Goal: Task Accomplishment & Management: Manage account settings

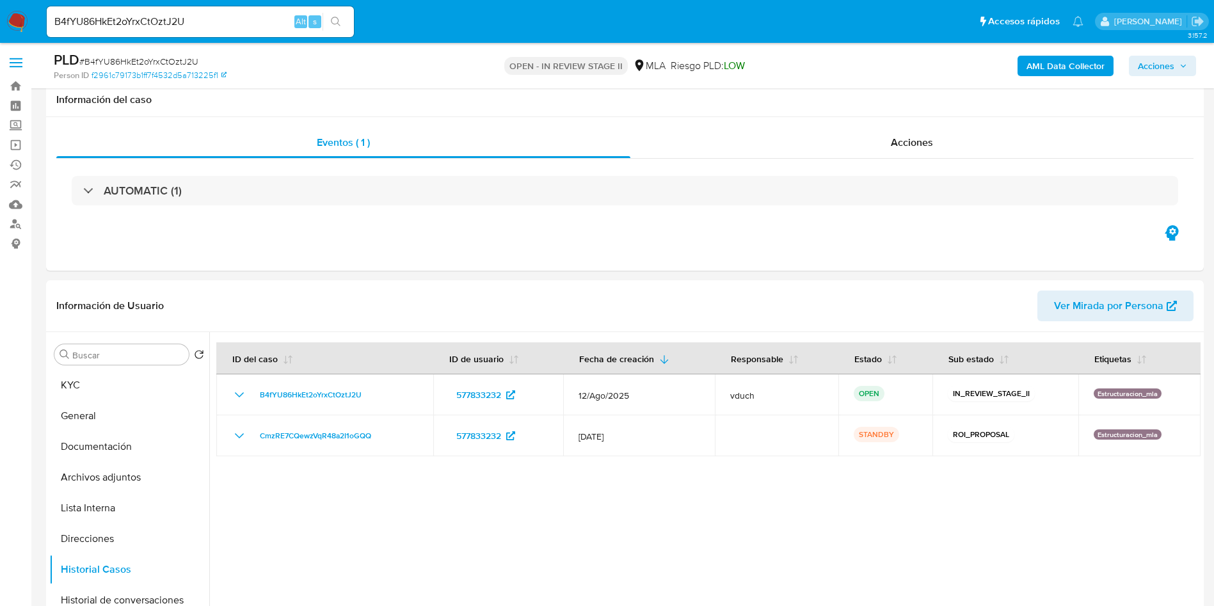
select select "10"
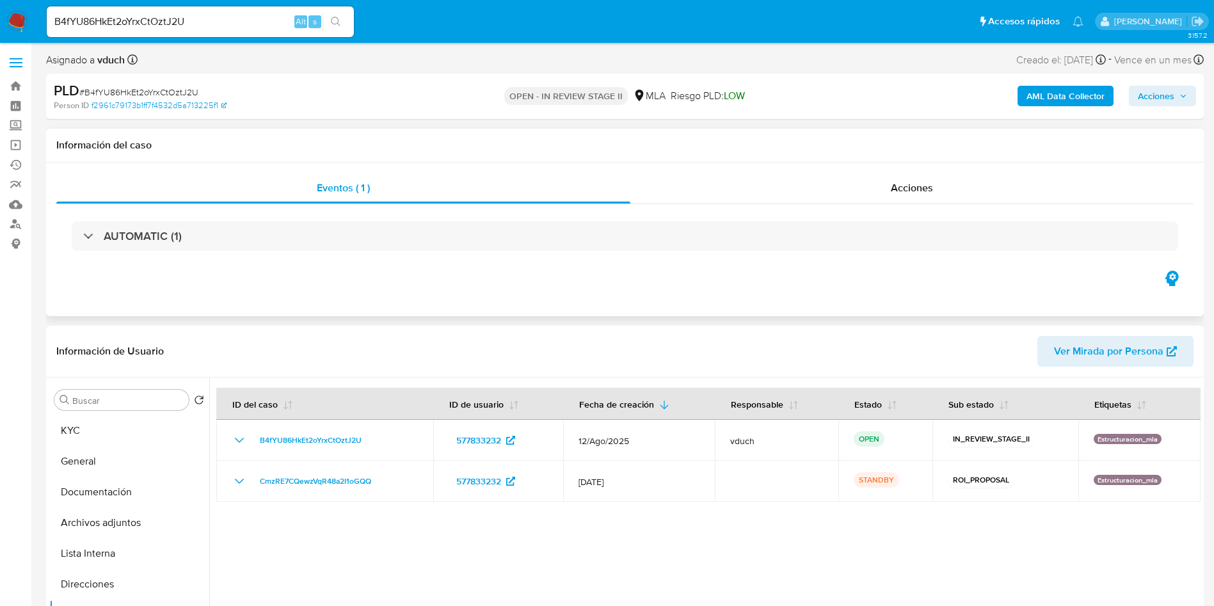
click at [651, 296] on div "Eventos ( 1 ) Acciones AUTOMATIC (1)" at bounding box center [625, 240] width 1158 height 154
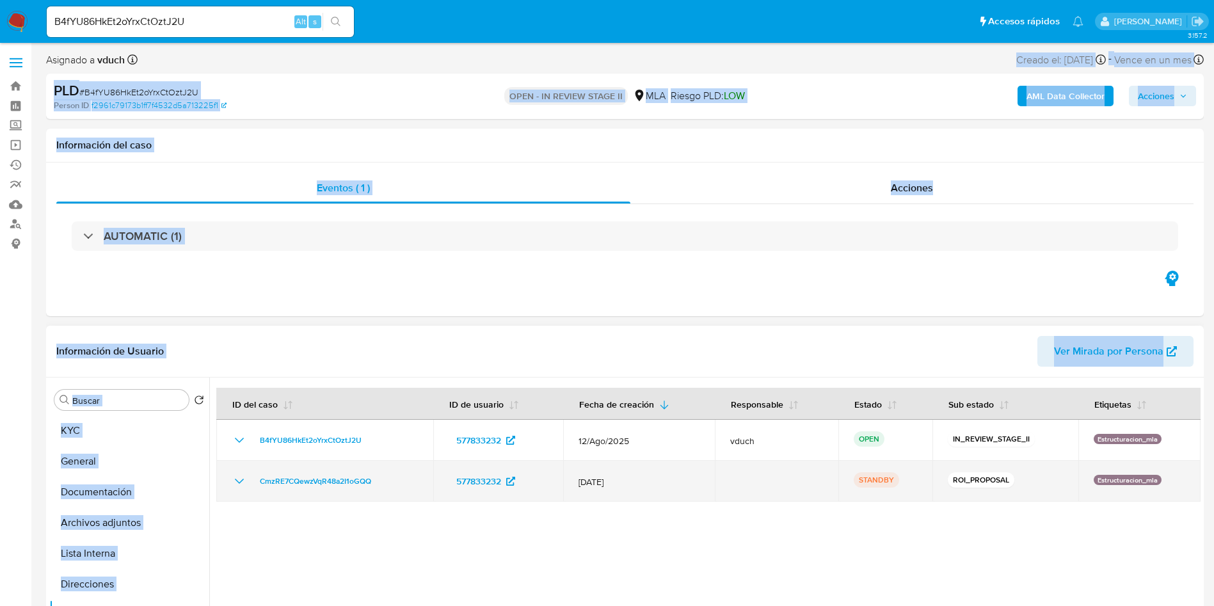
drag, startPoint x: 527, startPoint y: 49, endPoint x: 696, endPoint y: 496, distance: 477.7
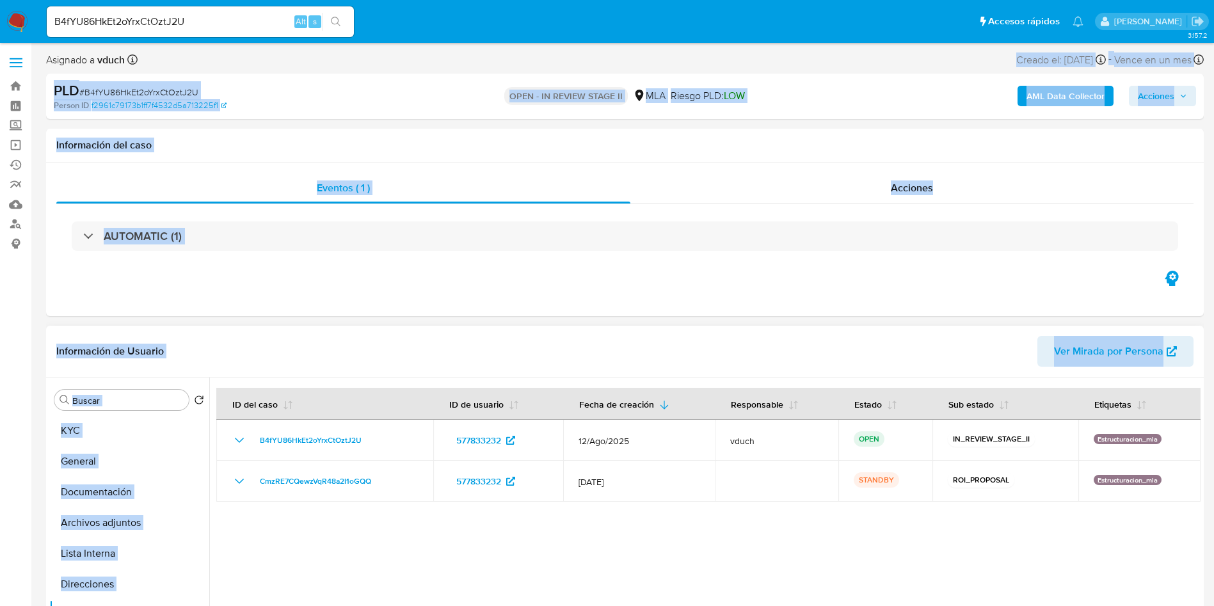
click at [663, 522] on div at bounding box center [705, 542] width 992 height 328
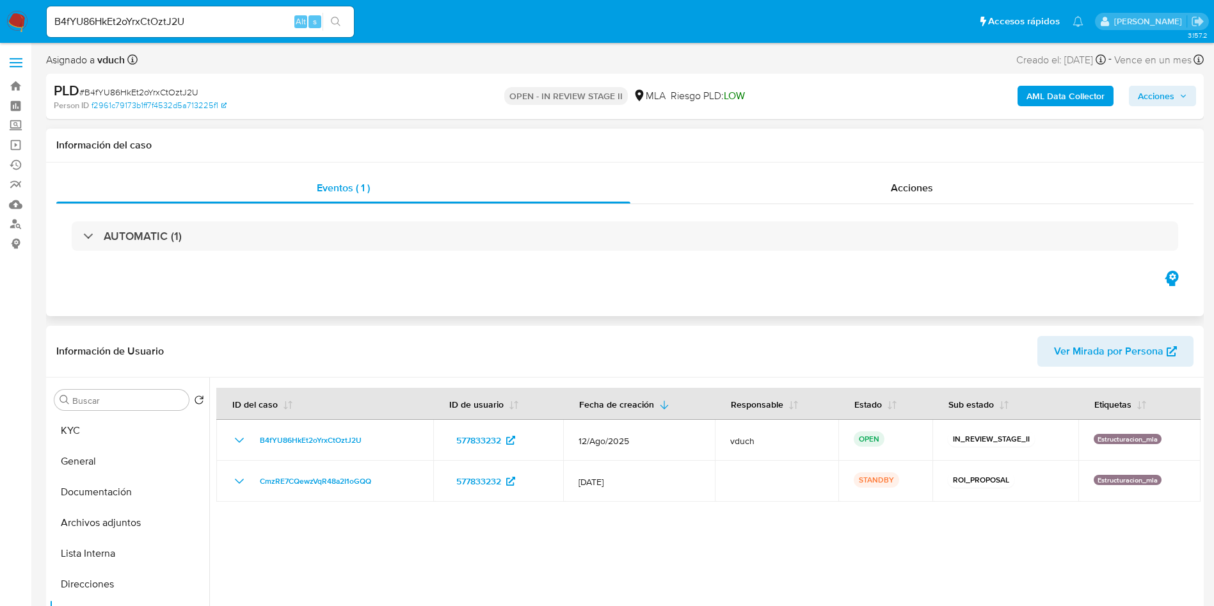
click at [757, 158] on div "Información del caso" at bounding box center [625, 146] width 1158 height 34
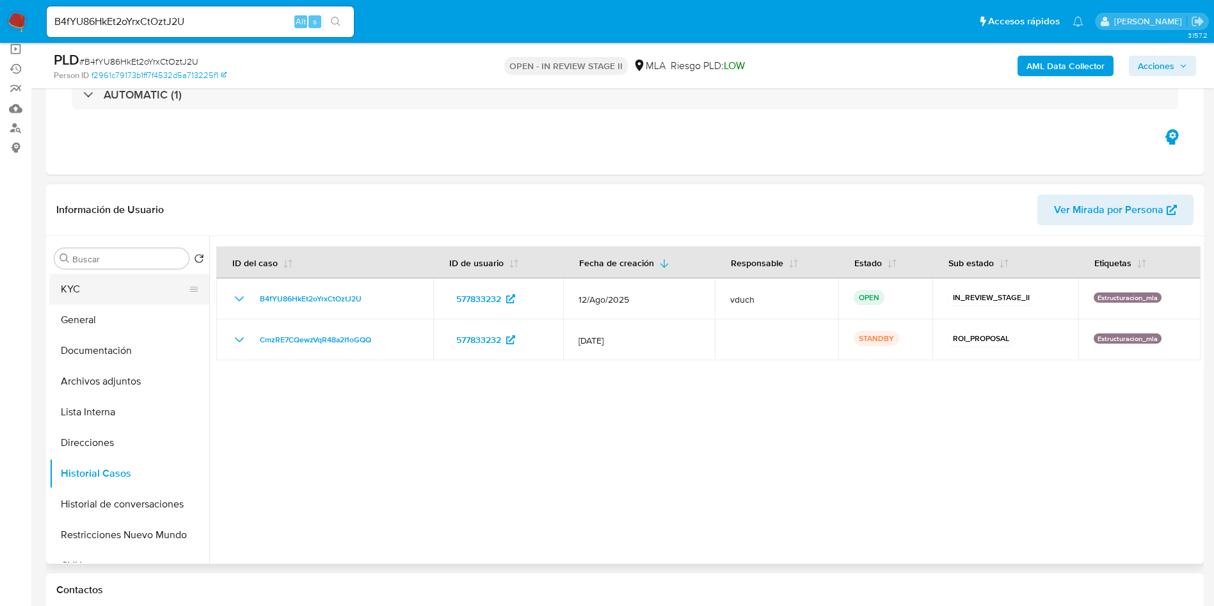
click at [123, 294] on button "KYC" at bounding box center [124, 289] width 150 height 31
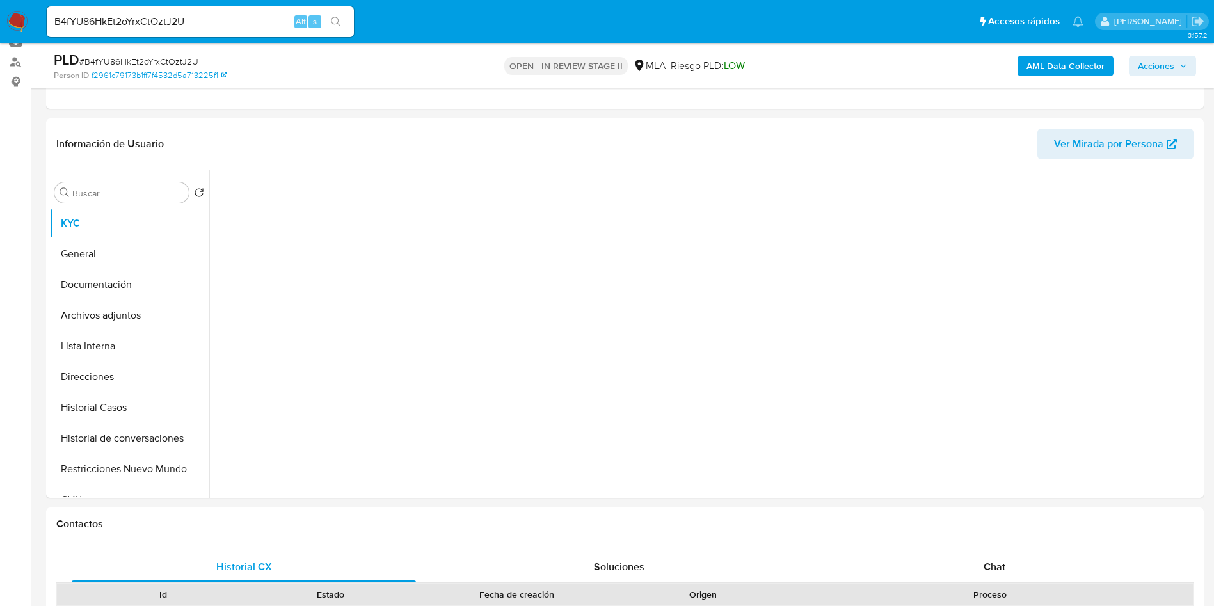
scroll to position [192, 0]
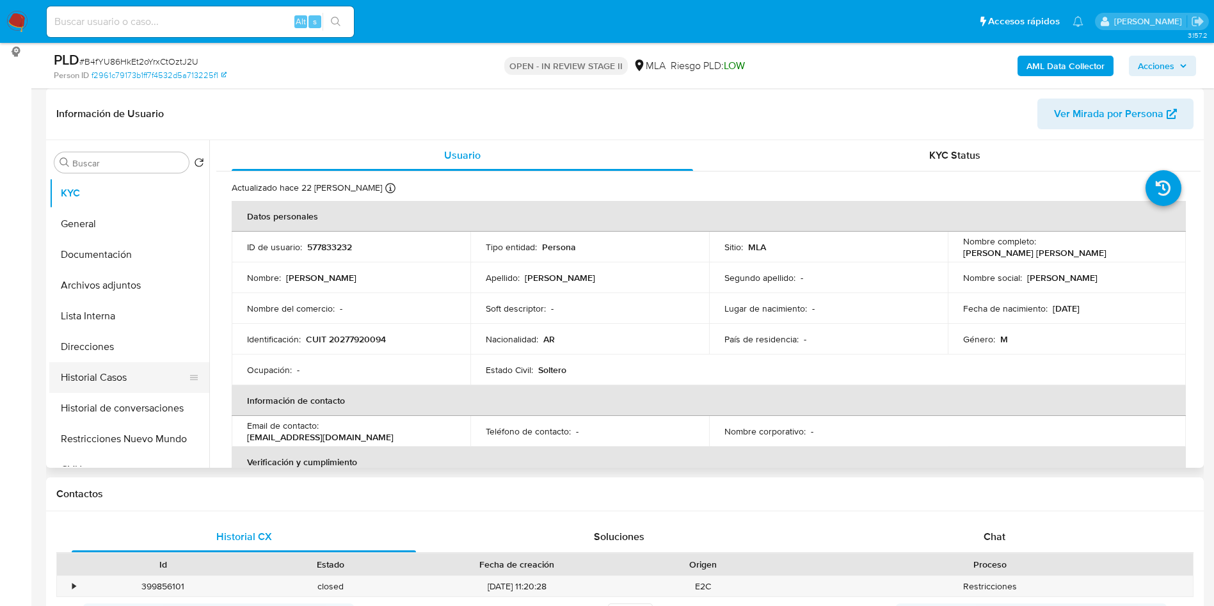
click at [155, 375] on button "Historial Casos" at bounding box center [124, 377] width 150 height 31
select select "10"
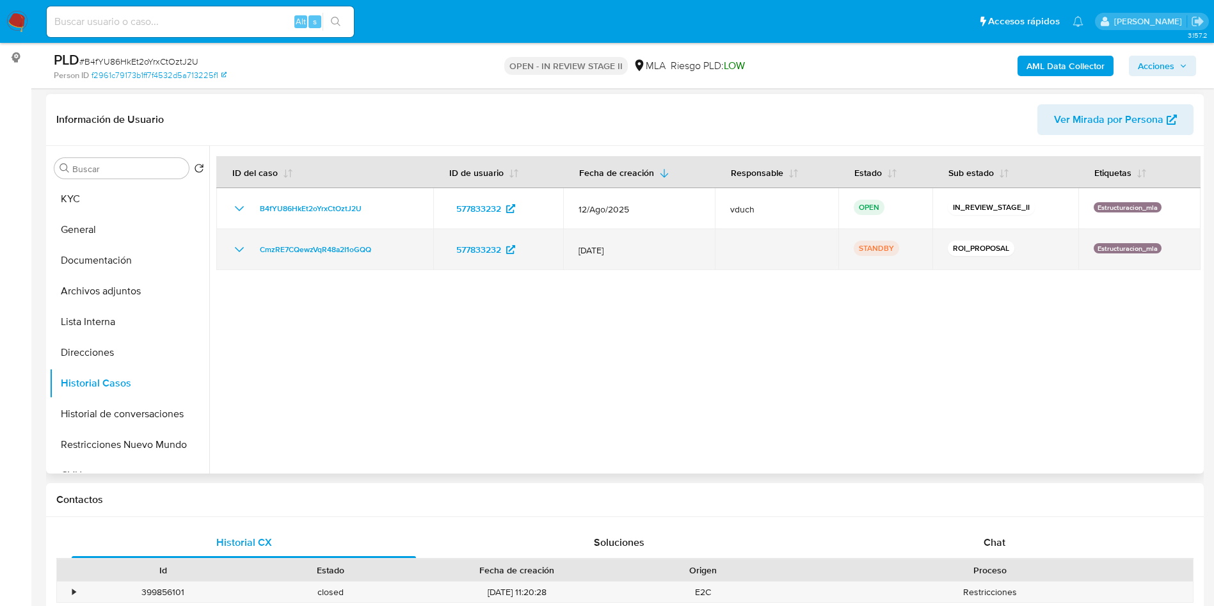
scroll to position [192, 0]
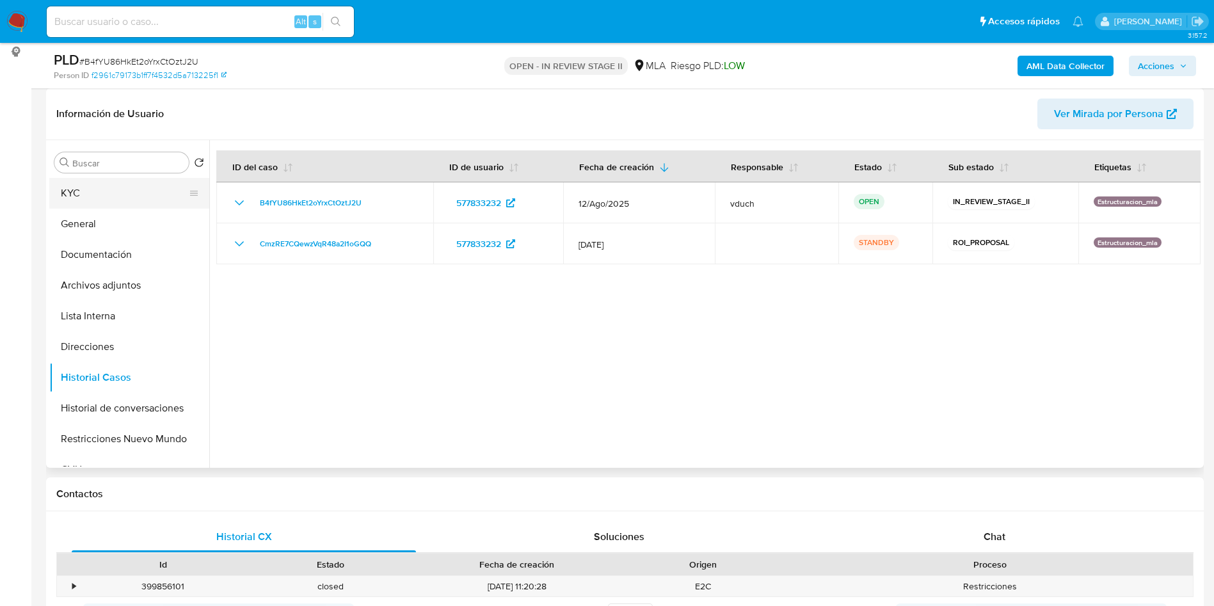
click at [163, 184] on button "KYC" at bounding box center [124, 193] width 150 height 31
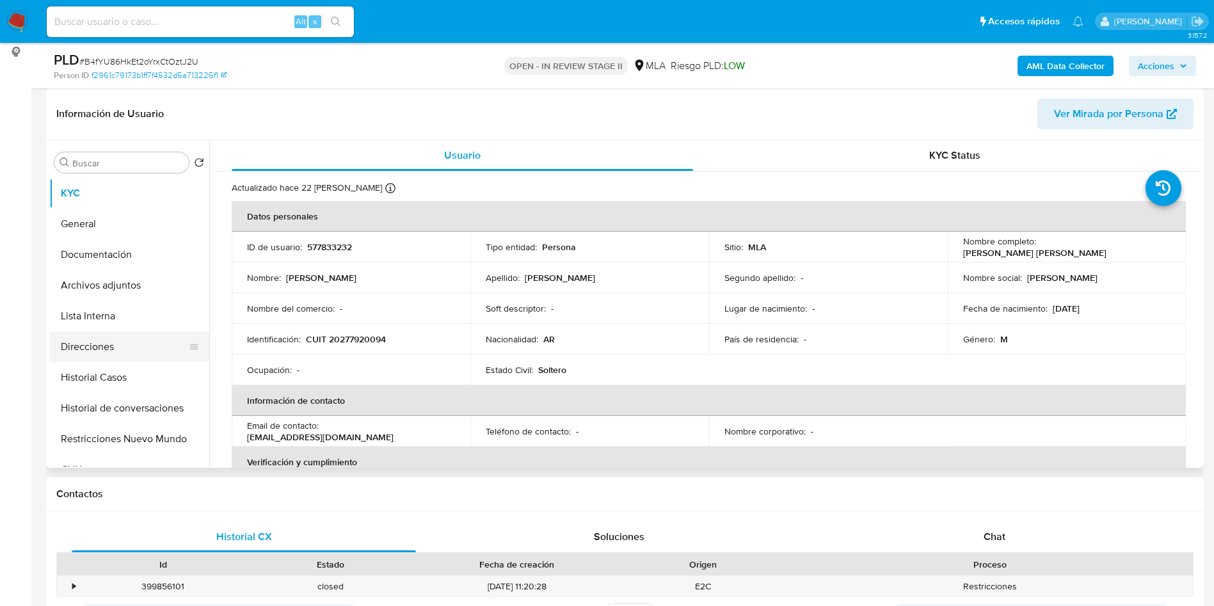
click at [105, 360] on button "Direcciones" at bounding box center [124, 347] width 150 height 31
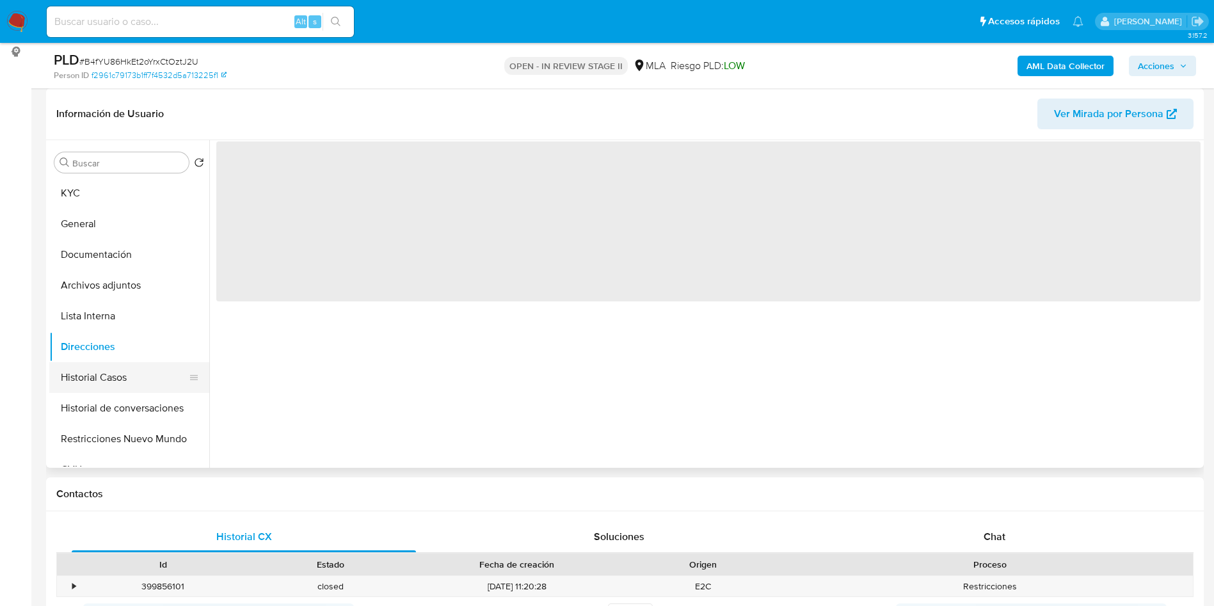
click at [102, 365] on button "Historial Casos" at bounding box center [124, 377] width 150 height 31
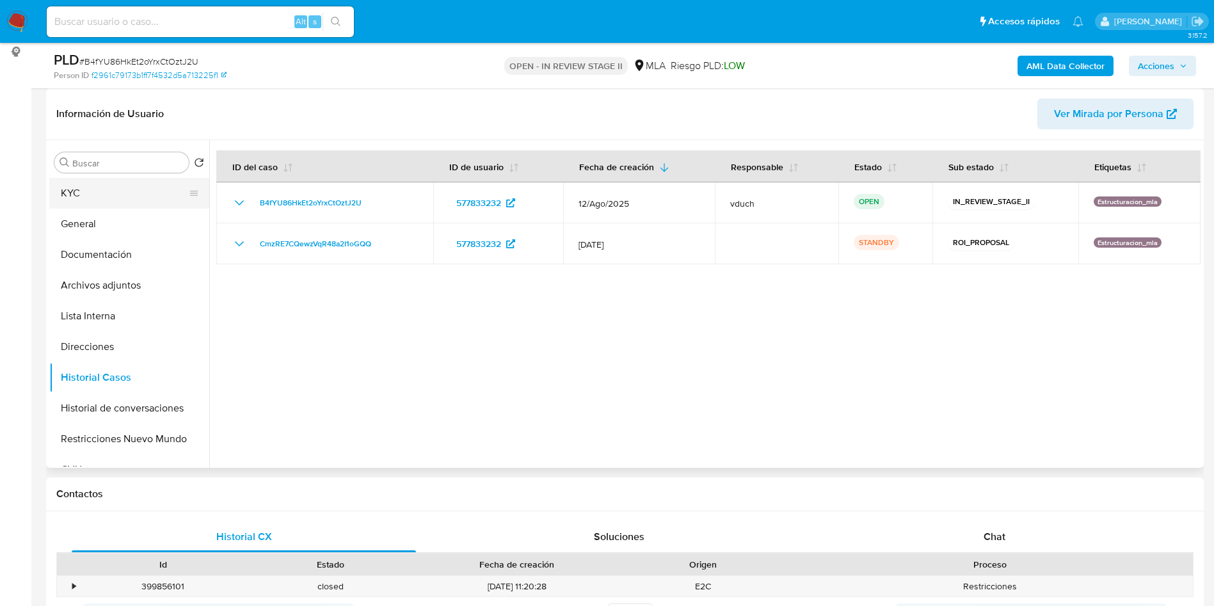
click at [97, 194] on button "KYC" at bounding box center [124, 193] width 150 height 31
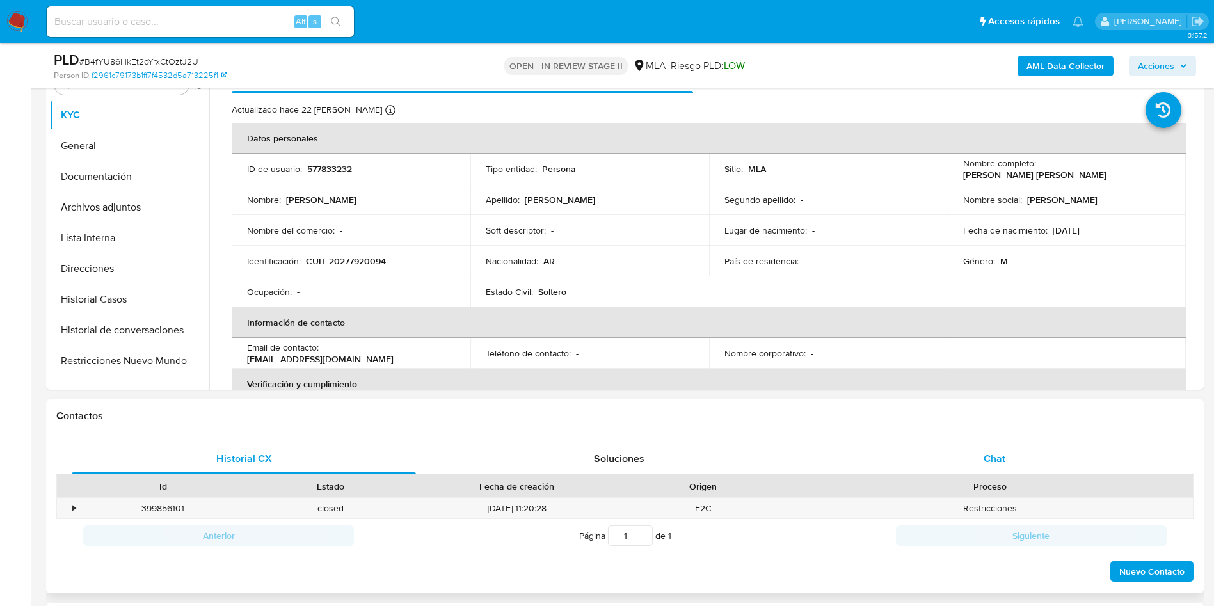
scroll to position [288, 0]
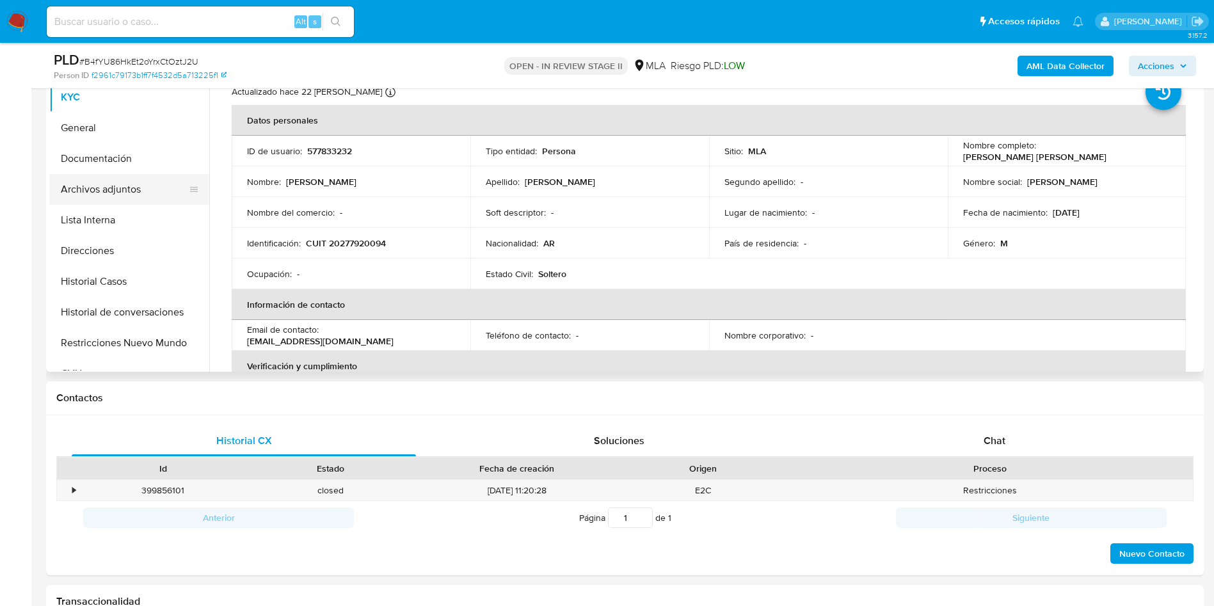
click at [102, 189] on button "Archivos adjuntos" at bounding box center [124, 189] width 150 height 31
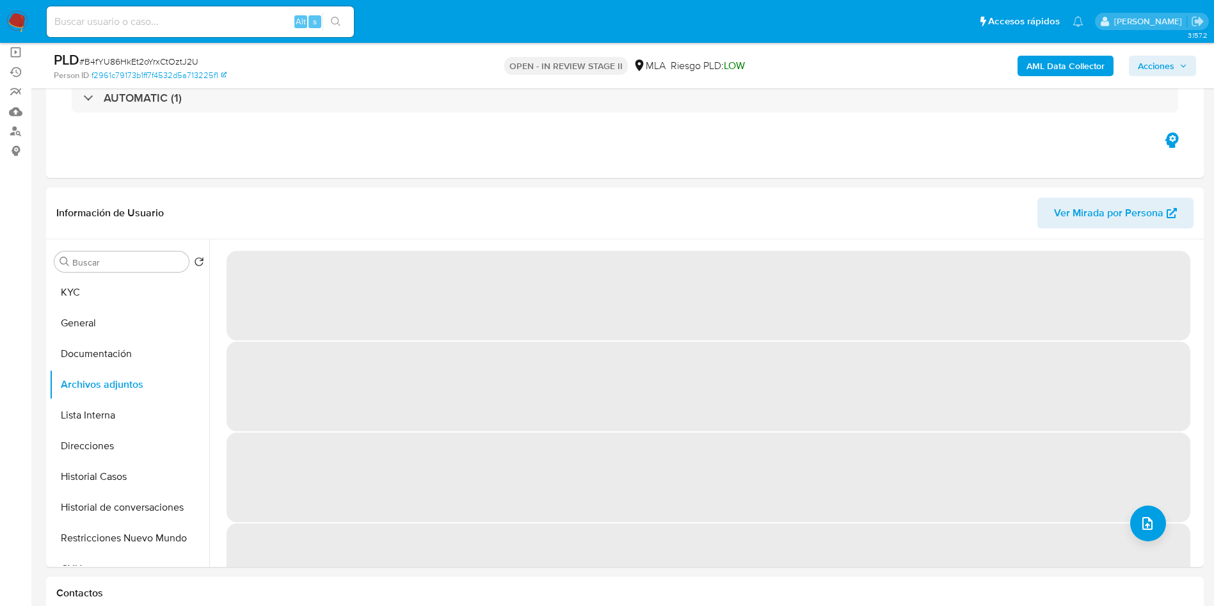
scroll to position [96, 0]
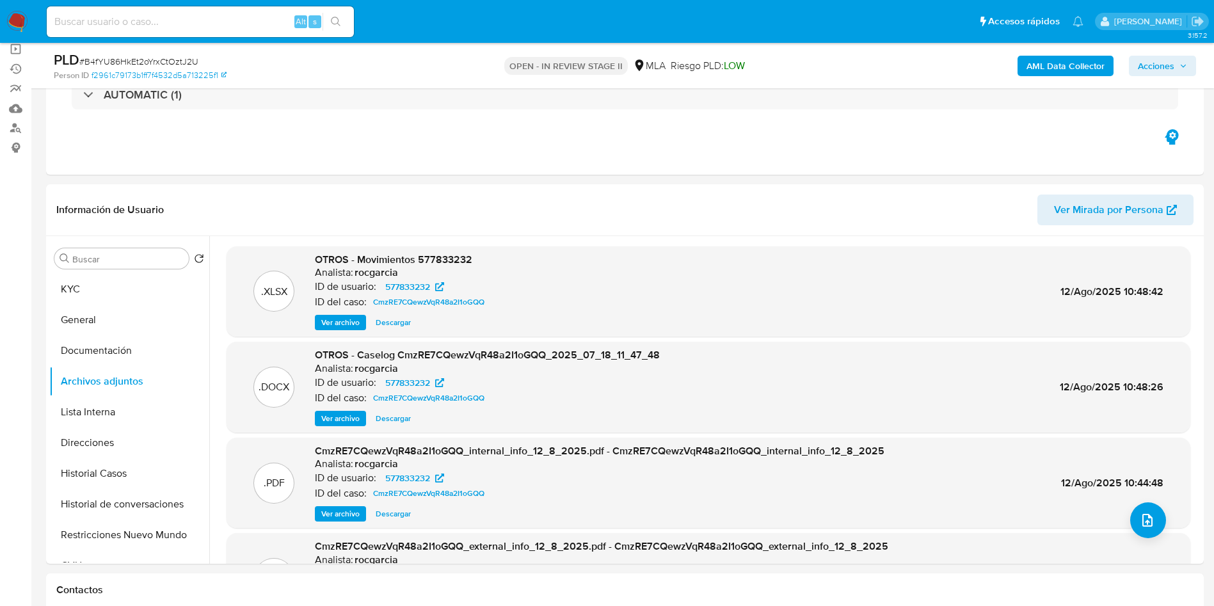
click at [1047, 64] on b "AML Data Collector" at bounding box center [1066, 66] width 78 height 20
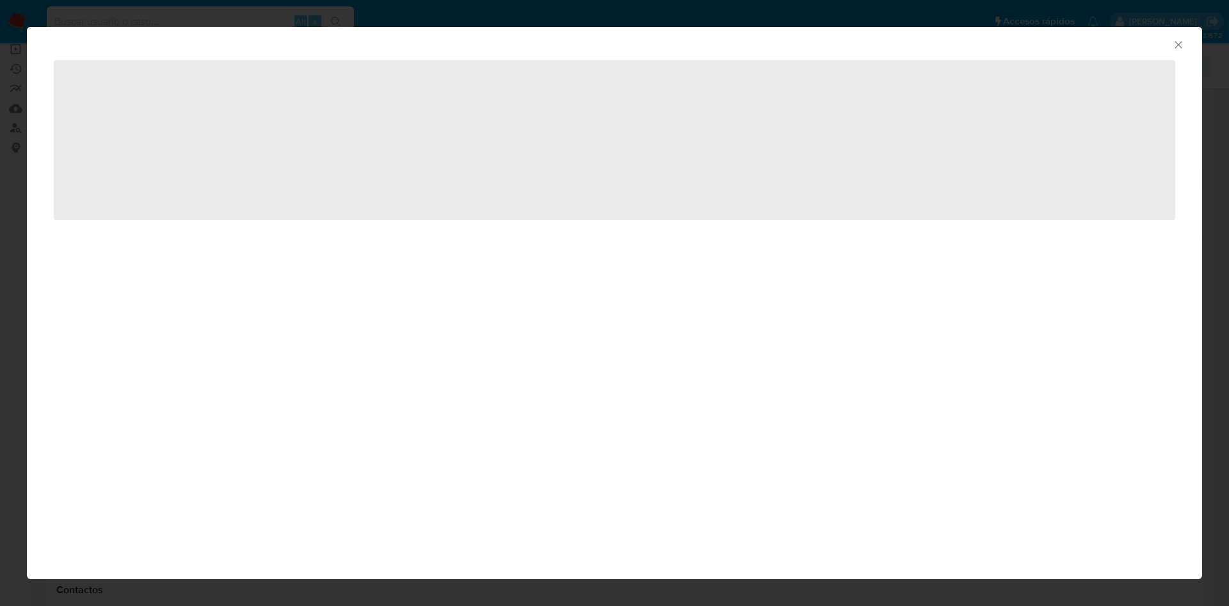
click at [1180, 46] on icon "Cerrar ventana" at bounding box center [1178, 44] width 13 height 13
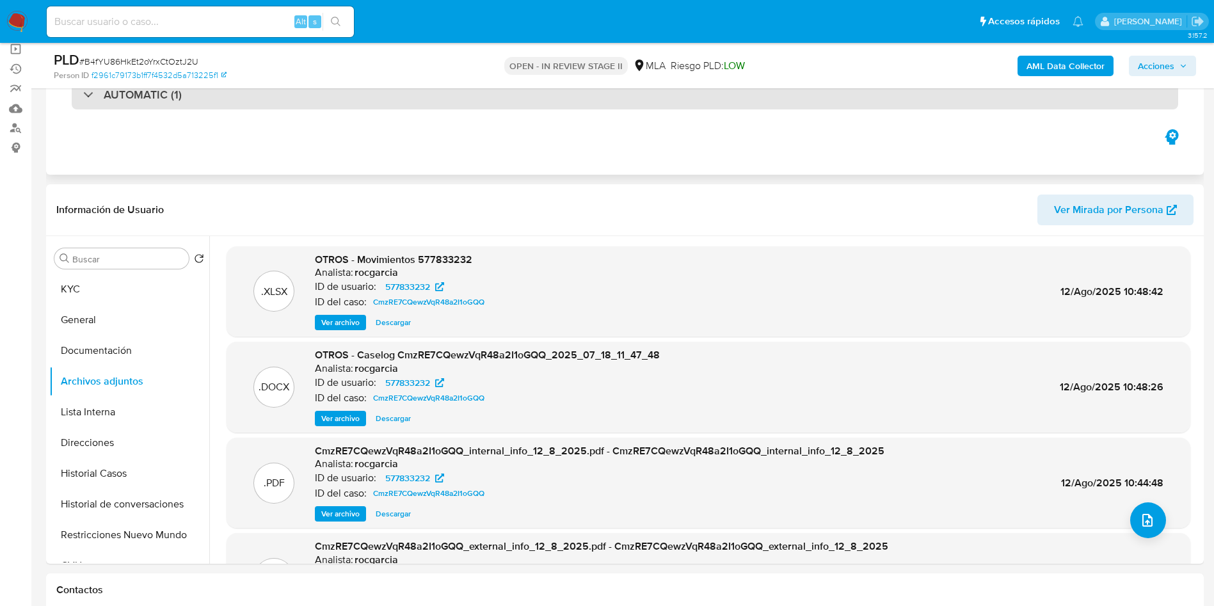
click at [257, 99] on div "AUTOMATIC (1)" at bounding box center [625, 94] width 1107 height 29
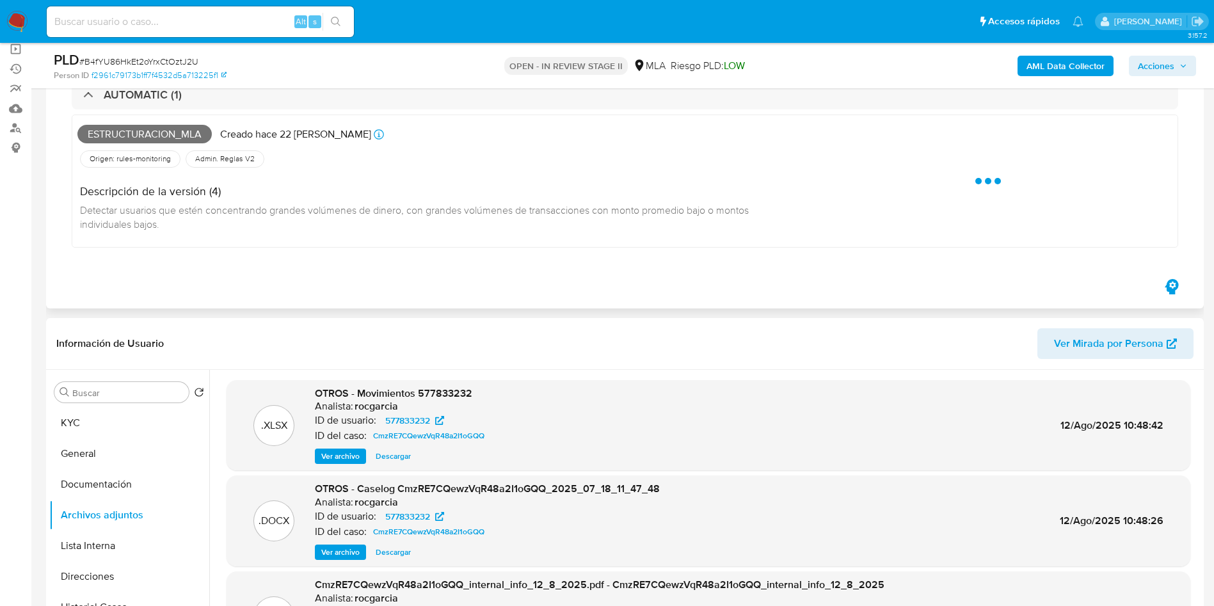
click at [257, 100] on div "AUTOMATIC (1)" at bounding box center [625, 94] width 1107 height 29
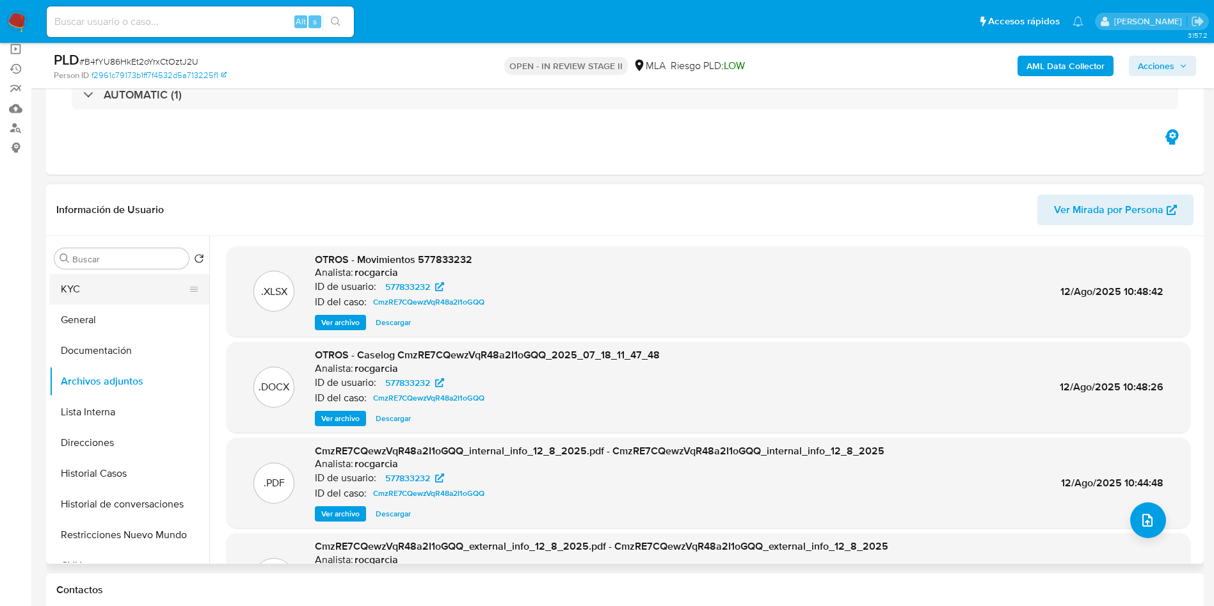
click at [133, 291] on button "KYC" at bounding box center [124, 289] width 150 height 31
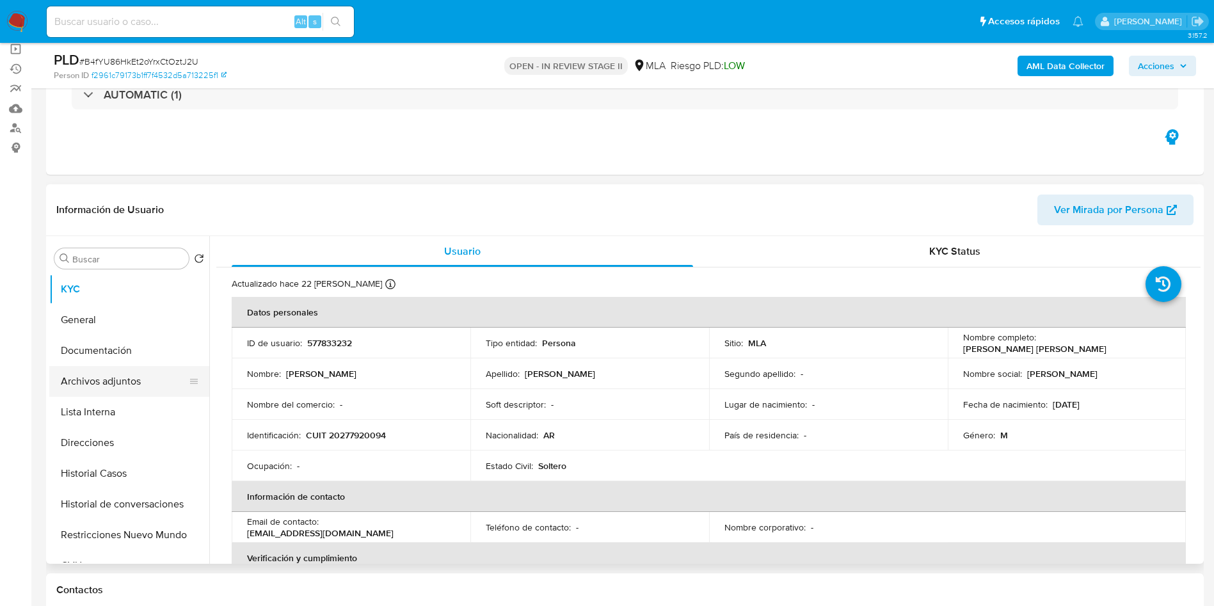
click at [149, 385] on button "Archivos adjuntos" at bounding box center [124, 381] width 150 height 31
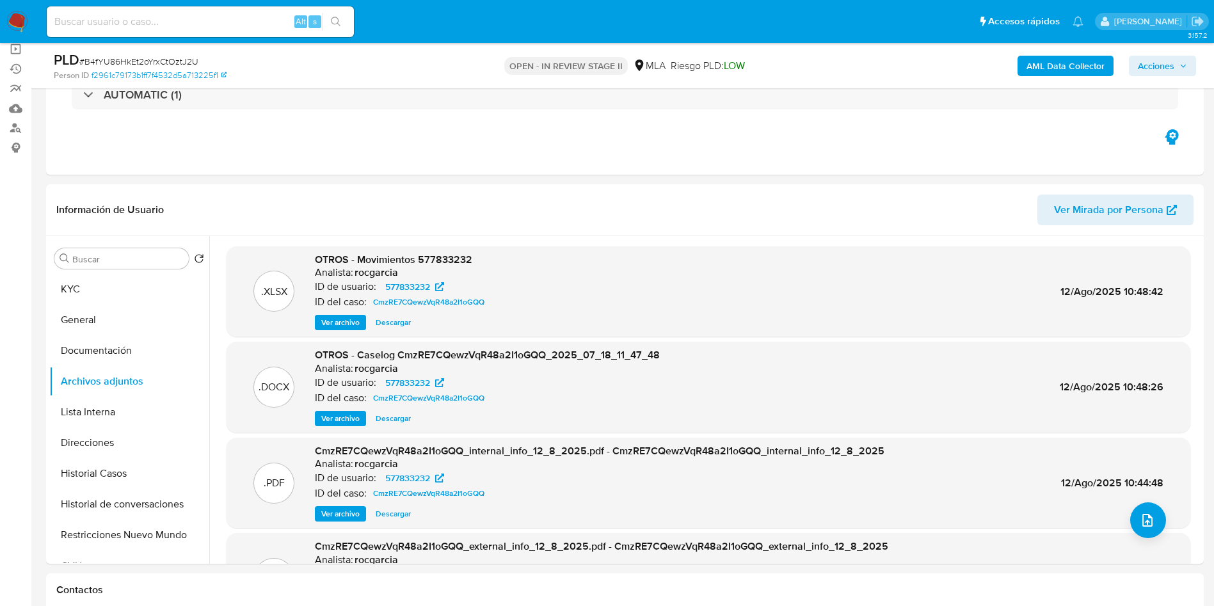
click at [166, 57] on span "# B4fYU86HkEt2oYrxCtOztJ2U" at bounding box center [138, 61] width 119 height 13
copy span "B4fYU86HkEt2oYrxCtOztJ2U"
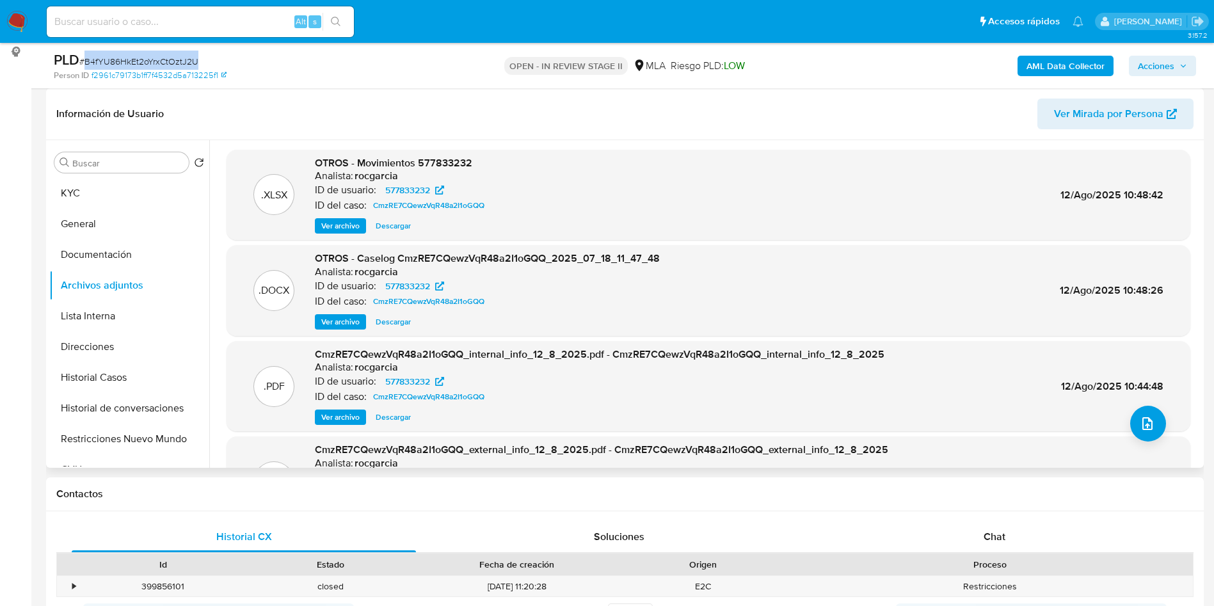
scroll to position [0, 0]
click at [639, 100] on header "Información de Usuario Ver Mirada por Persona" at bounding box center [624, 114] width 1137 height 31
click at [1033, 70] on b "AML Data Collector" at bounding box center [1066, 66] width 78 height 20
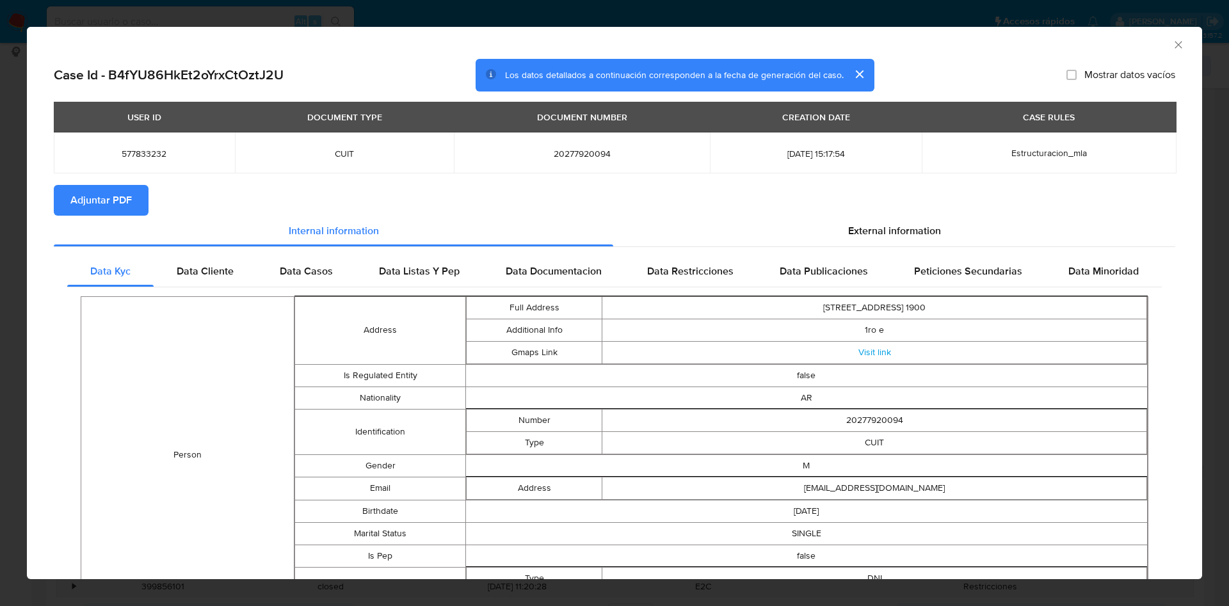
click at [119, 193] on span "Adjuntar PDF" at bounding box center [100, 200] width 61 height 28
click at [1172, 36] on div "AML Data Collector" at bounding box center [614, 43] width 1175 height 32
click at [1172, 43] on icon "Cerrar ventana" at bounding box center [1178, 44] width 13 height 13
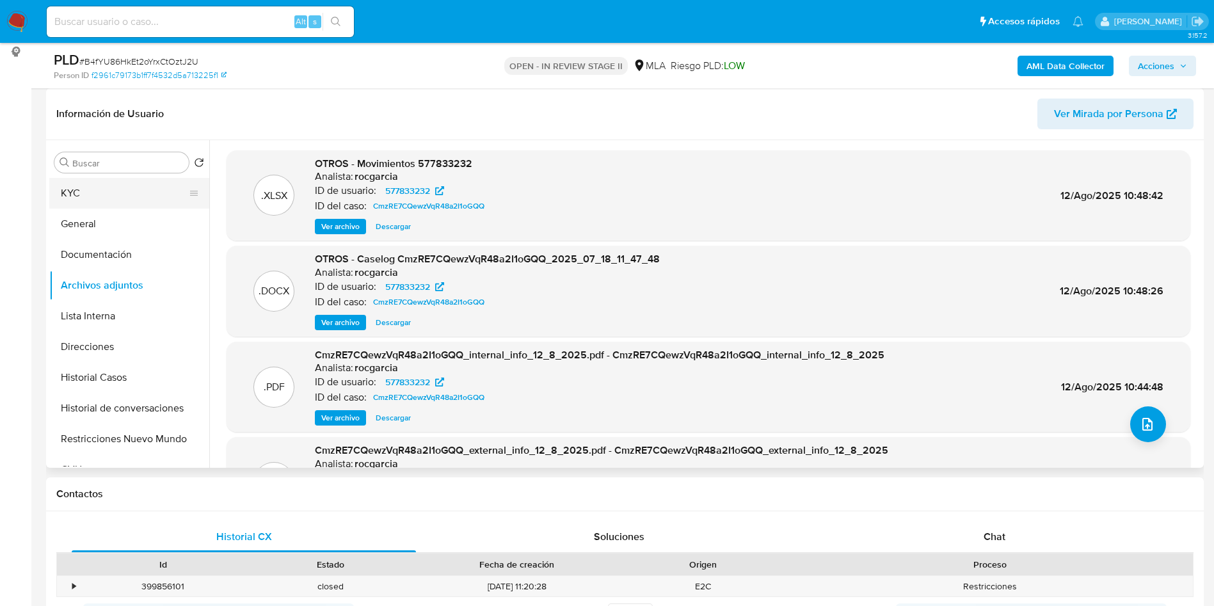
click at [111, 186] on button "KYC" at bounding box center [124, 193] width 150 height 31
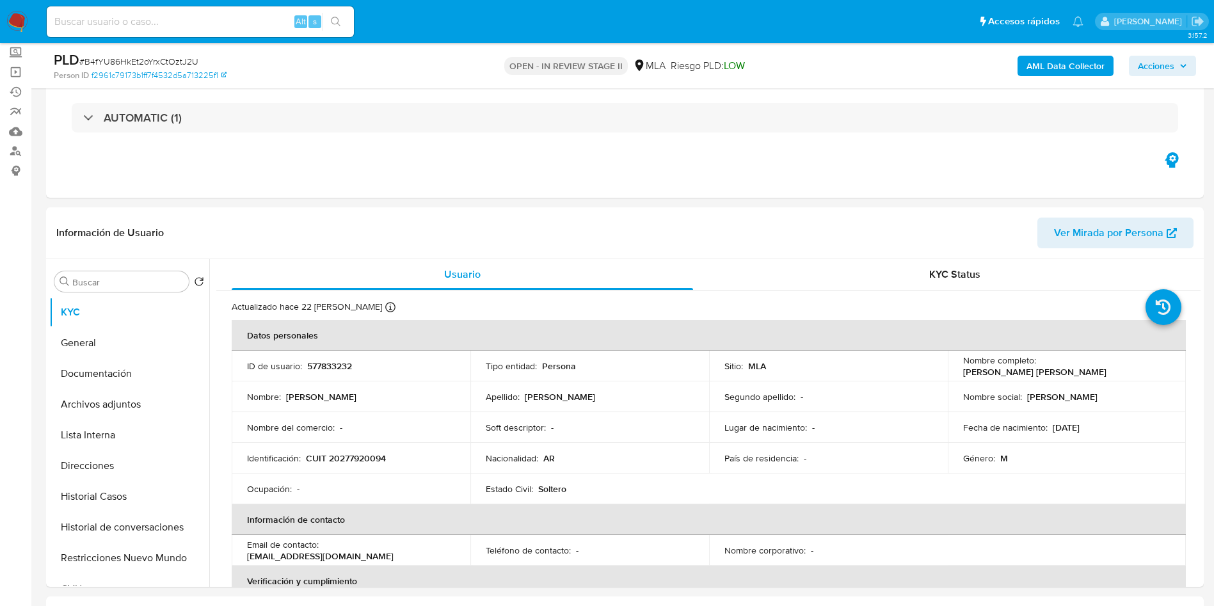
scroll to position [192, 0]
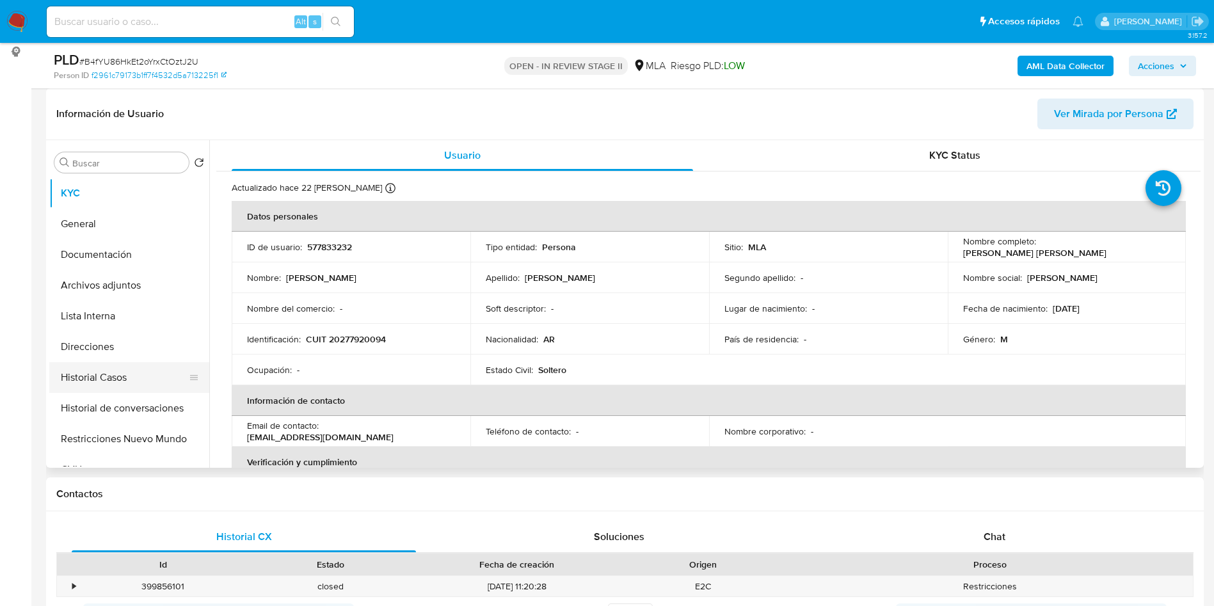
click at [139, 381] on button "Historial Casos" at bounding box center [124, 377] width 150 height 31
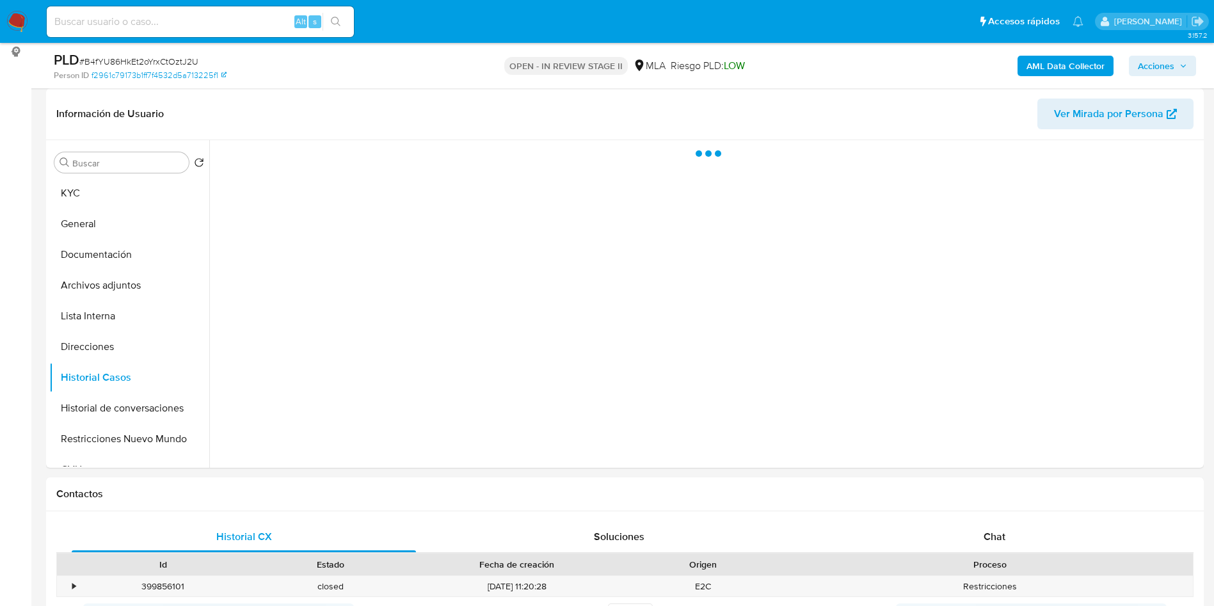
click at [179, 41] on nav "Pausado Ver notificaciones Alt s Accesos rápidos Presiona las siguientes teclas…" at bounding box center [607, 21] width 1214 height 43
click at [190, 30] on div "Alt s" at bounding box center [200, 21] width 307 height 31
click at [201, 26] on input at bounding box center [200, 21] width 307 height 17
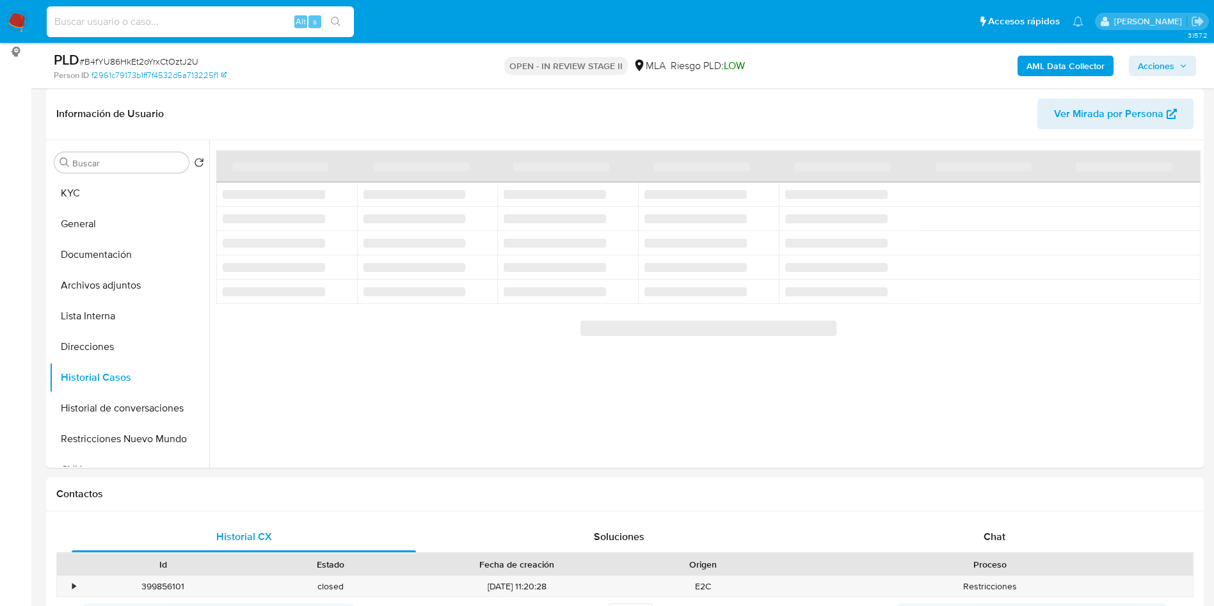
paste input "fFcevaq9dV5qTMTl4smVMc9c"
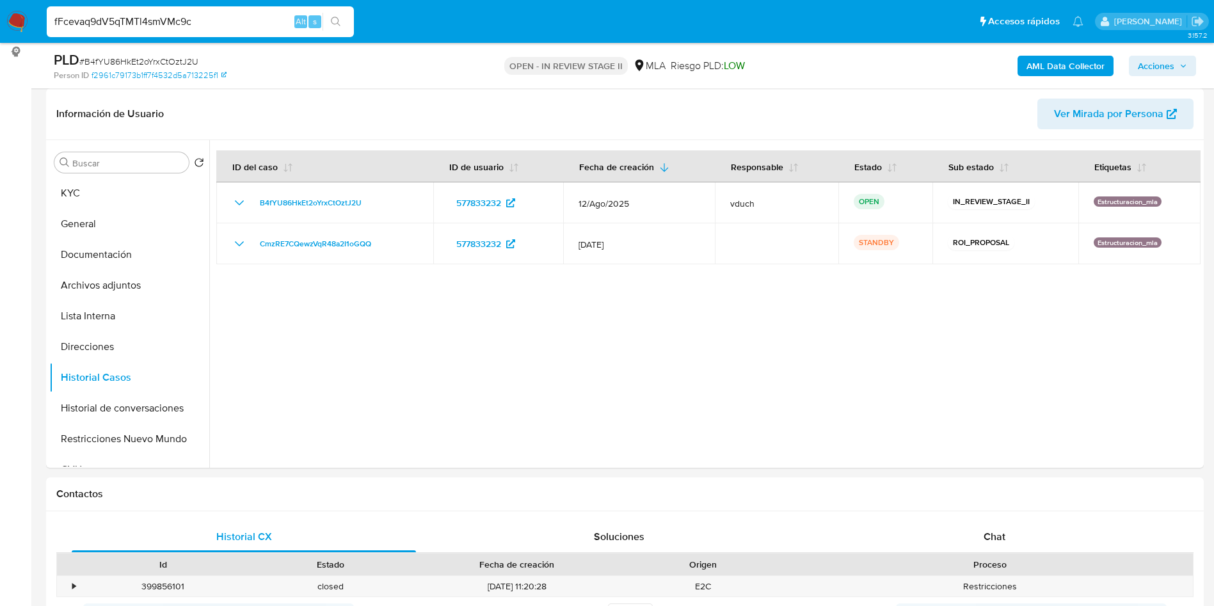
type input "fFcevaq9dV5qTMTl4smVMc9c"
click at [339, 22] on icon "search-icon" at bounding box center [336, 22] width 10 height 10
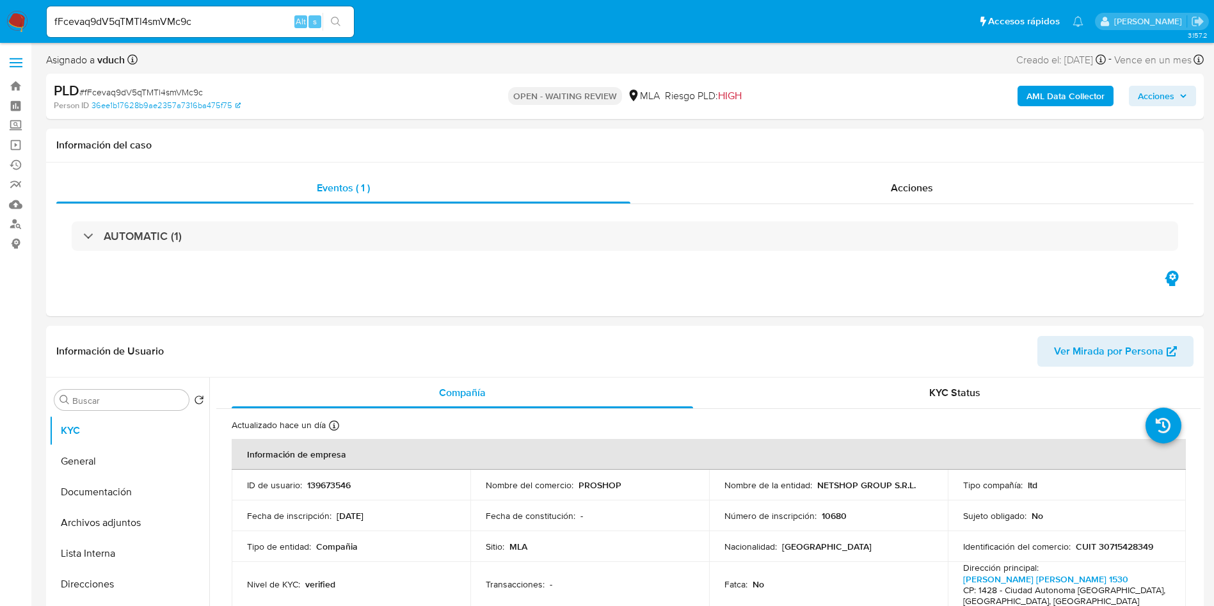
select select "10"
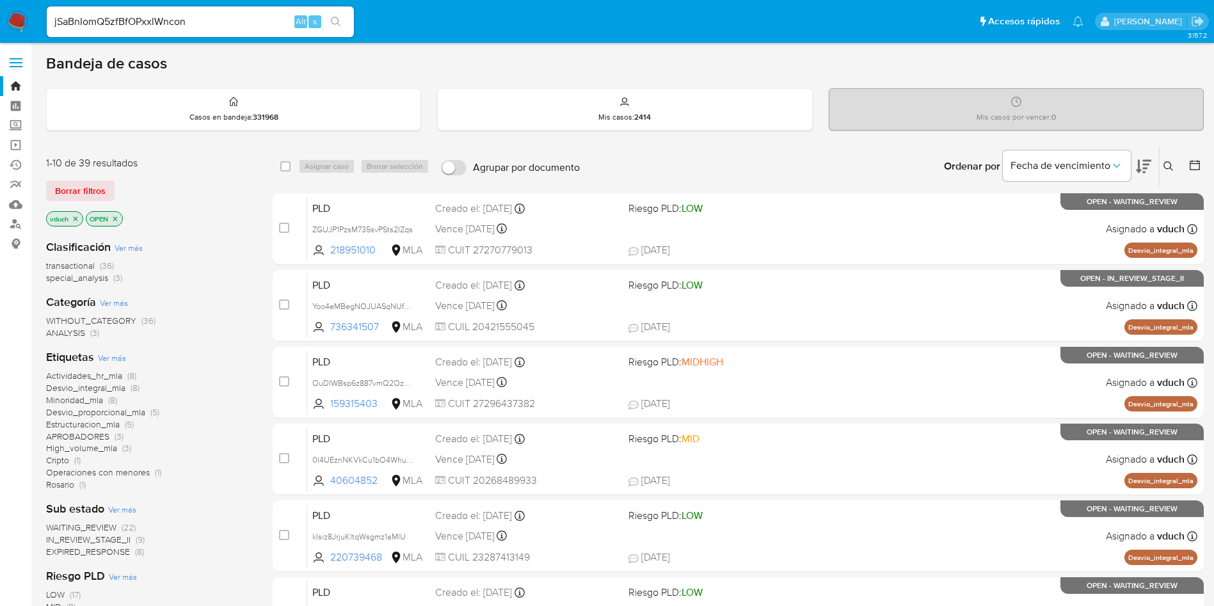
click at [1174, 173] on button at bounding box center [1170, 166] width 21 height 15
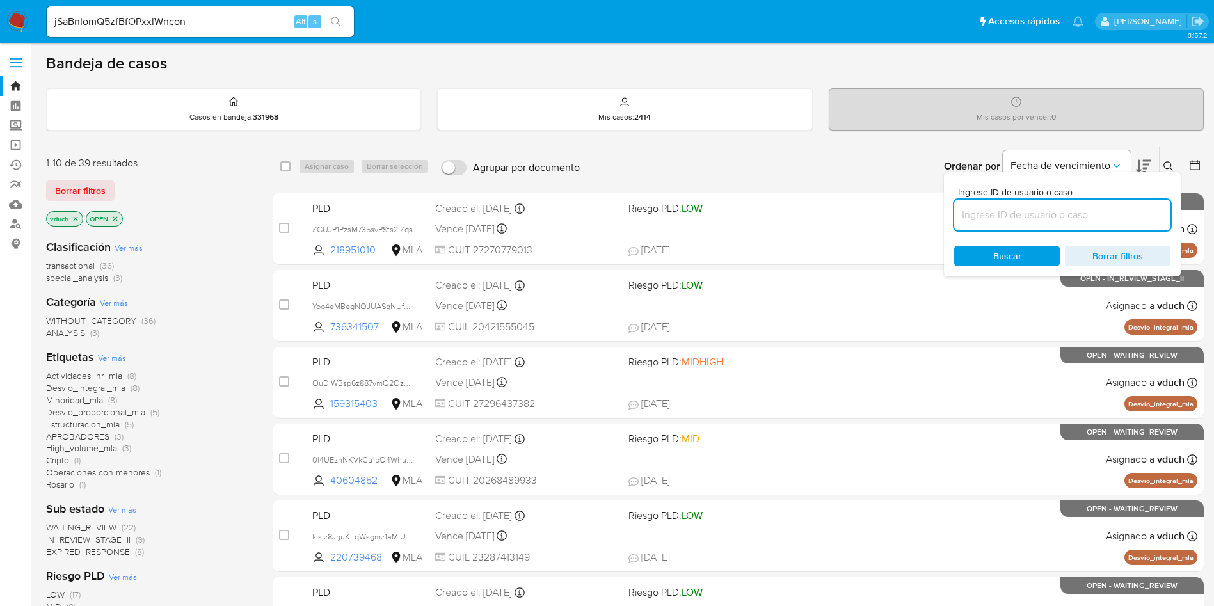
drag, startPoint x: 1054, startPoint y: 221, endPoint x: 1033, endPoint y: 207, distance: 25.4
click at [1054, 221] on input at bounding box center [1062, 215] width 216 height 17
type input "fFcevaq9dV5qTMTl4smVMc9c"
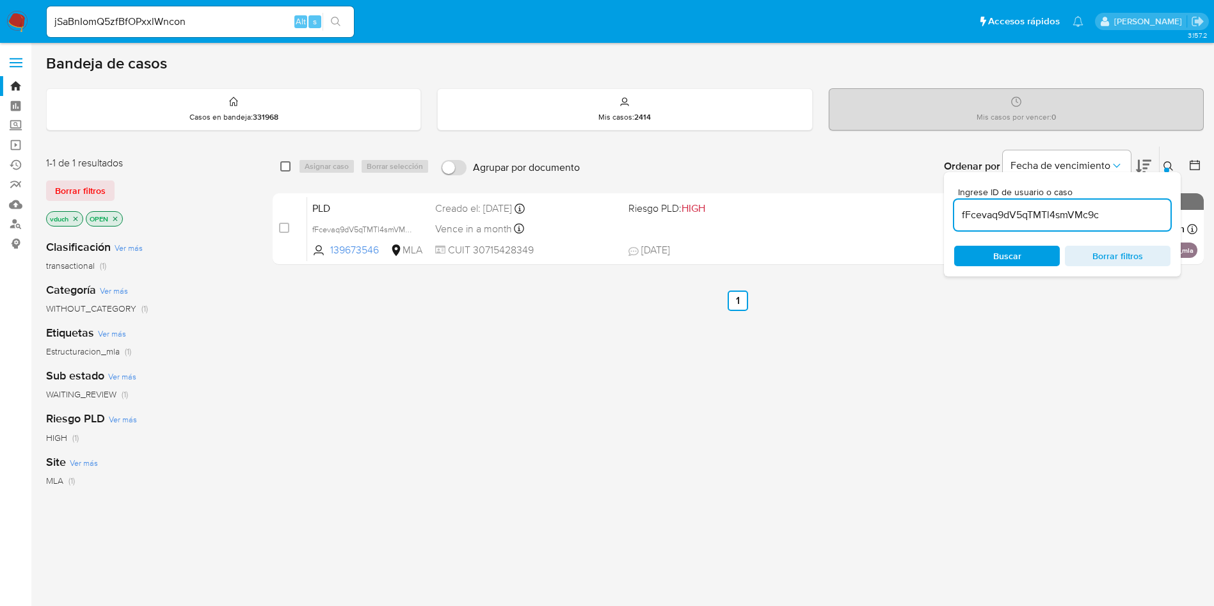
click at [282, 170] on input "checkbox" at bounding box center [285, 166] width 10 height 10
checkbox input "true"
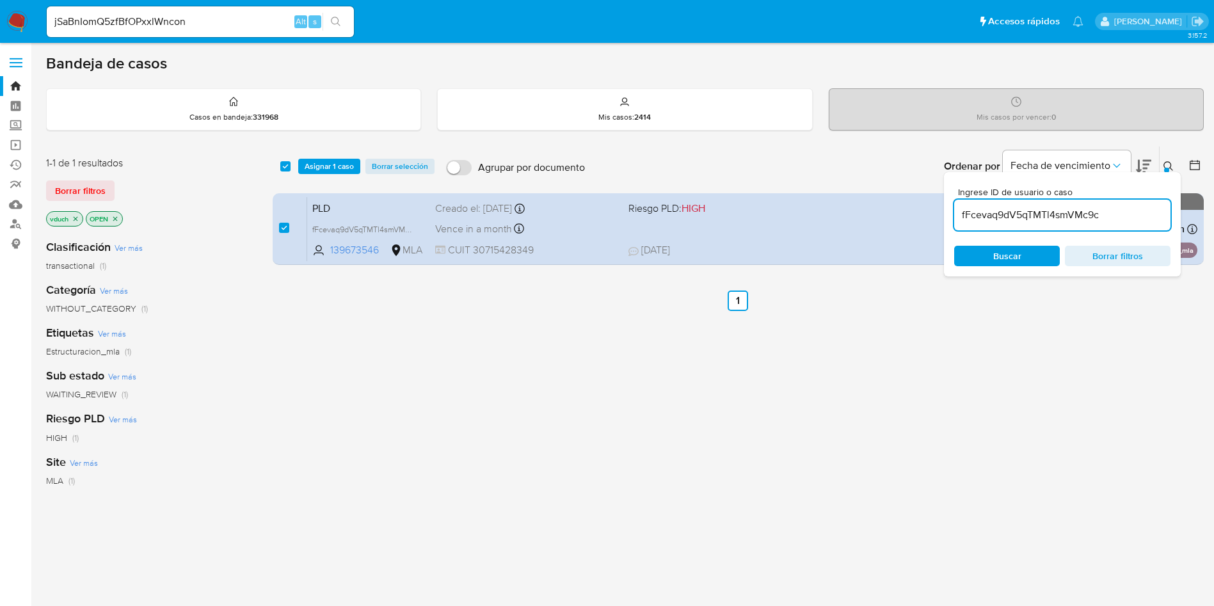
click at [296, 163] on div "select-all-cases-checkbox Asignar 1 caso Borrar selección" at bounding box center [359, 166] width 159 height 15
click at [328, 162] on span "Asignar 1 caso" at bounding box center [329, 166] width 49 height 13
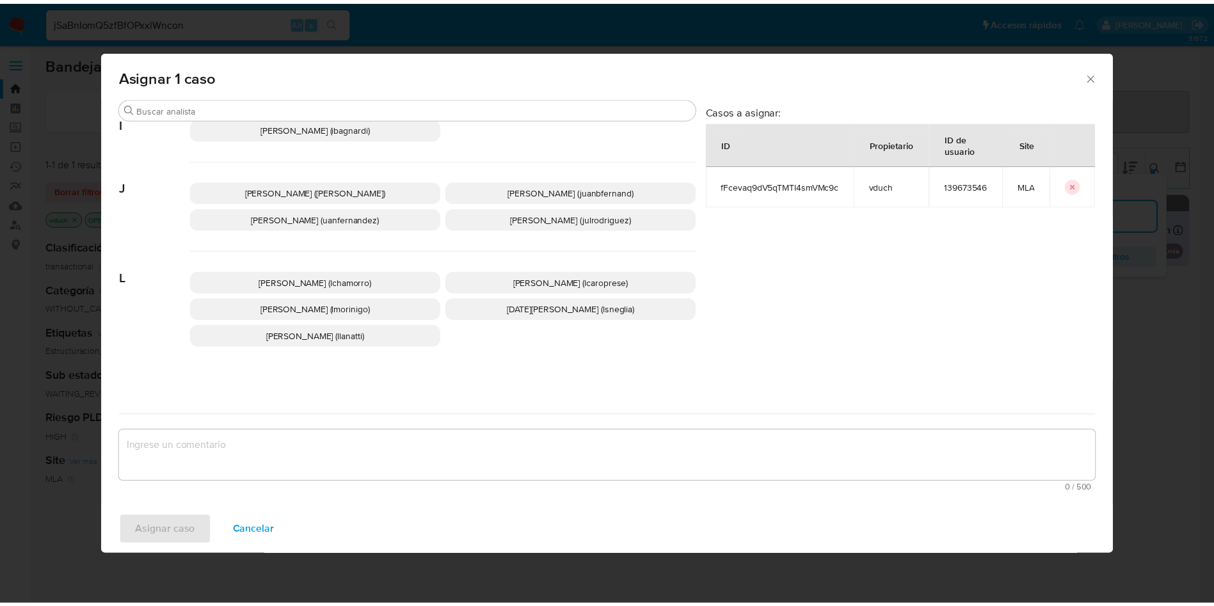
scroll to position [1044, 0]
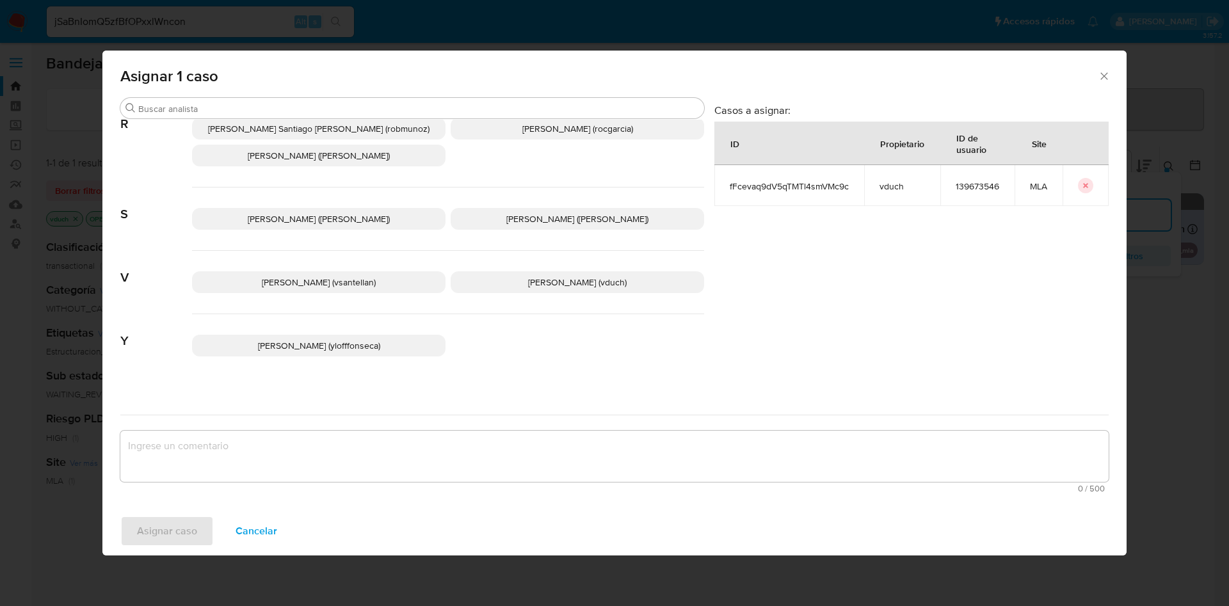
click at [659, 211] on p "[PERSON_NAME] ([PERSON_NAME])" at bounding box center [577, 219] width 253 height 22
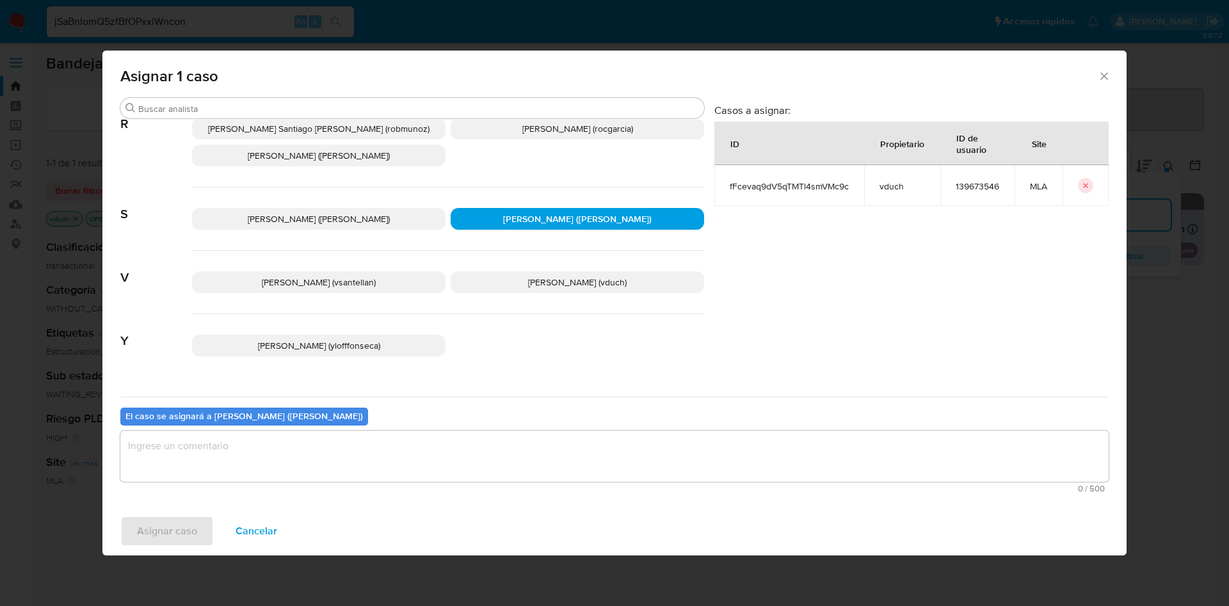
click at [560, 271] on p "[PERSON_NAME] (vduch)" at bounding box center [577, 282] width 253 height 22
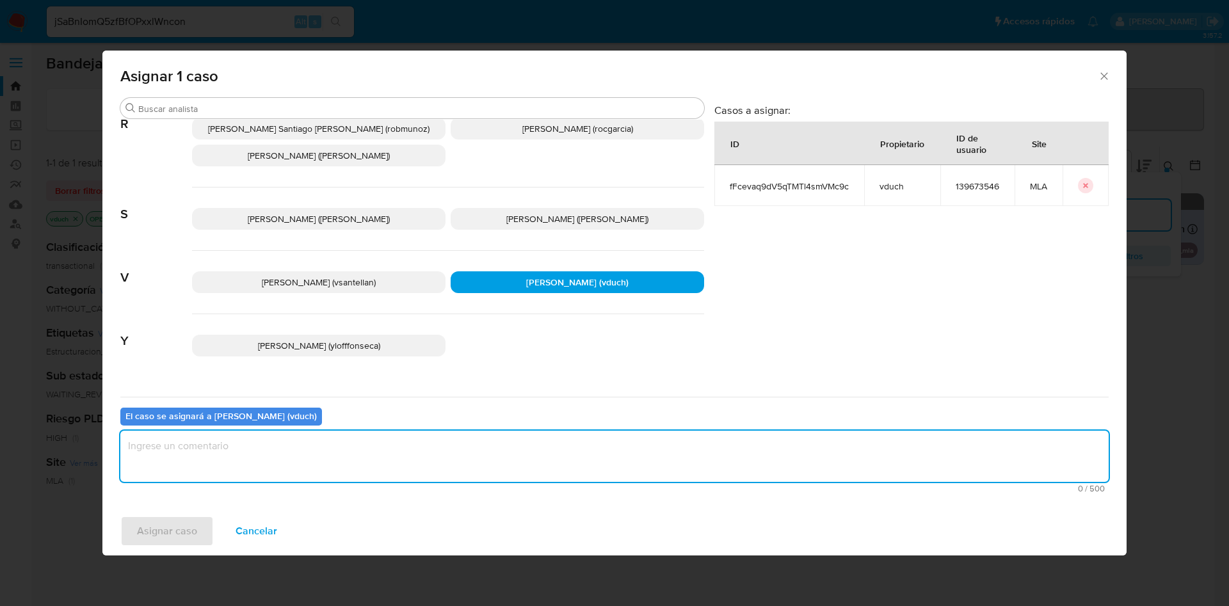
click at [438, 452] on textarea "assign-modal" at bounding box center [614, 456] width 988 height 51
click at [179, 529] on span "Asignar caso" at bounding box center [167, 531] width 60 height 28
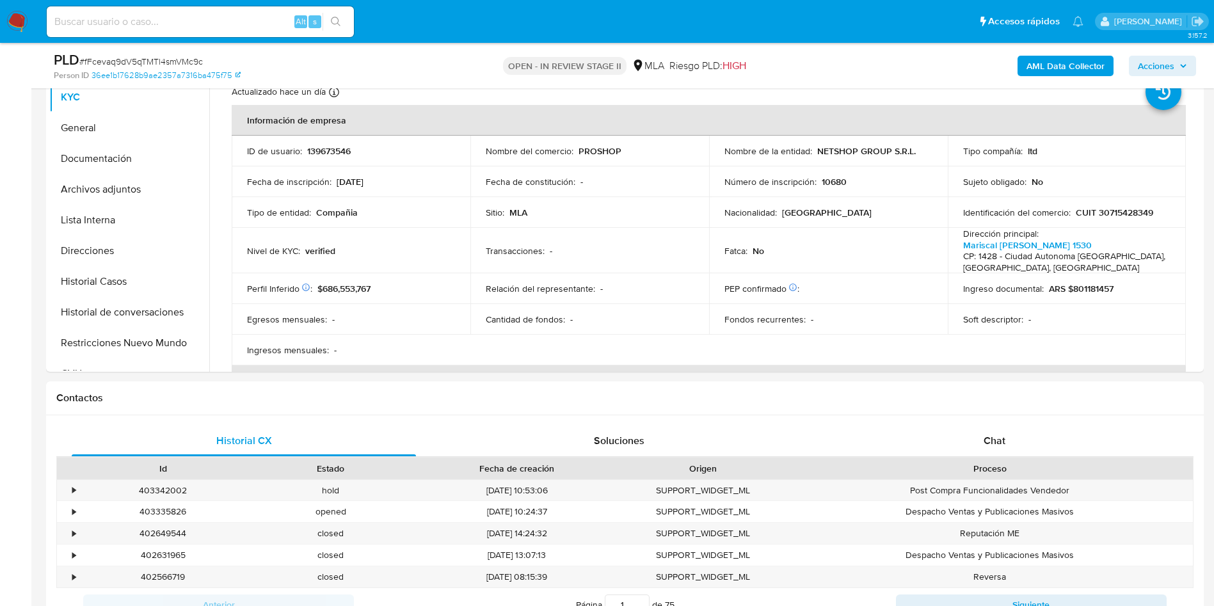
select select "10"
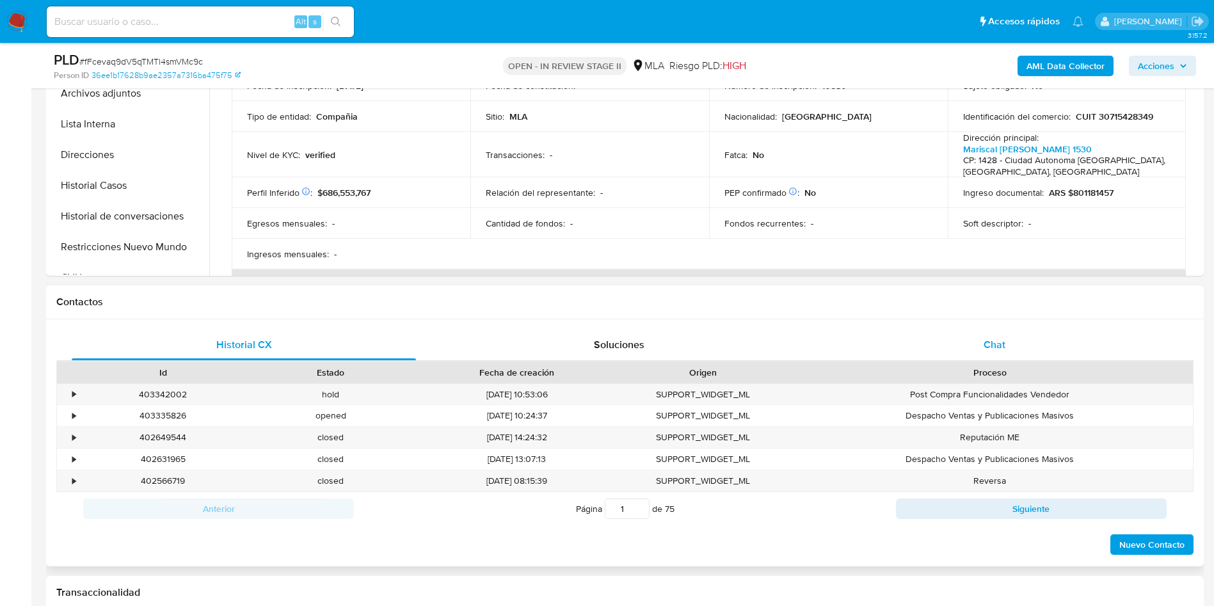
click at [1000, 335] on div "Chat" at bounding box center [995, 345] width 344 height 31
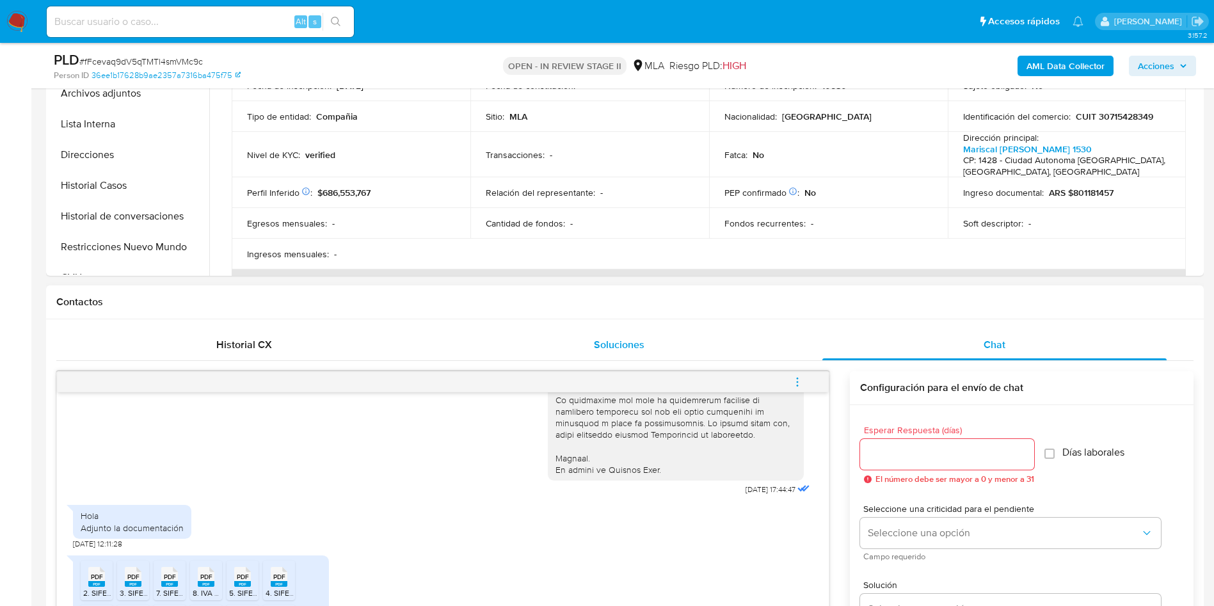
scroll to position [576, 0]
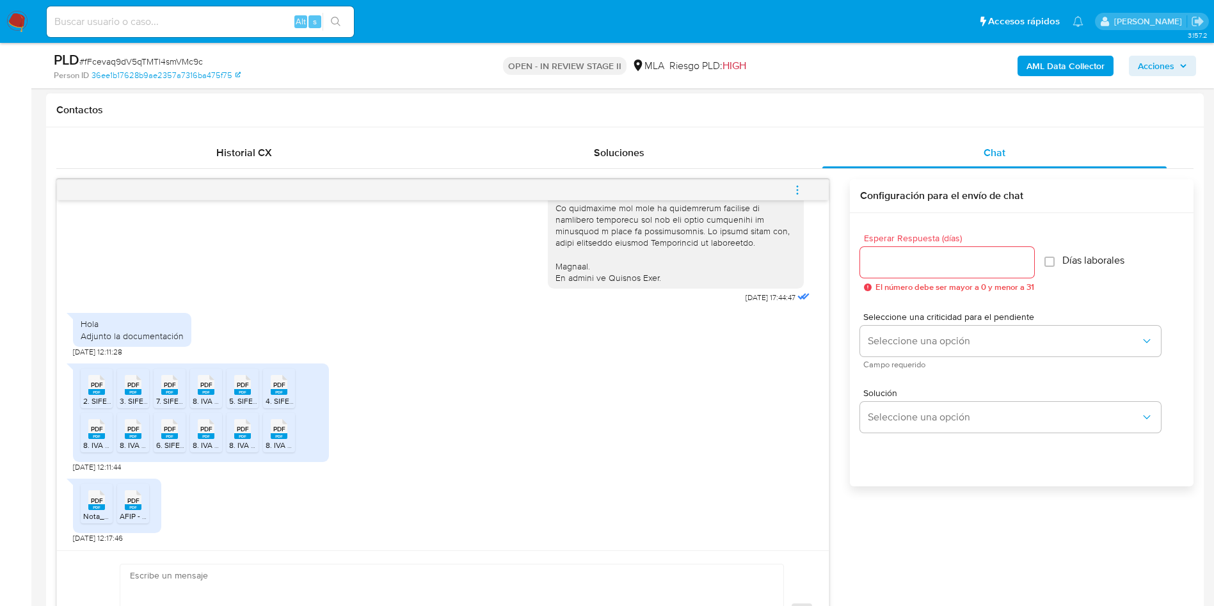
click at [90, 390] on rect at bounding box center [96, 392] width 17 height 6
click at [133, 390] on rect at bounding box center [133, 392] width 17 height 6
click at [166, 387] on span "PDF" at bounding box center [170, 385] width 12 height 8
click at [209, 386] on span "PDF" at bounding box center [206, 385] width 12 height 8
click at [246, 388] on span "PDF" at bounding box center [243, 385] width 12 height 8
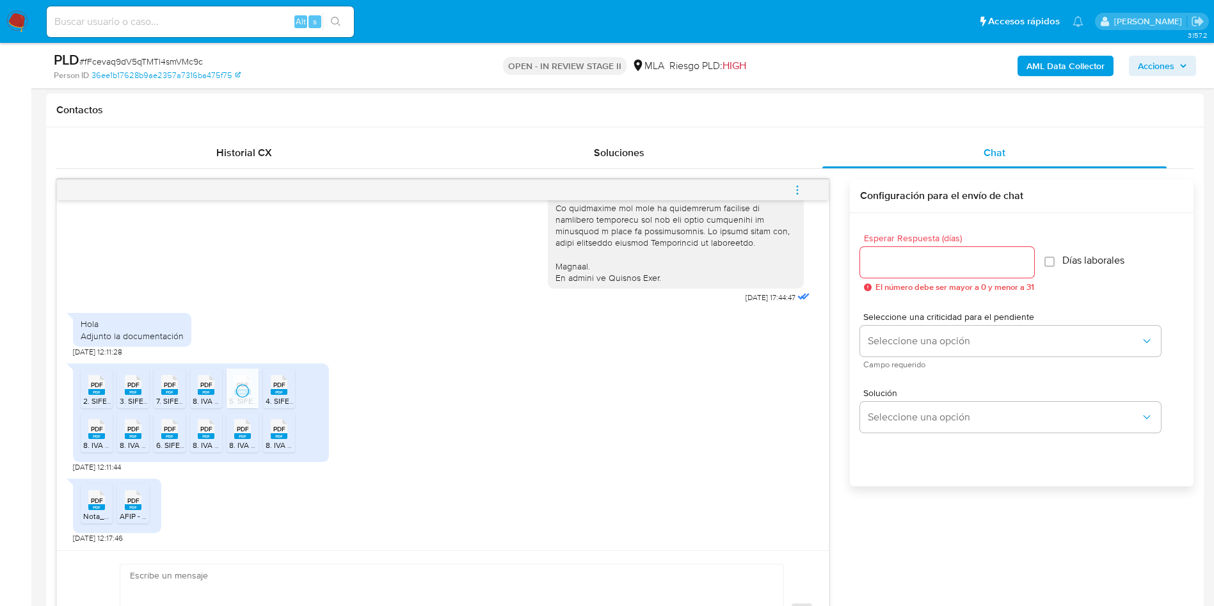
click at [105, 389] on icon at bounding box center [96, 385] width 17 height 20
click at [108, 433] on div "PDF PDF" at bounding box center [96, 427] width 27 height 25
click at [105, 395] on icon at bounding box center [96, 385] width 17 height 20
click at [172, 432] on span "PDF" at bounding box center [170, 429] width 12 height 8
click at [209, 435] on rect at bounding box center [206, 436] width 17 height 6
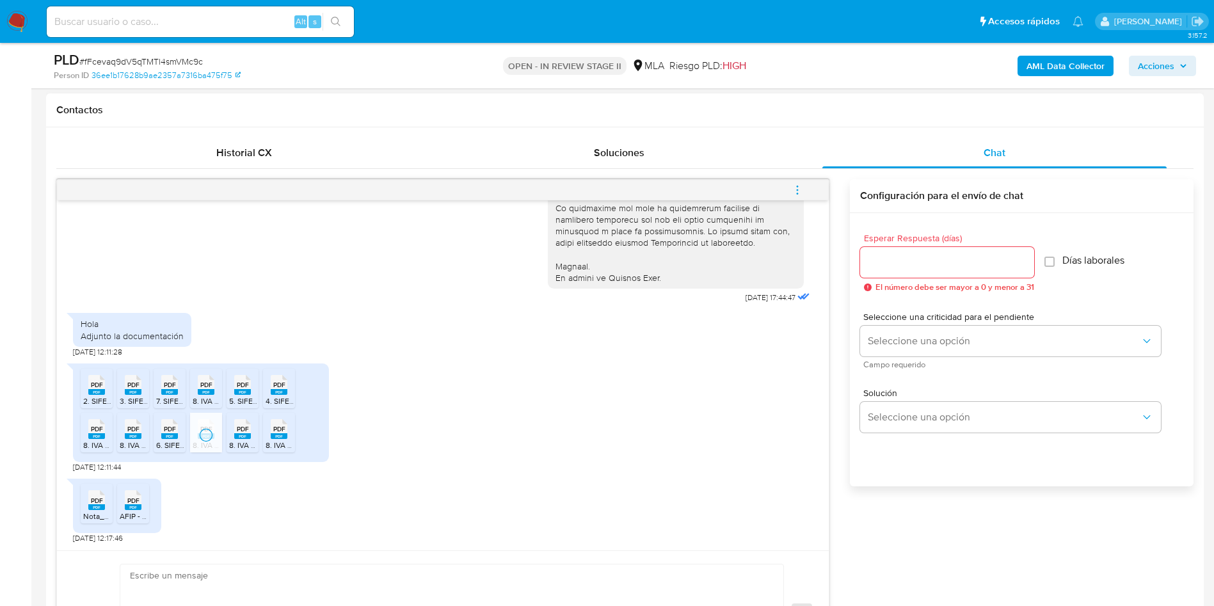
click at [239, 435] on rect at bounding box center [242, 436] width 17 height 6
click at [278, 433] on span "PDF" at bounding box center [279, 429] width 12 height 8
click at [93, 506] on rect at bounding box center [96, 507] width 17 height 6
click at [105, 495] on icon at bounding box center [96, 500] width 17 height 20
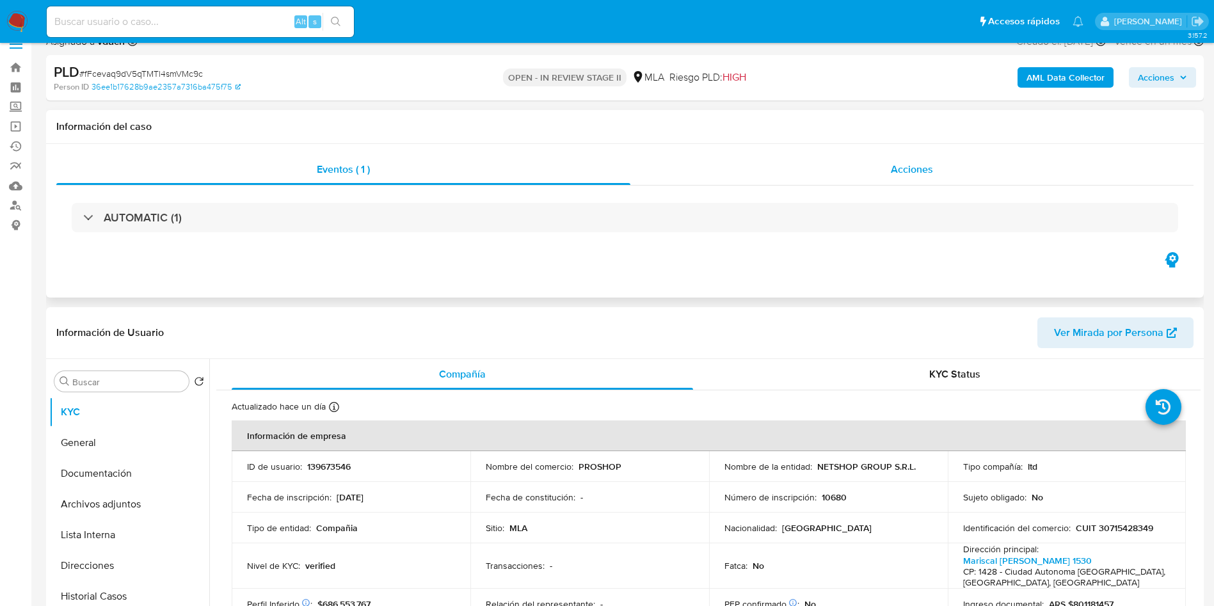
scroll to position [0, 0]
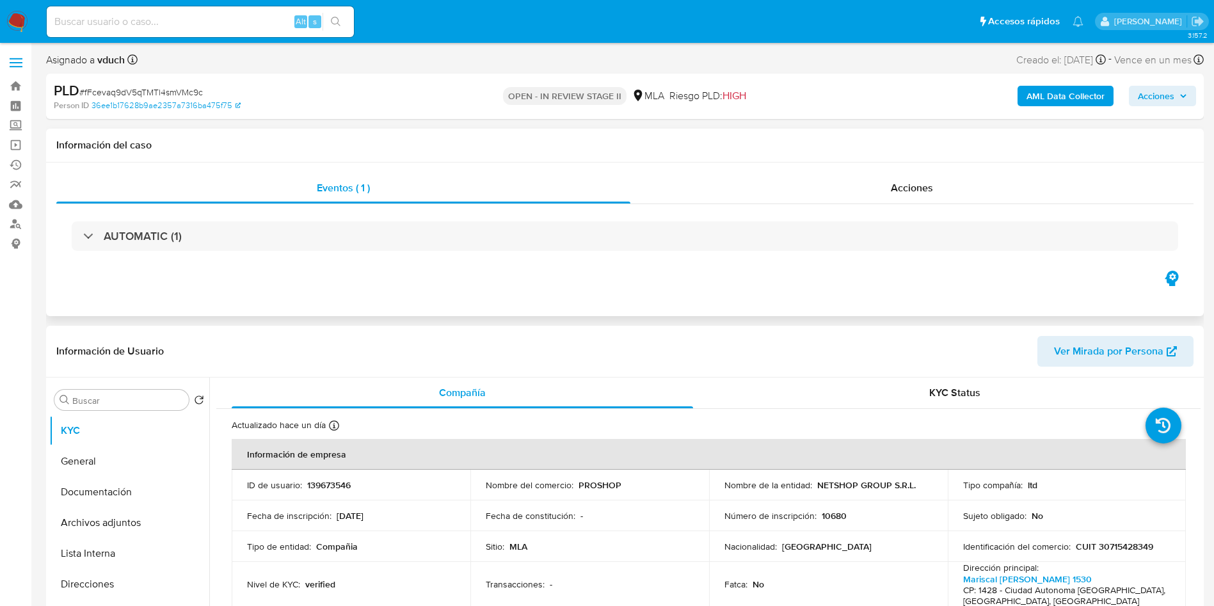
click at [662, 155] on div "Información del caso" at bounding box center [625, 146] width 1158 height 34
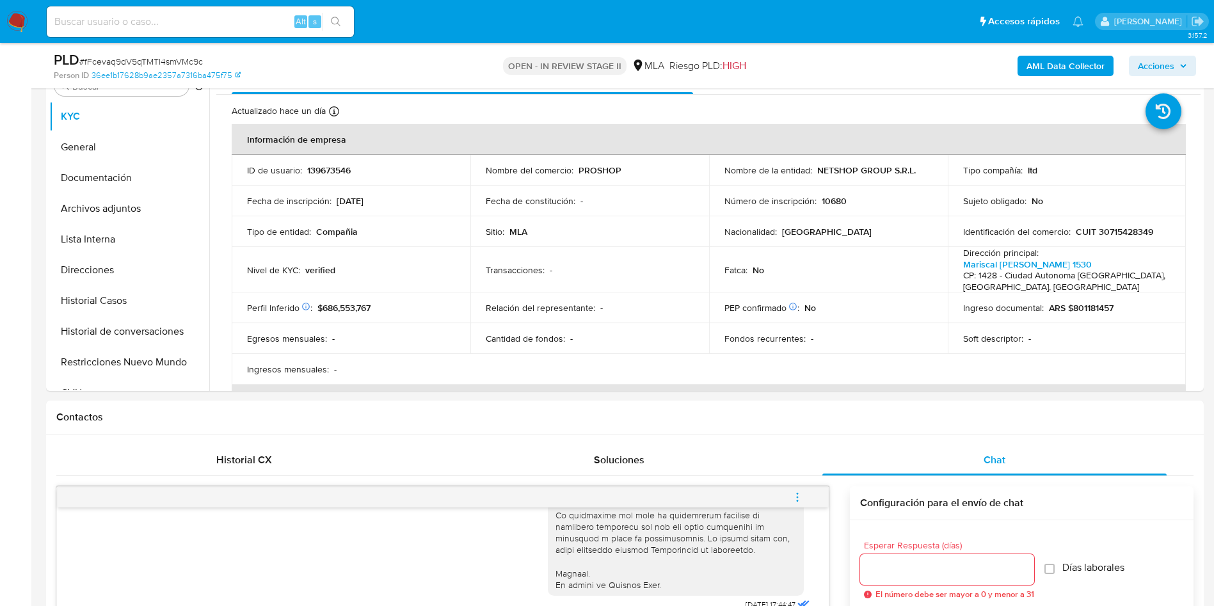
scroll to position [96, 0]
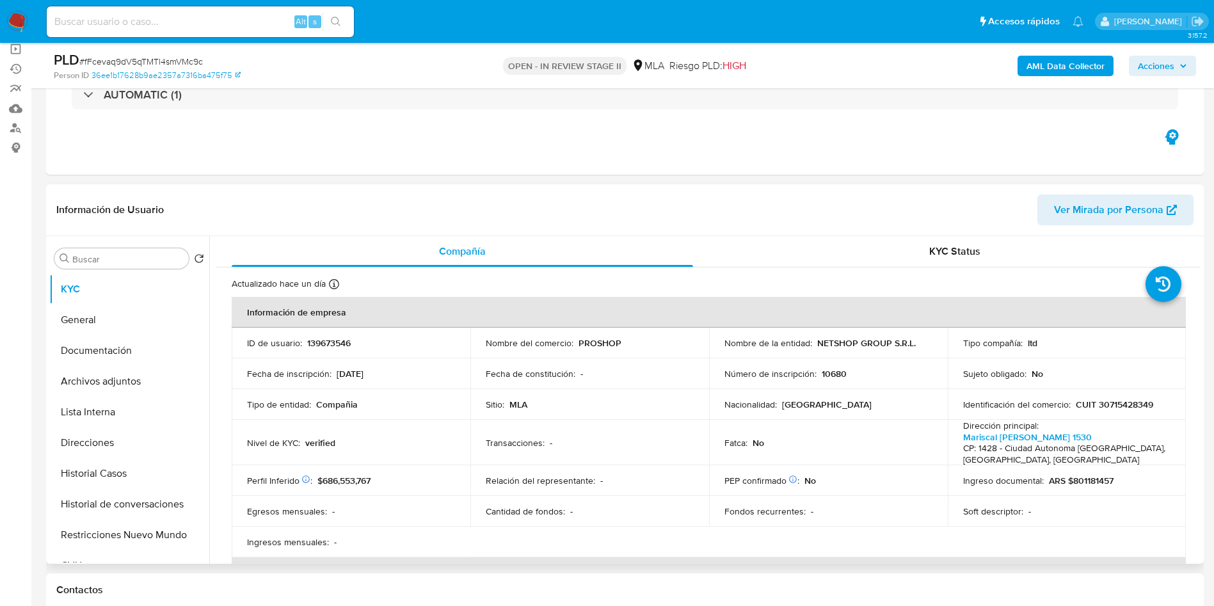
click at [314, 352] on td "ID de usuario : 139673546" at bounding box center [351, 343] width 239 height 31
click at [321, 348] on p "139673546" at bounding box center [329, 343] width 44 height 12
copy p "139673546"
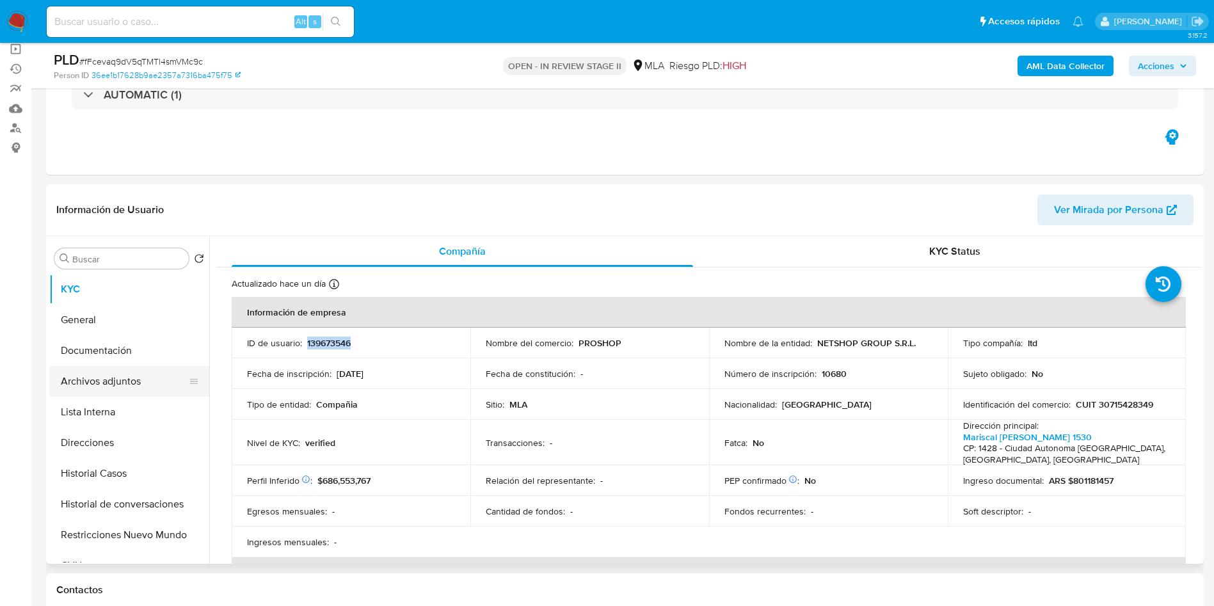
click at [131, 387] on button "Archivos adjuntos" at bounding box center [124, 381] width 150 height 31
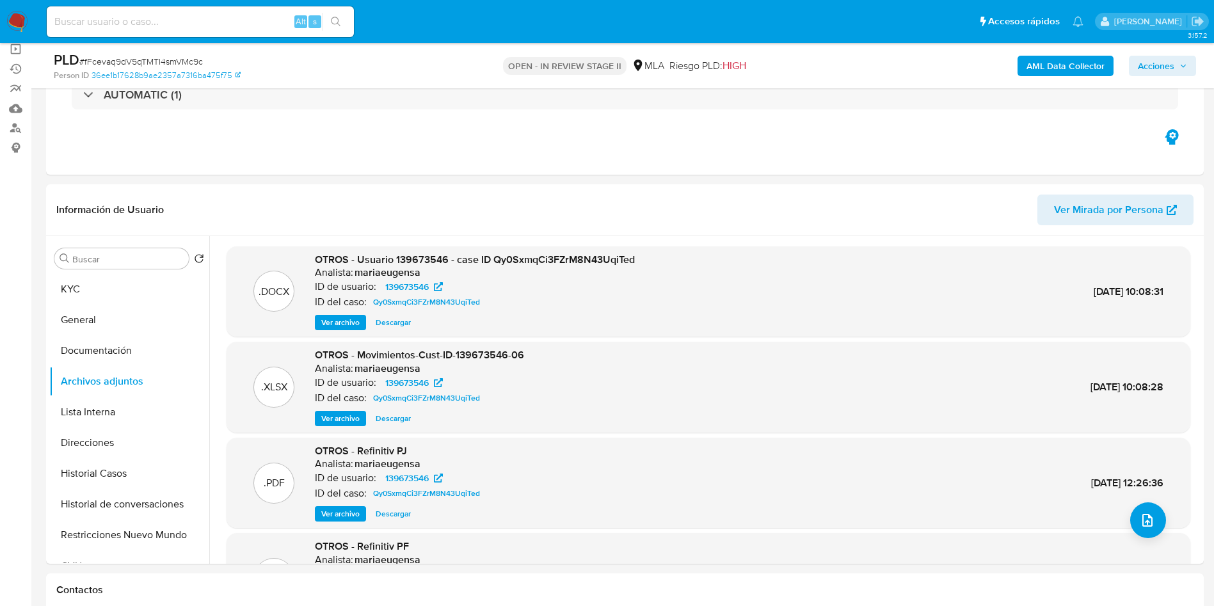
click at [1062, 68] on b "AML Data Collector" at bounding box center [1066, 66] width 78 height 20
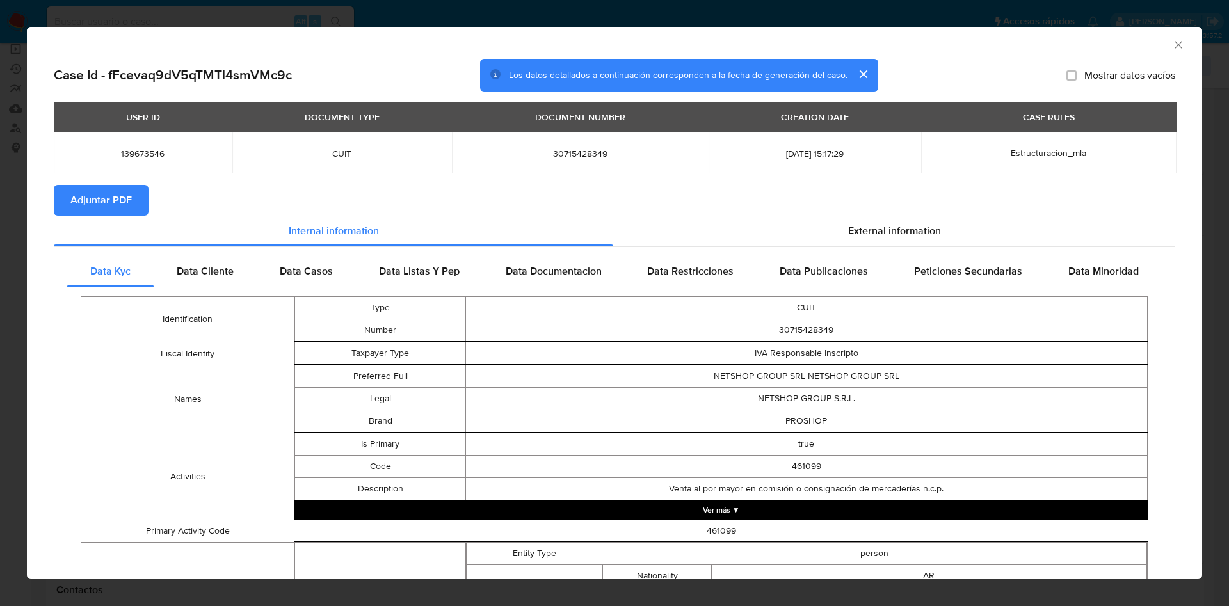
click at [90, 197] on span "Adjuntar PDF" at bounding box center [100, 200] width 61 height 28
click at [1172, 45] on icon "Cerrar ventana" at bounding box center [1178, 44] width 13 height 13
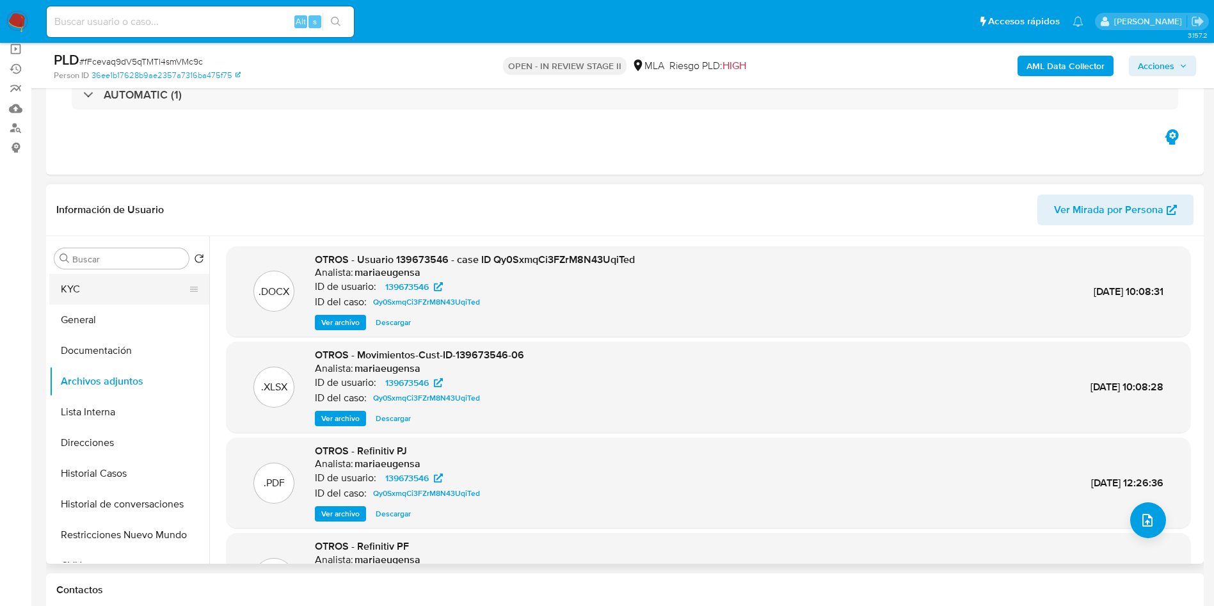
click at [102, 302] on button "KYC" at bounding box center [124, 289] width 150 height 31
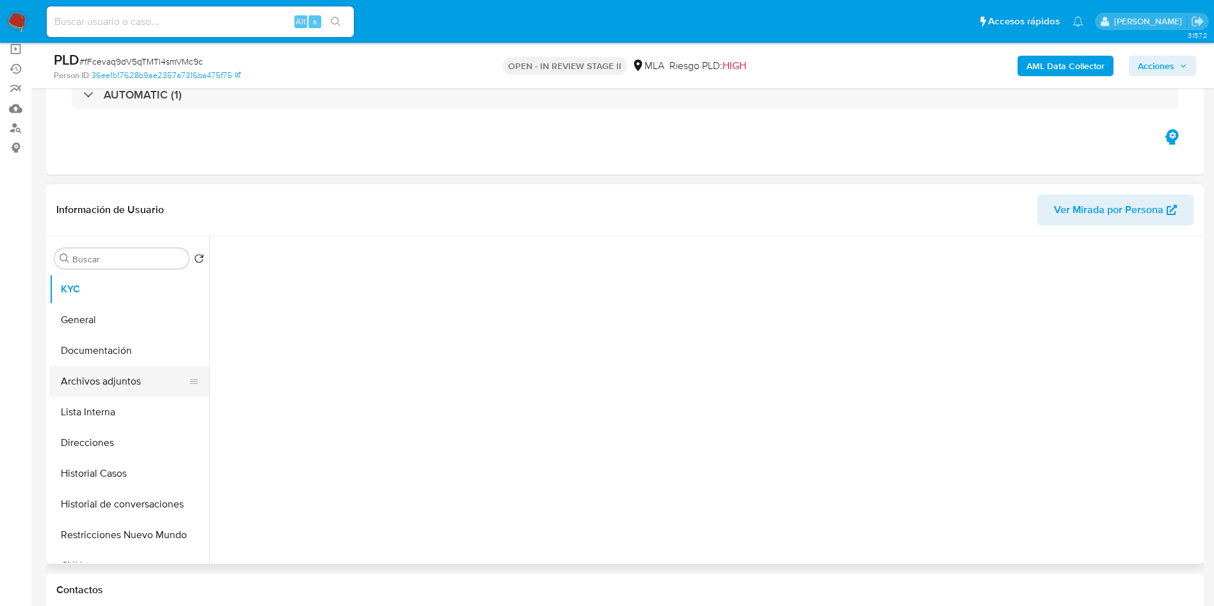
click at [127, 385] on button "Archivos adjuntos" at bounding box center [124, 381] width 150 height 31
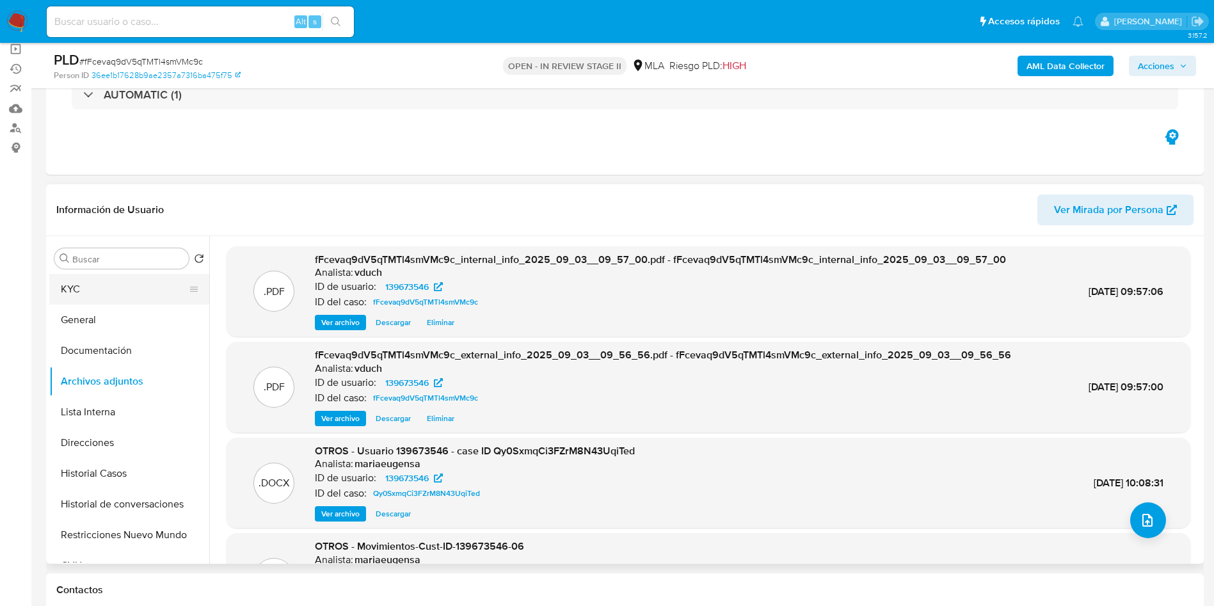
click at [96, 284] on button "KYC" at bounding box center [124, 289] width 150 height 31
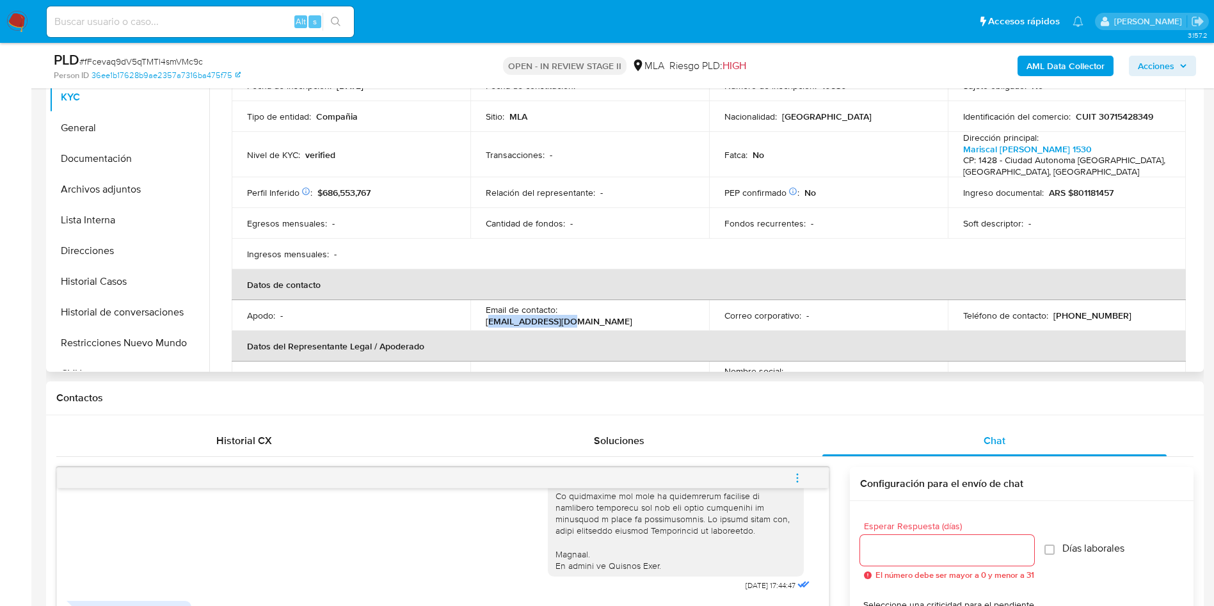
drag, startPoint x: 565, startPoint y: 315, endPoint x: 645, endPoint y: 313, distance: 80.0
click at [632, 316] on p "[EMAIL_ADDRESS][DOMAIN_NAME]" at bounding box center [559, 322] width 147 height 12
drag, startPoint x: 558, startPoint y: 318, endPoint x: 658, endPoint y: 319, distance: 100.5
click at [658, 319] on div "Email de contacto : ventas@proshop.com.ar" at bounding box center [590, 315] width 208 height 23
click at [632, 317] on p "[EMAIL_ADDRESS][DOMAIN_NAME]" at bounding box center [559, 322] width 147 height 12
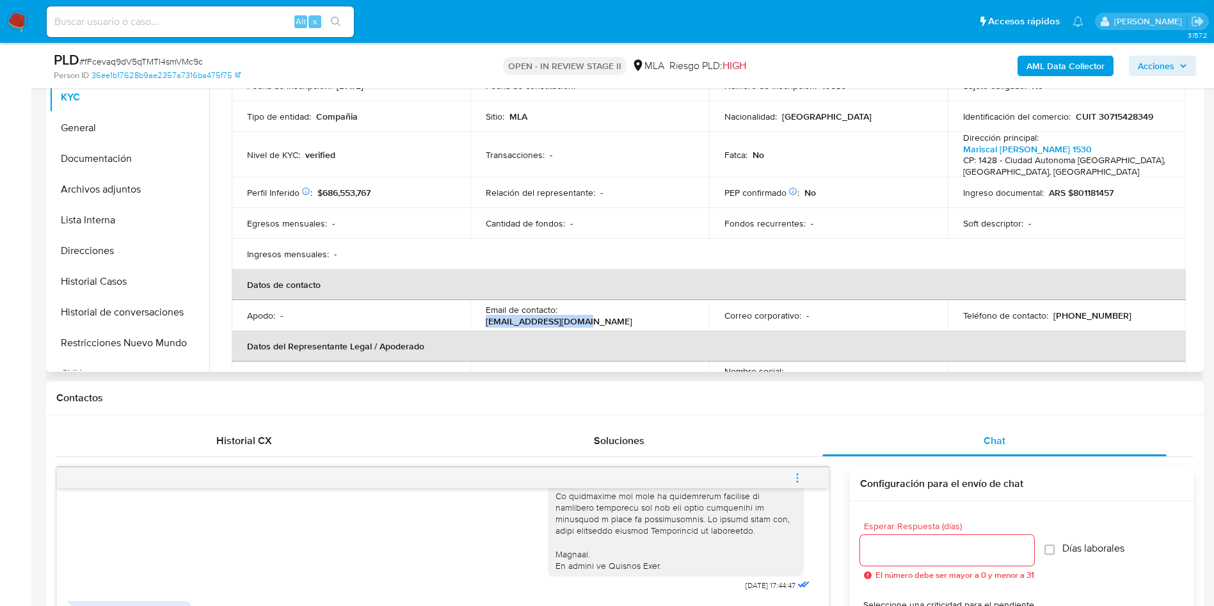
drag, startPoint x: 563, startPoint y: 315, endPoint x: 663, endPoint y: 321, distance: 100.0
click at [663, 321] on div "Email de contacto : ventas@proshop.com.ar" at bounding box center [590, 315] width 208 height 23
copy p "[EMAIL_ADDRESS][DOMAIN_NAME]"
click at [1074, 319] on p "[PHONE_NUMBER]" at bounding box center [1093, 316] width 78 height 12
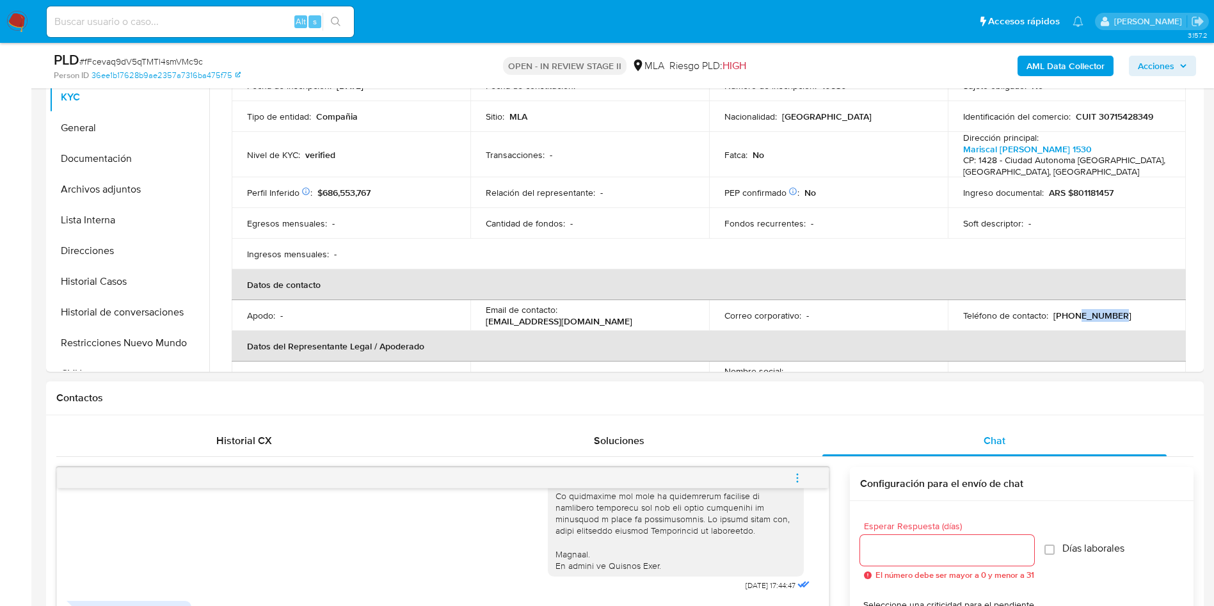
copy p "56457377"
drag, startPoint x: 679, startPoint y: 145, endPoint x: 546, endPoint y: 248, distance: 168.0
click at [679, 145] on td "Transacciones : -" at bounding box center [589, 154] width 239 height 45
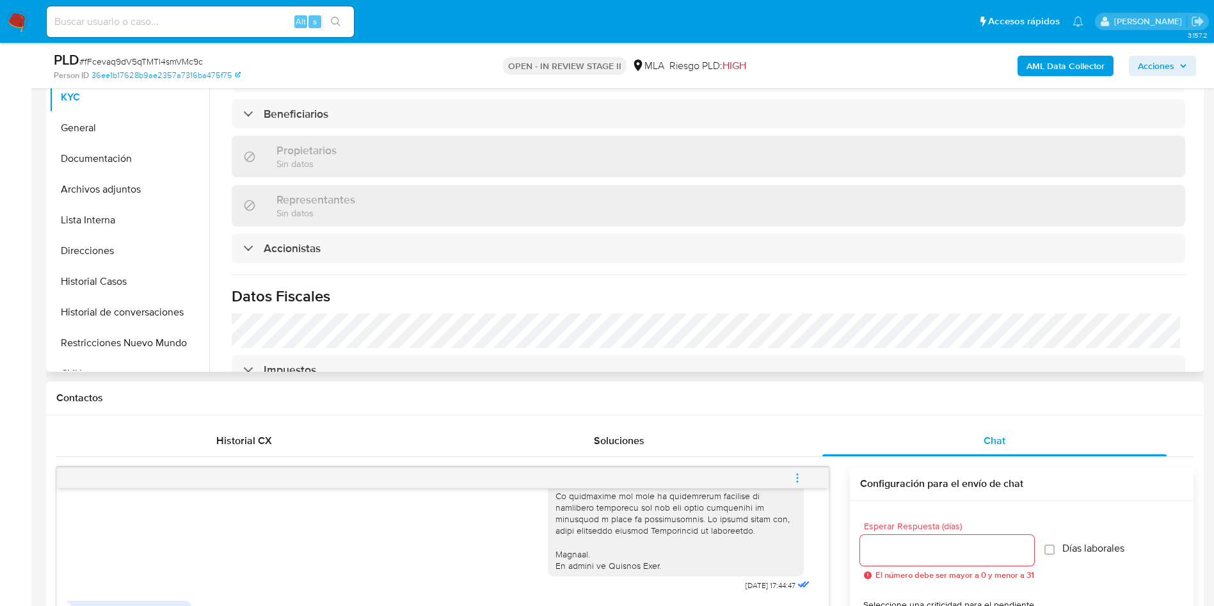
scroll to position [876, 0]
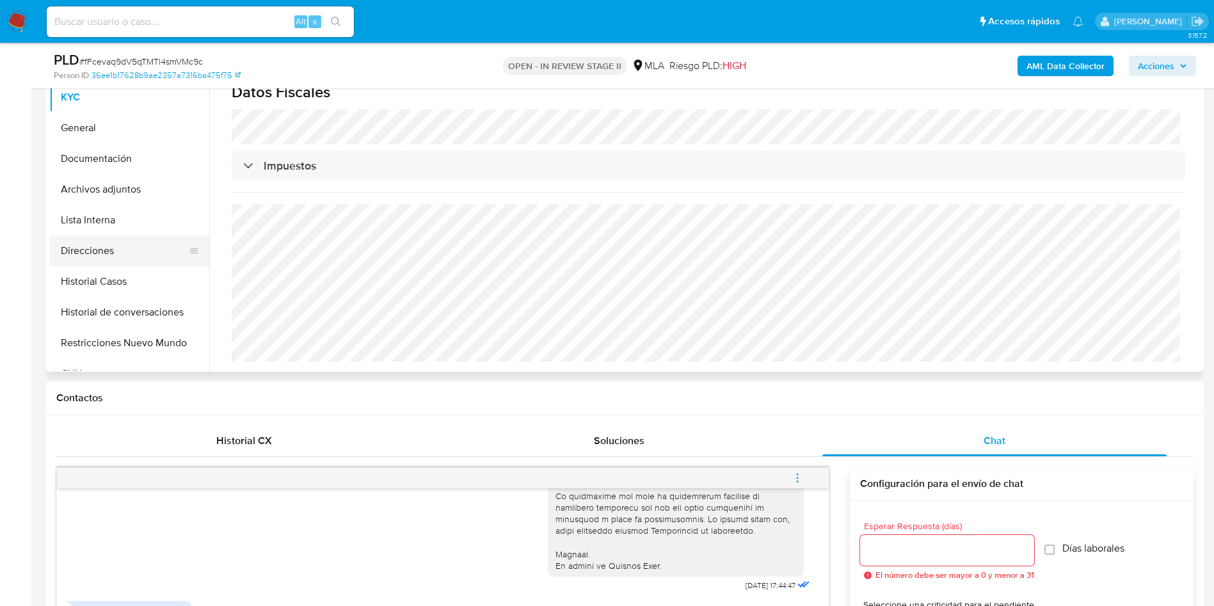
click at [115, 253] on button "Direcciones" at bounding box center [124, 251] width 150 height 31
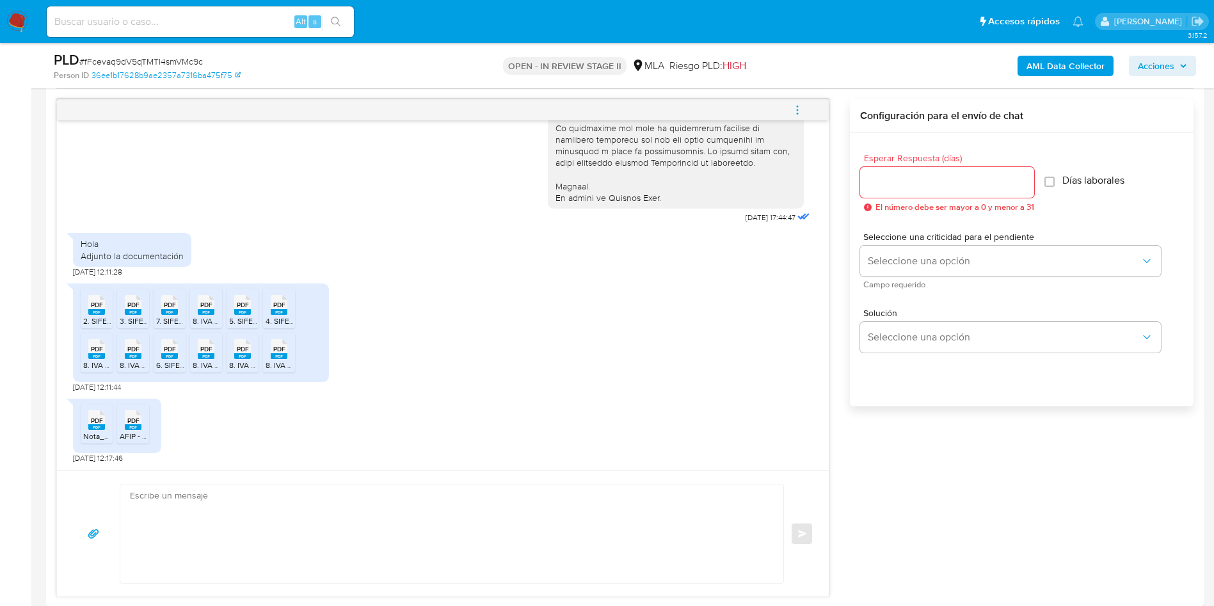
scroll to position [672, 0]
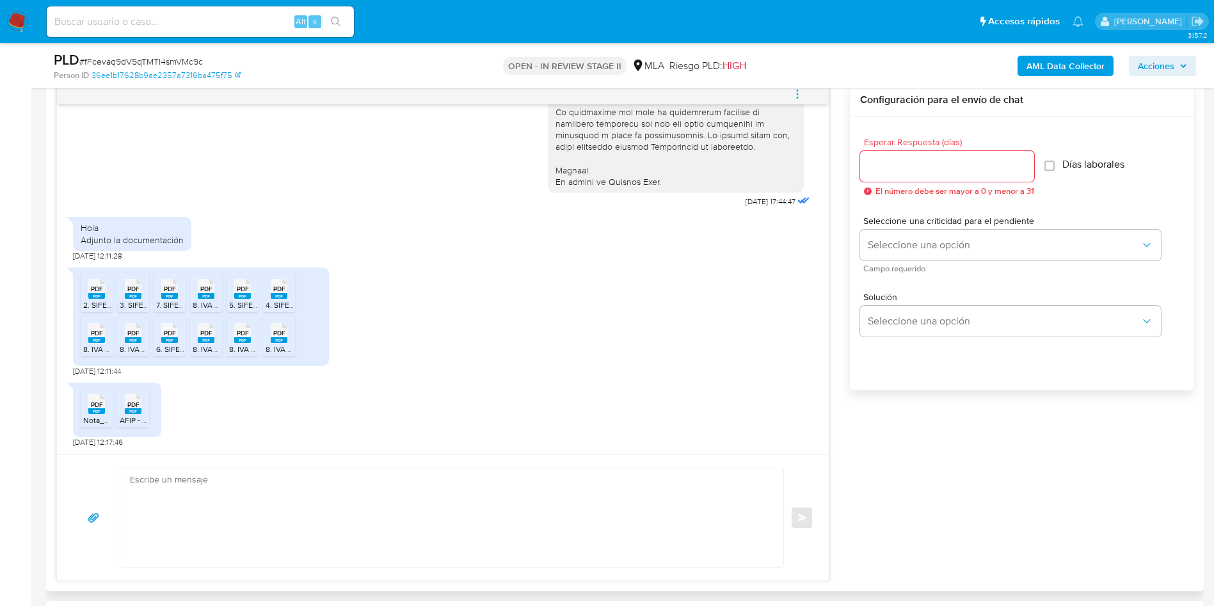
click at [319, 533] on textarea at bounding box center [449, 518] width 638 height 99
paste textarea "Hola, ¡Muchas gracias por tu respuesta! Confirmamos la recepción de la document…"
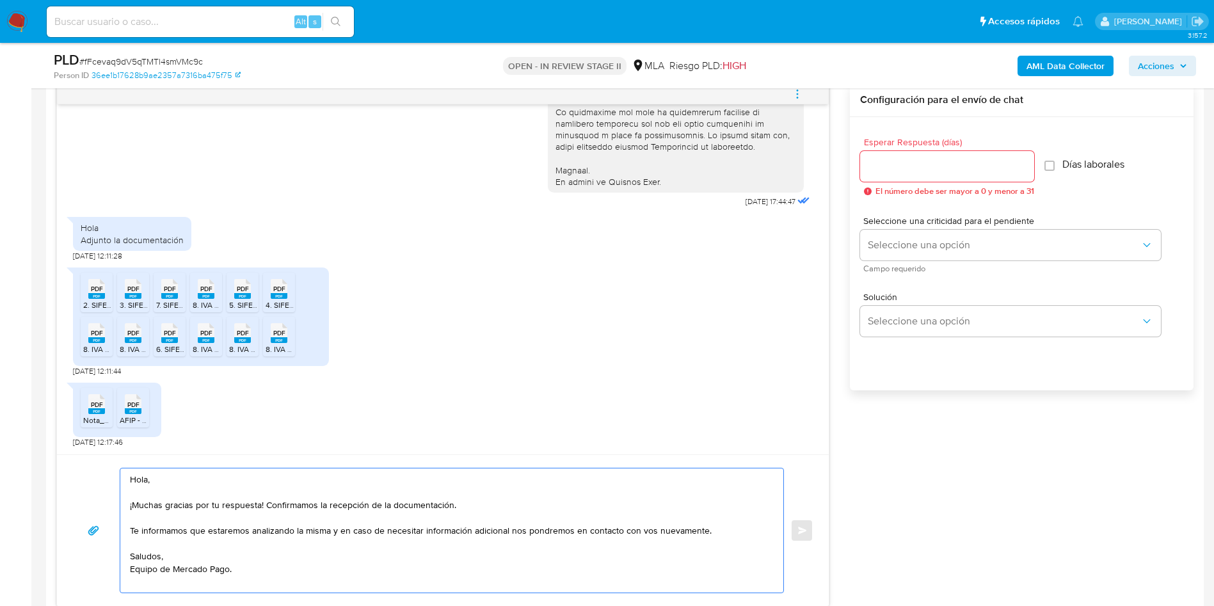
type textarea "Hola, ¡Muchas gracias por tu respuesta! Confirmamos la recepción de la document…"
click at [922, 176] on div at bounding box center [947, 166] width 174 height 31
click at [915, 165] on input "Esperar Respuesta (días)" at bounding box center [947, 166] width 174 height 17
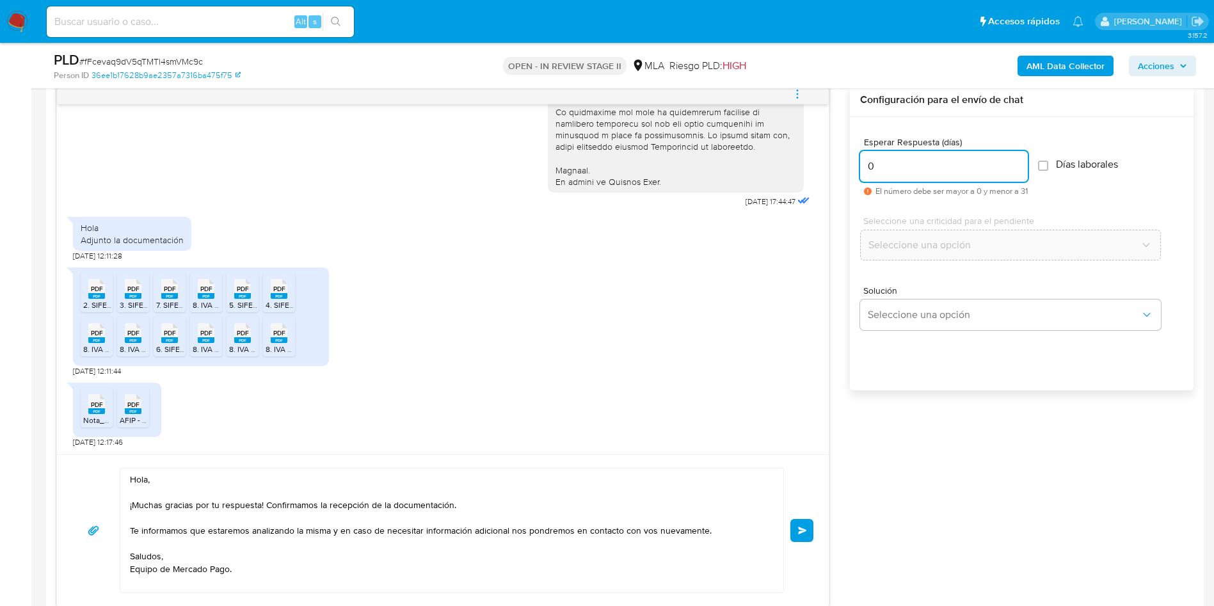
scroll to position [768, 0]
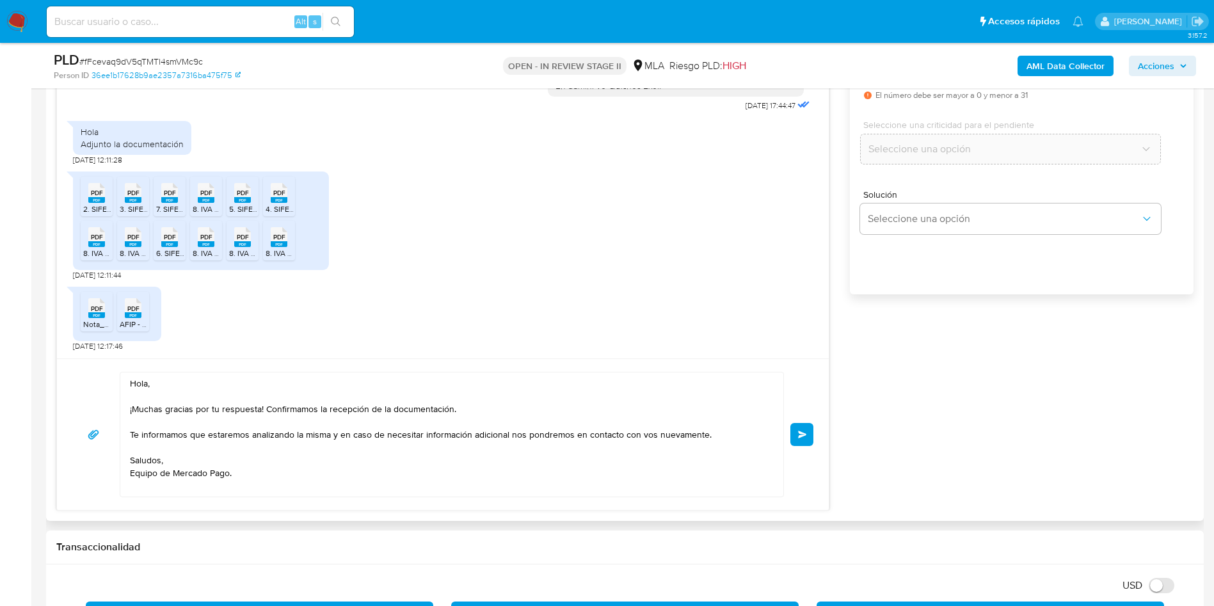
type input "0"
click at [328, 483] on textarea "Hola, ¡Muchas gracias por tu respuesta! Confirmamos la recepción de la document…" at bounding box center [449, 435] width 638 height 124
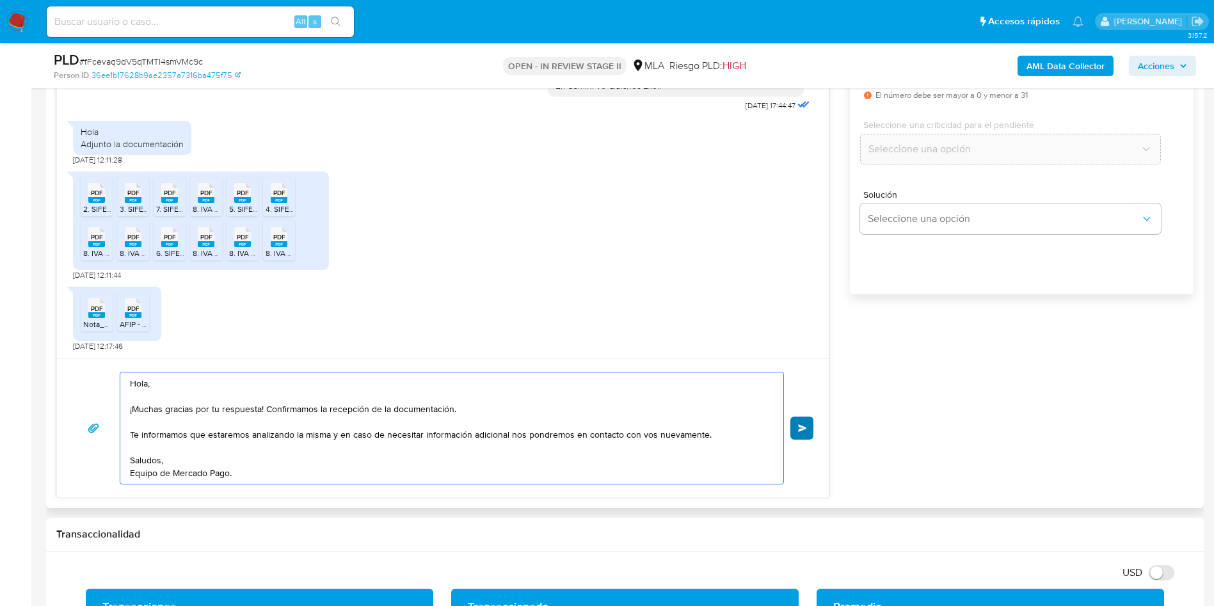
type textarea "Hola, ¡Muchas gracias por tu respuesta! Confirmamos la recepción de la document…"
click at [807, 424] on span "Enviar" at bounding box center [802, 428] width 9 height 8
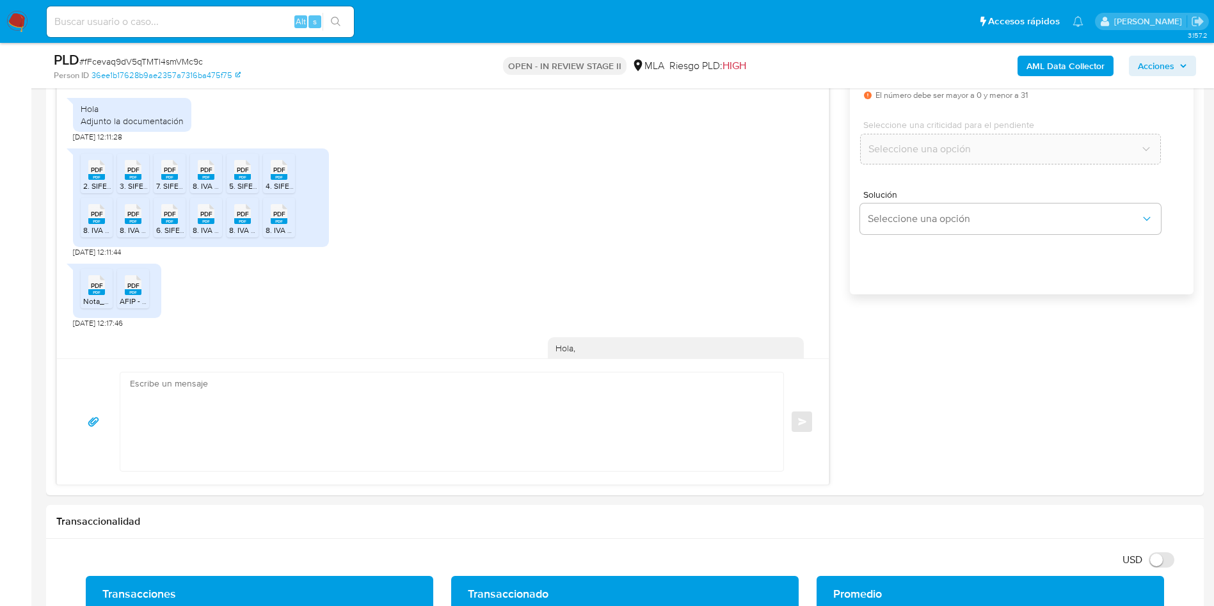
scroll to position [719, 0]
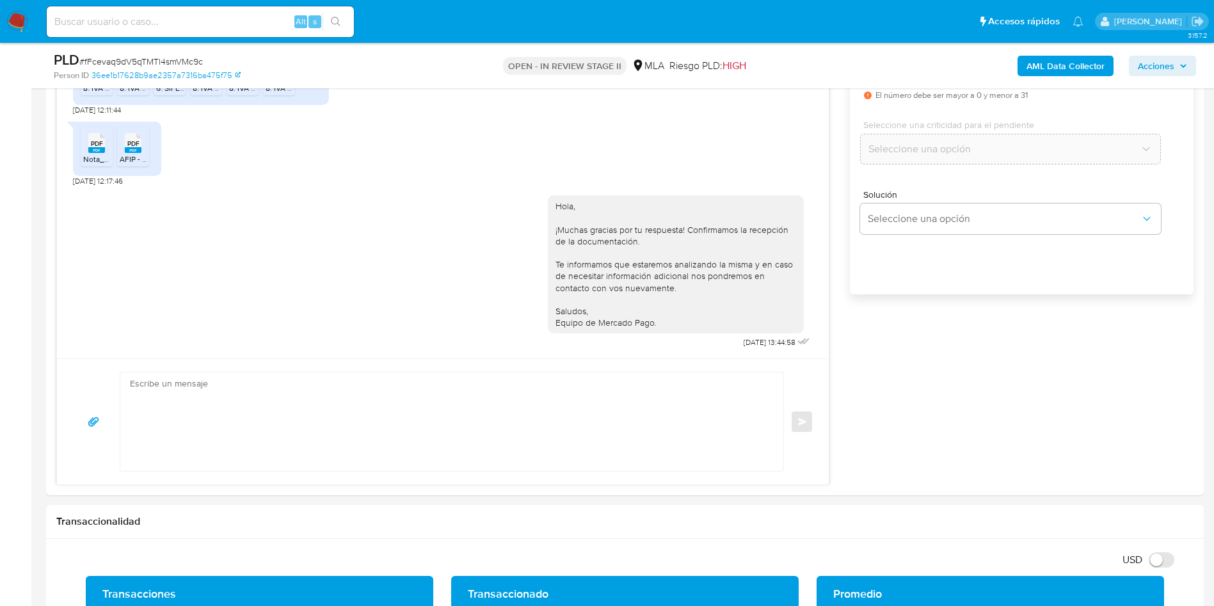
click at [161, 53] on div "PLD # fFcevaq9dV5qTMTl4smVMc9c" at bounding box center [242, 60] width 376 height 19
copy span "fFcevaq9dV5qTMTl4smVMc9c"
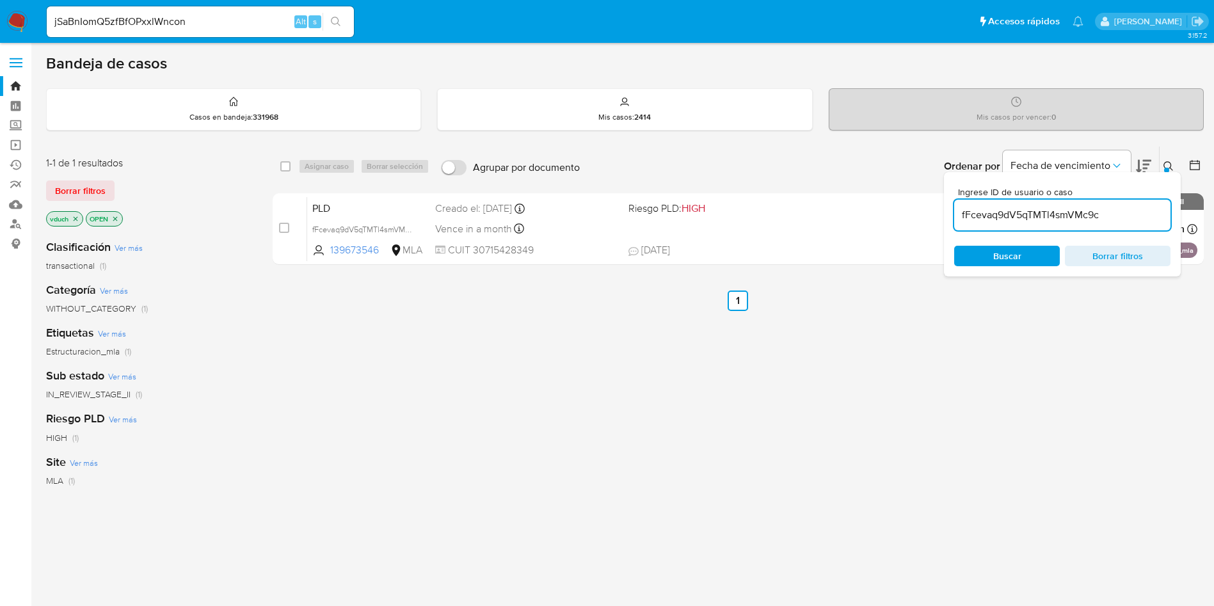
click at [1073, 218] on input "fFcevaq9dV5qTMTl4smVMc9c" at bounding box center [1062, 215] width 216 height 17
click at [292, 166] on div "select-all-cases-checkbox" at bounding box center [287, 166] width 15 height 15
click at [281, 166] on input "checkbox" at bounding box center [285, 166] width 10 height 10
checkbox input "true"
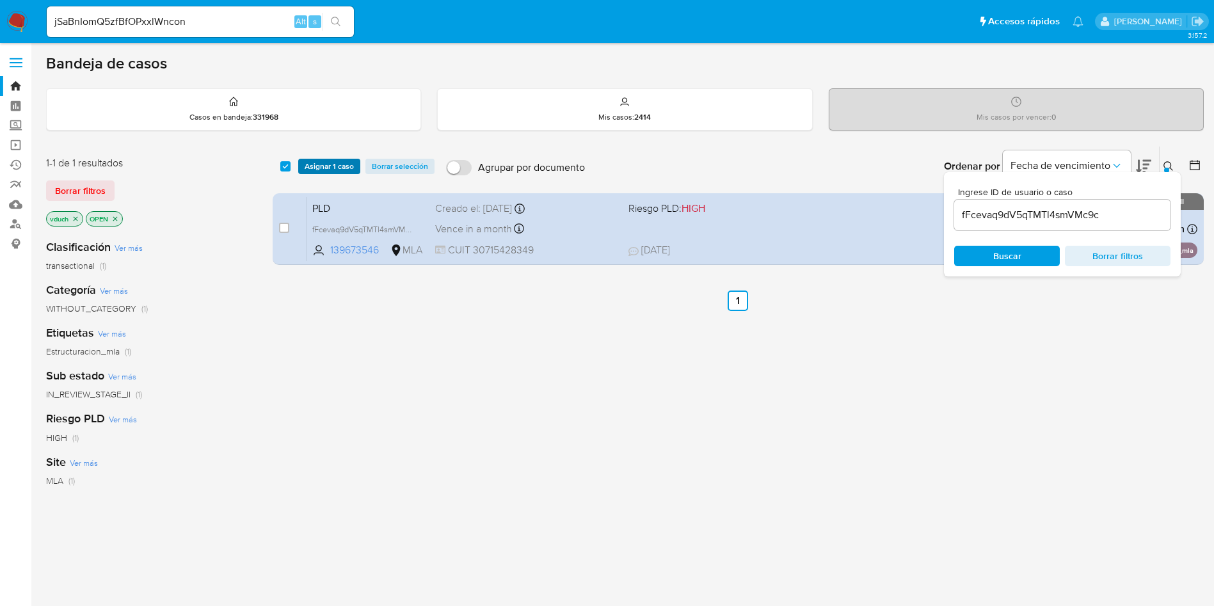
click at [330, 168] on span "Asignar 1 caso" at bounding box center [329, 166] width 49 height 13
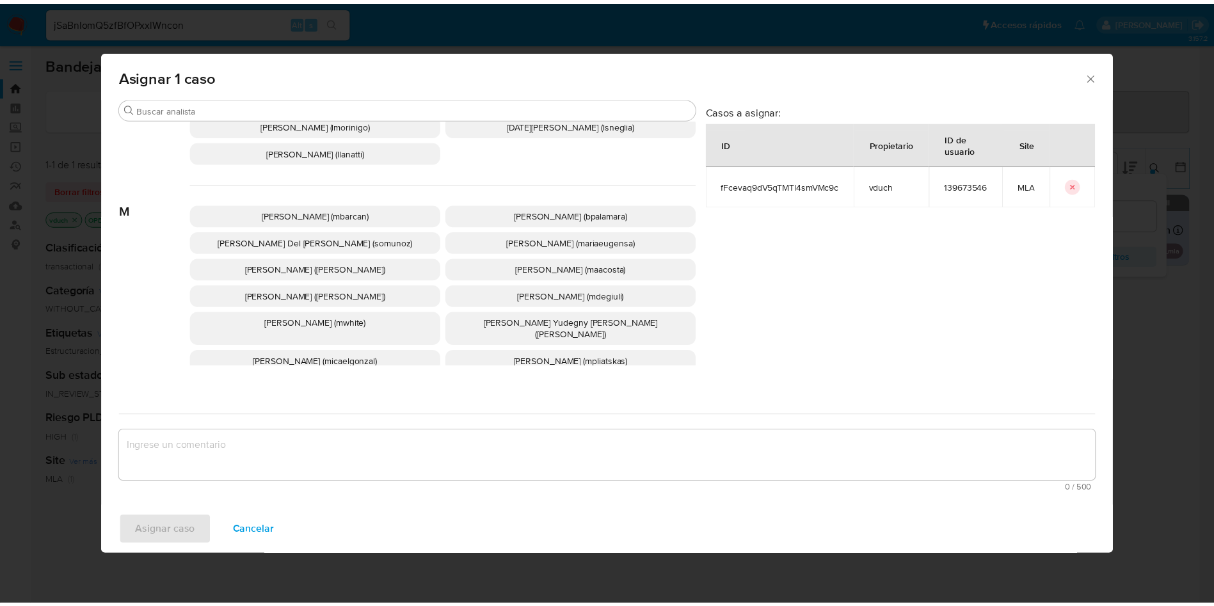
scroll to position [1044, 0]
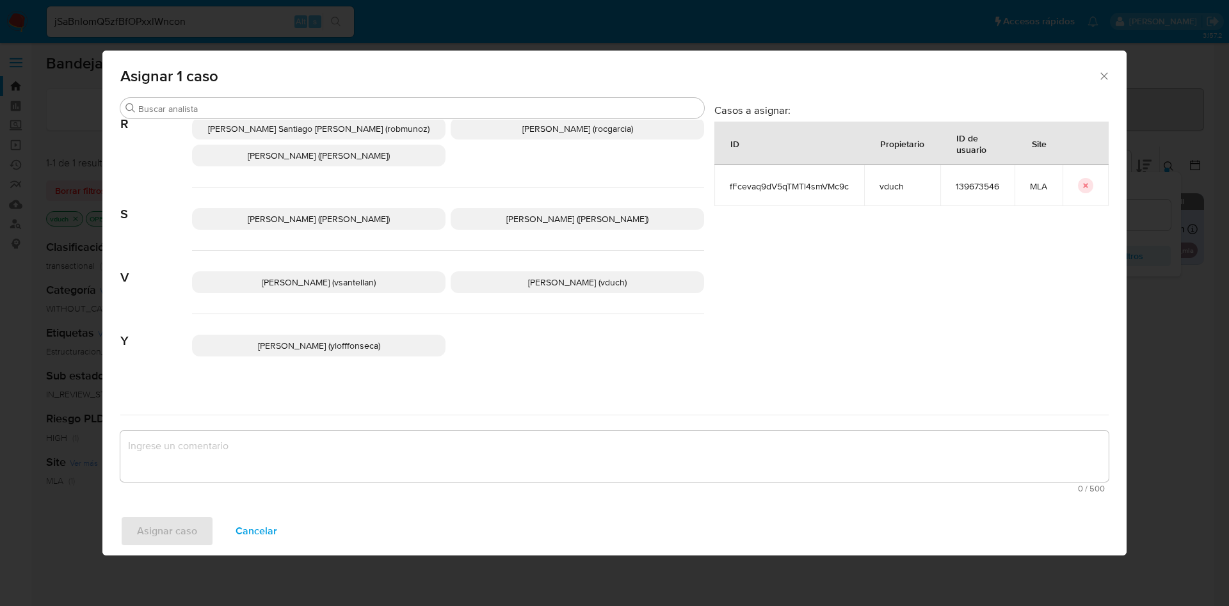
click at [492, 271] on p "Valeria Duch (vduch)" at bounding box center [577, 282] width 253 height 22
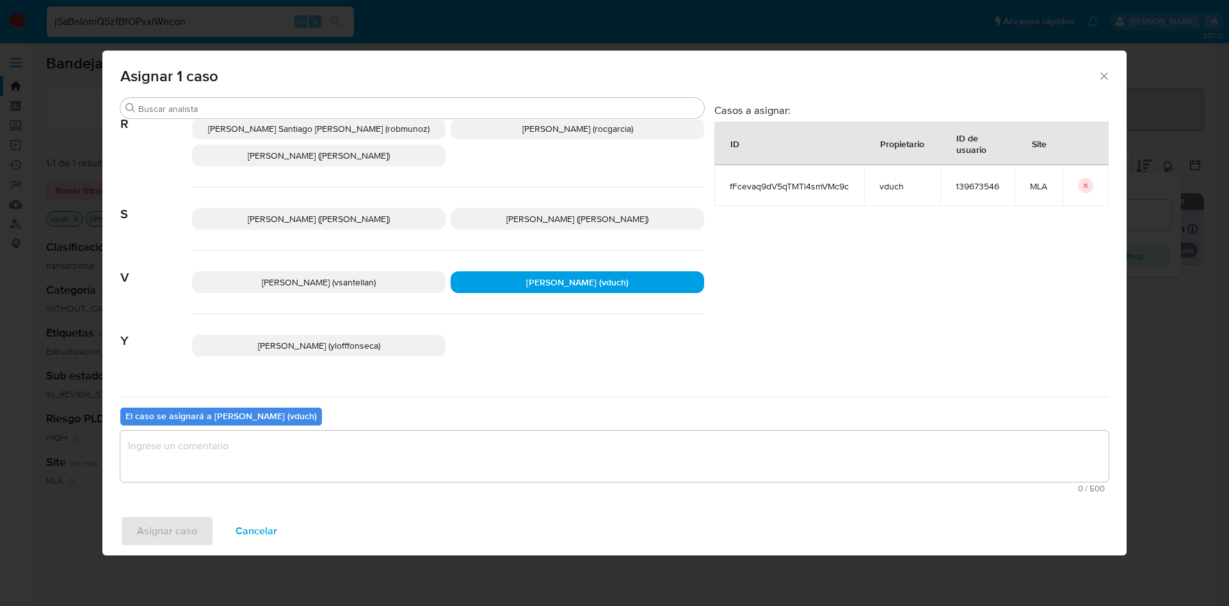
click at [474, 403] on div "El caso se asignará a Valeria Duch (vduch) 0 / 500 500 caracteres restantes" at bounding box center [614, 447] width 988 height 101
click at [472, 461] on textarea "assign-modal" at bounding box center [614, 456] width 988 height 51
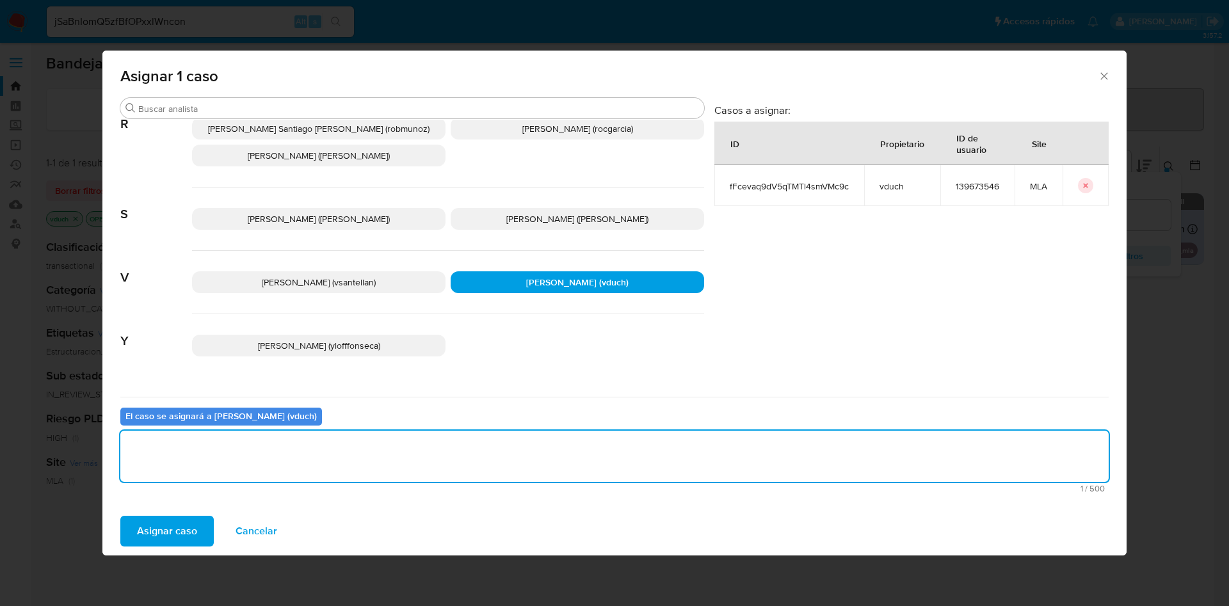
click at [166, 531] on span "Asignar caso" at bounding box center [167, 531] width 60 height 28
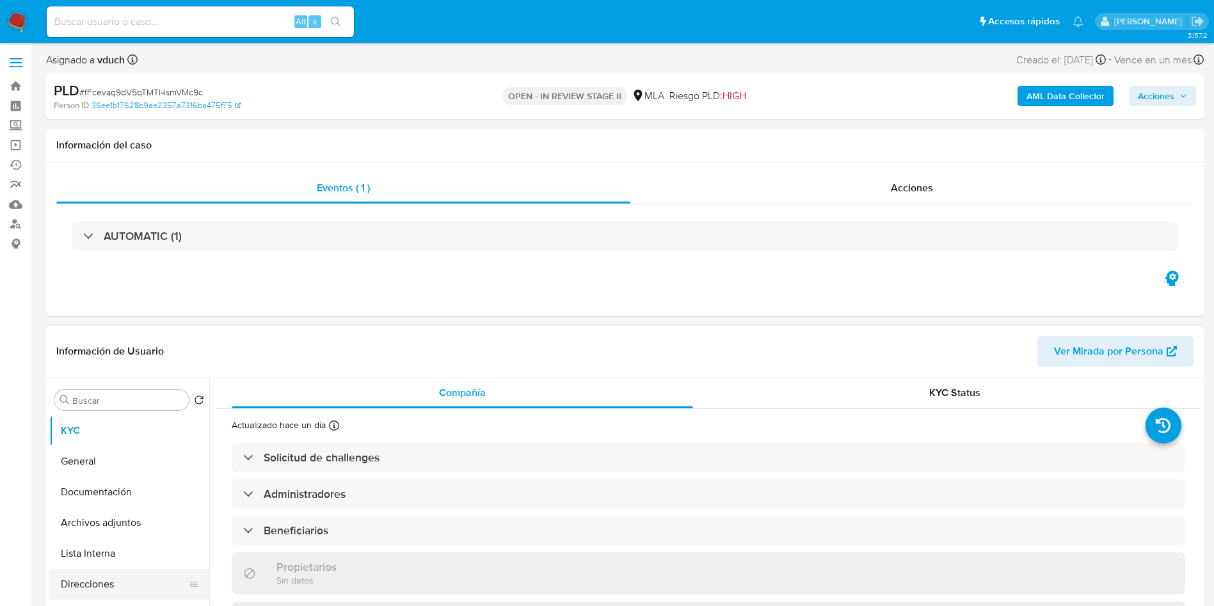
select select "10"
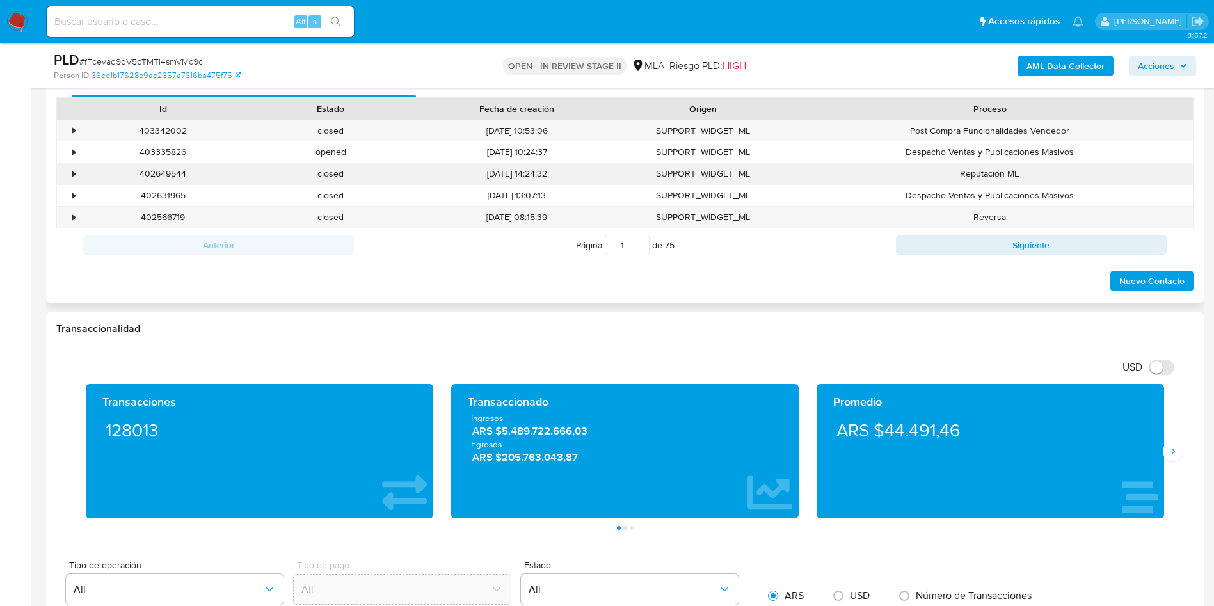
scroll to position [576, 0]
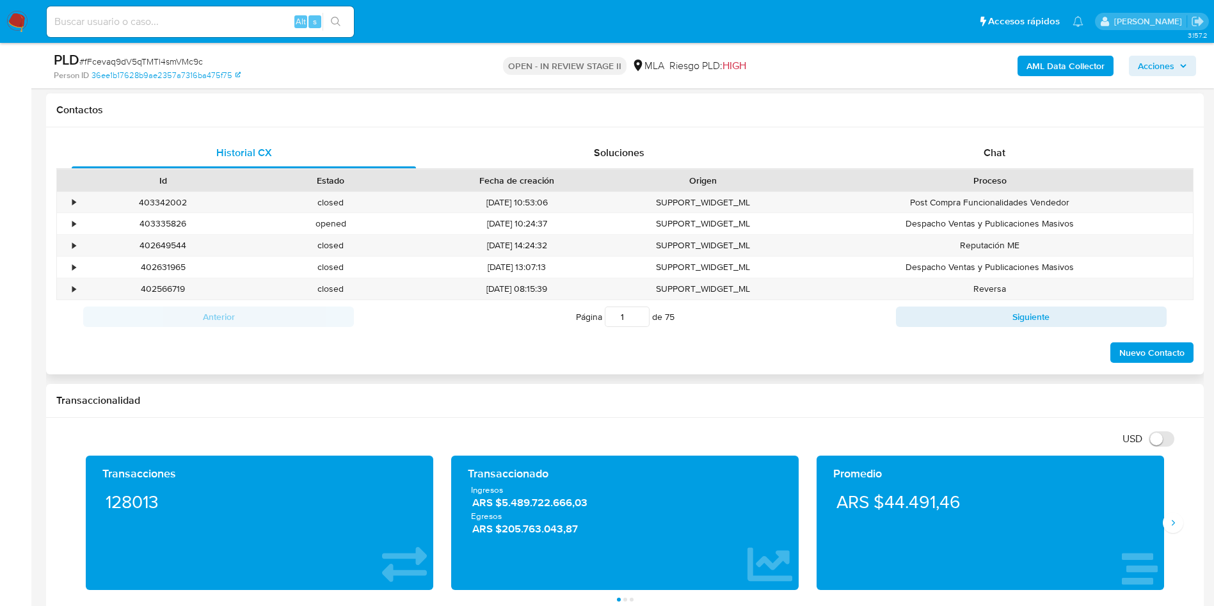
click at [1008, 134] on div "Historial CX Soluciones Chat Id Estado Fecha de creación Origen Proceso • 40334…" at bounding box center [625, 250] width 1158 height 247
click at [1006, 138] on div "Chat" at bounding box center [995, 153] width 344 height 31
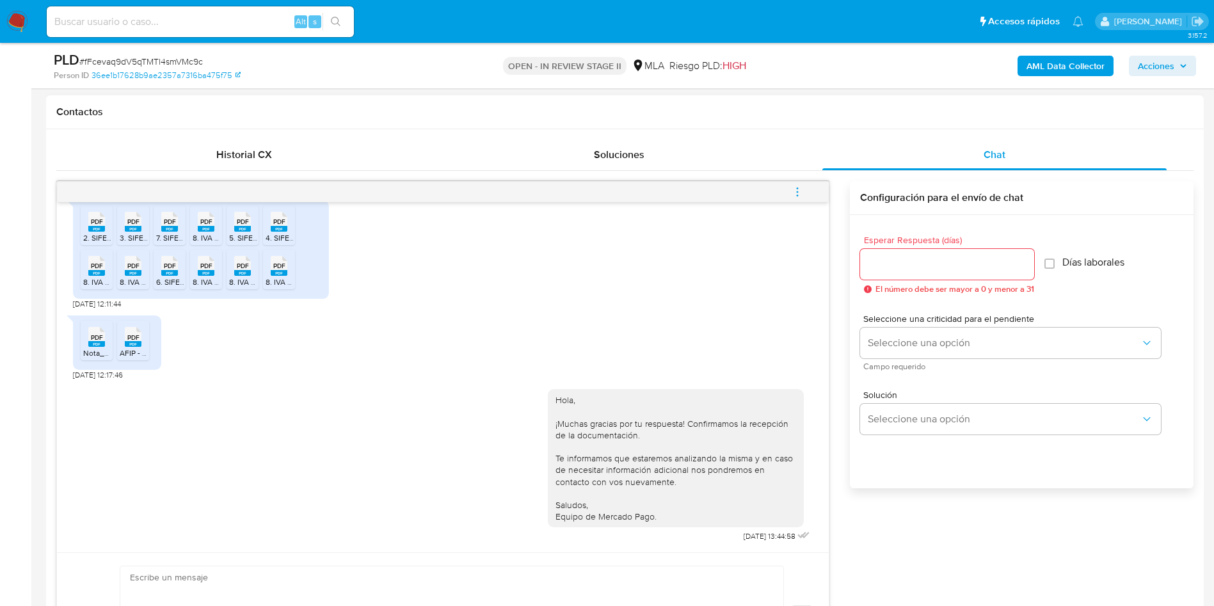
scroll to position [672, 0]
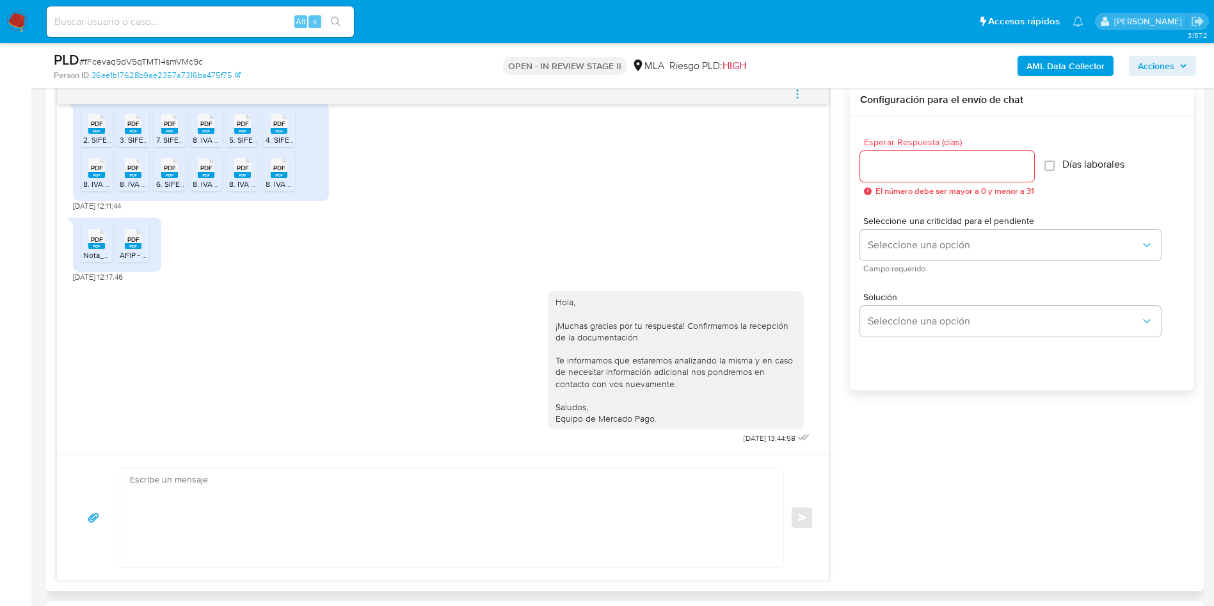
click at [805, 90] on button "menu-action" at bounding box center [797, 94] width 42 height 31
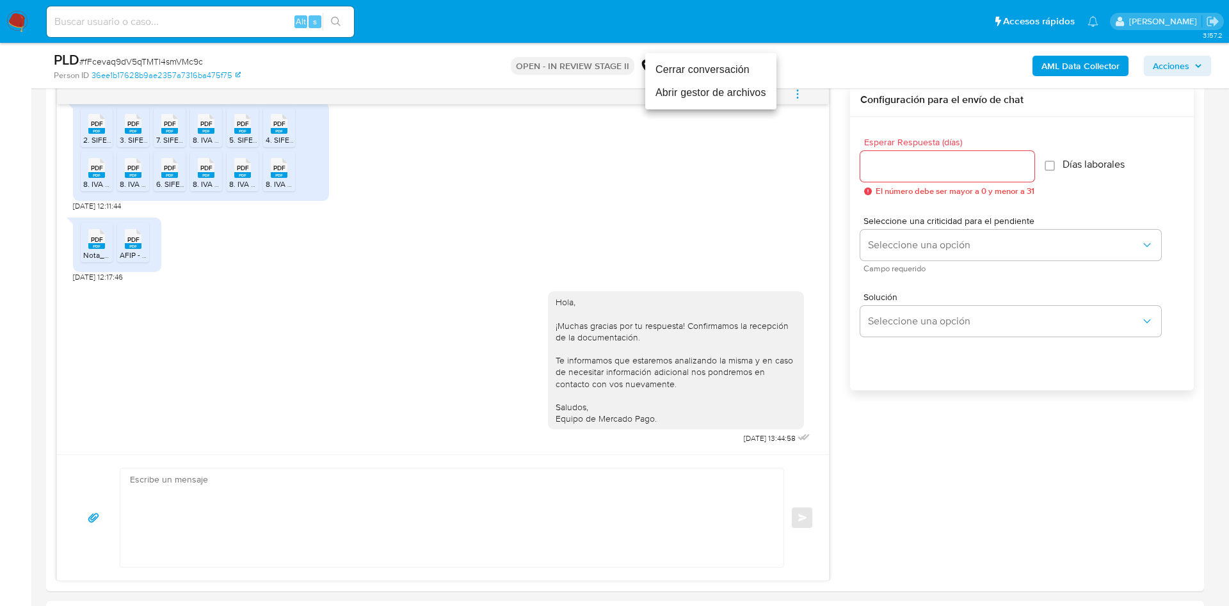
click at [725, 73] on li "Cerrar conversación" at bounding box center [710, 69] width 131 height 23
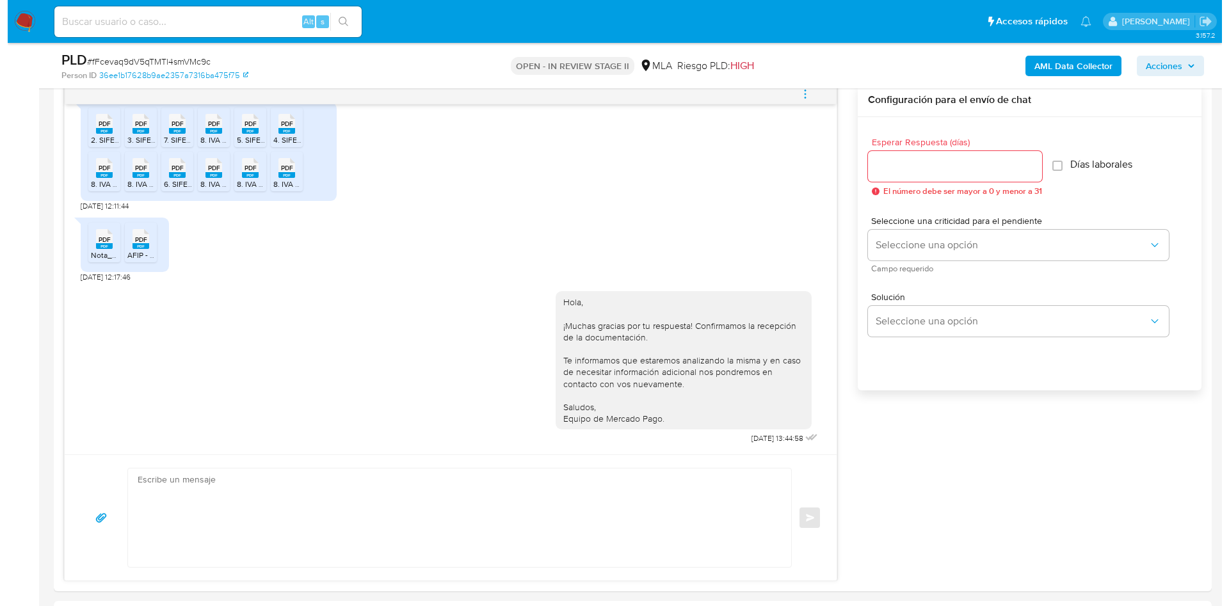
scroll to position [192, 0]
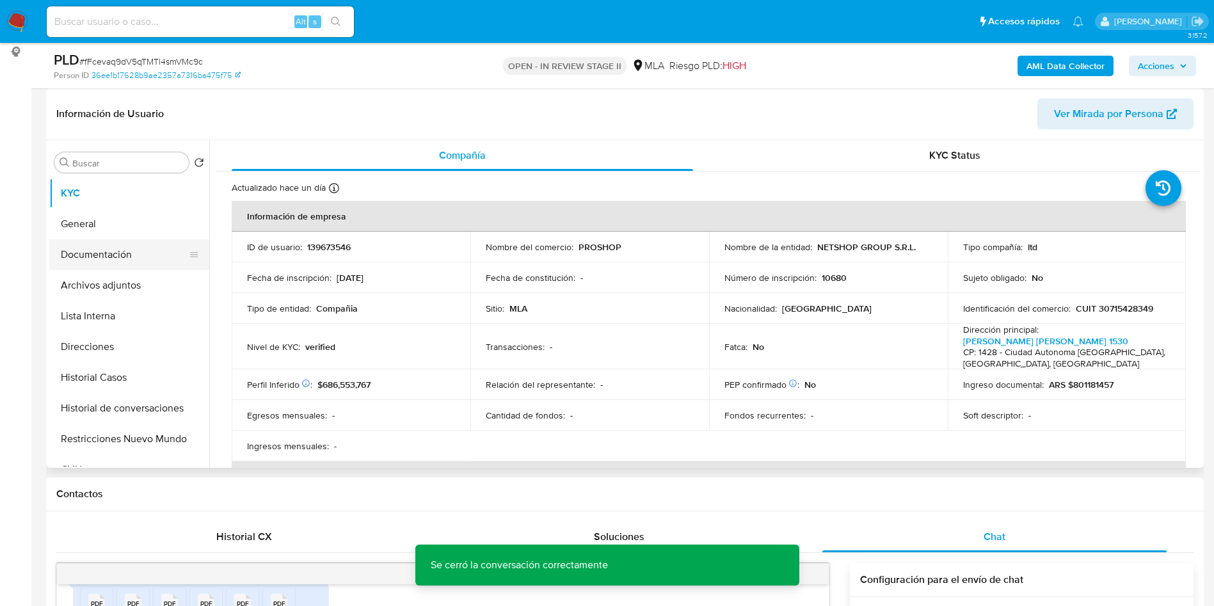
click at [129, 265] on button "Documentación" at bounding box center [124, 254] width 150 height 31
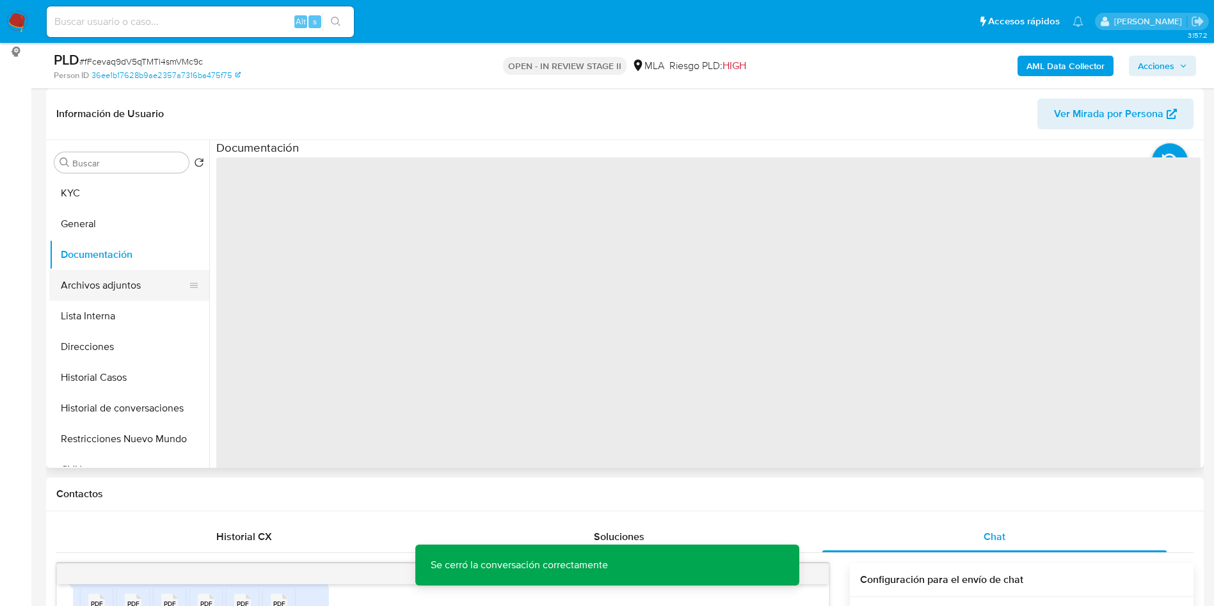
click at [133, 270] on button "Archivos adjuntos" at bounding box center [124, 285] width 150 height 31
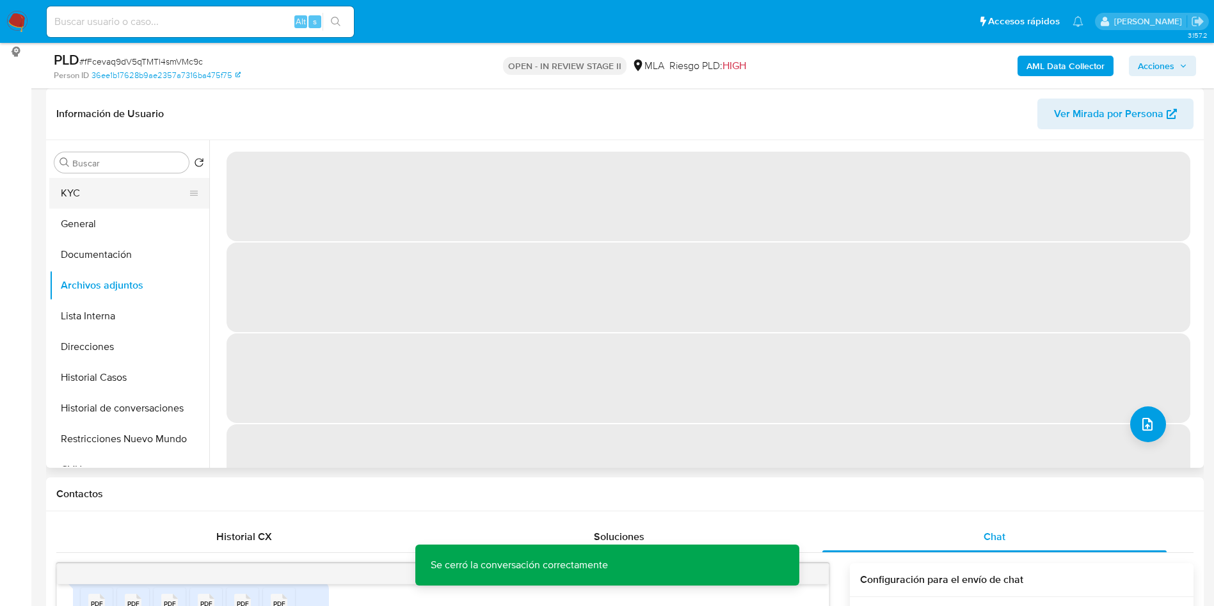
click at [115, 182] on button "KYC" at bounding box center [124, 193] width 150 height 31
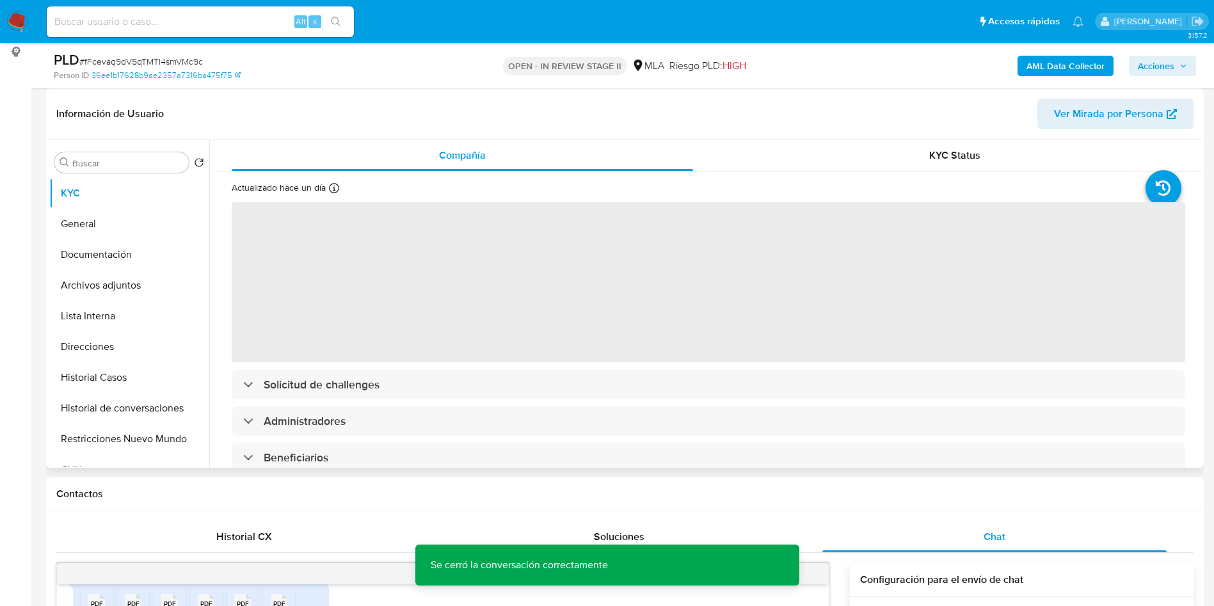
click at [967, 248] on span "‌" at bounding box center [709, 282] width 954 height 160
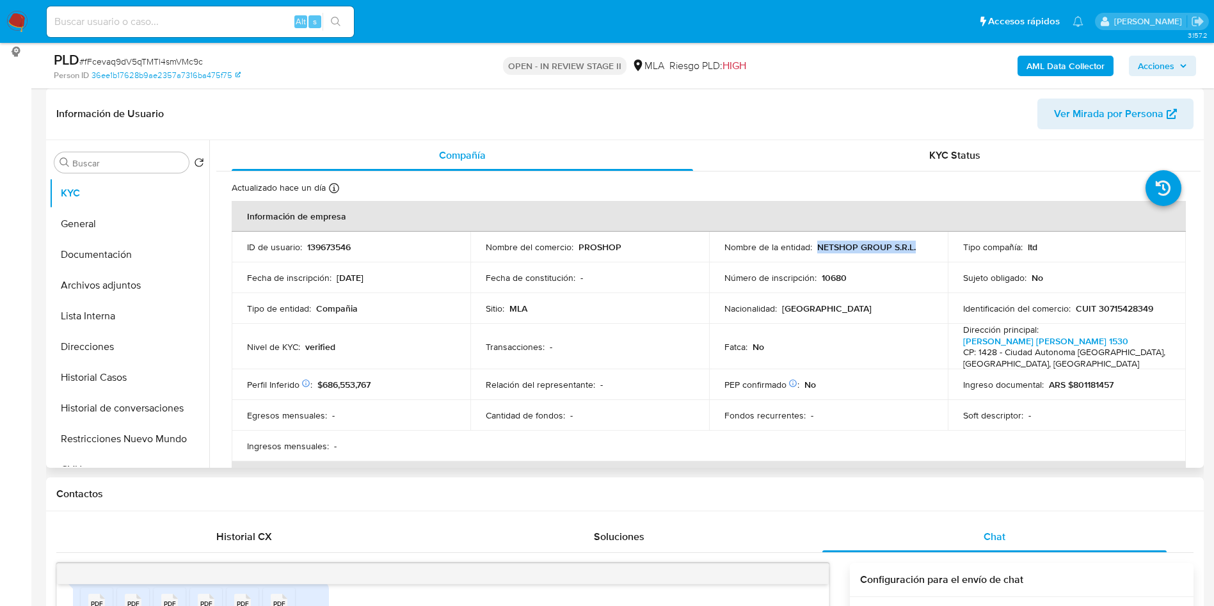
drag, startPoint x: 817, startPoint y: 250, endPoint x: 880, endPoint y: 312, distance: 88.7
click at [917, 255] on td "Nombre de la entidad : NETSHOP GROUP S.R.L." at bounding box center [828, 247] width 239 height 31
copy p "NETSHOP GROUP S.R.L."
click at [133, 284] on button "Archivos adjuntos" at bounding box center [124, 285] width 150 height 31
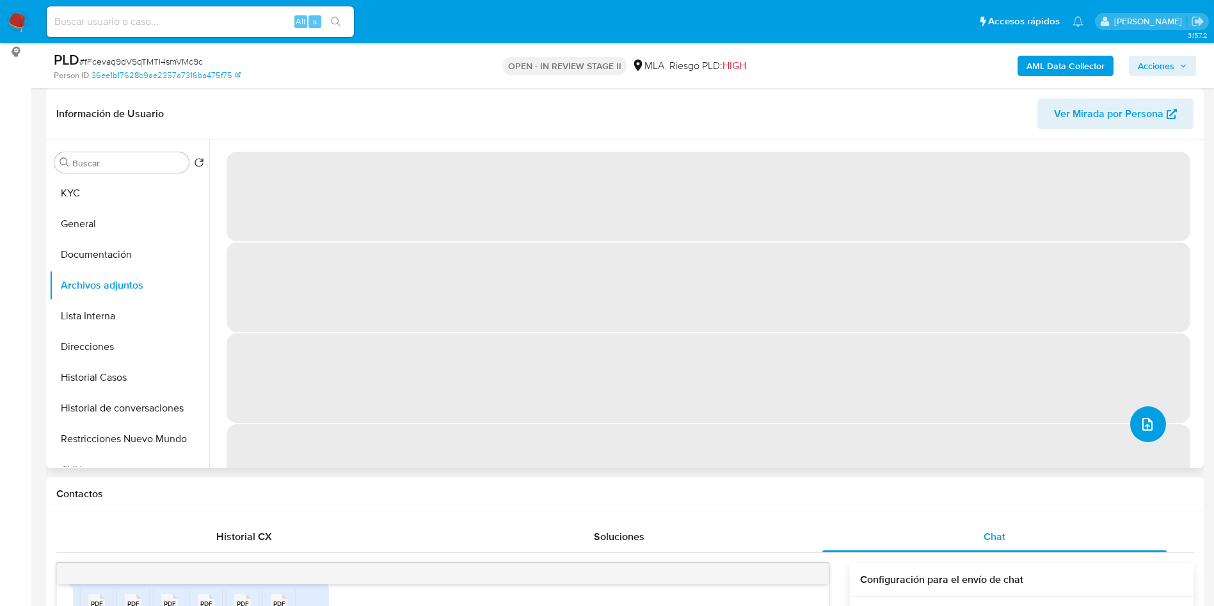
click at [1143, 423] on icon "upload-file" at bounding box center [1147, 424] width 15 height 15
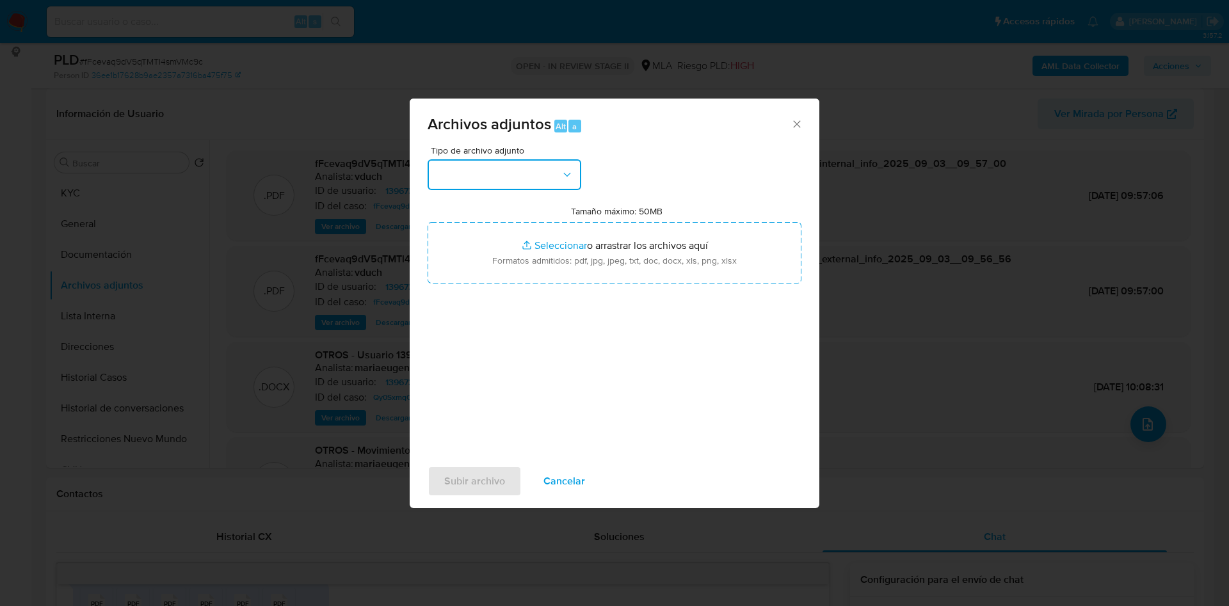
click at [511, 172] on button "button" at bounding box center [505, 174] width 154 height 31
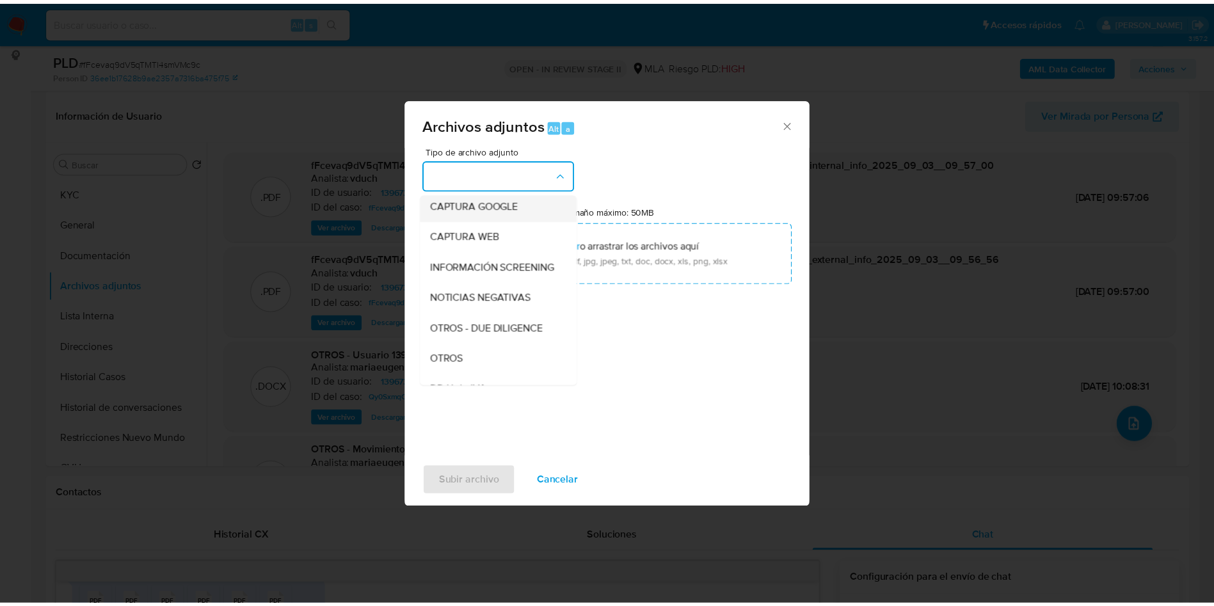
scroll to position [0, 0]
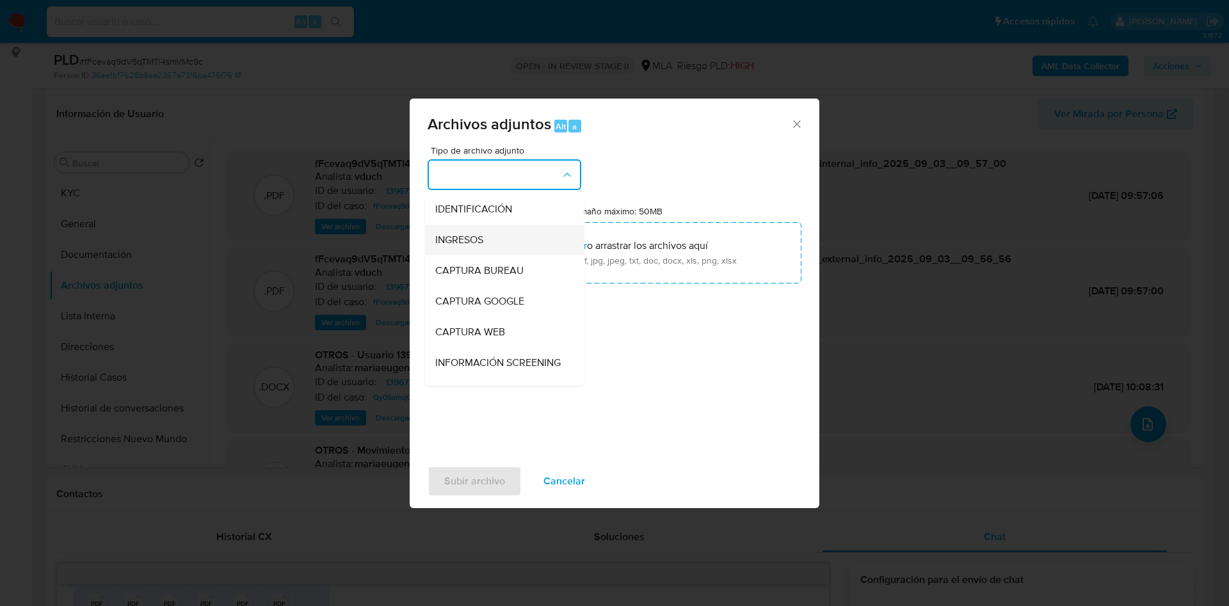
click at [502, 243] on div "INGRESOS" at bounding box center [500, 240] width 131 height 31
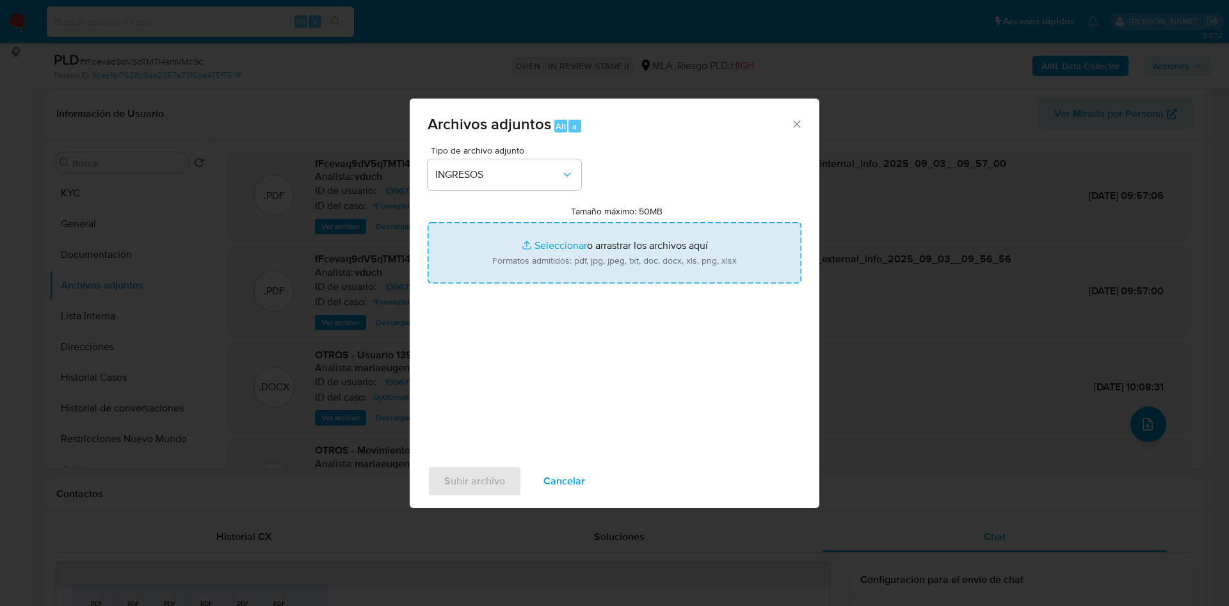
type input "C:\fakepath\NETSHOP GROUP SRL - Documentacion.pdf"
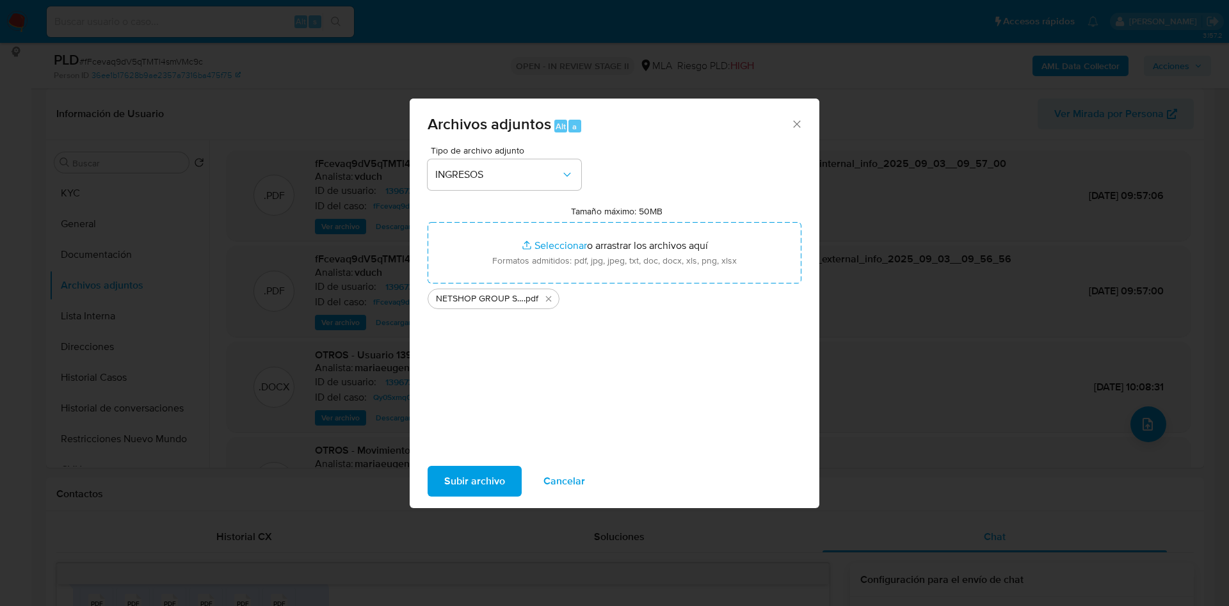
click at [472, 481] on span "Subir archivo" at bounding box center [474, 481] width 61 height 28
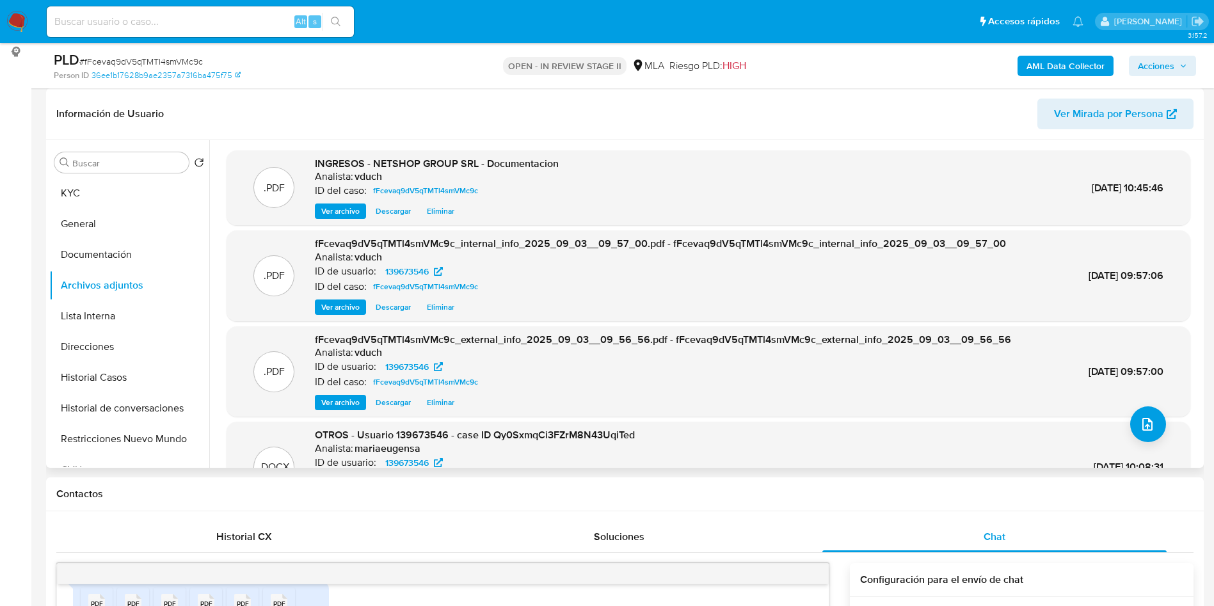
click at [129, 175] on div "Buscar Volver al orden por defecto KYC General Documentación Archivos adjuntos …" at bounding box center [129, 305] width 160 height 326
click at [113, 195] on button "KYC" at bounding box center [124, 193] width 150 height 31
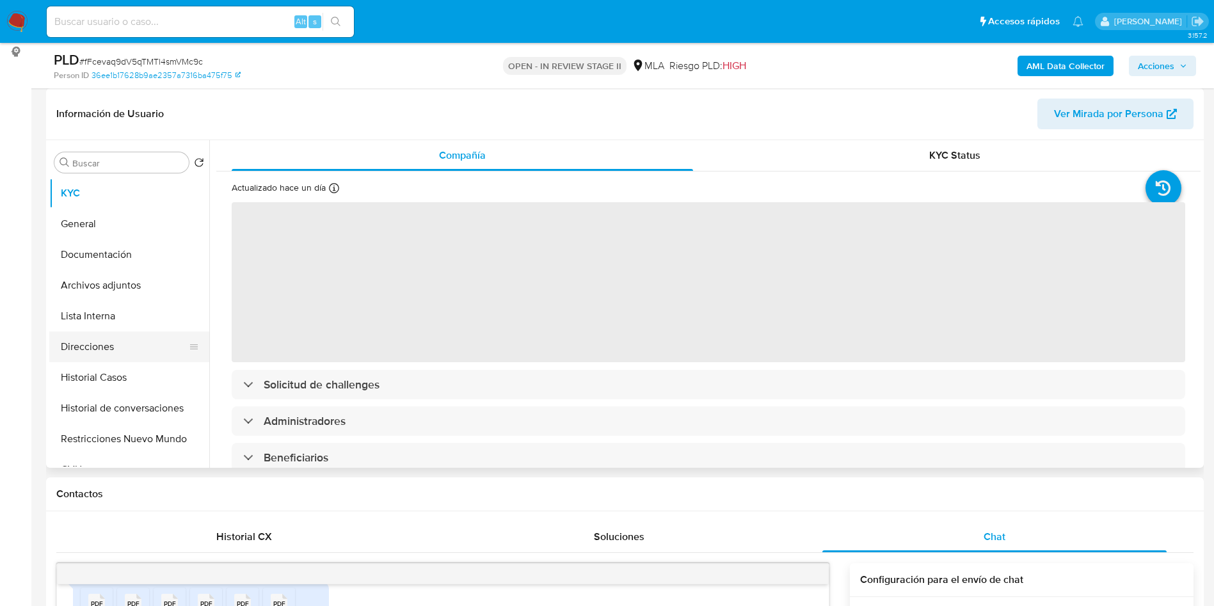
click at [113, 332] on button "Direcciones" at bounding box center [124, 347] width 150 height 31
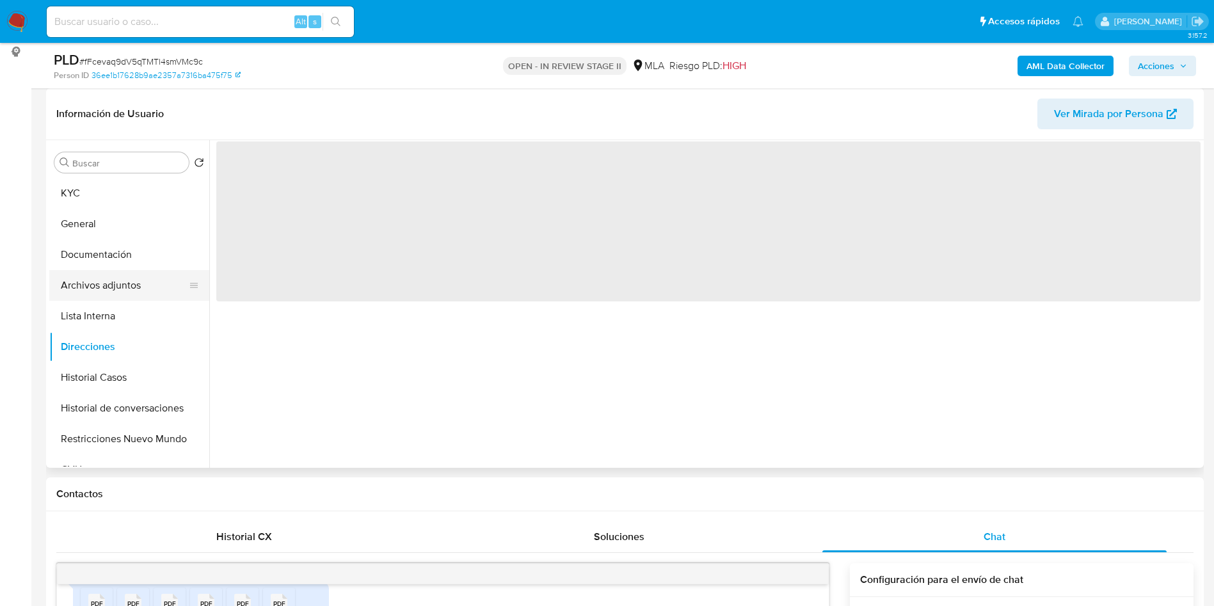
click at [112, 282] on button "Archivos adjuntos" at bounding box center [124, 285] width 150 height 31
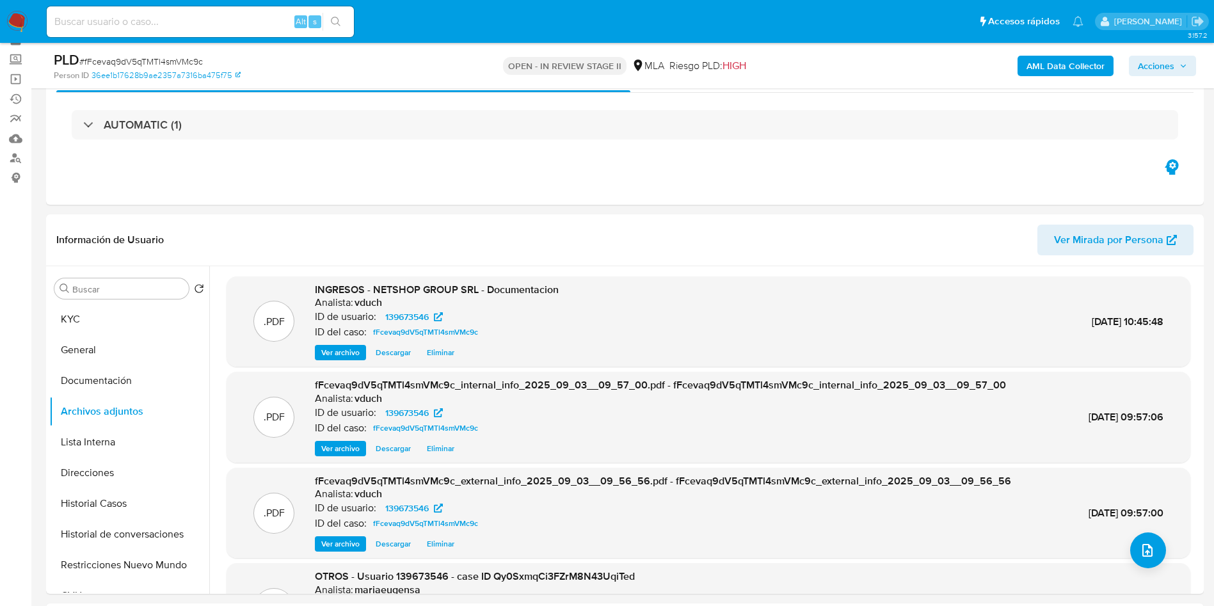
scroll to position [96, 0]
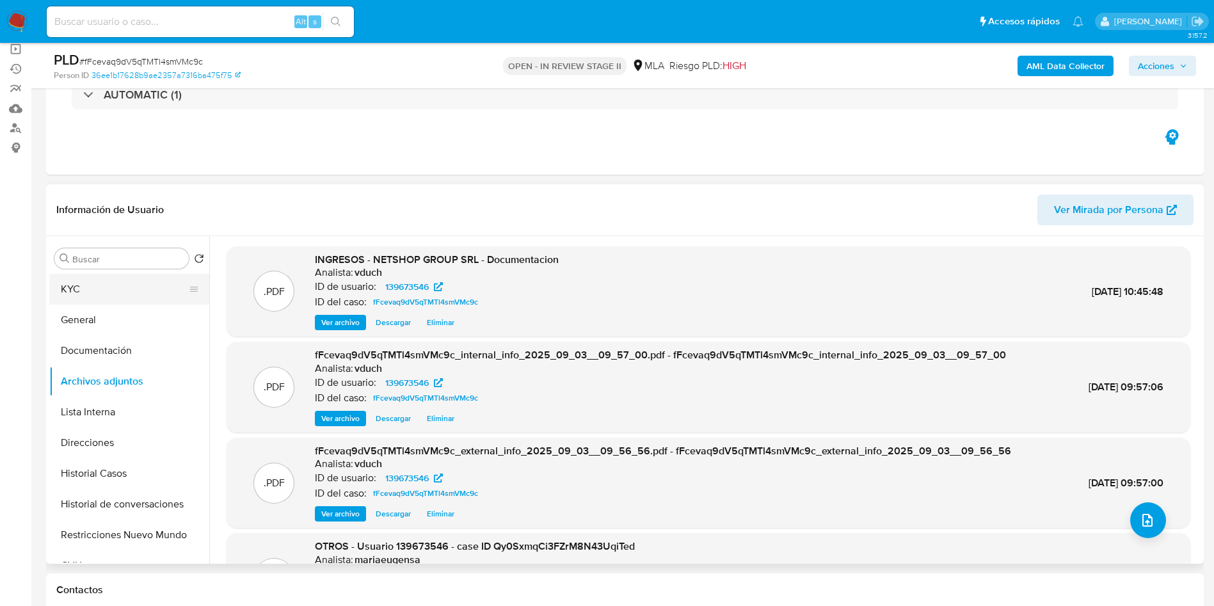
click at [82, 300] on button "KYC" at bounding box center [124, 289] width 150 height 31
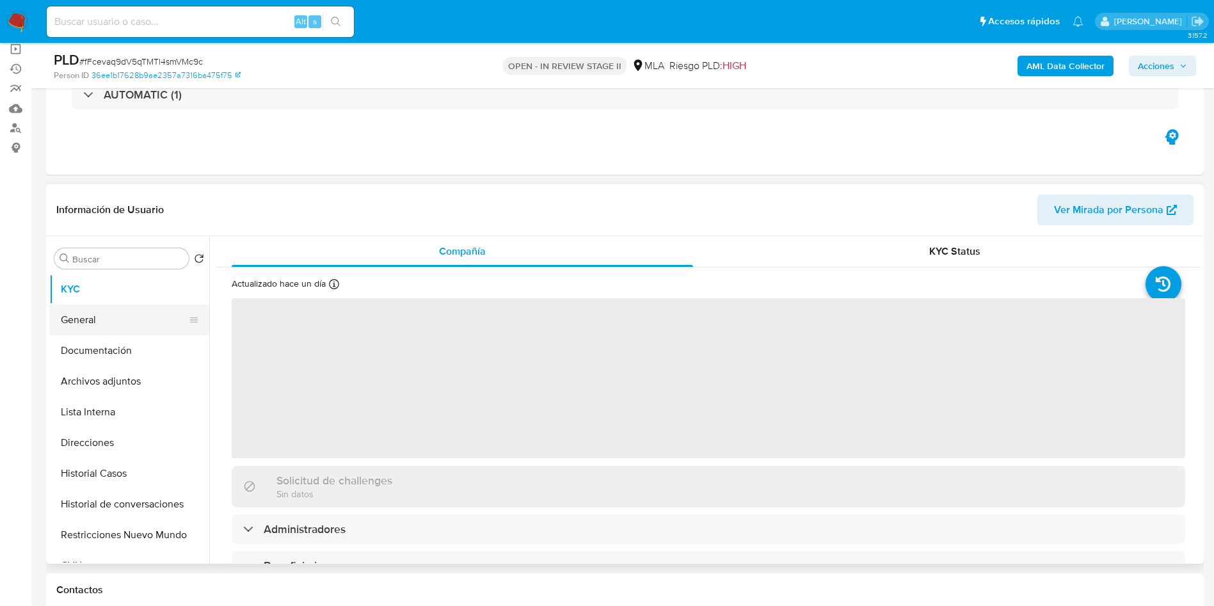
click at [83, 323] on button "General" at bounding box center [124, 320] width 150 height 31
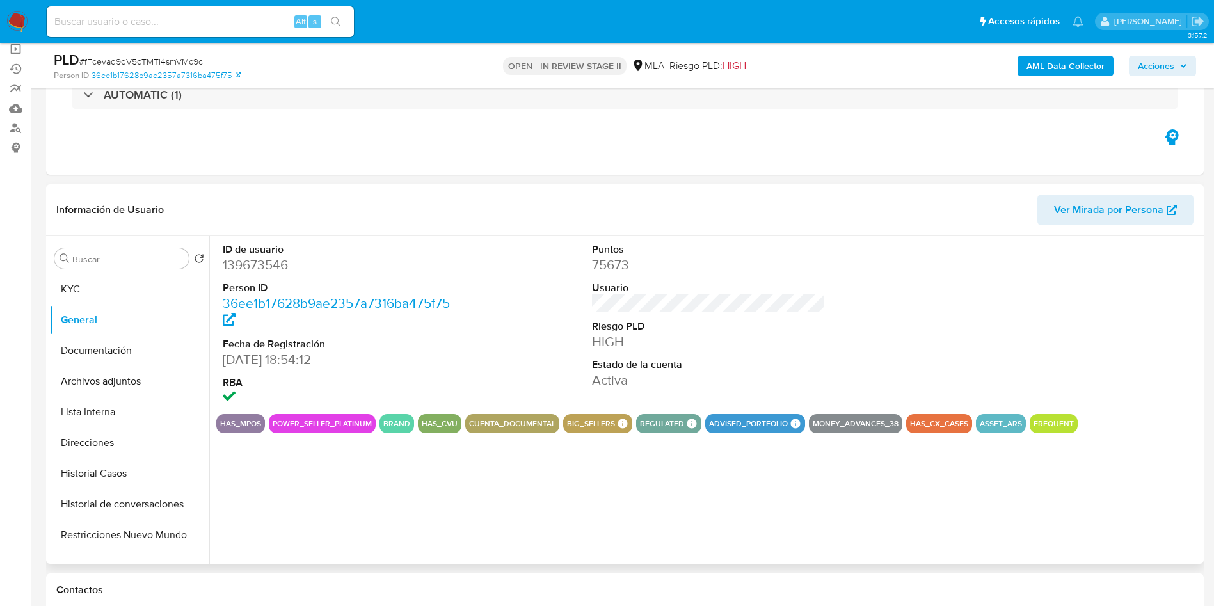
click at [245, 257] on dd "139673546" at bounding box center [340, 265] width 234 height 18
copy dd "139673546"
click at [129, 294] on button "KYC" at bounding box center [124, 289] width 150 height 31
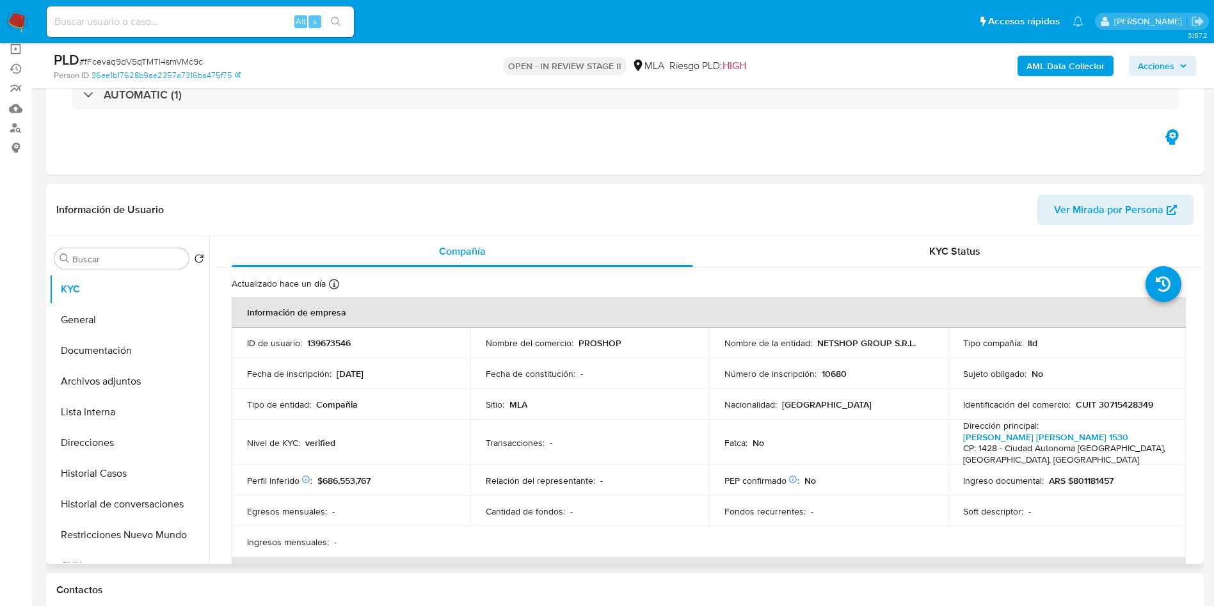
click at [1089, 399] on p "CUIT 30715428349" at bounding box center [1114, 405] width 77 height 12
click at [1109, 403] on p "CUIT 30715428349" at bounding box center [1114, 405] width 77 height 12
copy p "30715428349"
click at [166, 61] on span "# fFcevaq9dV5qTMTl4smVMc9c" at bounding box center [141, 61] width 124 height 13
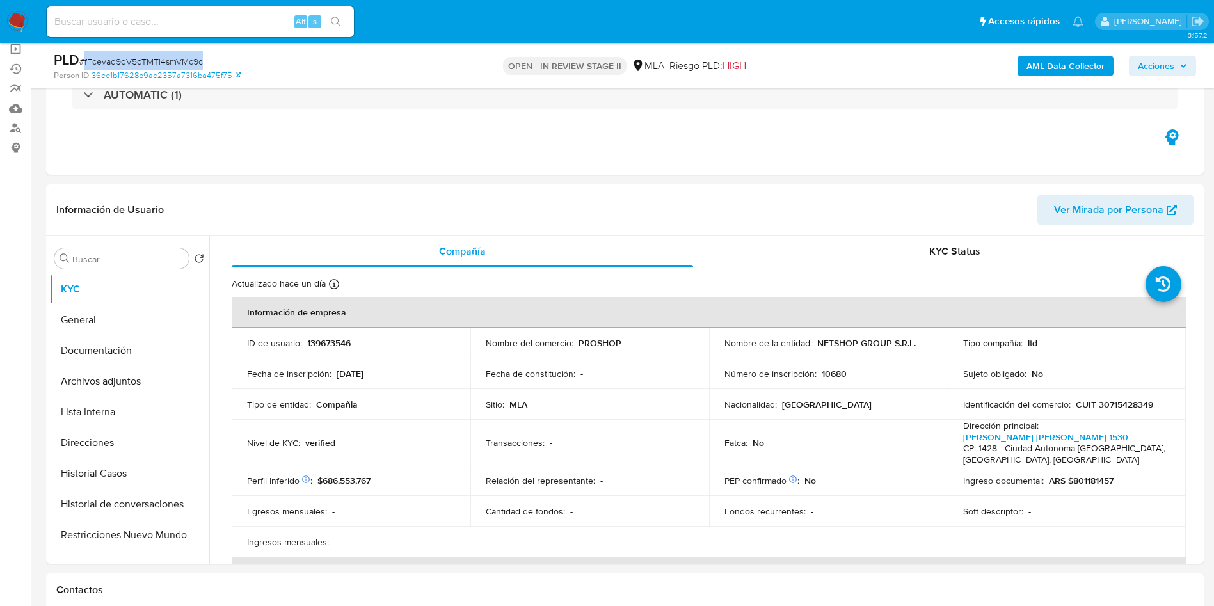
click at [166, 61] on span "# fFcevaq9dV5qTMTl4smVMc9c" at bounding box center [141, 61] width 124 height 13
copy span "fFcevaq9dV5qTMTl4smVMc9c"
click at [702, 514] on td "Cantidad de fondos : -" at bounding box center [589, 511] width 239 height 31
click at [266, 26] on input at bounding box center [200, 21] width 307 height 17
paste input "vz4sep1hChxpg9kZ920aiIWV"
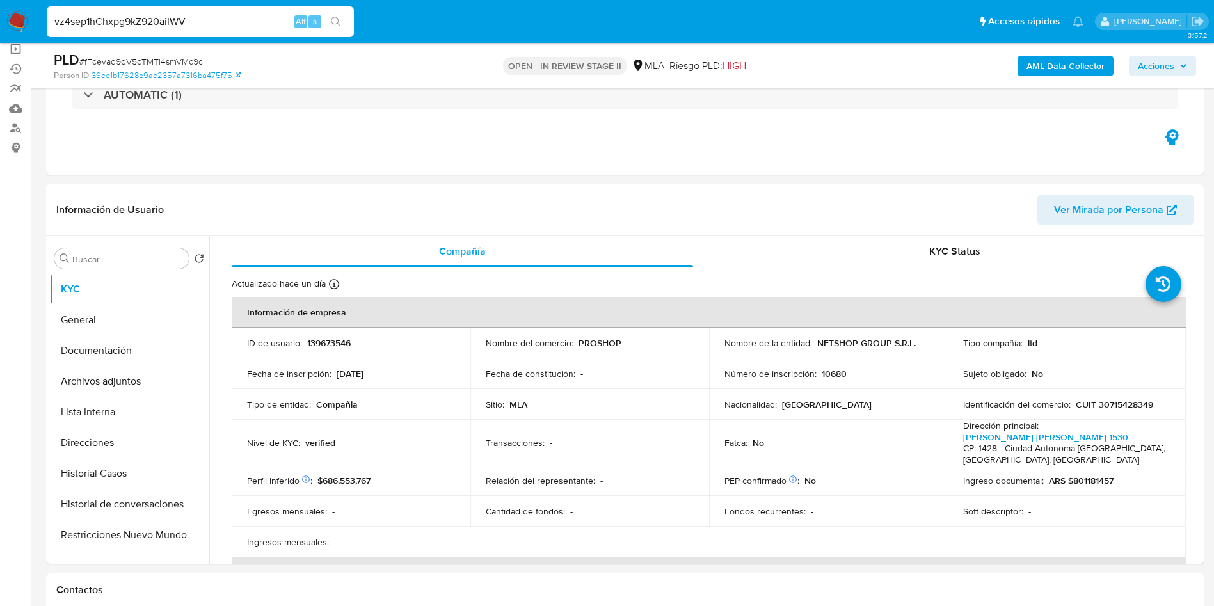
type input "vz4sep1hChxpg9kZ920aiIWV"
click at [326, 23] on button "search-icon" at bounding box center [336, 22] width 26 height 18
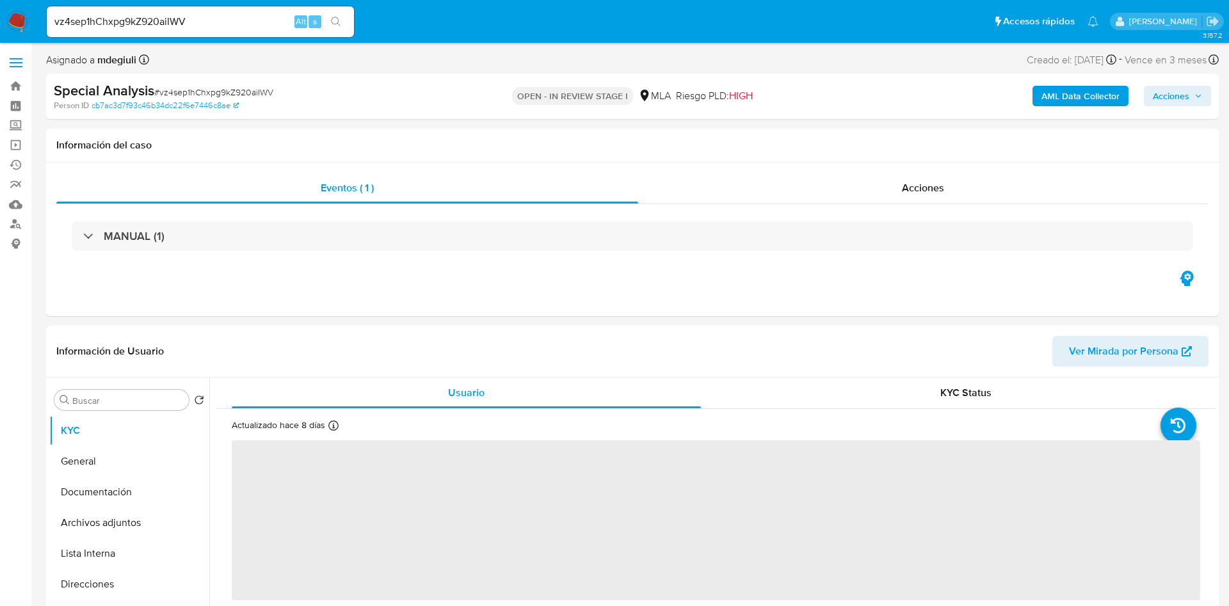
select select "10"
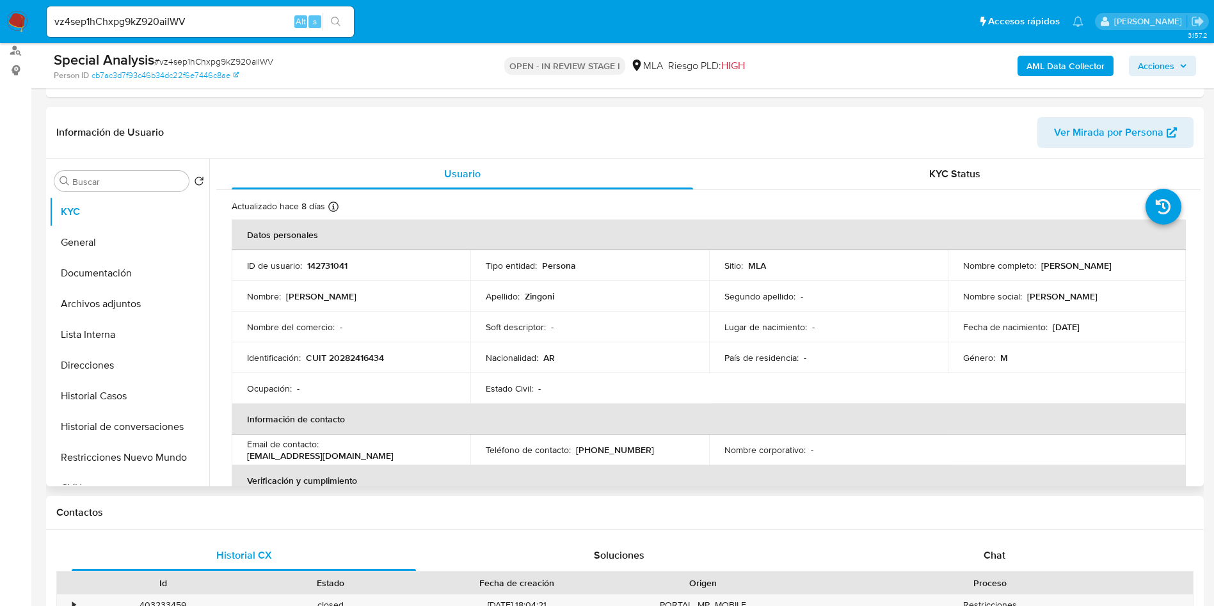
scroll to position [192, 0]
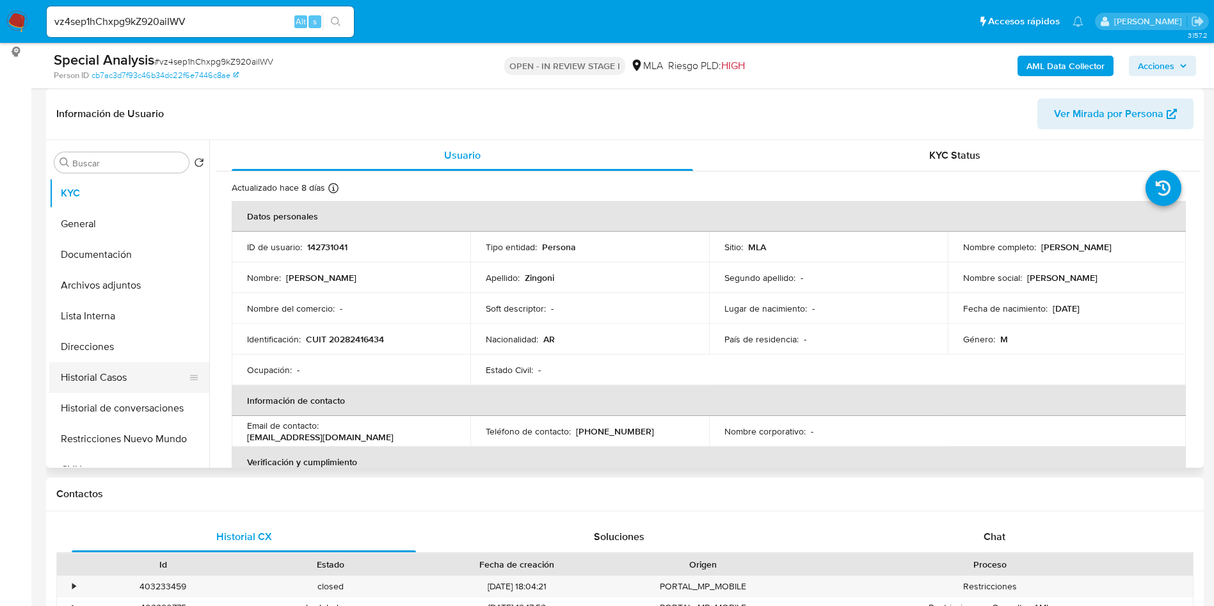
click at [109, 376] on button "Historial Casos" at bounding box center [124, 377] width 150 height 31
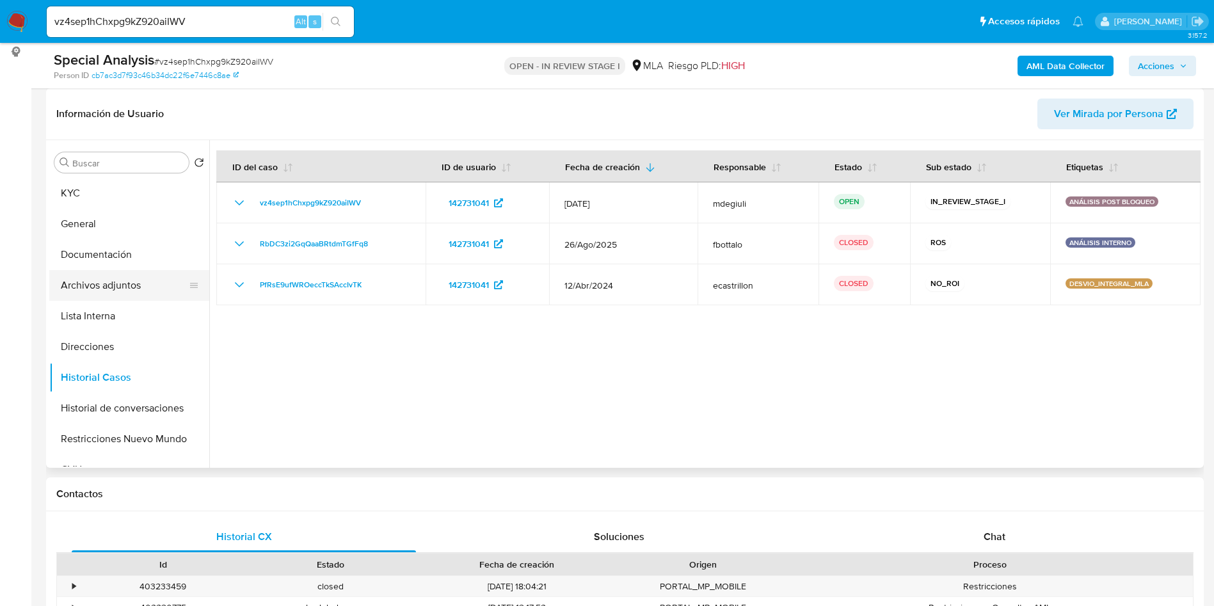
click at [157, 293] on button "Archivos adjuntos" at bounding box center [124, 285] width 150 height 31
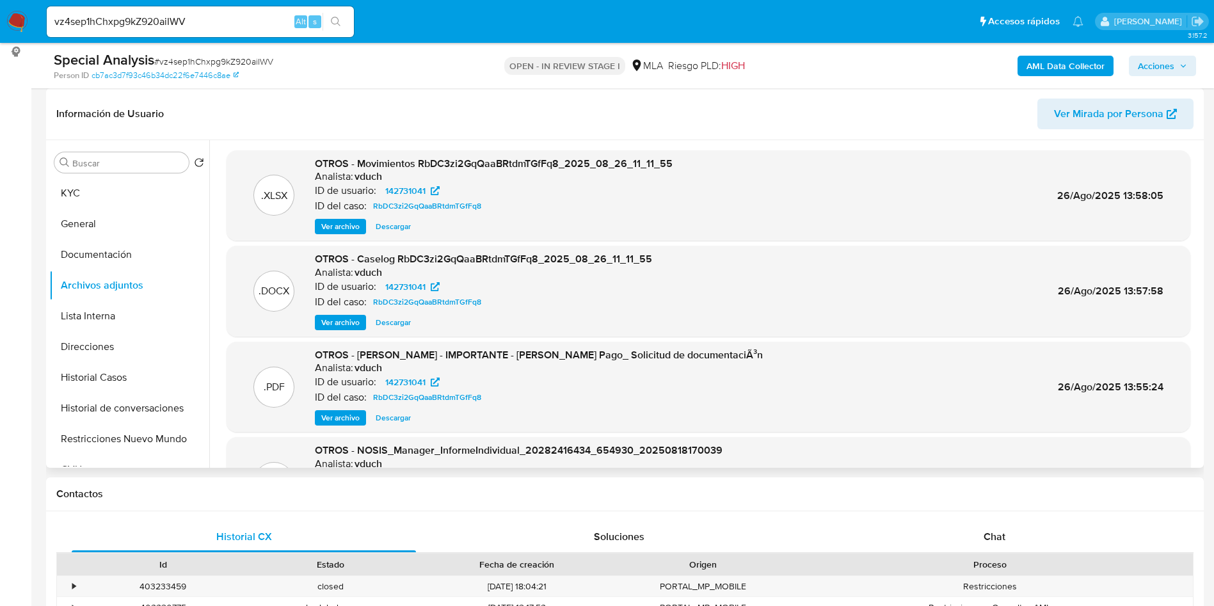
click at [353, 322] on span "Ver archivo" at bounding box center [340, 322] width 38 height 13
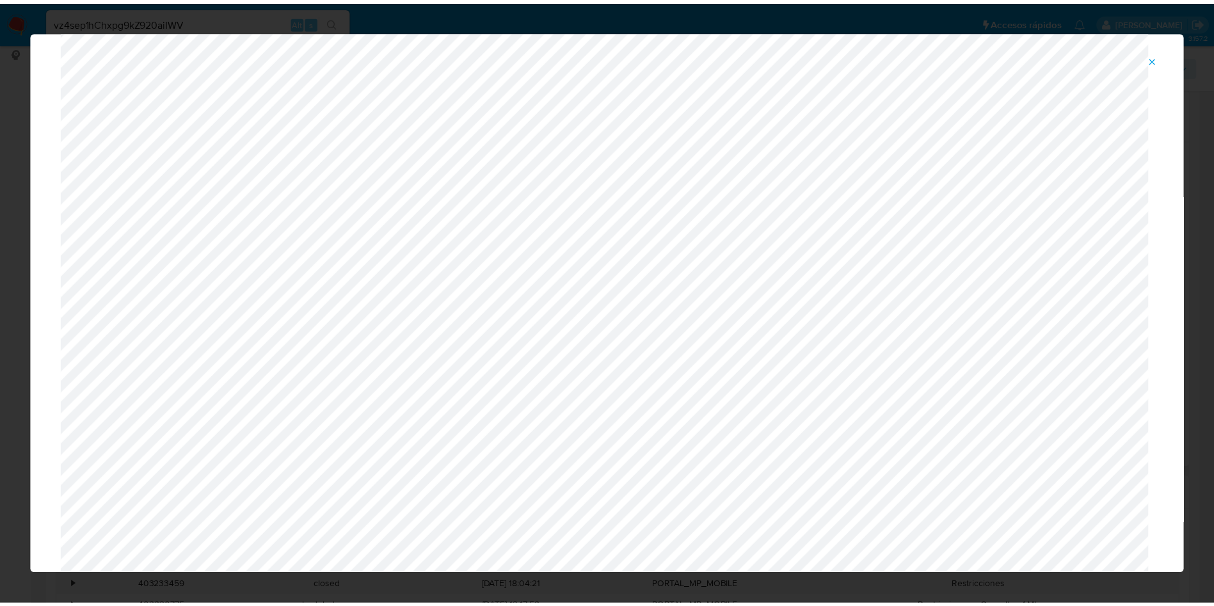
scroll to position [0, 0]
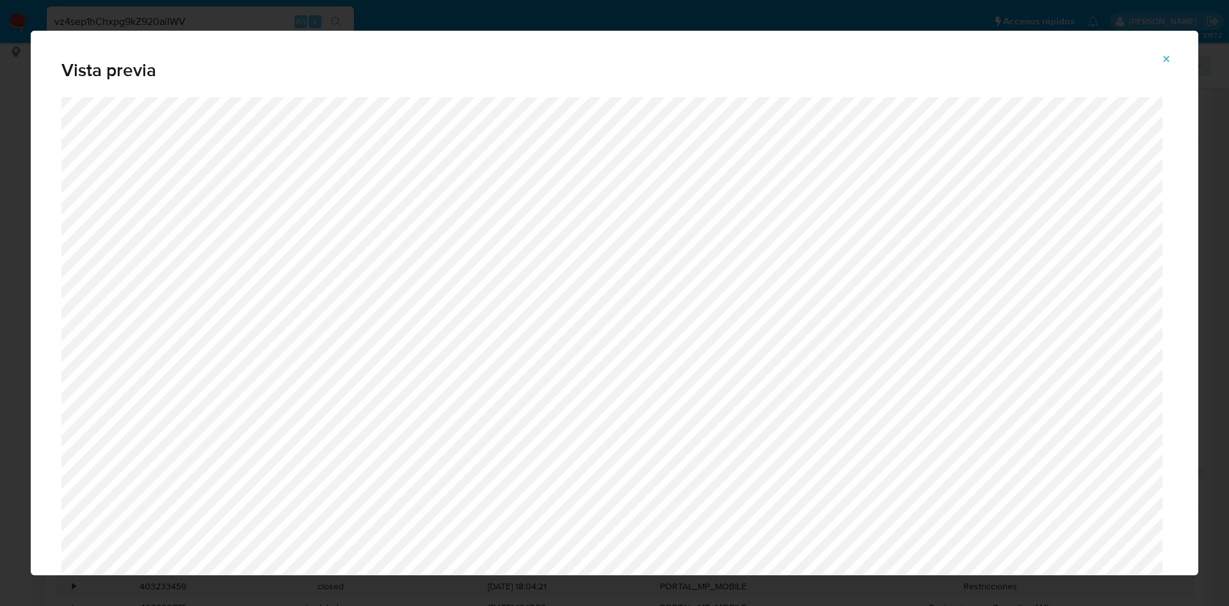
click at [1170, 65] on span "Attachment preview" at bounding box center [1166, 59] width 10 height 18
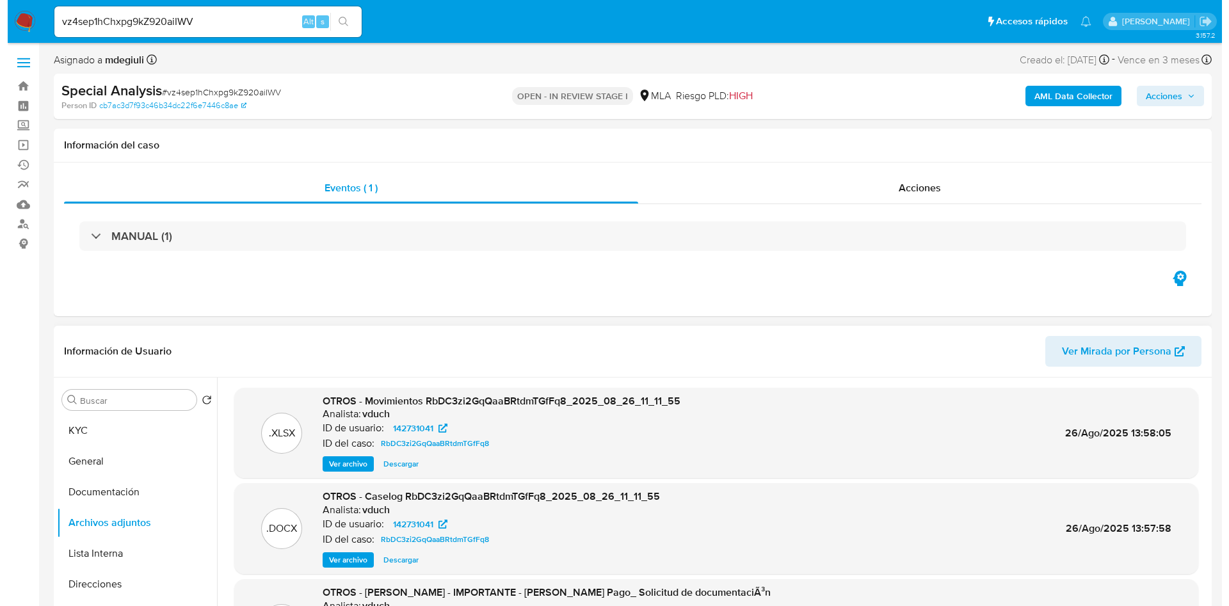
scroll to position [96, 0]
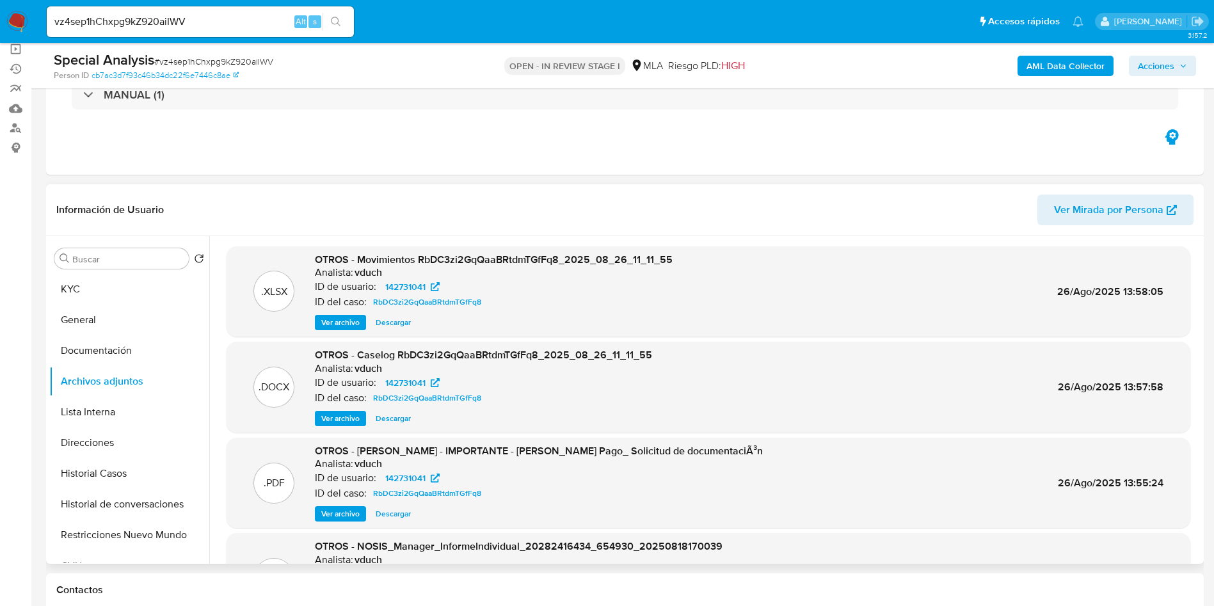
click at [331, 414] on span "Ver archivo" at bounding box center [340, 418] width 38 height 13
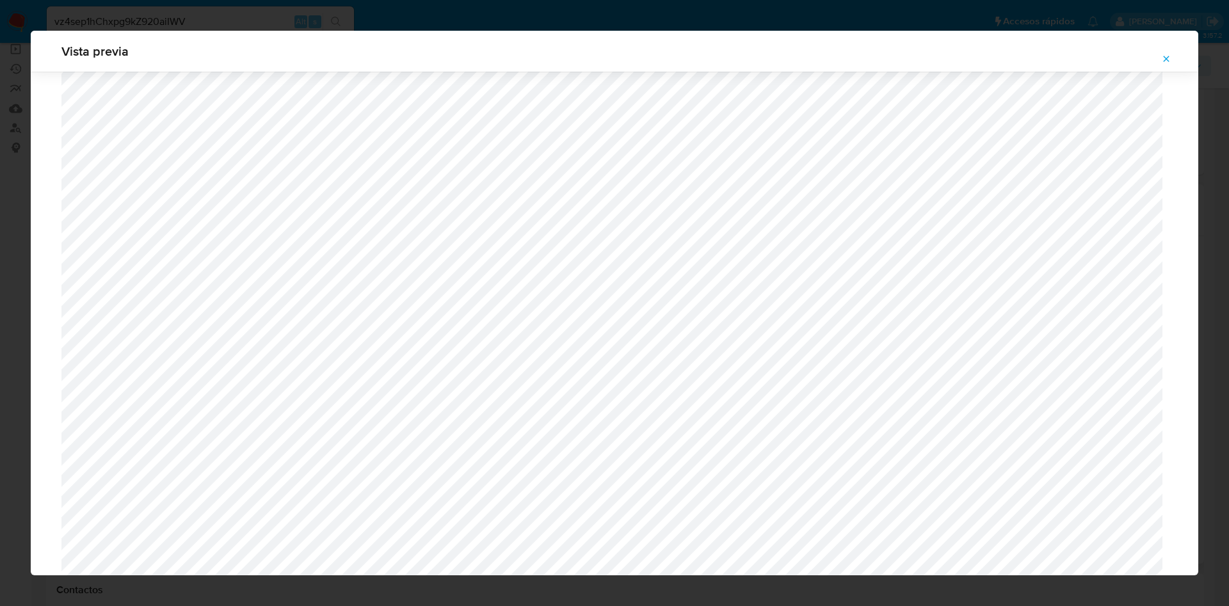
scroll to position [1127, 0]
click at [1174, 58] on button "Attachment preview" at bounding box center [1166, 59] width 28 height 20
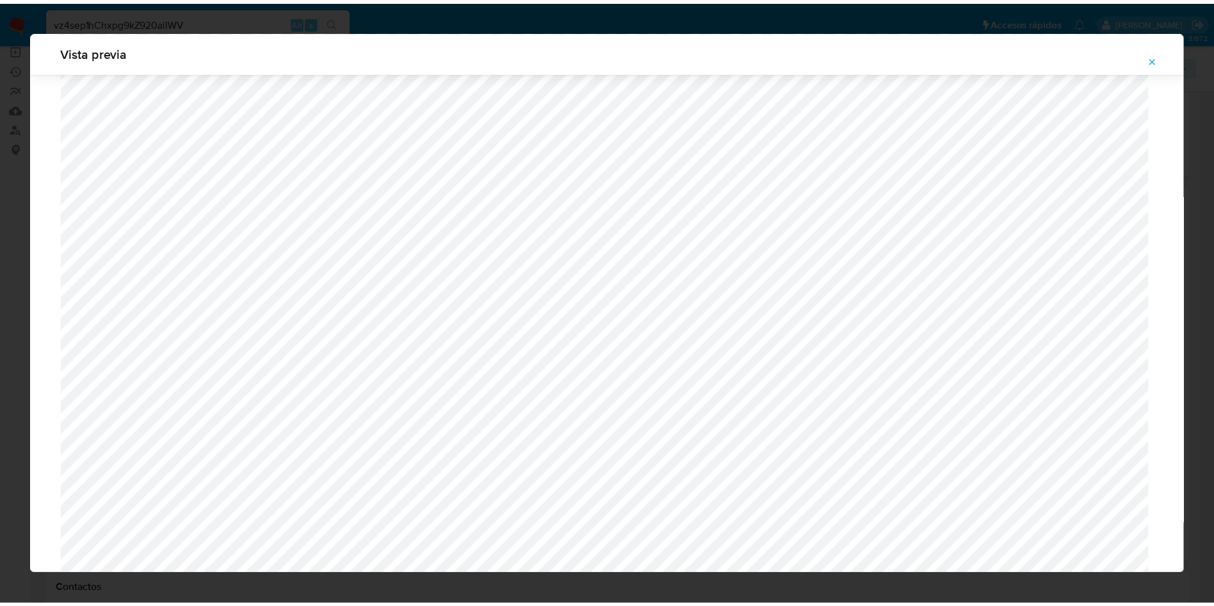
scroll to position [0, 0]
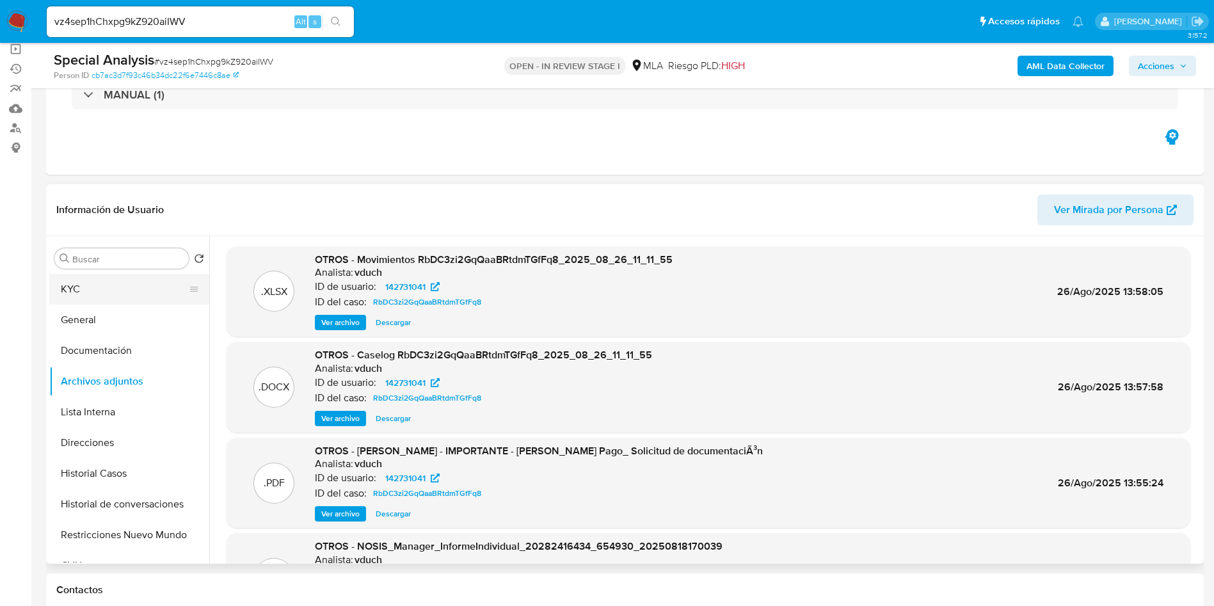
click at [149, 287] on button "KYC" at bounding box center [124, 289] width 150 height 31
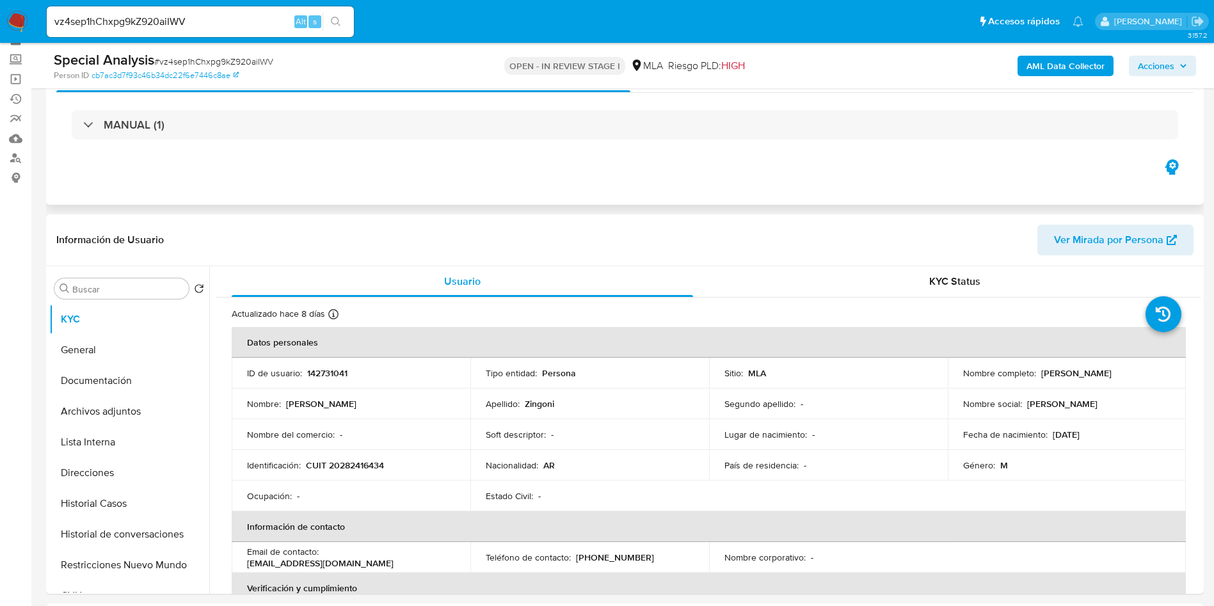
scroll to position [96, 0]
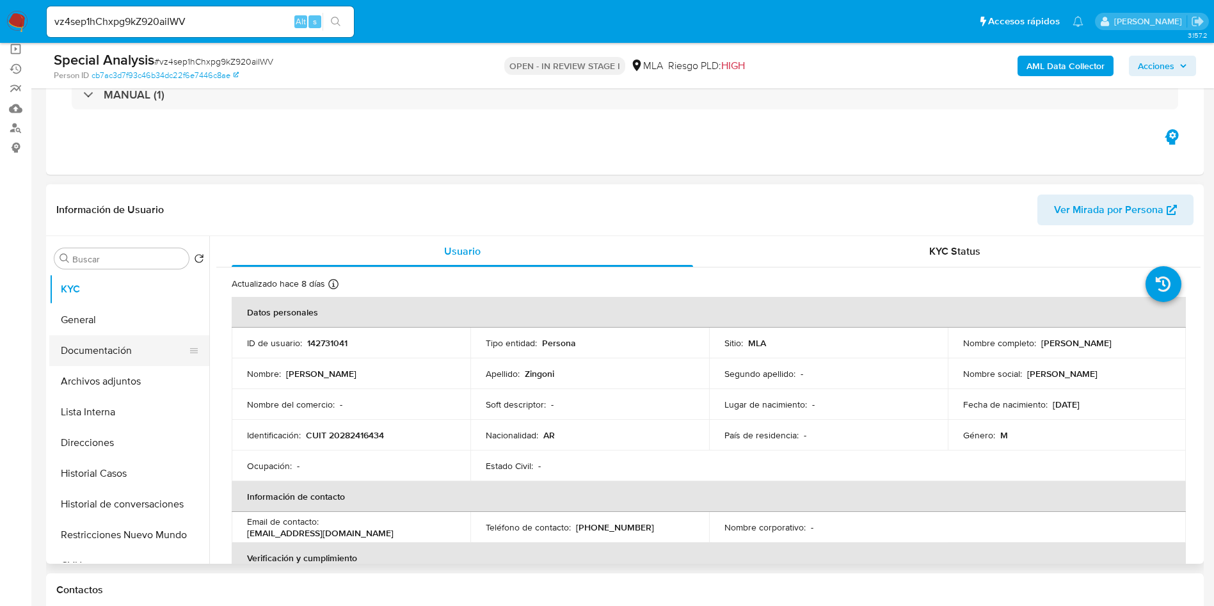
click at [125, 355] on button "Documentación" at bounding box center [124, 350] width 150 height 31
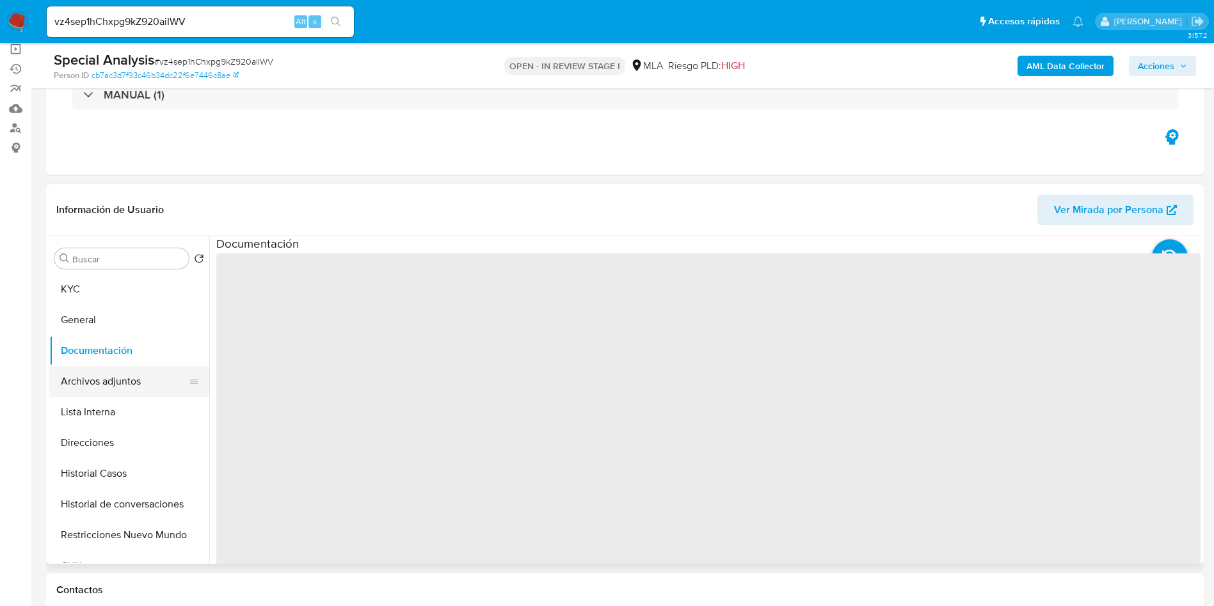
drag, startPoint x: 123, startPoint y: 378, endPoint x: 118, endPoint y: 343, distance: 35.5
click at [125, 380] on button "Archivos adjuntos" at bounding box center [129, 381] width 160 height 31
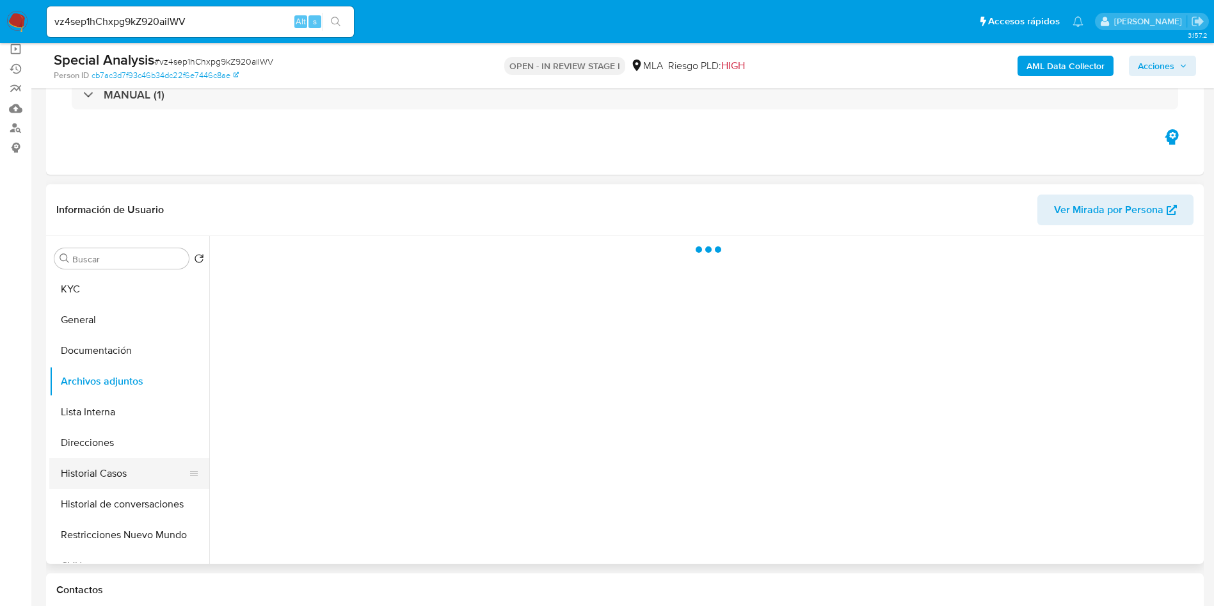
click at [142, 463] on button "Historial Casos" at bounding box center [124, 473] width 150 height 31
click at [210, 61] on span "# vz4sep1hChxpg9kZ920aiIWV" at bounding box center [213, 61] width 119 height 13
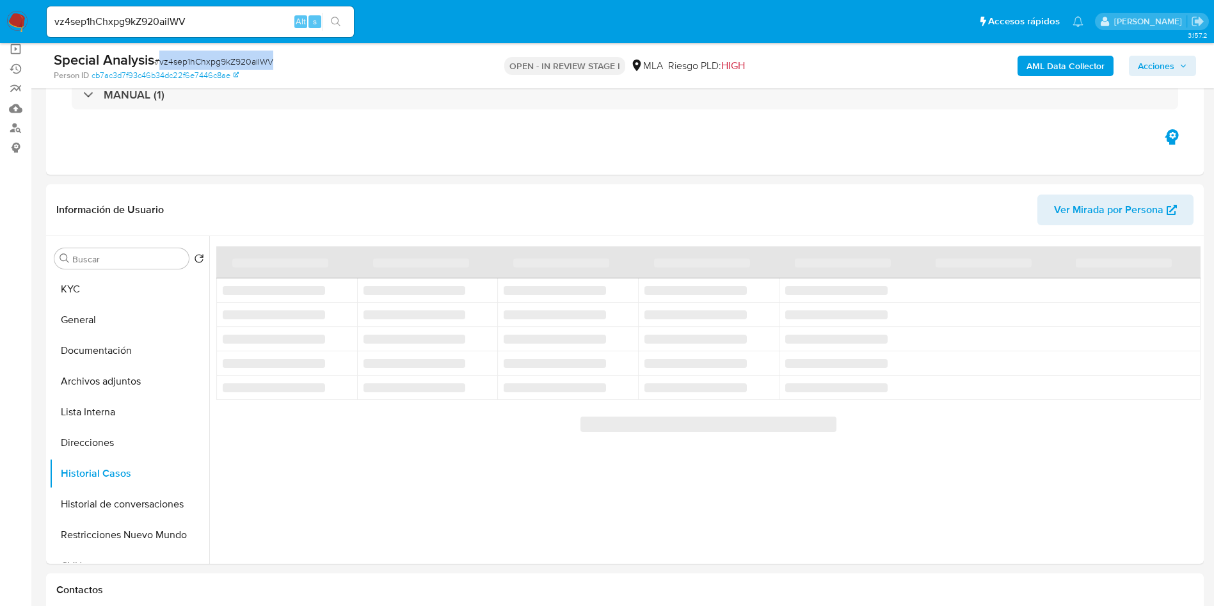
click at [210, 61] on span "# vz4sep1hChxpg9kZ920aiIWV" at bounding box center [213, 61] width 119 height 13
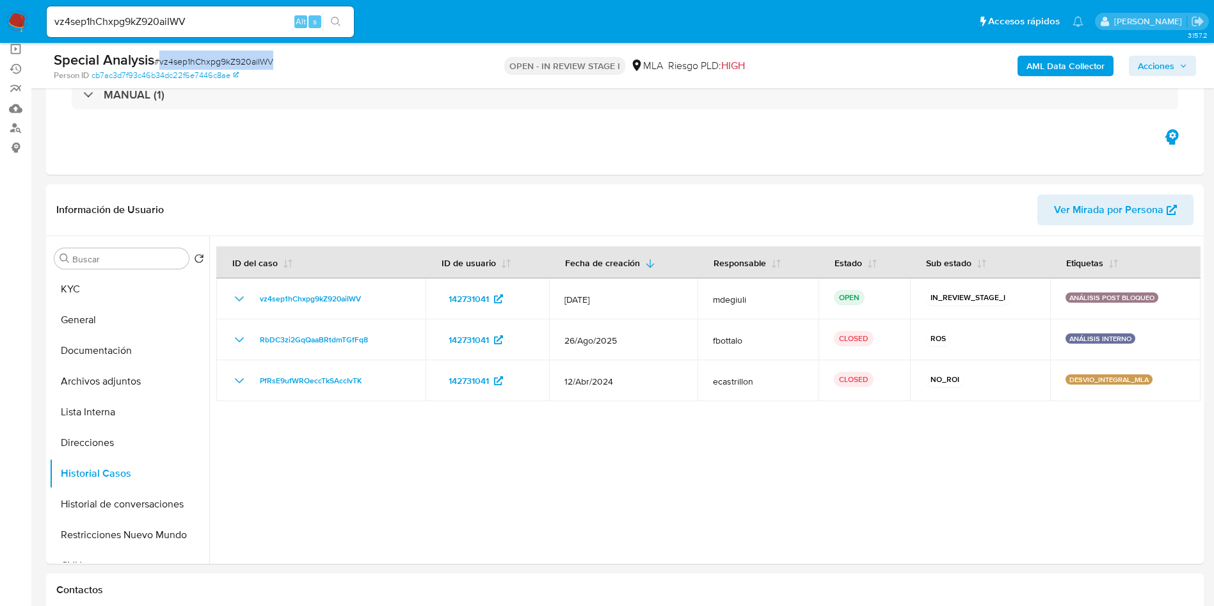
copy span "vz4sep1hChxpg9kZ920aiIWV"
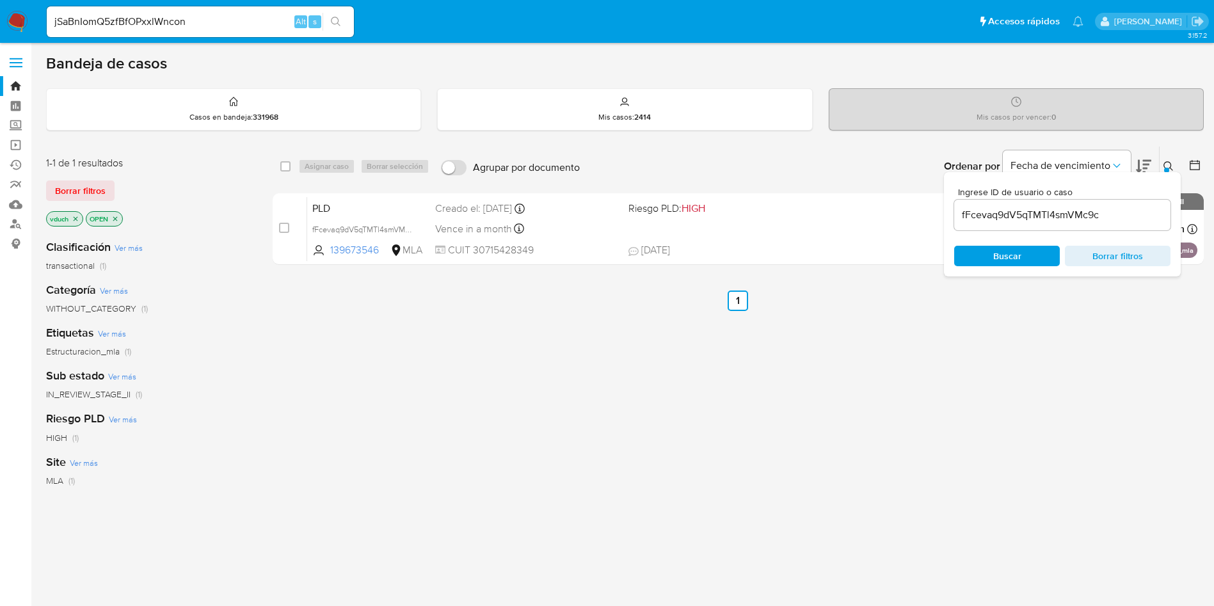
click at [1087, 220] on input "fFcevaq9dV5qTMTl4smVMc9c" at bounding box center [1062, 215] width 216 height 17
paste input "vz4sep1hChxpg9kZ920aiIWV"
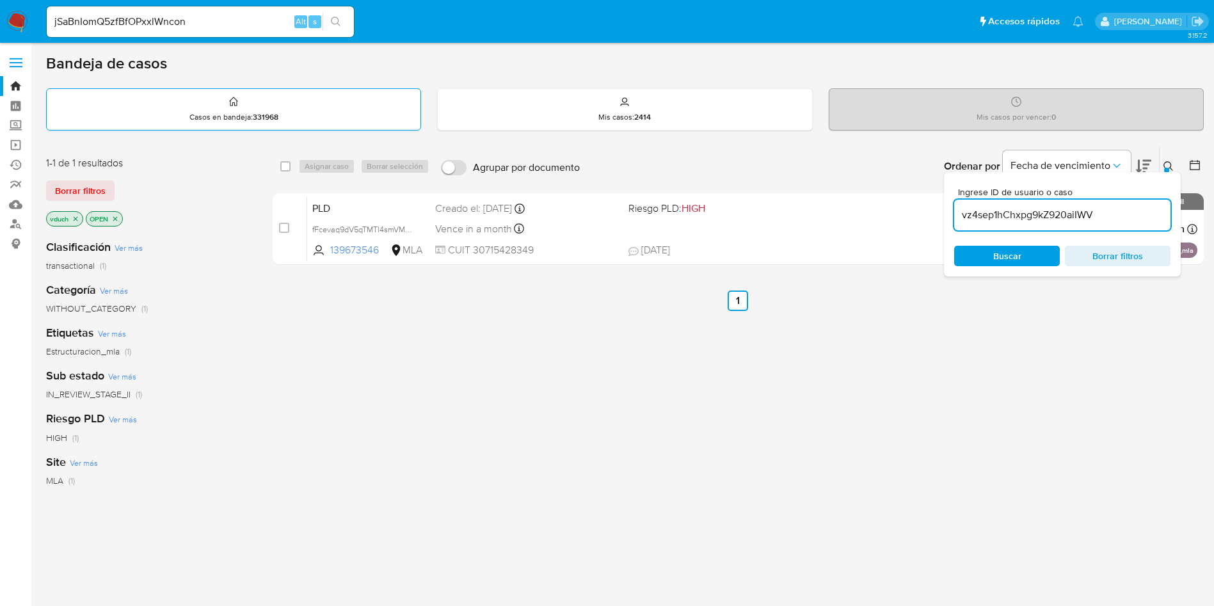
type input "vz4sep1hChxpg9kZ920aiIWV"
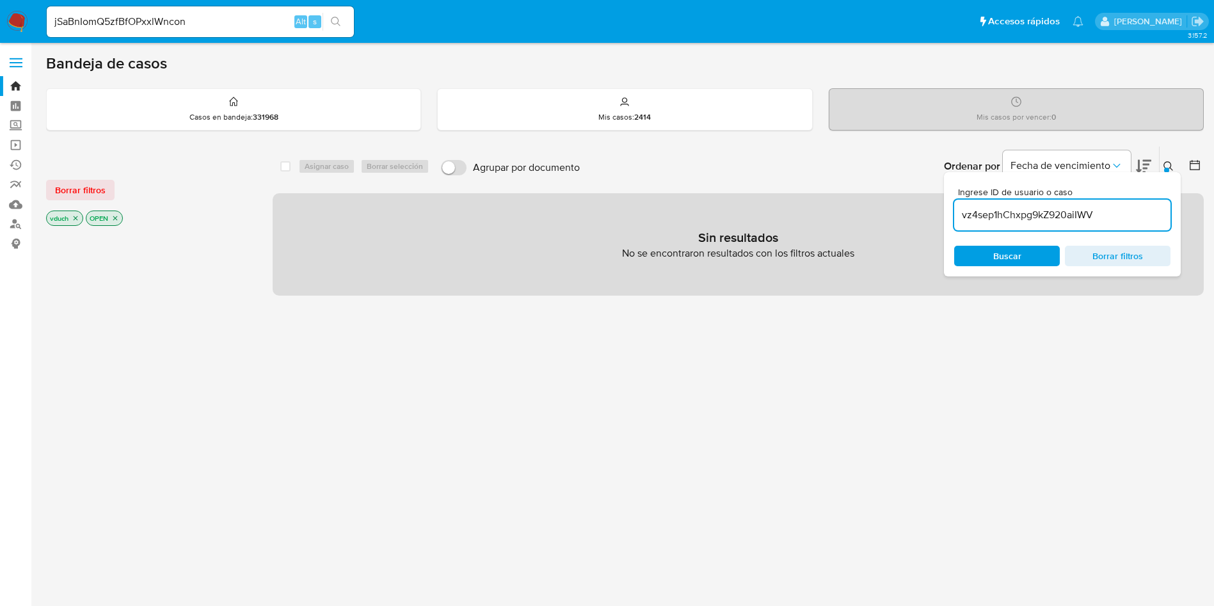
click at [76, 221] on icon "close-filter" at bounding box center [76, 218] width 8 height 8
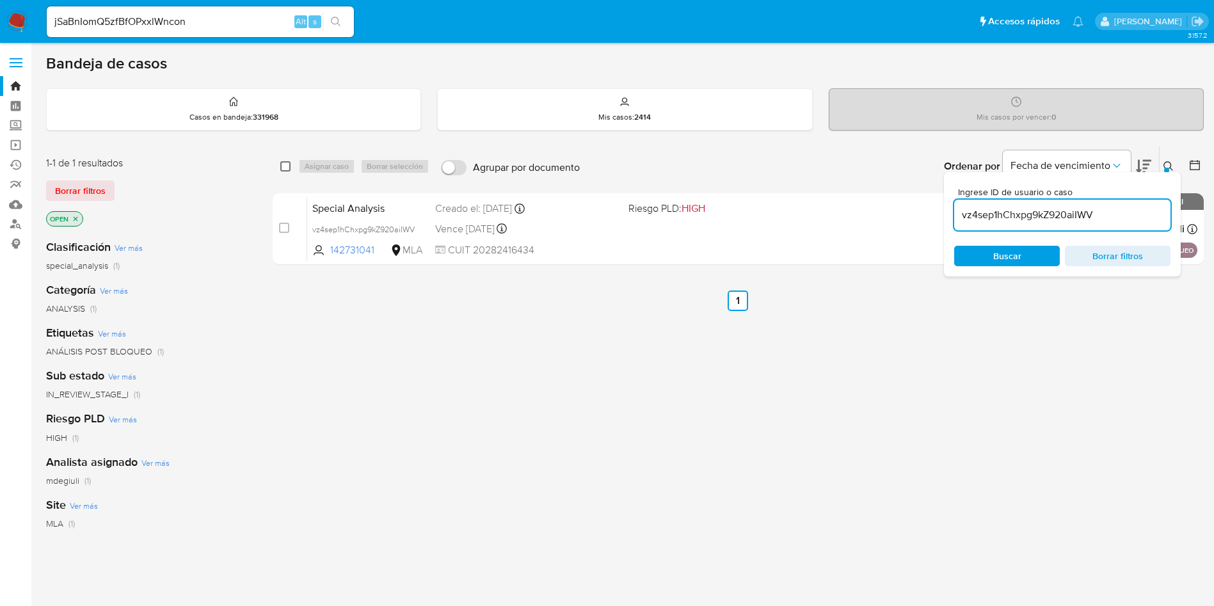
click at [285, 165] on input "checkbox" at bounding box center [285, 166] width 10 height 10
checkbox input "true"
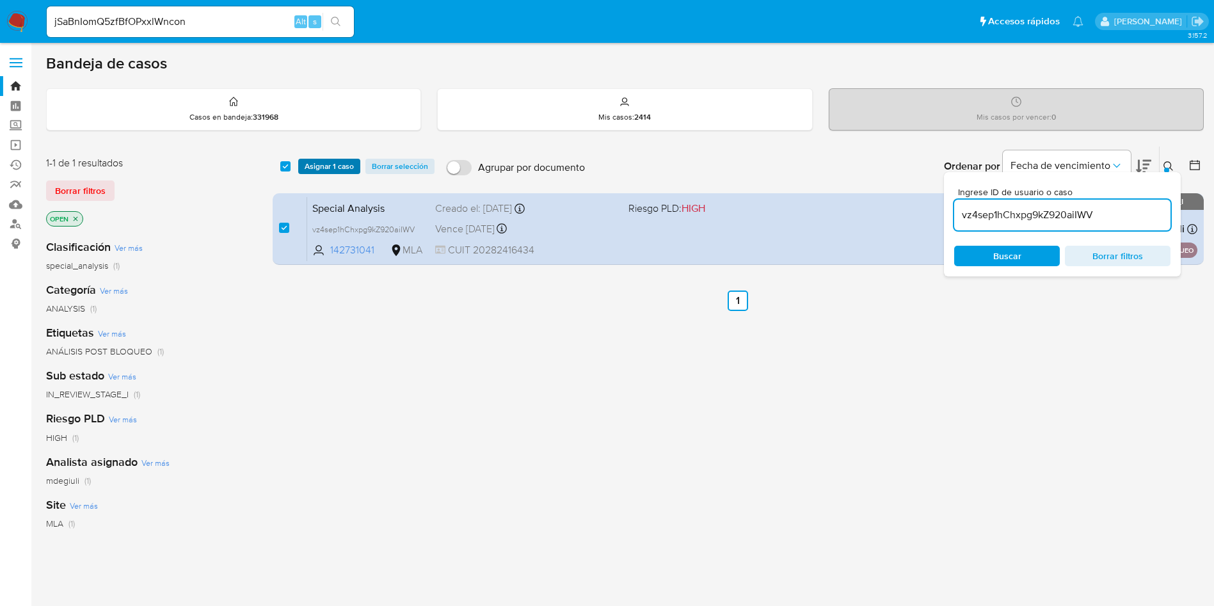
click at [307, 165] on span "Asignar 1 caso" at bounding box center [329, 166] width 49 height 13
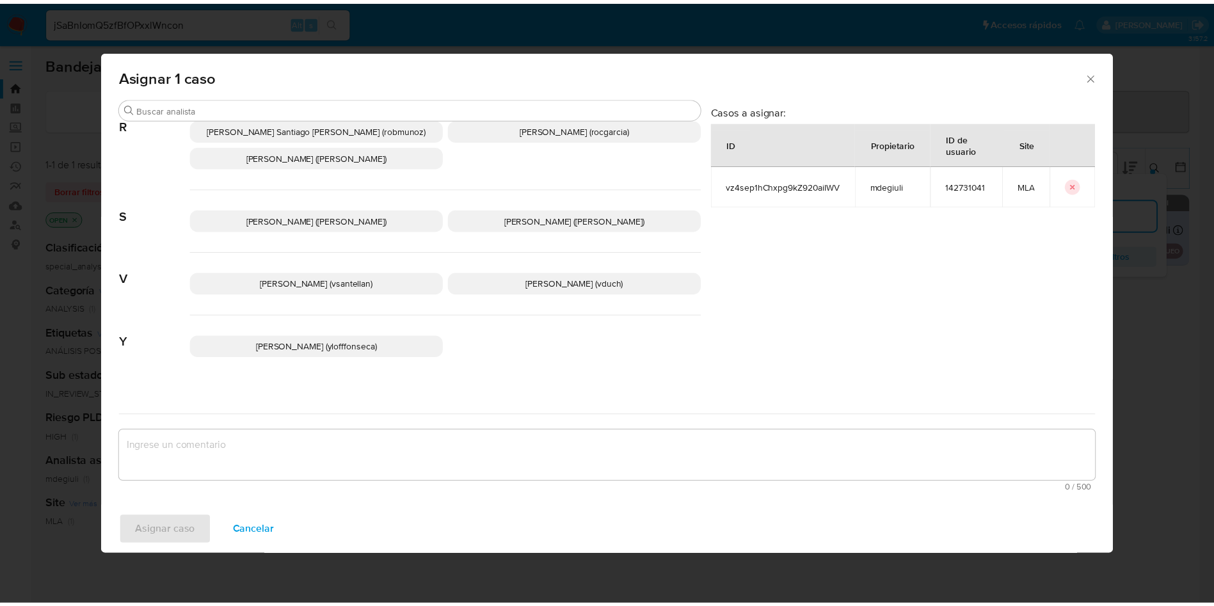
scroll to position [1044, 0]
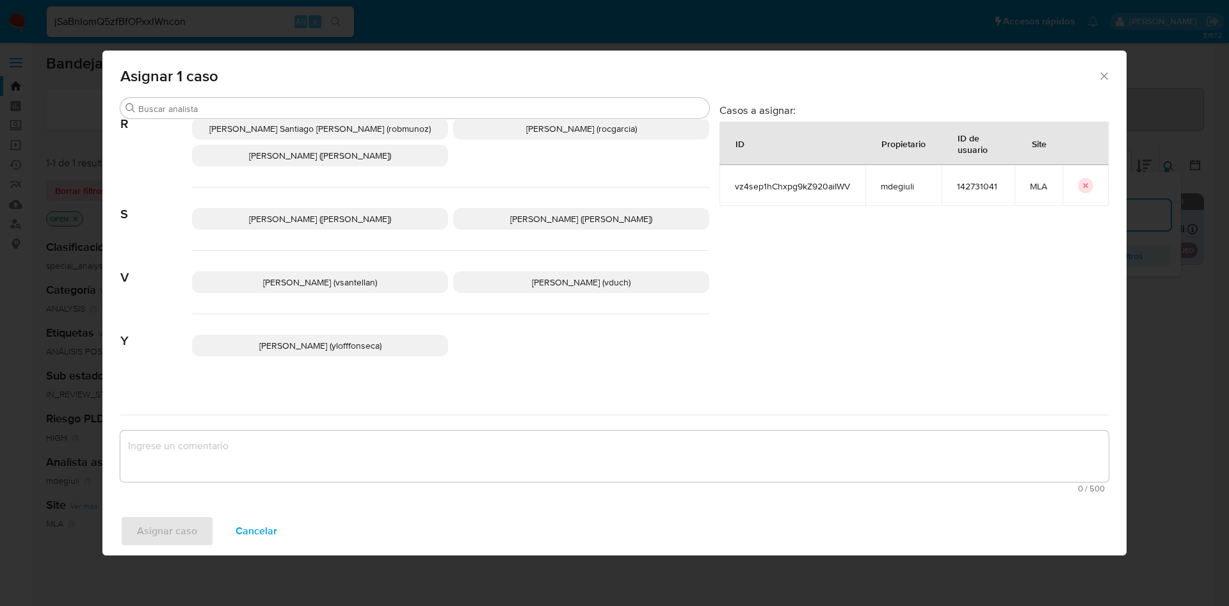
click at [557, 276] on span "[PERSON_NAME] (vduch)" at bounding box center [581, 282] width 99 height 13
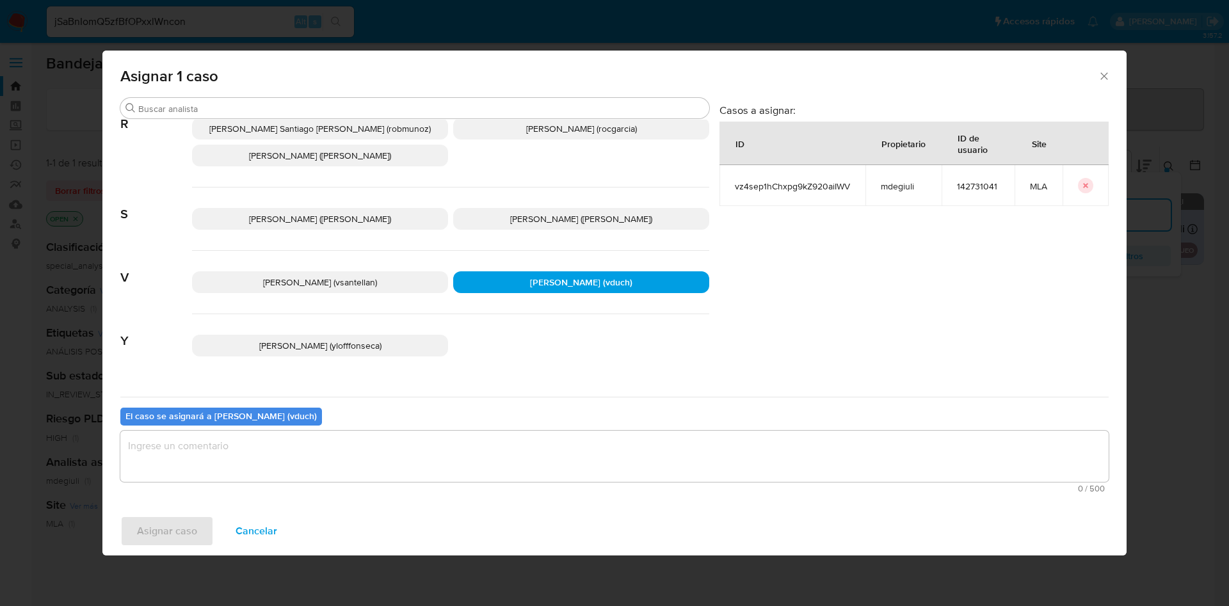
click at [537, 462] on textarea "assign-modal" at bounding box center [614, 456] width 988 height 51
click at [169, 527] on span "Asignar caso" at bounding box center [167, 531] width 60 height 28
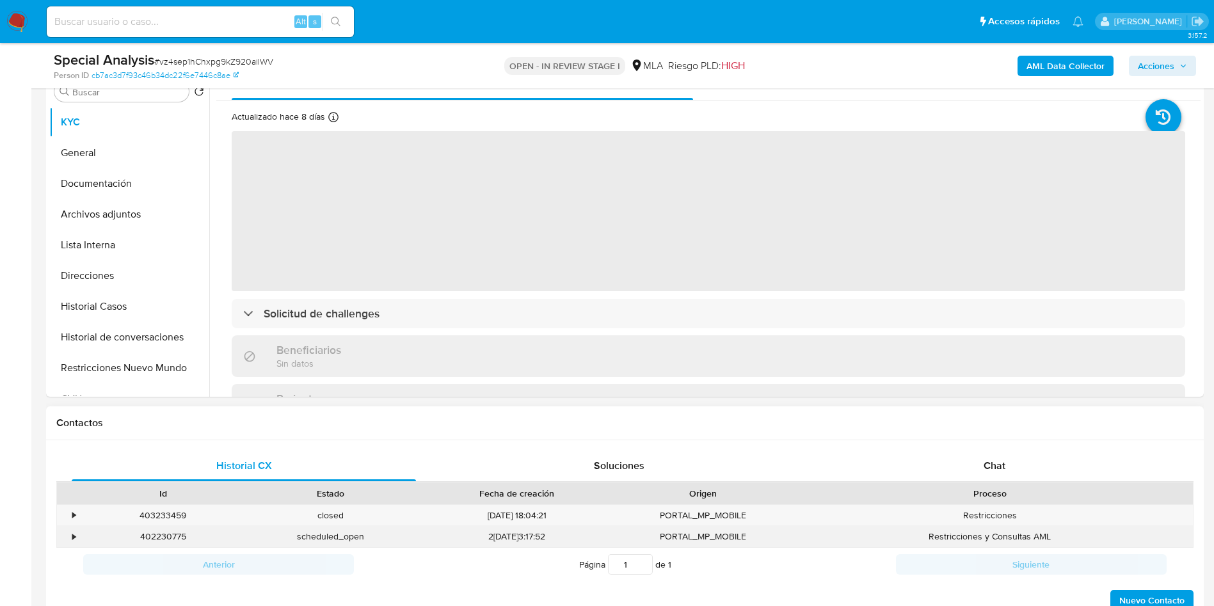
scroll to position [288, 0]
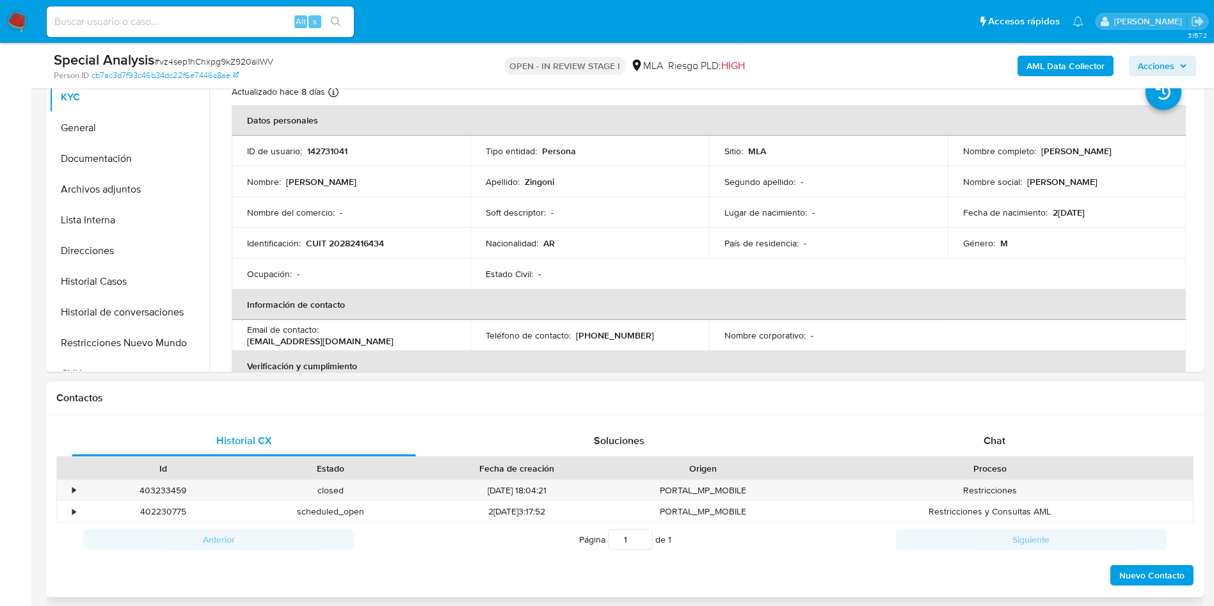
click at [1075, 461] on div "Proceso" at bounding box center [990, 469] width 406 height 22
select select "10"
click at [1068, 447] on div "Chat" at bounding box center [995, 441] width 344 height 31
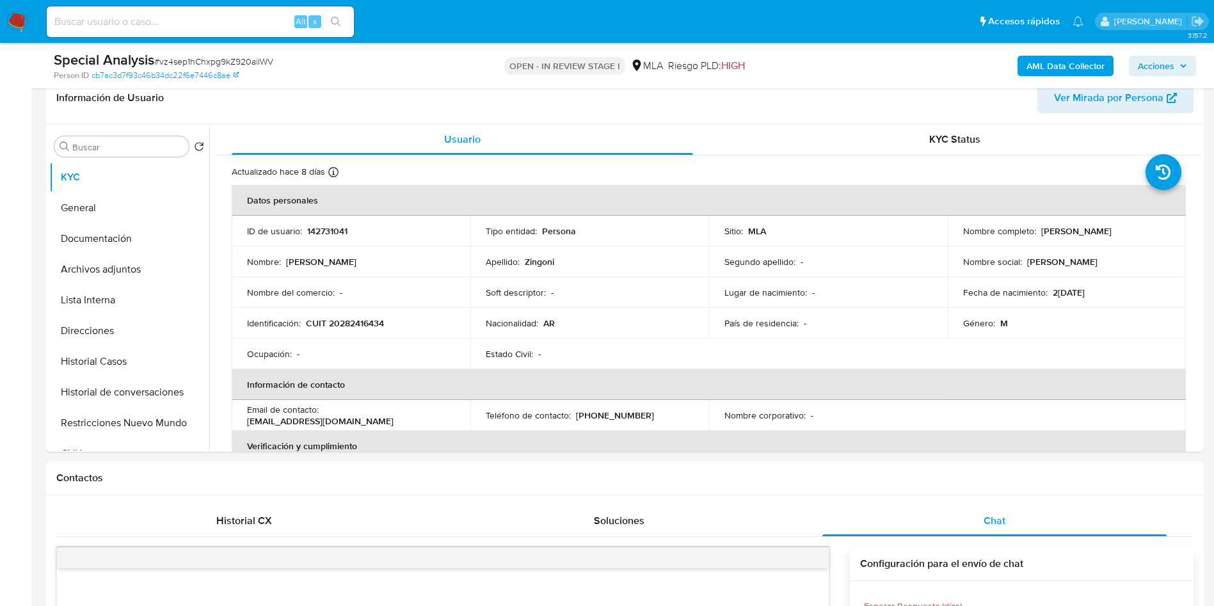
scroll to position [96, 0]
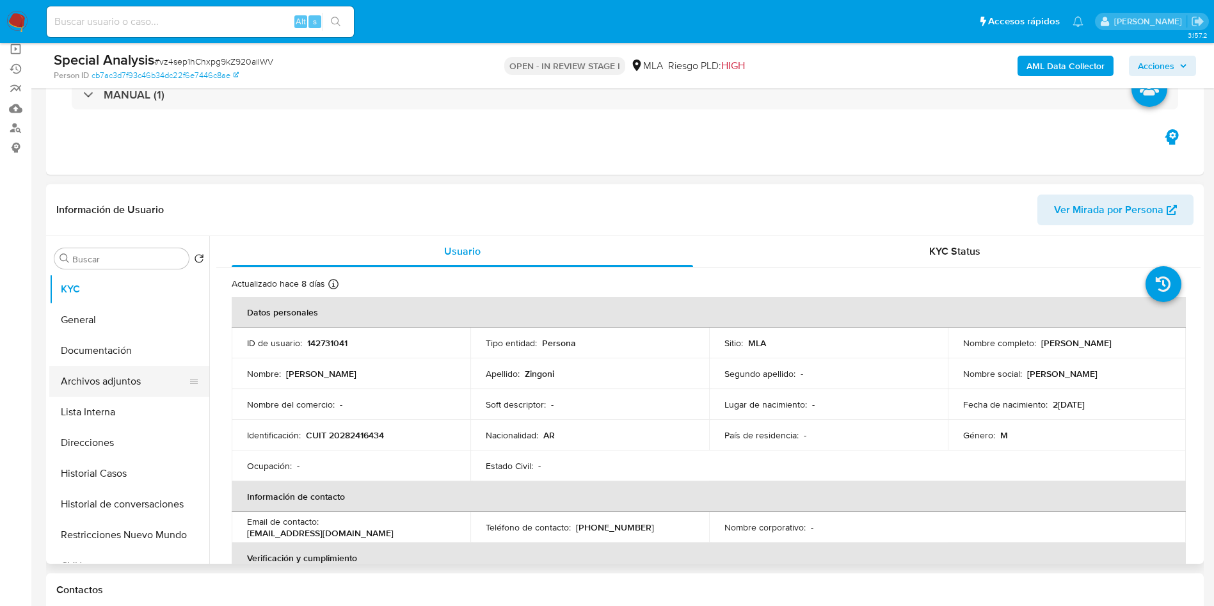
click at [134, 382] on button "Archivos adjuntos" at bounding box center [124, 381] width 150 height 31
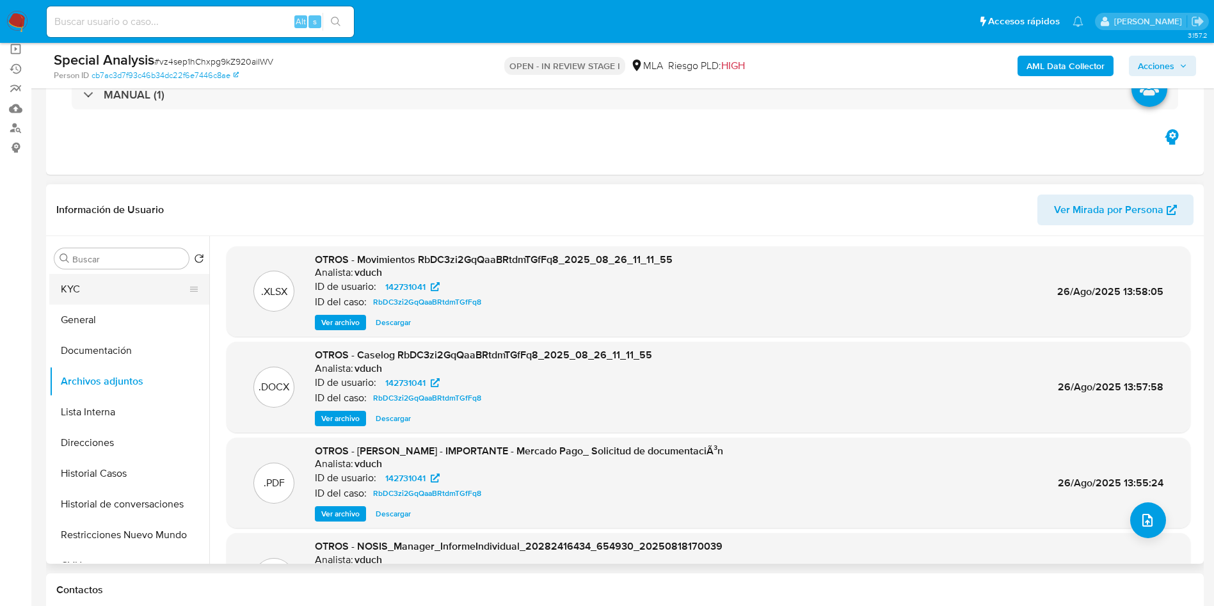
click at [113, 292] on button "KYC" at bounding box center [124, 289] width 150 height 31
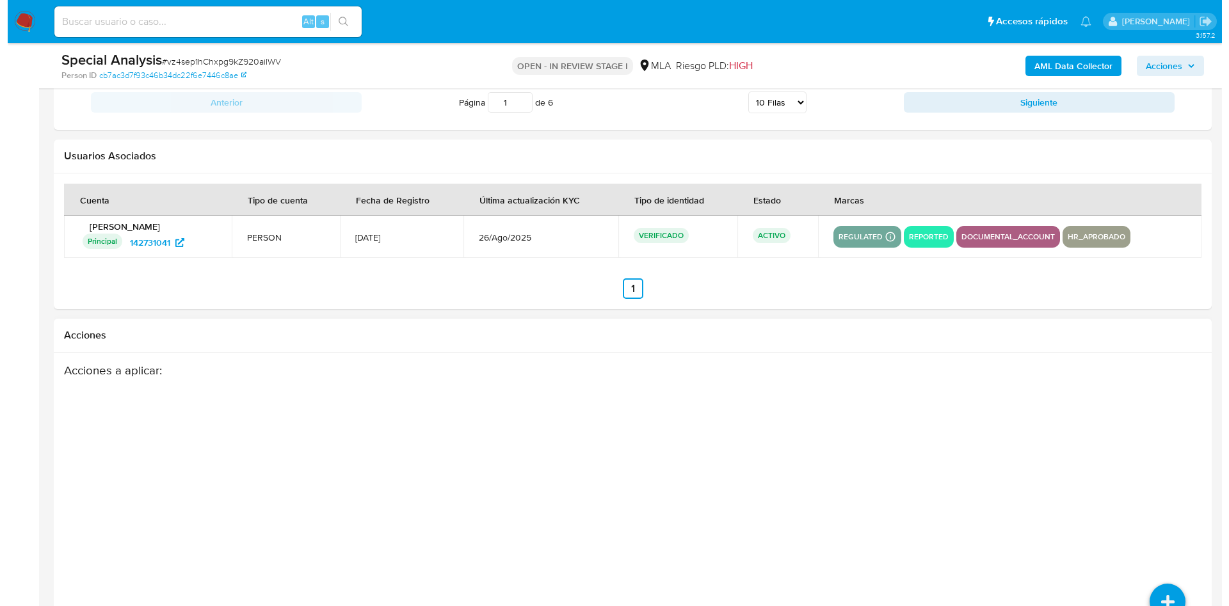
scroll to position [2251, 0]
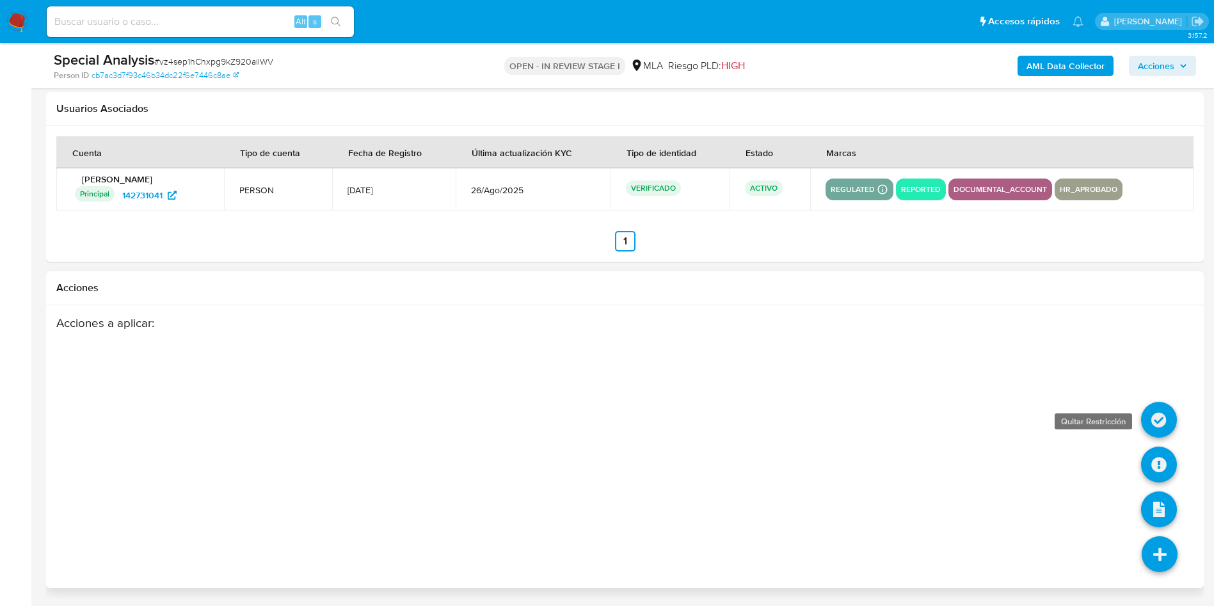
click at [1147, 413] on icon at bounding box center [1159, 420] width 36 height 36
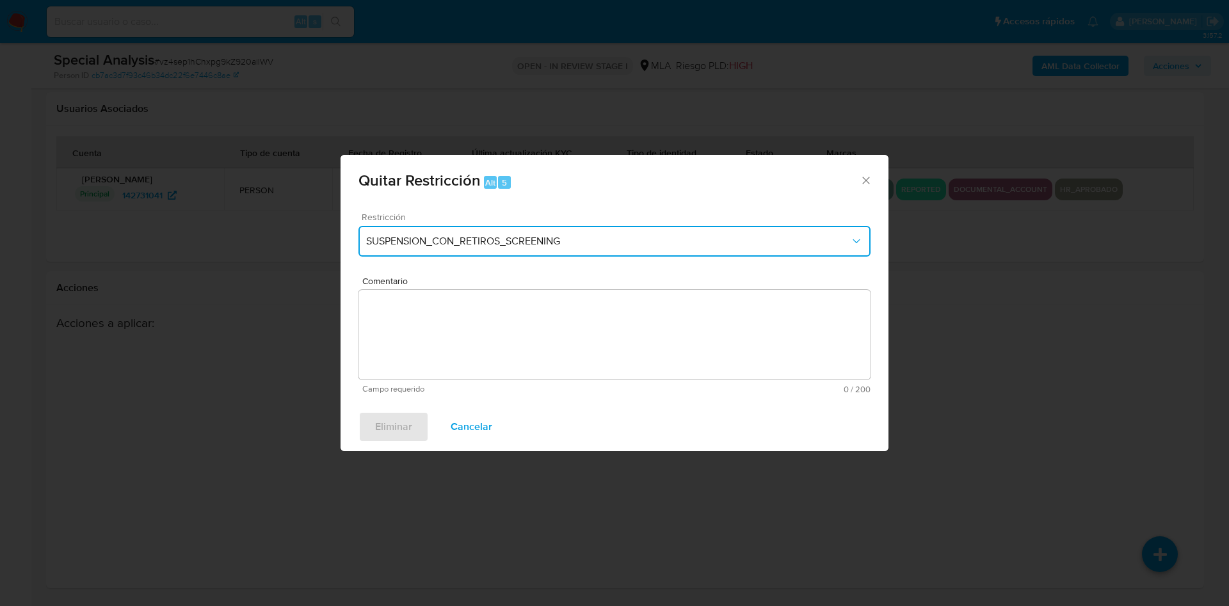
click at [552, 243] on span "SUSPENSION_CON_RETIROS_SCREENING" at bounding box center [608, 241] width 484 height 13
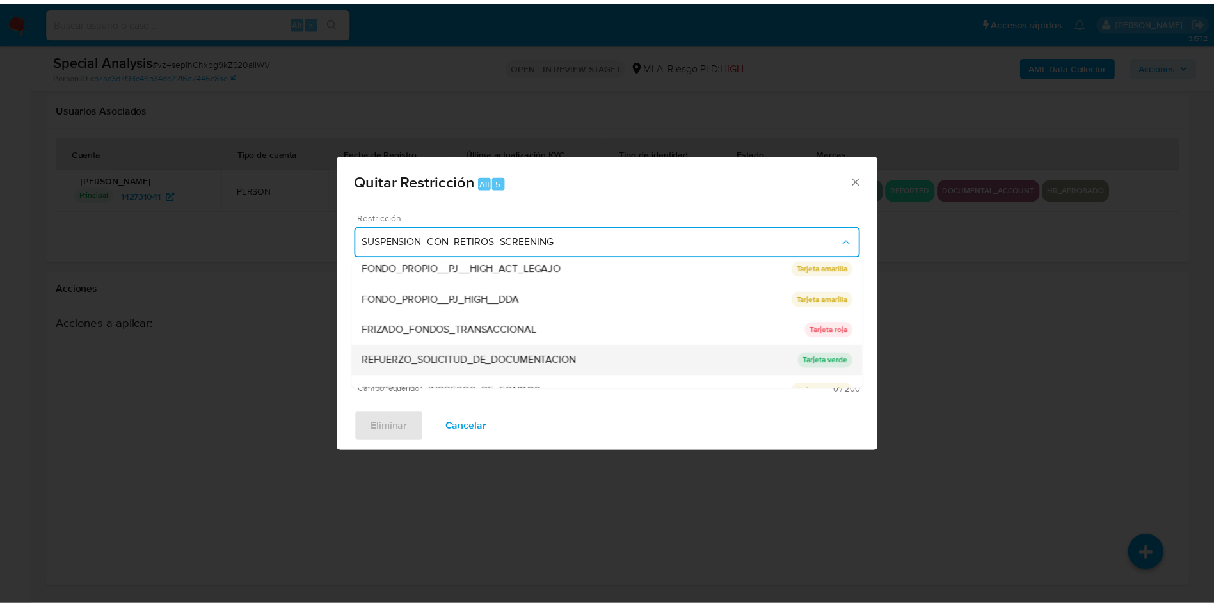
scroll to position [271, 0]
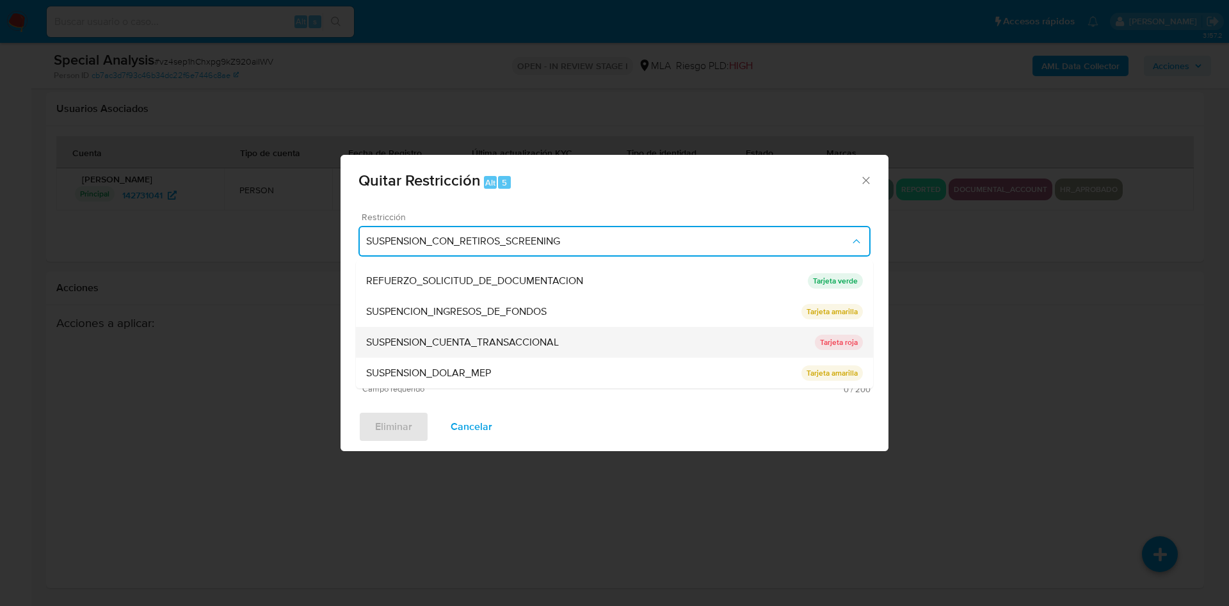
click at [535, 340] on span "SUSPENSION_CUENTA_TRANSACCIONAL" at bounding box center [462, 342] width 193 height 13
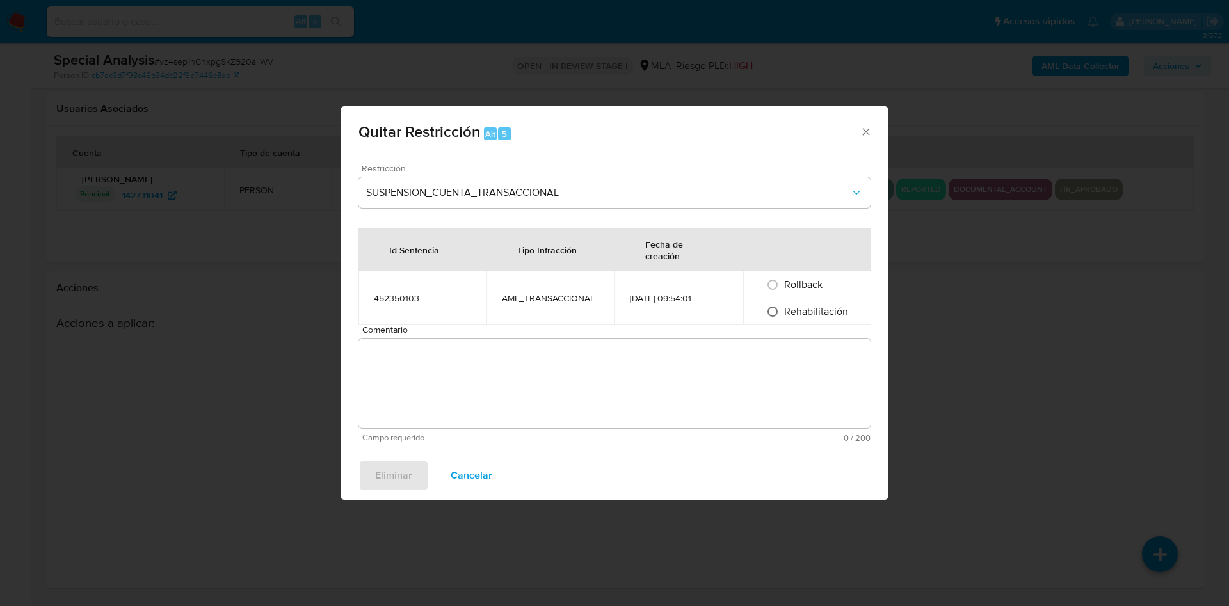
click at [771, 309] on input "Rehabilitación" at bounding box center [772, 311] width 20 height 20
radio input "true"
click at [734, 391] on textarea "Comentario" at bounding box center [614, 384] width 512 height 90
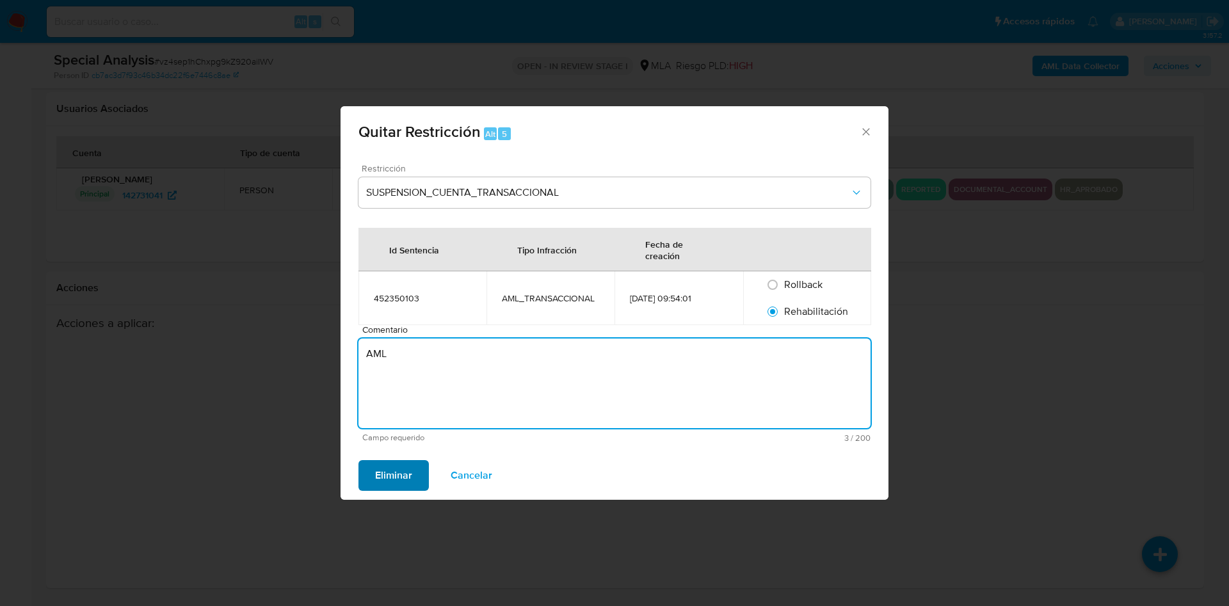
type textarea "AML"
click at [394, 470] on span "Eliminar" at bounding box center [393, 476] width 37 height 28
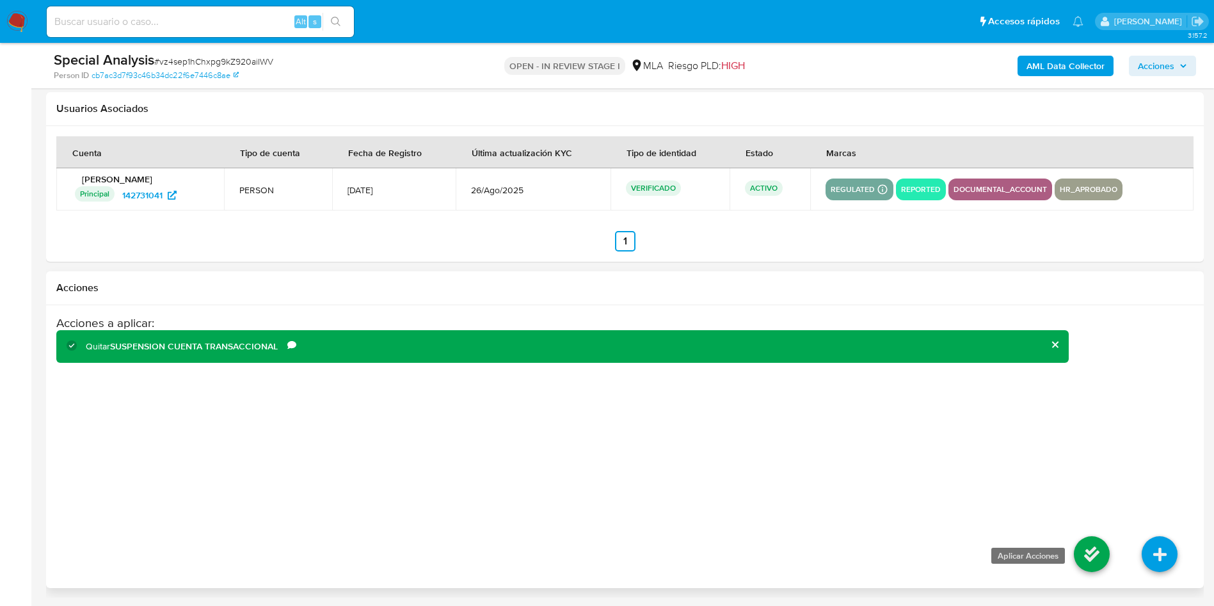
click at [1091, 550] on icon at bounding box center [1092, 554] width 36 height 36
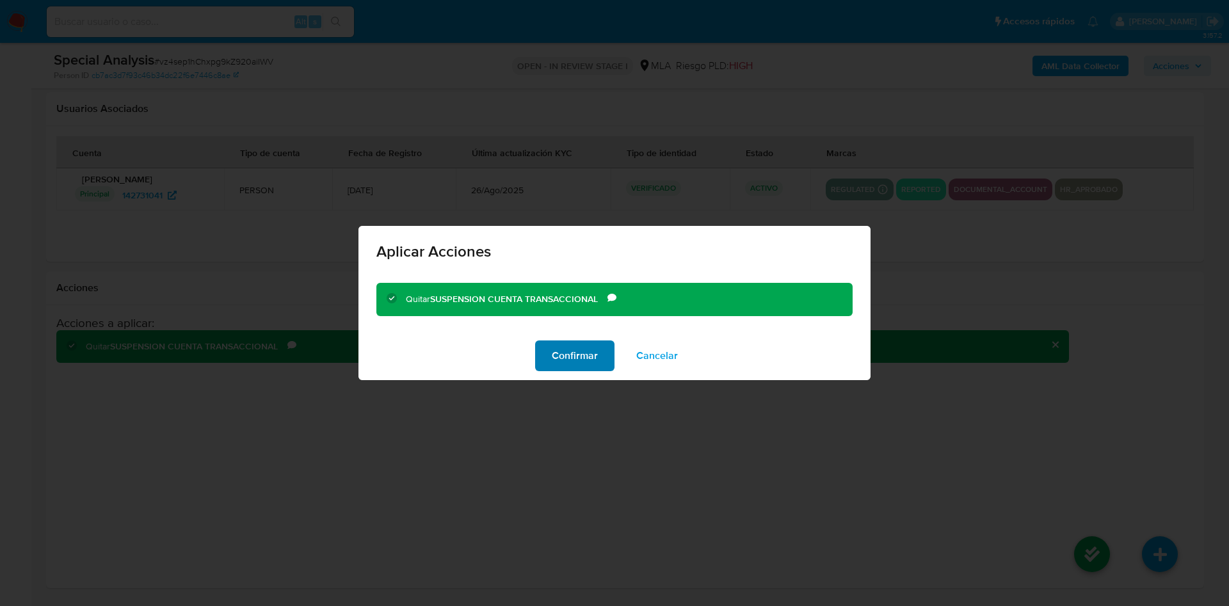
click at [566, 349] on span "Confirmar" at bounding box center [575, 356] width 46 height 28
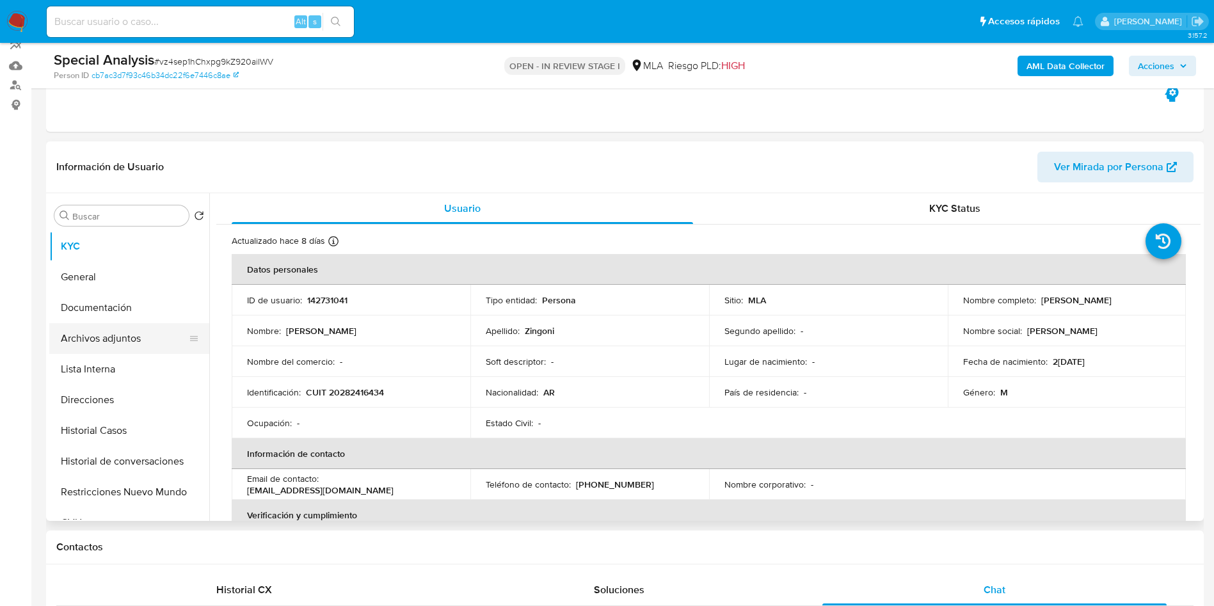
click at [169, 348] on button "Archivos adjuntos" at bounding box center [124, 338] width 150 height 31
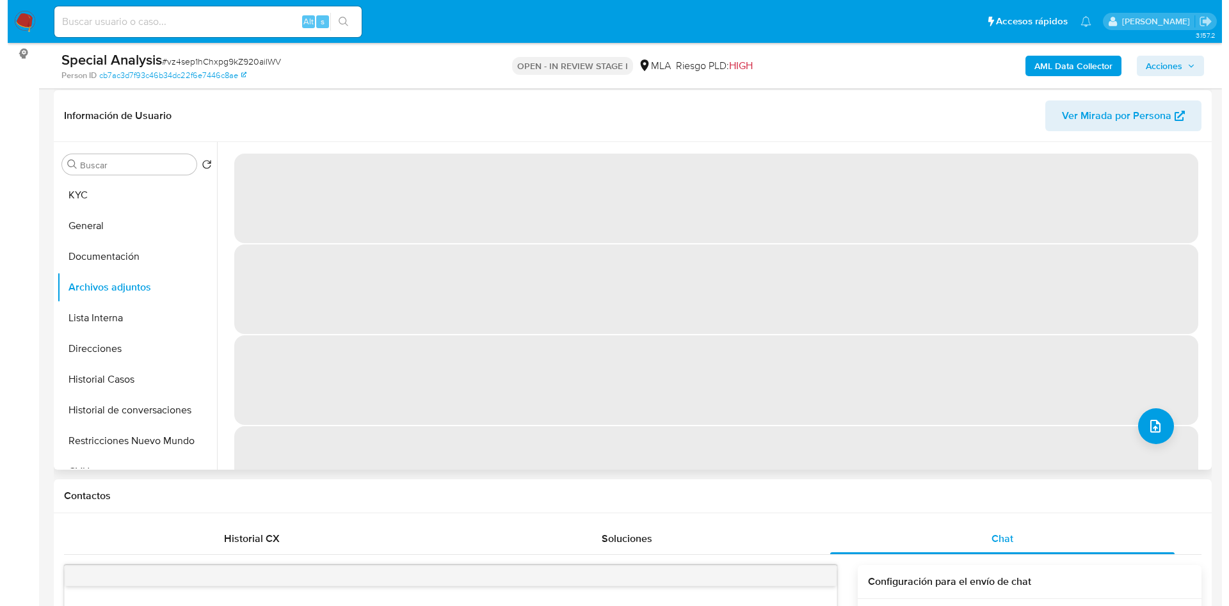
scroll to position [192, 0]
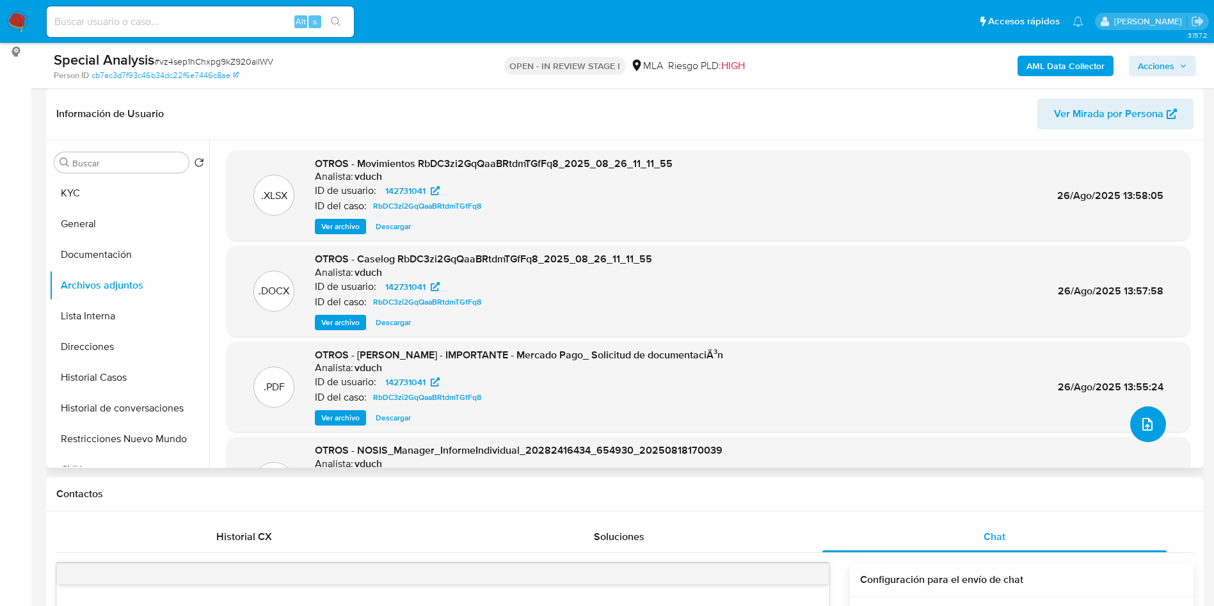
click at [1140, 421] on icon "upload-file" at bounding box center [1147, 424] width 15 height 15
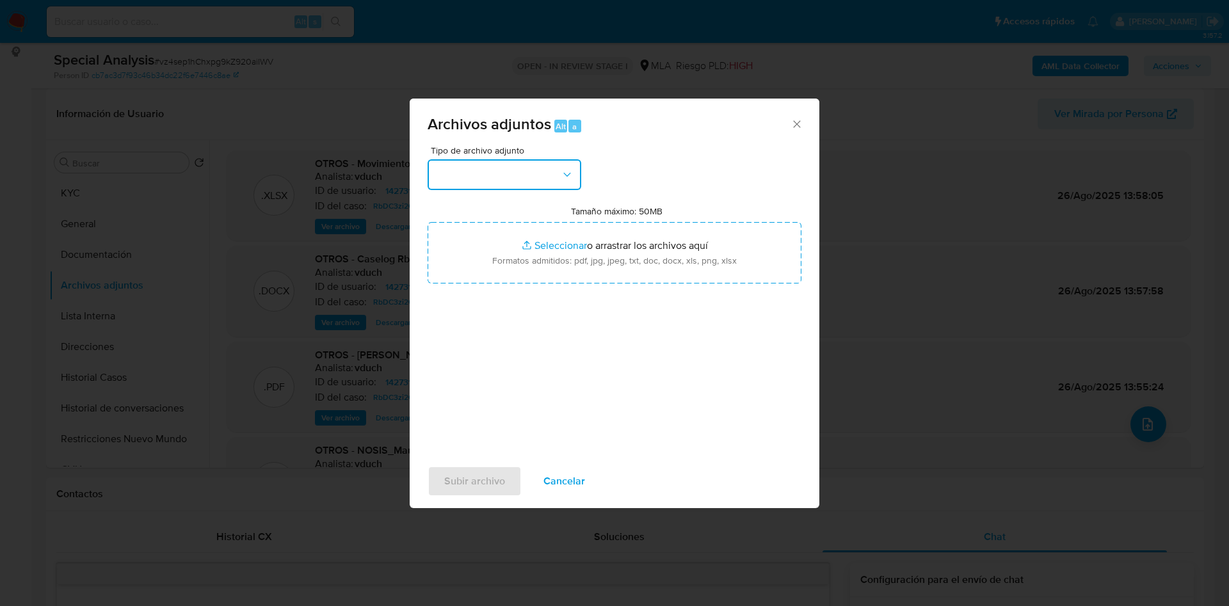
click at [488, 173] on button "button" at bounding box center [505, 174] width 154 height 31
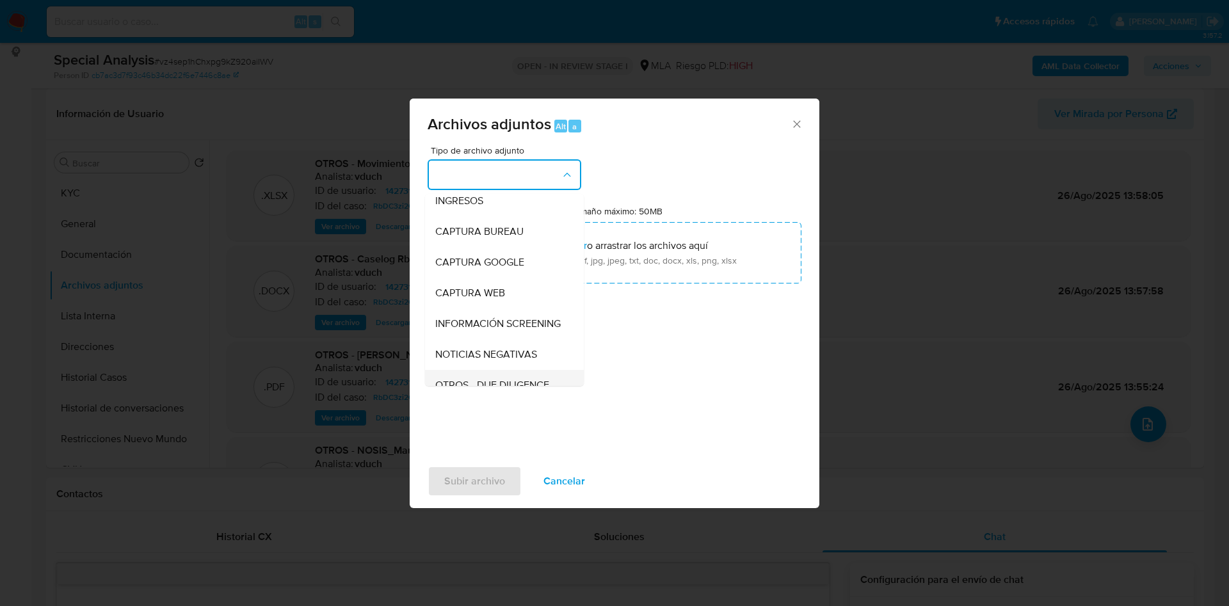
scroll to position [96, 0]
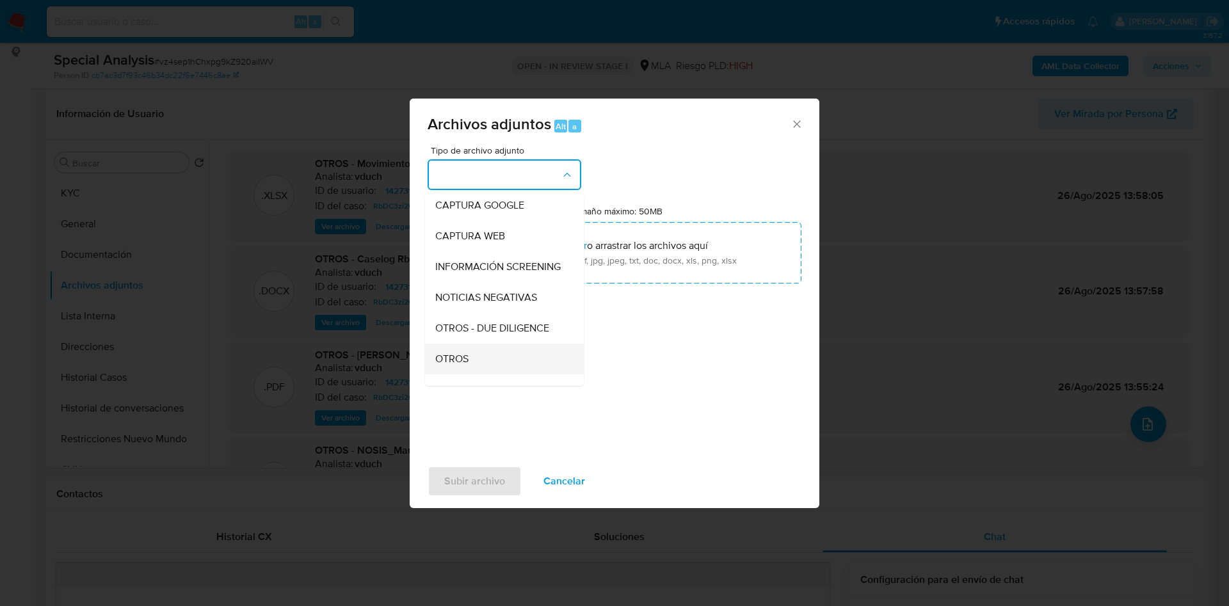
click at [479, 360] on div "OTROS" at bounding box center [500, 359] width 131 height 31
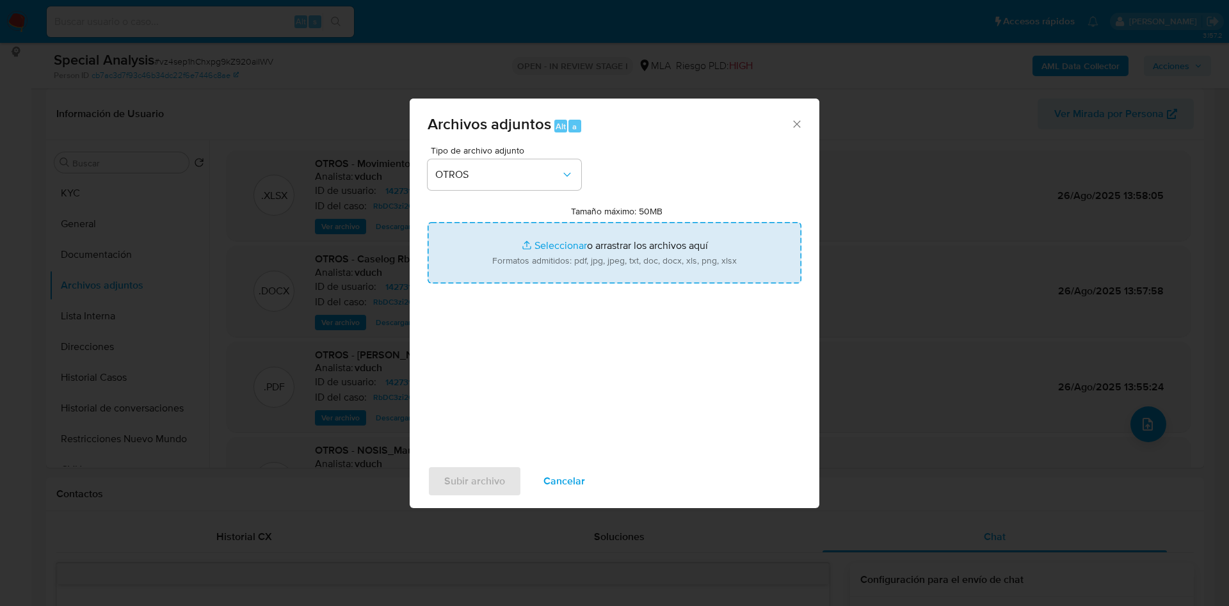
type input "C:\fakepath\Correo de Mercadolibre SRL - [REVISIÓN CUST ID 142731041] _ Caso Cx…"
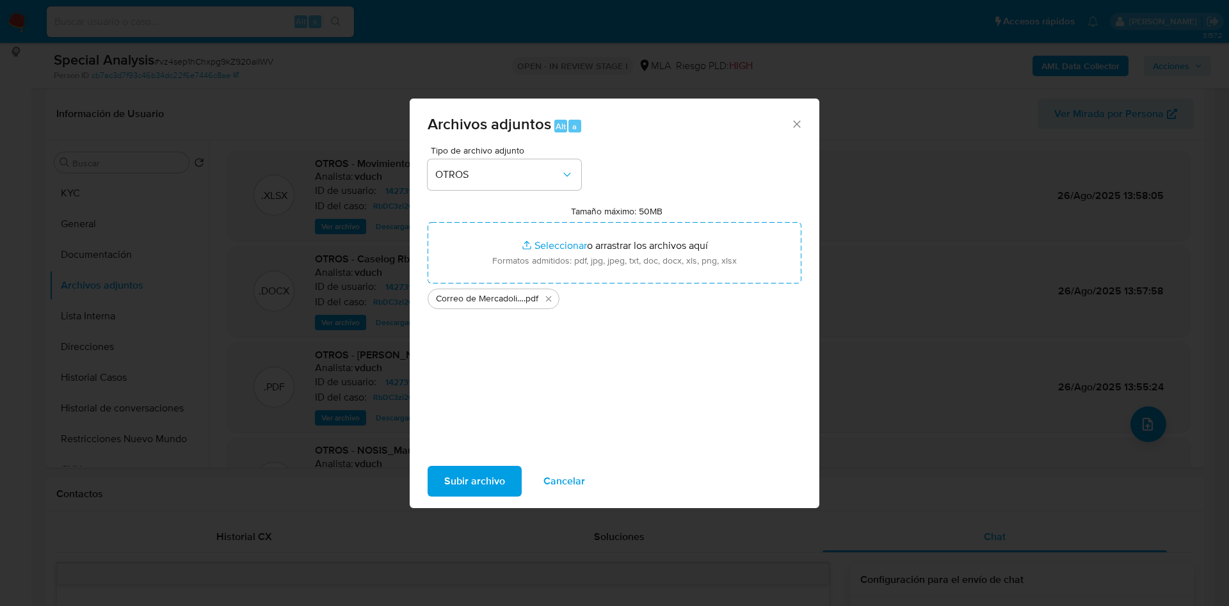
click at [485, 460] on div "Subir archivo Cancelar" at bounding box center [615, 481] width 410 height 49
click at [471, 482] on span "Subir archivo" at bounding box center [474, 481] width 61 height 28
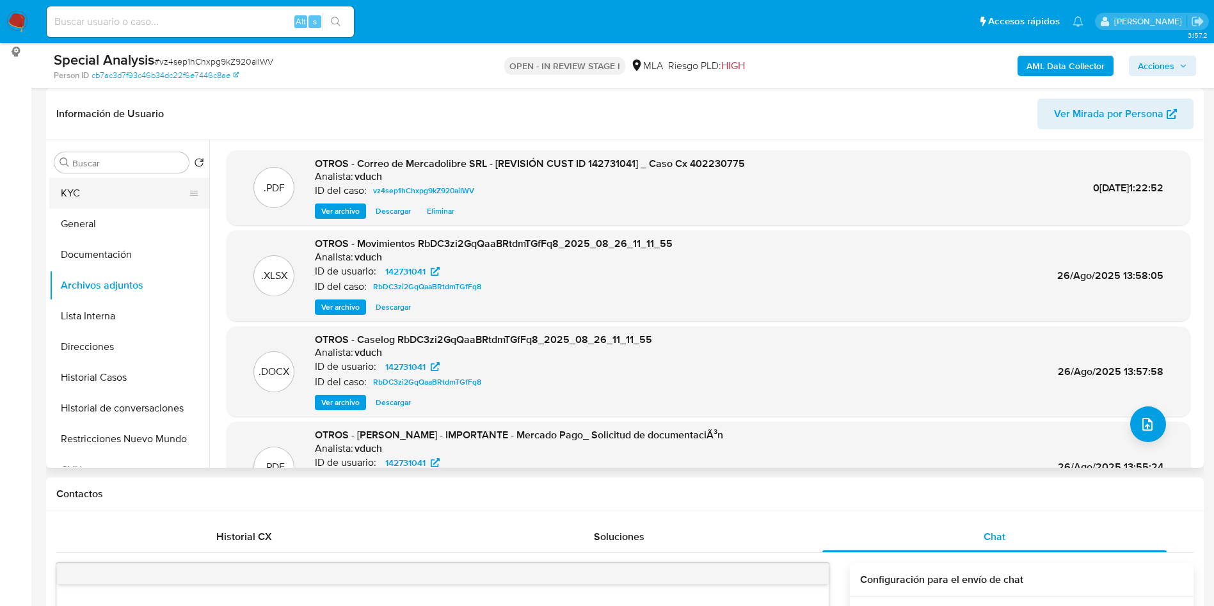
click at [97, 195] on button "KYC" at bounding box center [124, 193] width 150 height 31
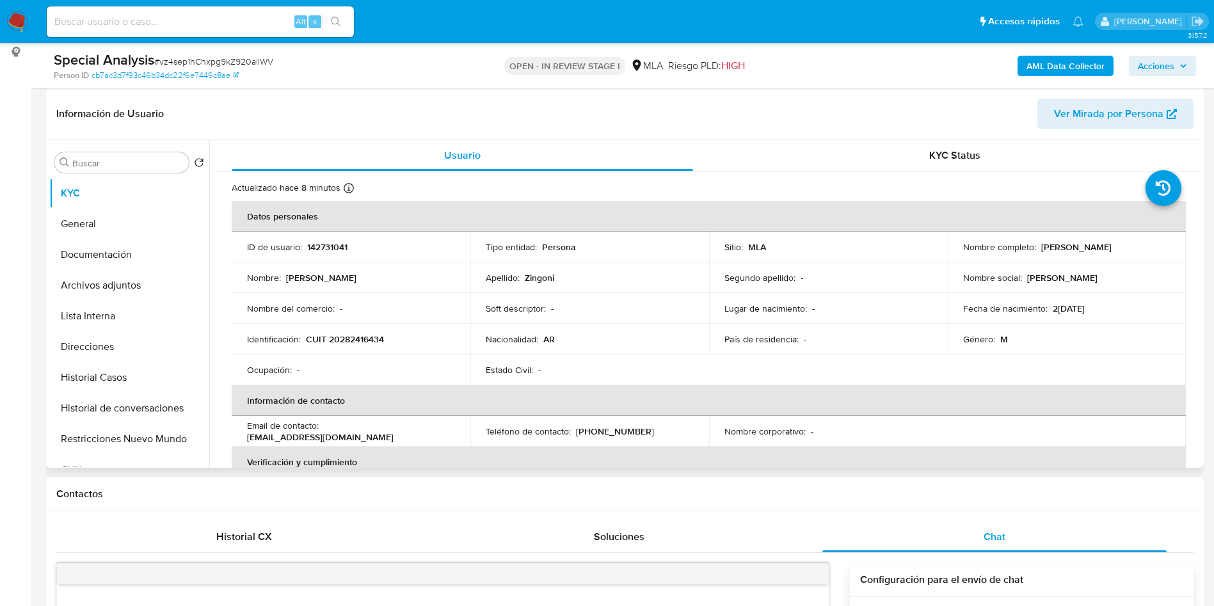
drag, startPoint x: 1038, startPoint y: 248, endPoint x: 1127, endPoint y: 249, distance: 89.0
click at [1127, 249] on div "Nombre completo : Juan Pablo Zingoni" at bounding box center [1067, 247] width 208 height 12
copy p "Juan Pablo Zingoni"
click at [179, 291] on button "Archivos adjuntos" at bounding box center [124, 285] width 150 height 31
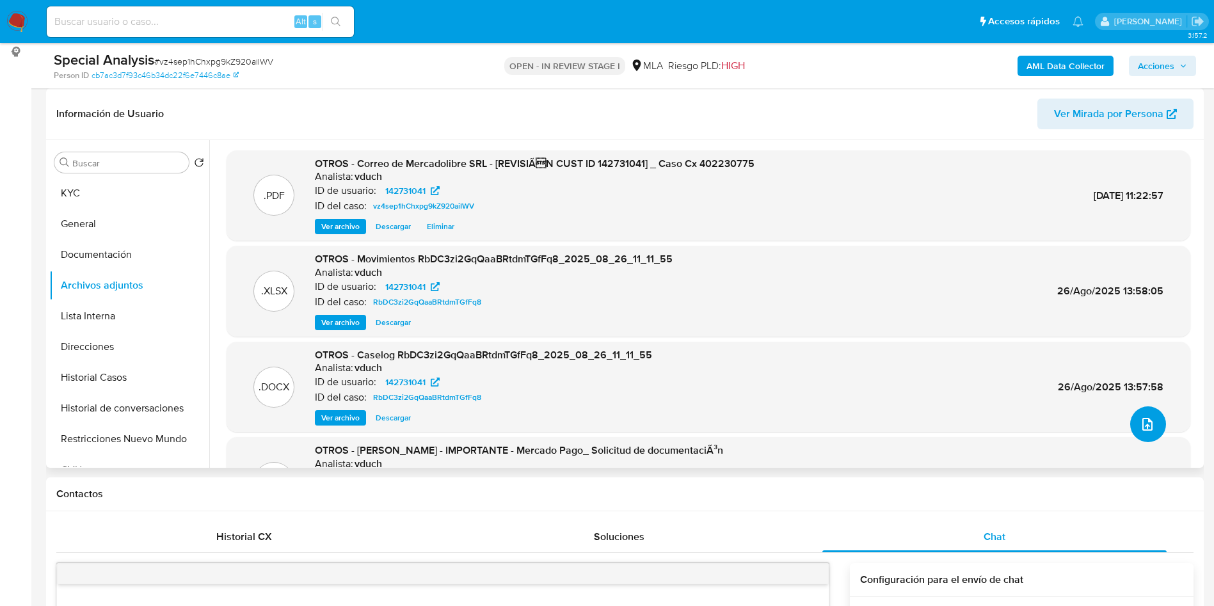
click at [1143, 423] on icon "upload-file" at bounding box center [1148, 424] width 10 height 13
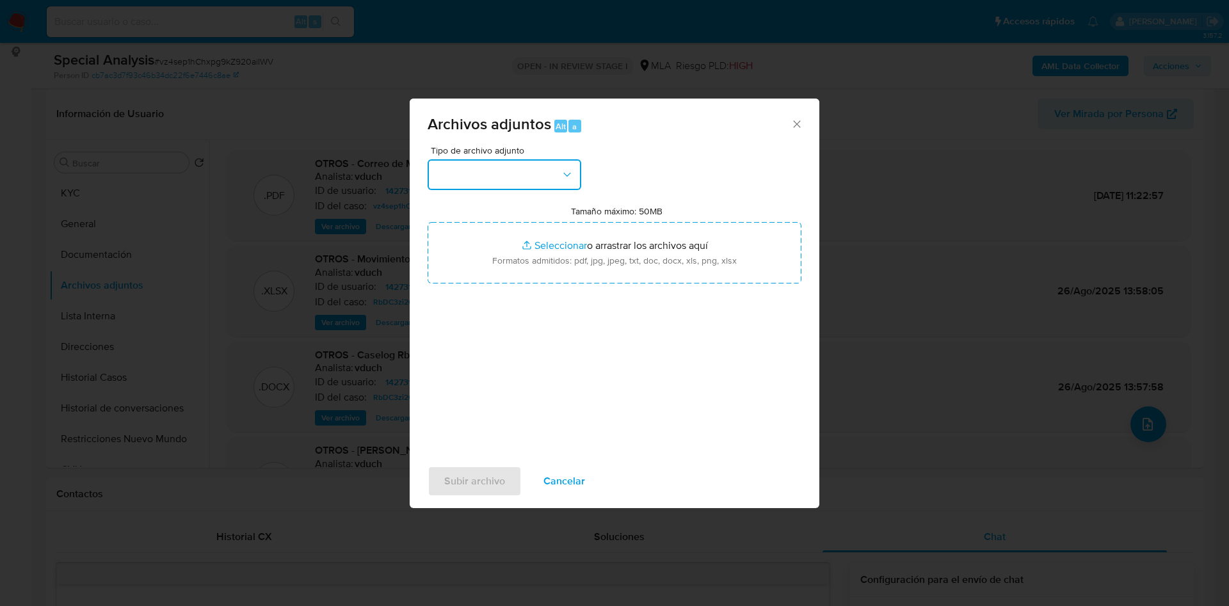
click at [550, 170] on button "button" at bounding box center [505, 174] width 154 height 31
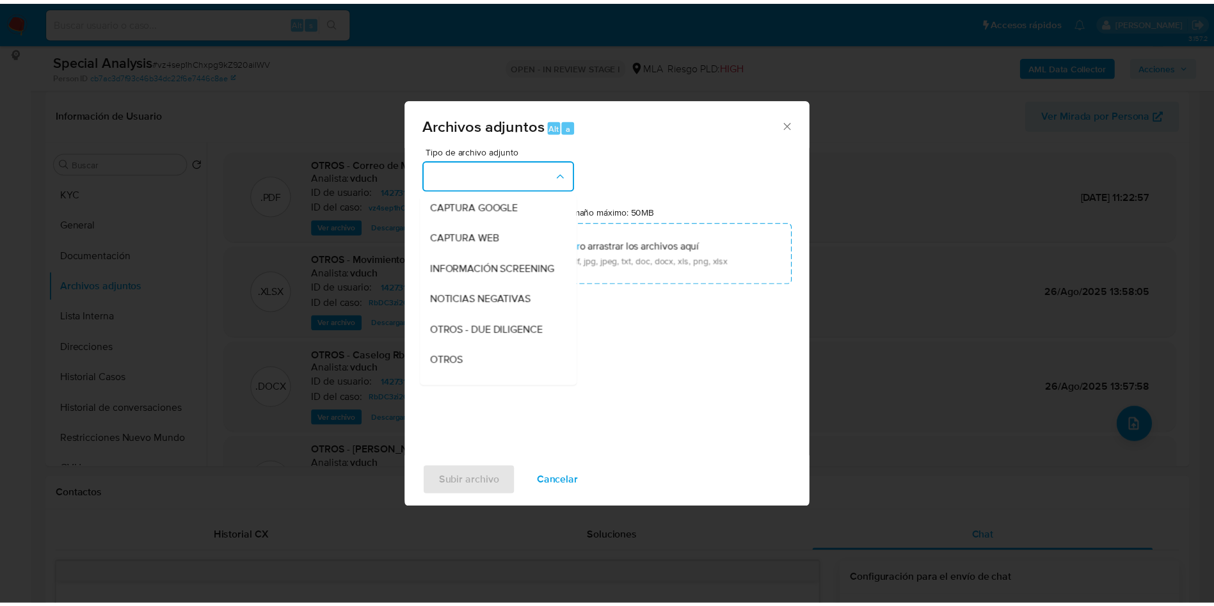
scroll to position [0, 0]
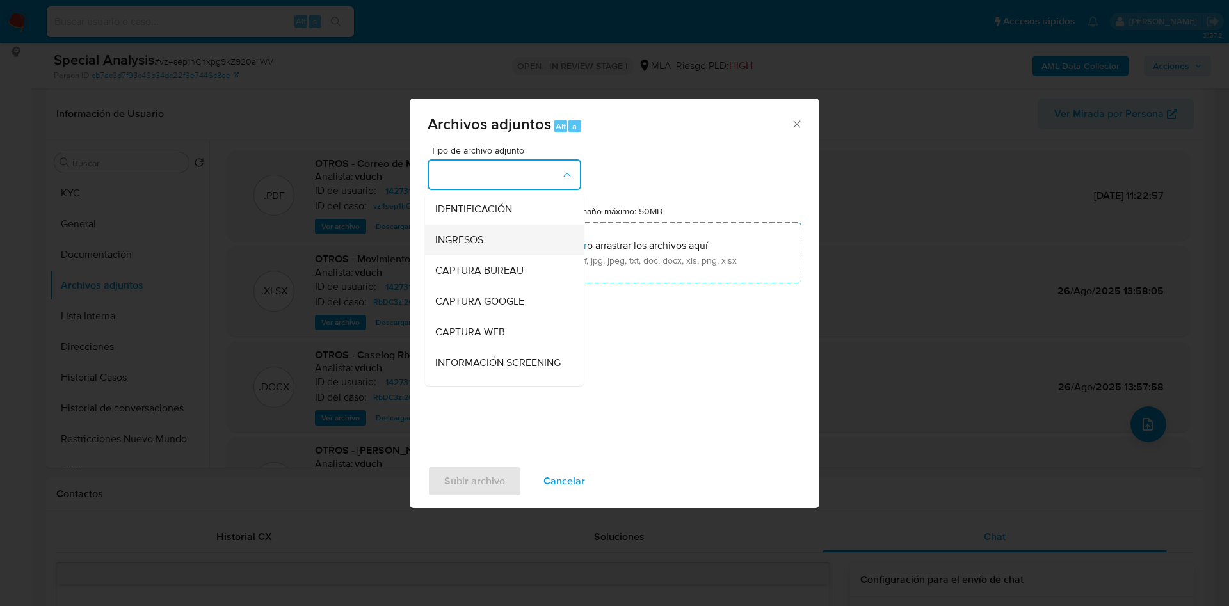
click at [458, 252] on div "INGRESOS" at bounding box center [500, 240] width 131 height 31
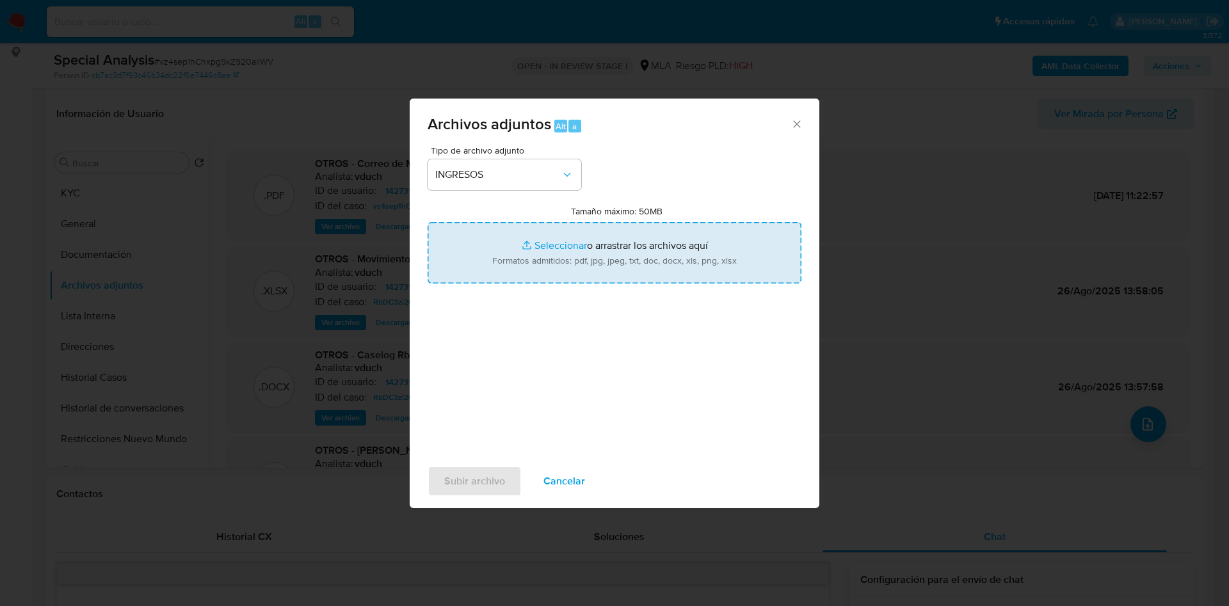
type input "C:\fakepath\Juan Pablo Zingoni - Documentacion.pdf"
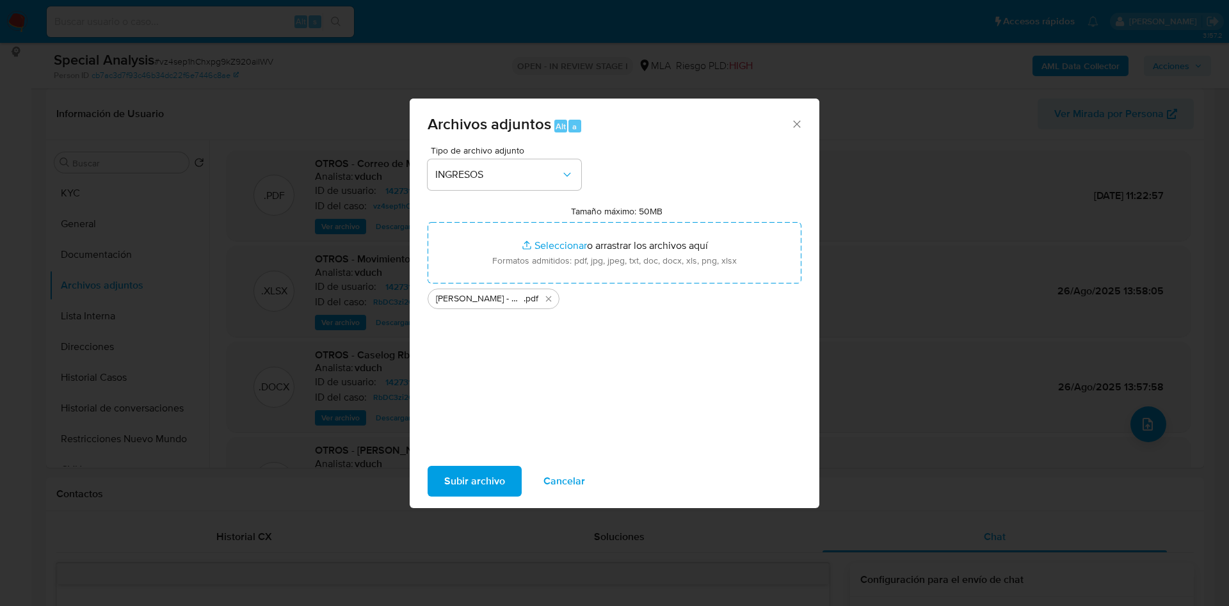
click at [494, 476] on span "Subir archivo" at bounding box center [474, 481] width 61 height 28
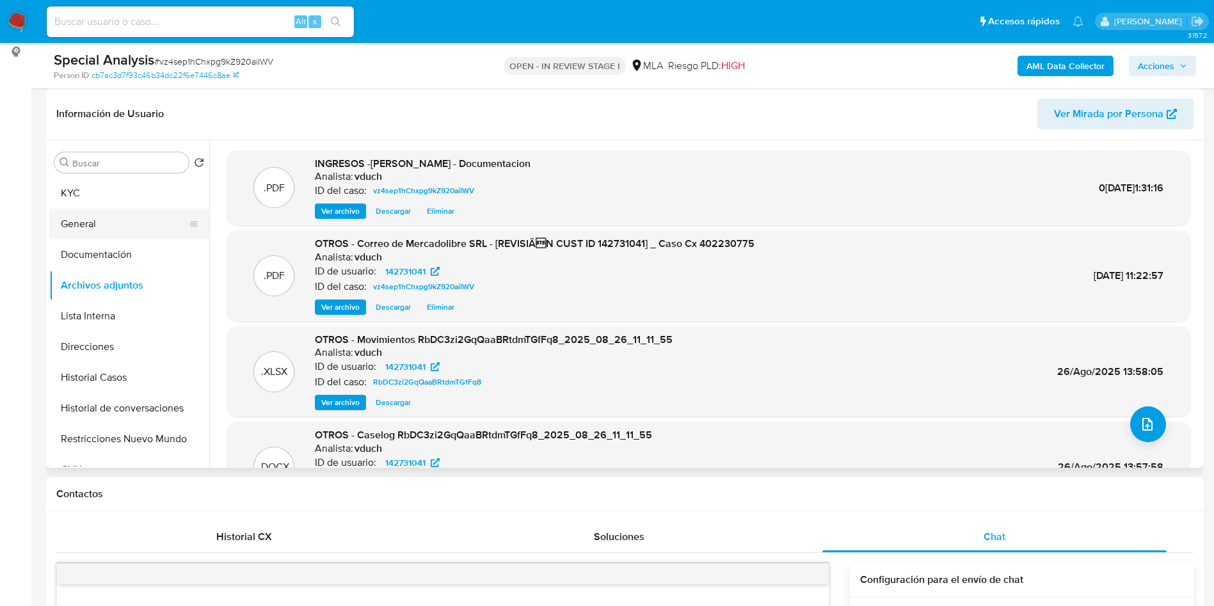
drag, startPoint x: 124, startPoint y: 236, endPoint x: 155, endPoint y: 228, distance: 32.5
click at [124, 237] on button "General" at bounding box center [124, 224] width 150 height 31
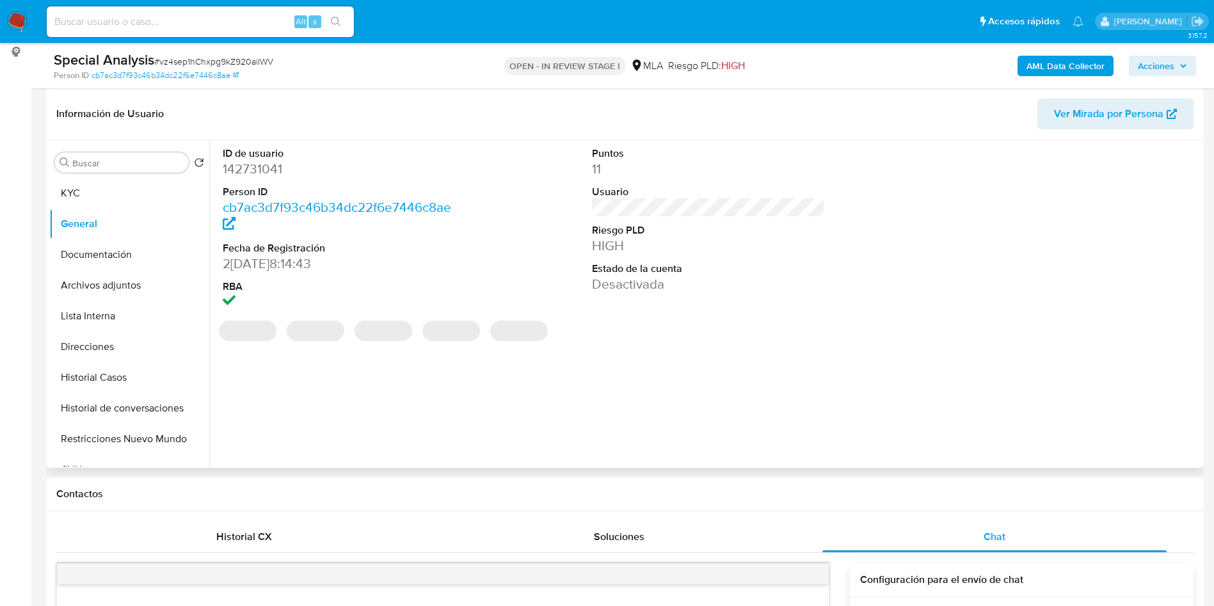
click at [265, 177] on dd "142731041" at bounding box center [340, 169] width 234 height 18
click at [265, 176] on dd "142731041" at bounding box center [340, 169] width 234 height 18
copy dd "142731041"
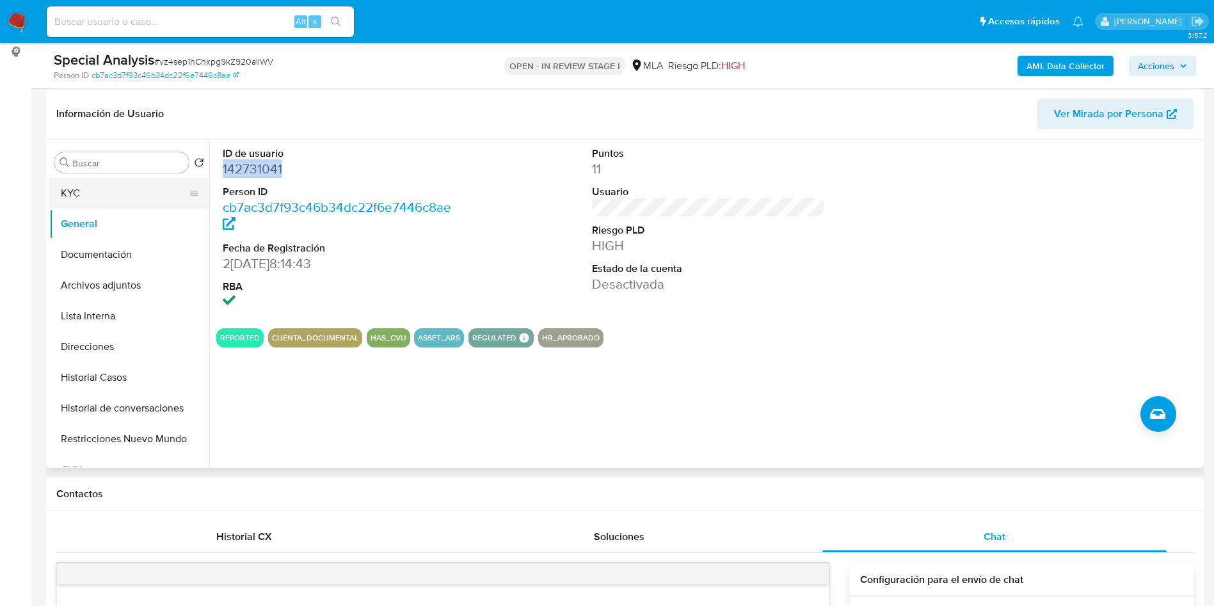
click at [104, 185] on button "KYC" at bounding box center [124, 193] width 150 height 31
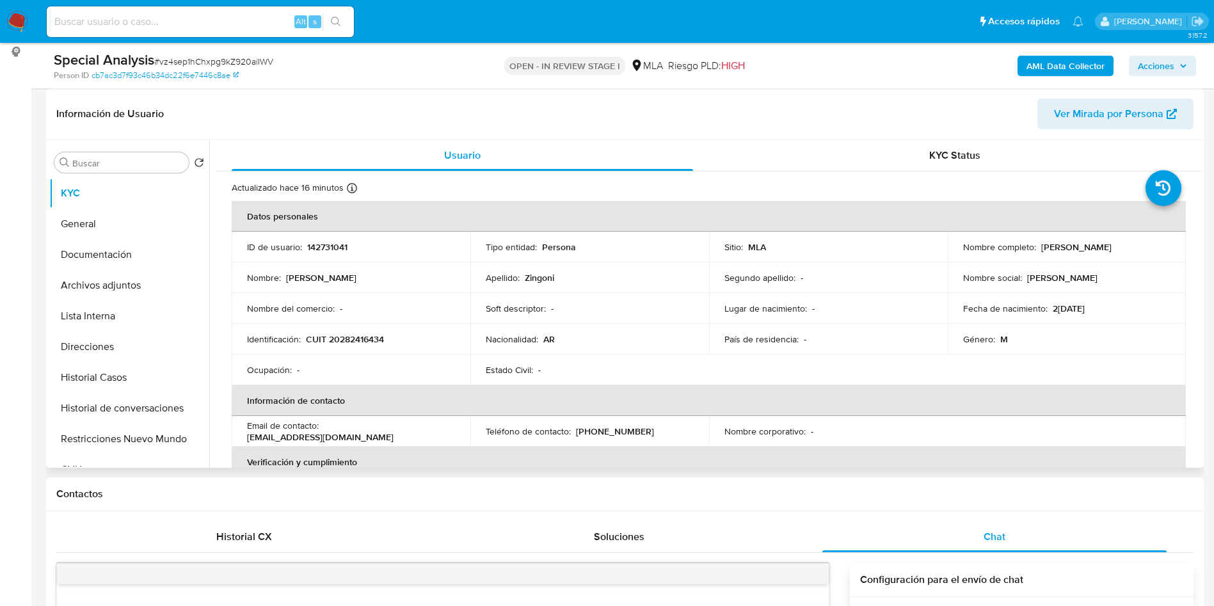
drag, startPoint x: 1038, startPoint y: 249, endPoint x: 1123, endPoint y: 248, distance: 85.8
click at [1123, 248] on div "Nombre completo : Juan Pablo Zingoni" at bounding box center [1067, 247] width 208 height 12
copy p "[PERSON_NAME]"
click at [889, 313] on div "Lugar de nacimiento : -" at bounding box center [829, 309] width 208 height 12
drag, startPoint x: 307, startPoint y: 340, endPoint x: 417, endPoint y: 343, distance: 110.8
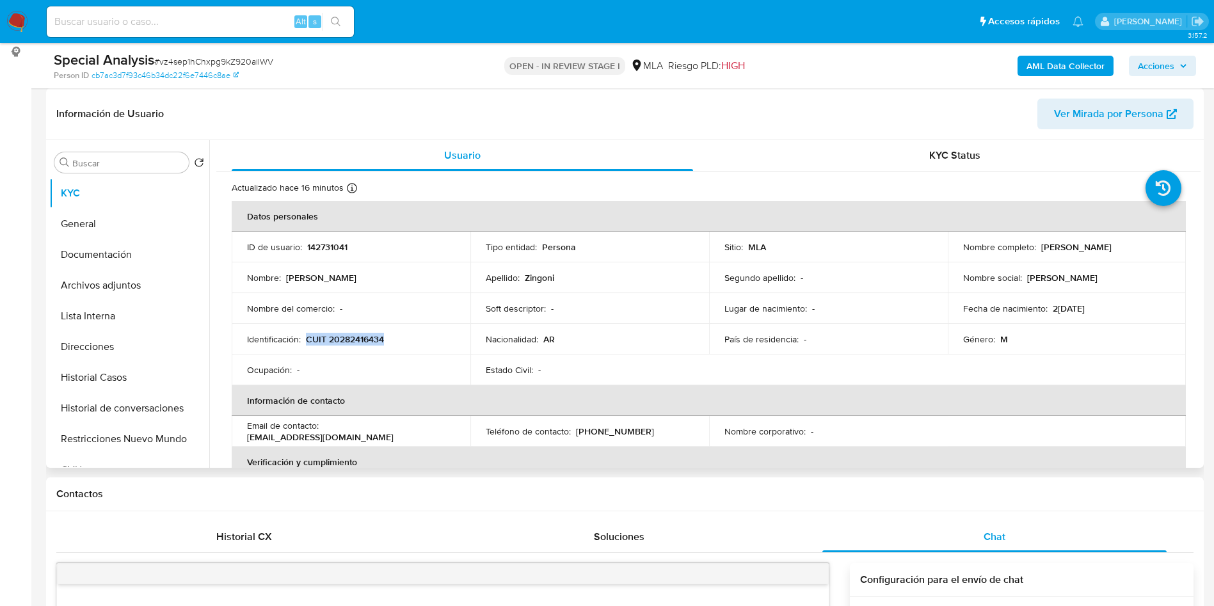
click at [417, 343] on div "Identificación : CUIT 20282416434" at bounding box center [351, 339] width 208 height 12
copy p "CUIT 20282416434"
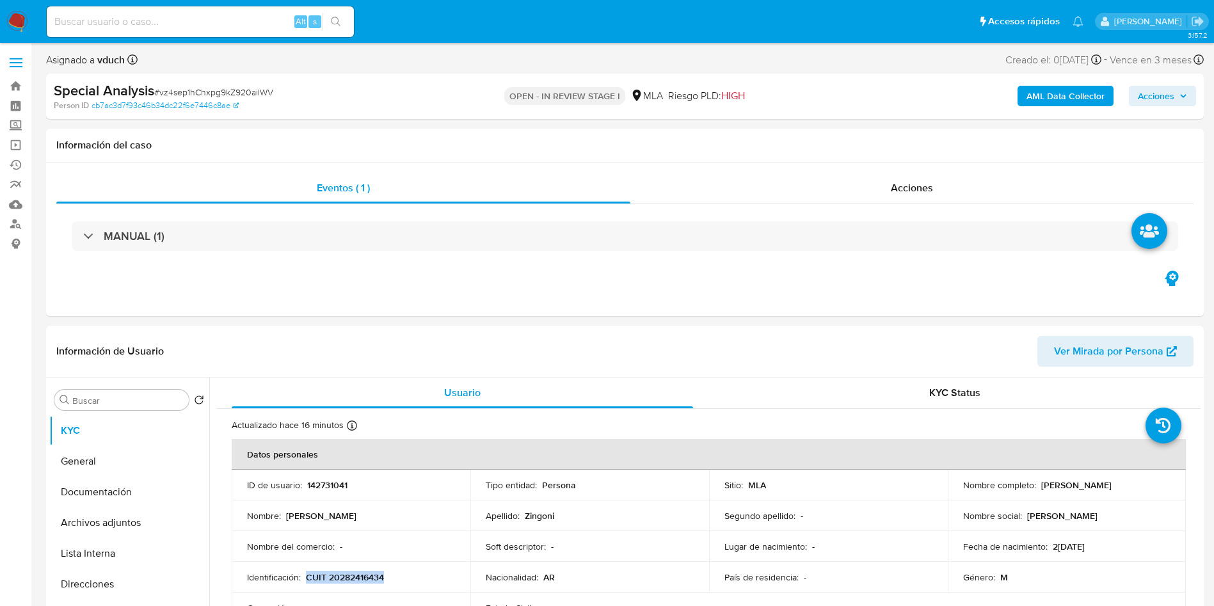
click at [620, 111] on div "OPEN - IN REVIEW STAGE I MLA Riesgo PLD: HIGH" at bounding box center [626, 96] width 378 height 30
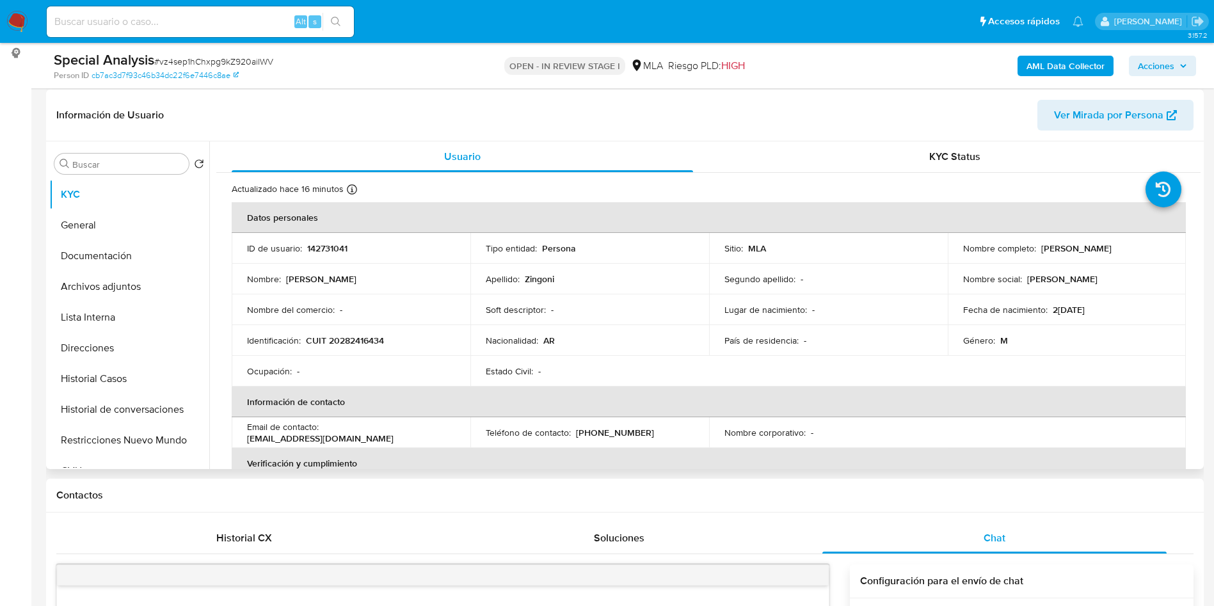
scroll to position [192, 0]
click at [105, 292] on button "Archivos adjuntos" at bounding box center [124, 285] width 150 height 31
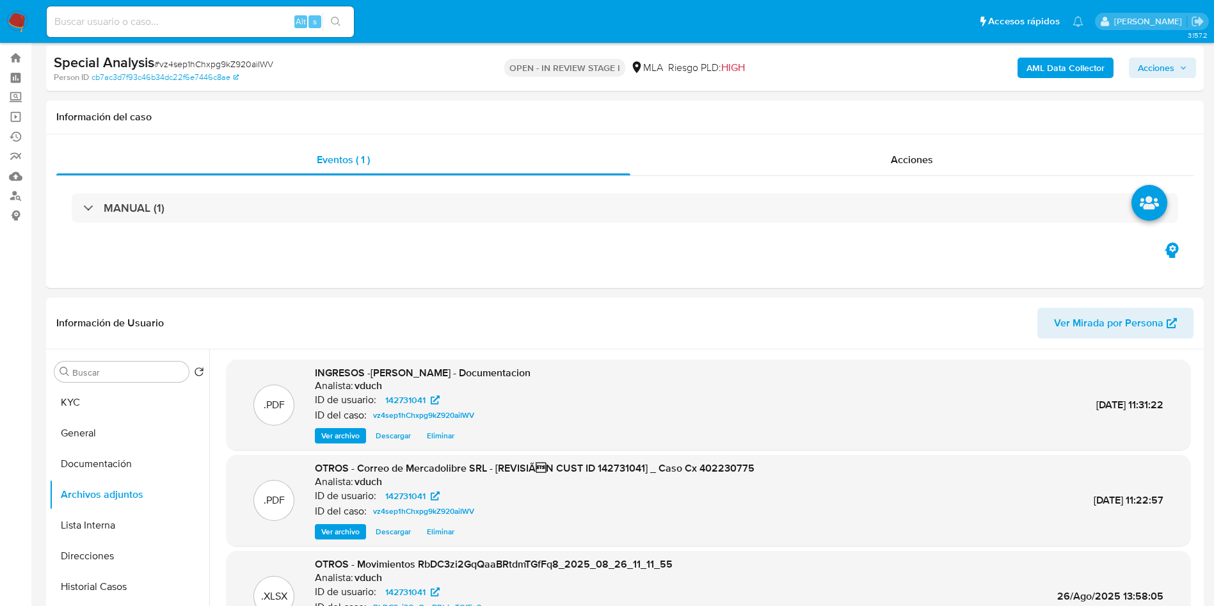
scroll to position [0, 0]
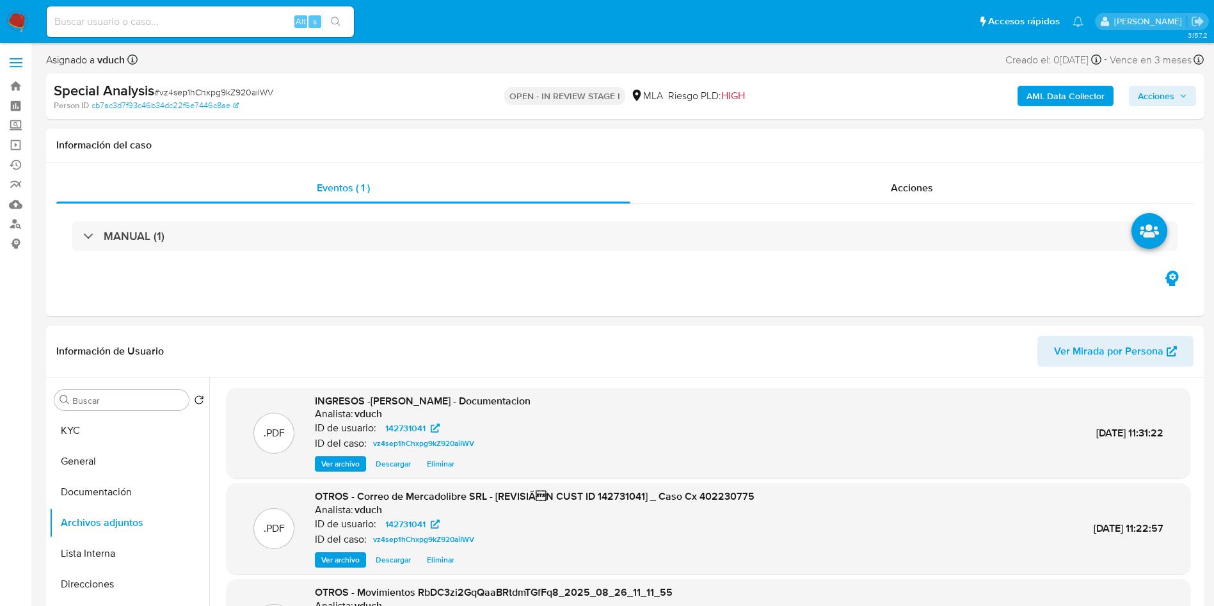
click at [1173, 95] on span "Acciones" at bounding box center [1156, 96] width 36 height 20
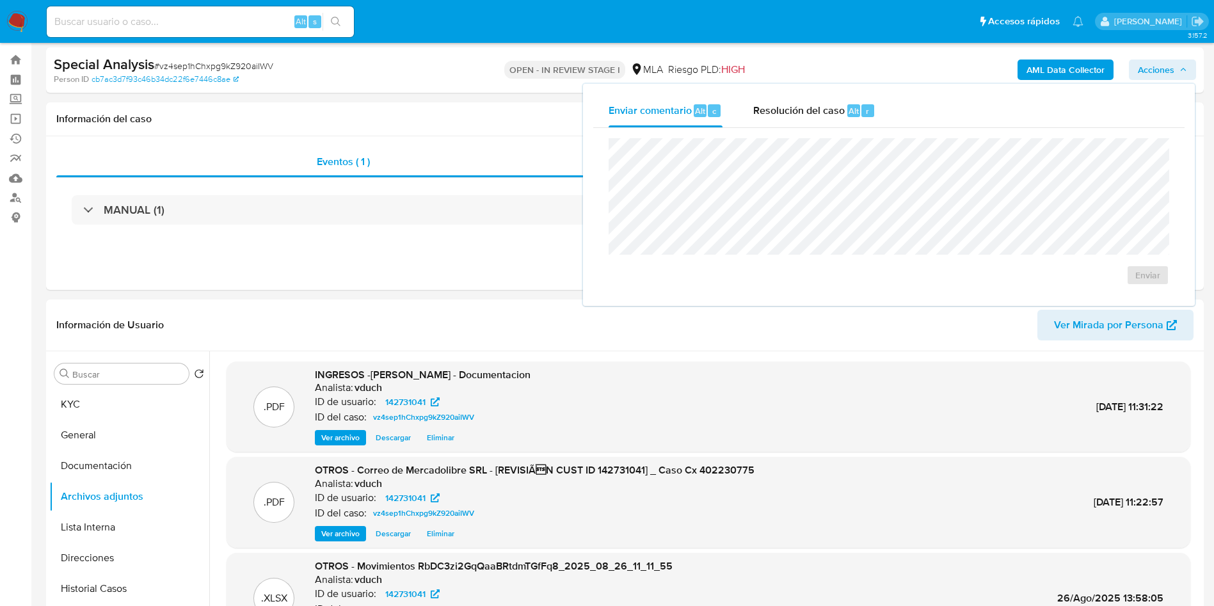
scroll to position [192, 0]
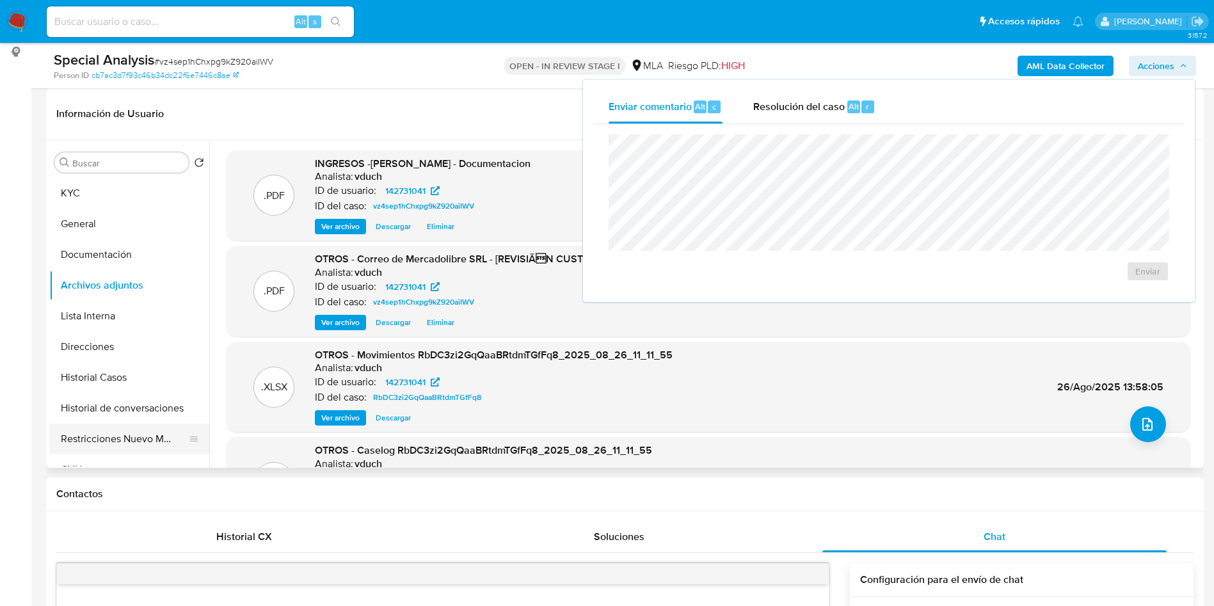
click at [76, 440] on button "Restricciones Nuevo Mundo" at bounding box center [124, 439] width 150 height 31
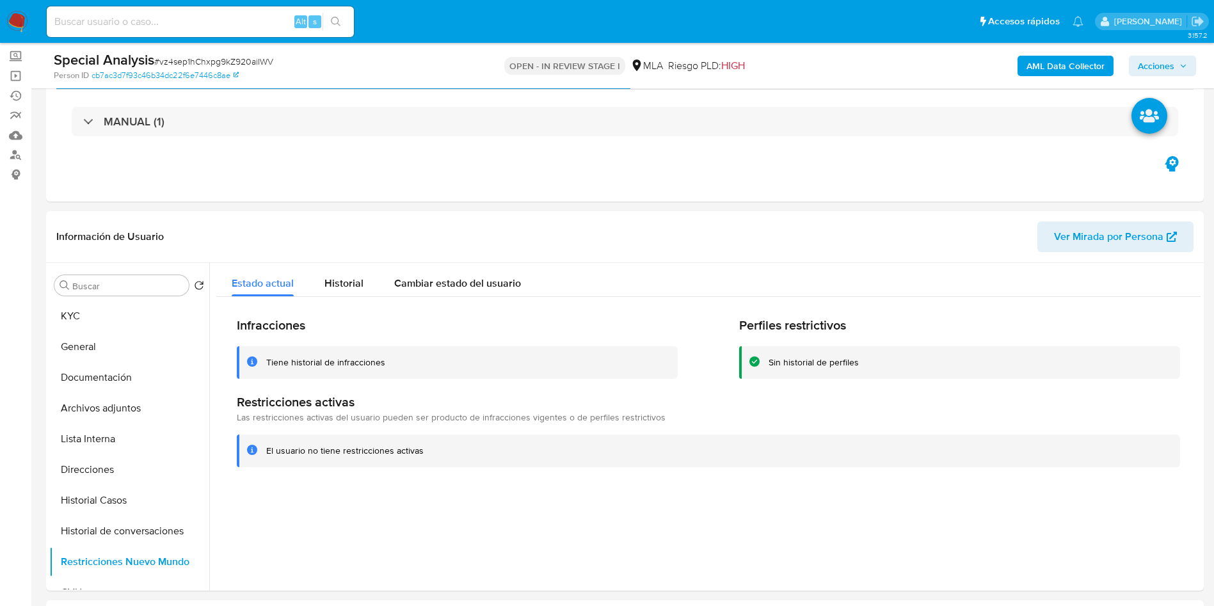
scroll to position [0, 0]
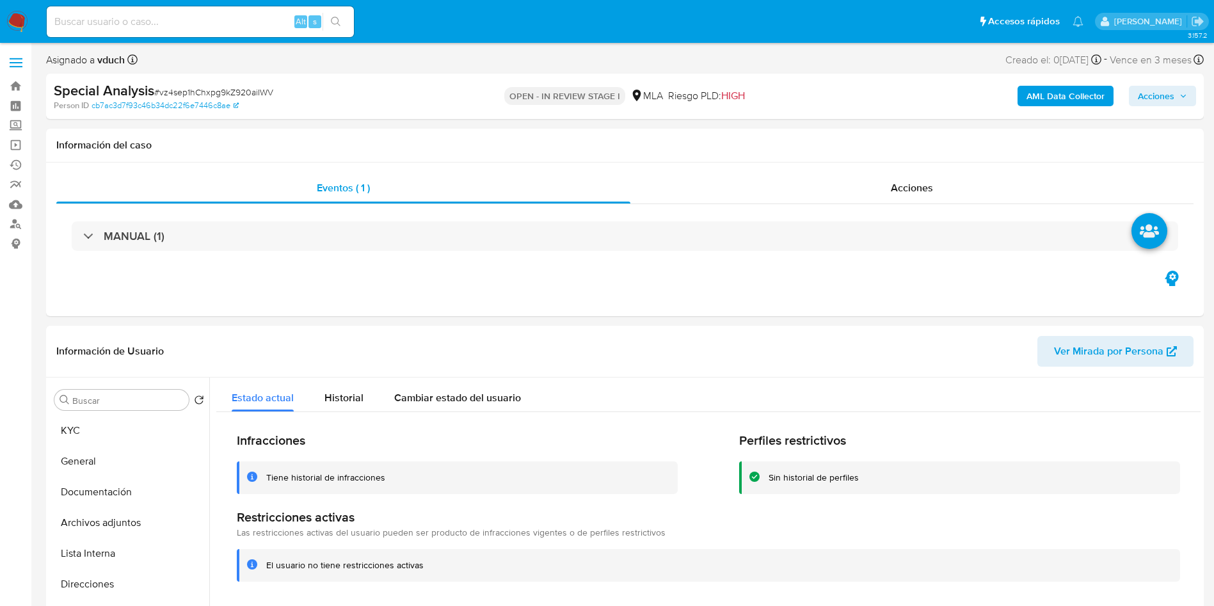
click at [1149, 96] on span "Acciones" at bounding box center [1156, 96] width 36 height 20
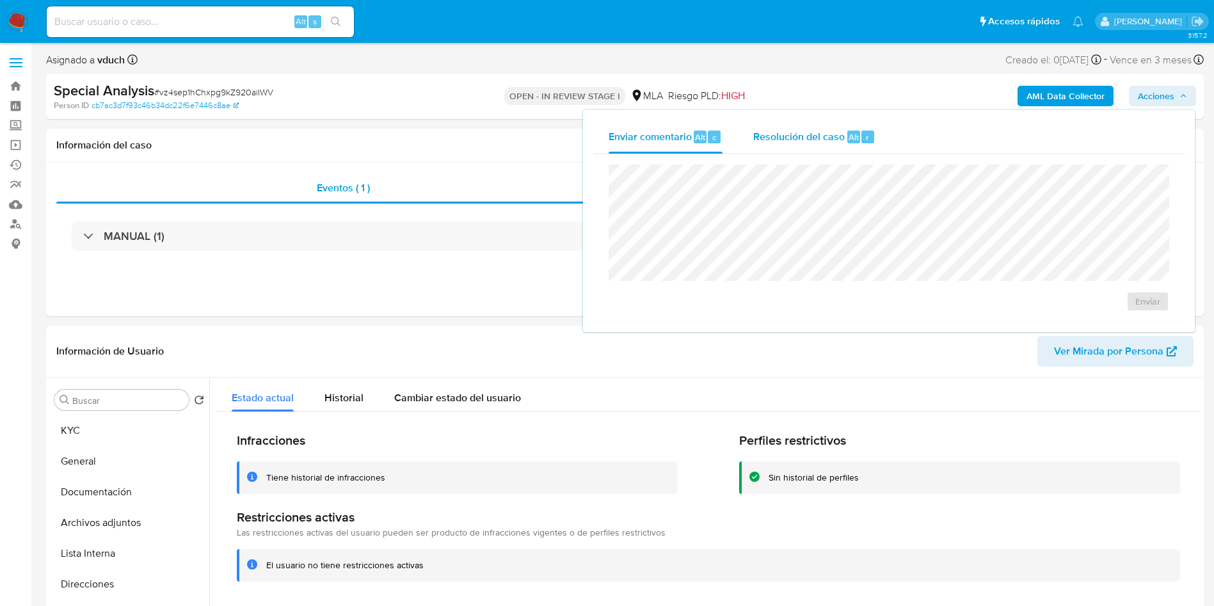
click at [851, 121] on div "Resolución del caso Alt r" at bounding box center [814, 136] width 122 height 33
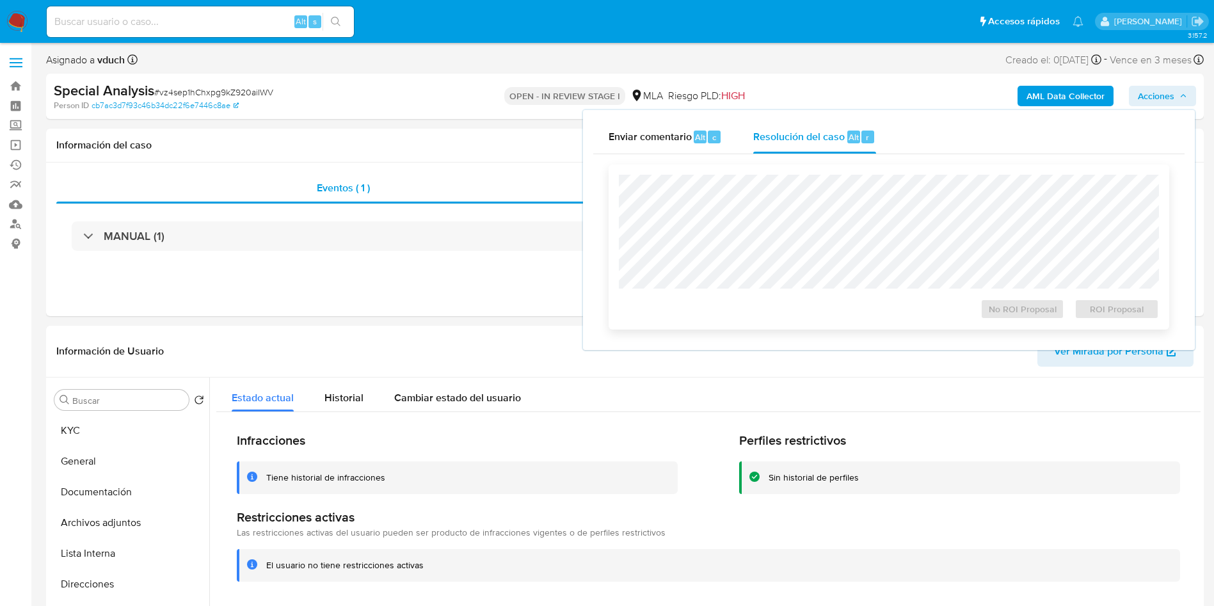
click at [855, 166] on div "No ROI Proposal ROI Proposal" at bounding box center [889, 247] width 561 height 165
click at [611, 204] on div "No ROI Proposal ROI Proposal" at bounding box center [889, 247] width 561 height 165
click at [1043, 313] on span "No ROI Proposal" at bounding box center [1023, 309] width 67 height 18
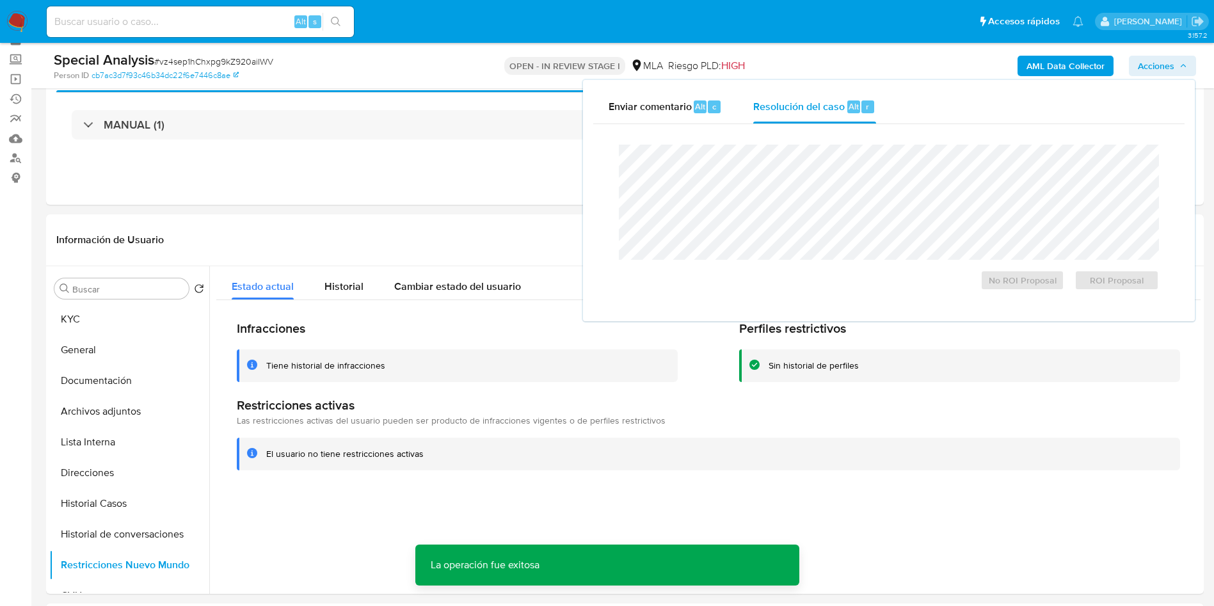
scroll to position [96, 0]
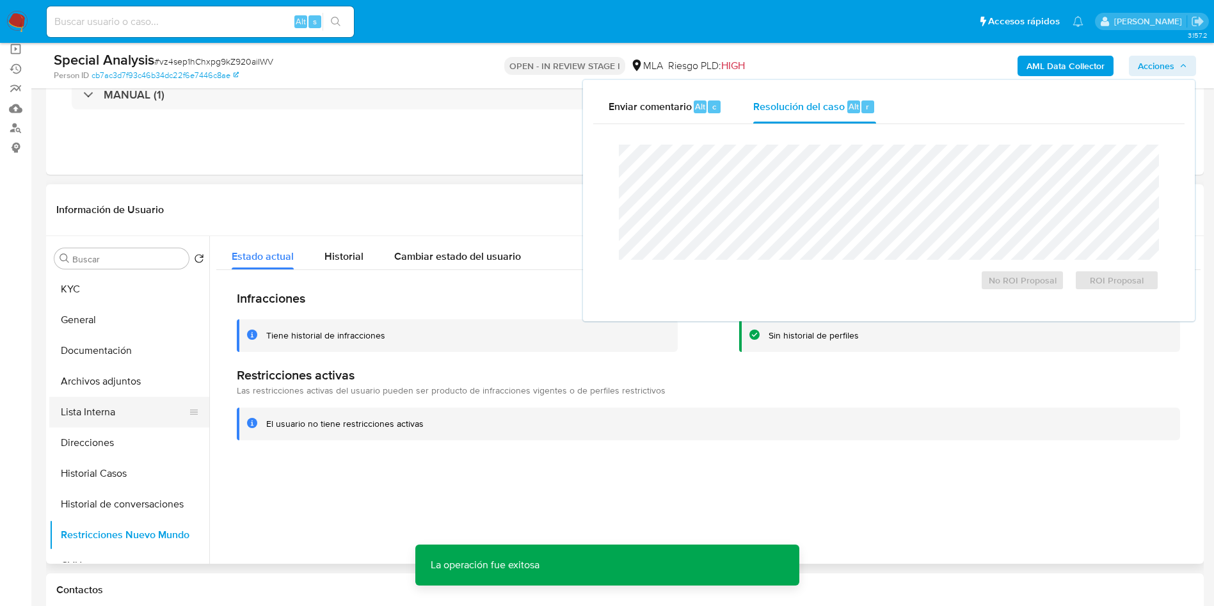
click at [74, 397] on button "Lista Interna" at bounding box center [124, 412] width 150 height 31
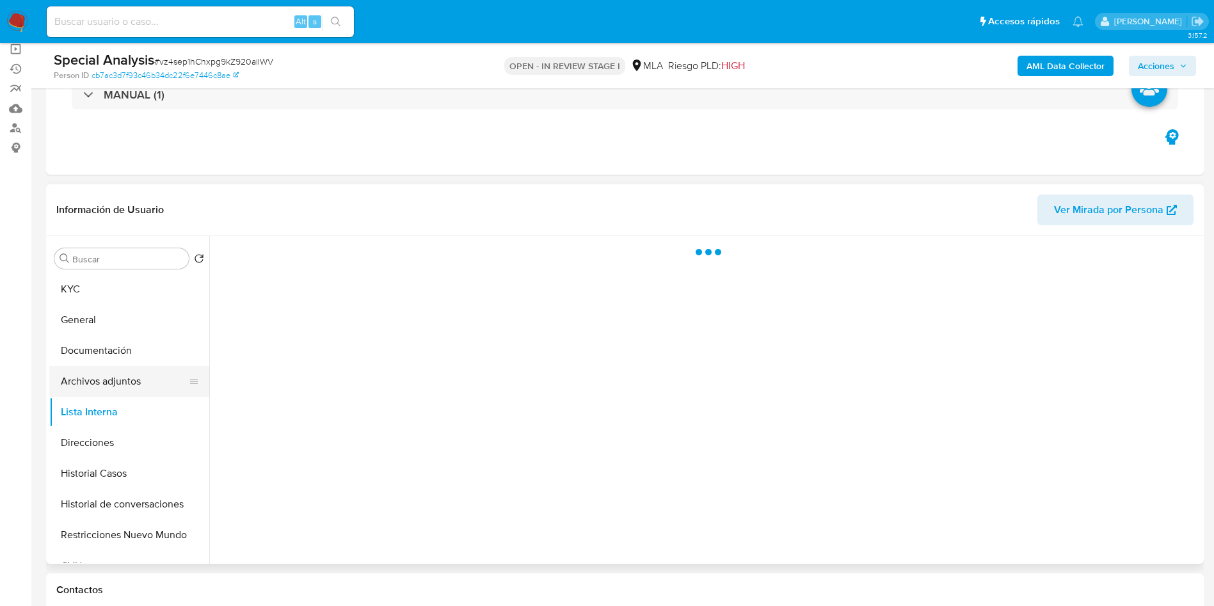
click at [76, 385] on button "Archivos adjuntos" at bounding box center [124, 381] width 150 height 31
click at [105, 333] on button "General" at bounding box center [124, 320] width 150 height 31
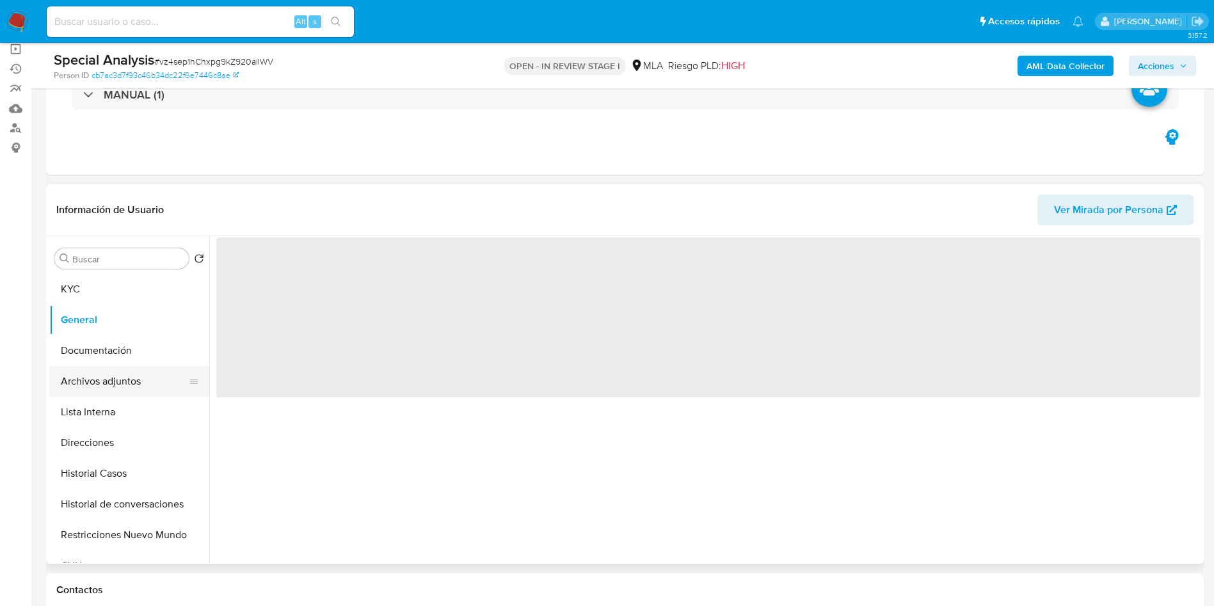
click at [120, 384] on button "Archivos adjuntos" at bounding box center [124, 381] width 150 height 31
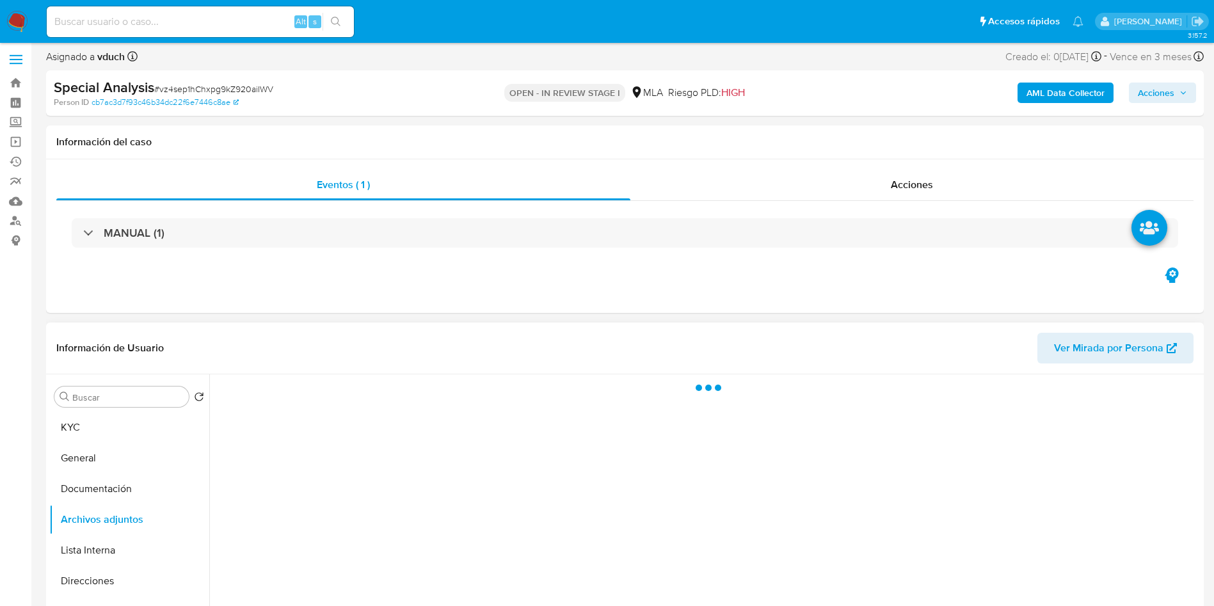
scroll to position [0, 0]
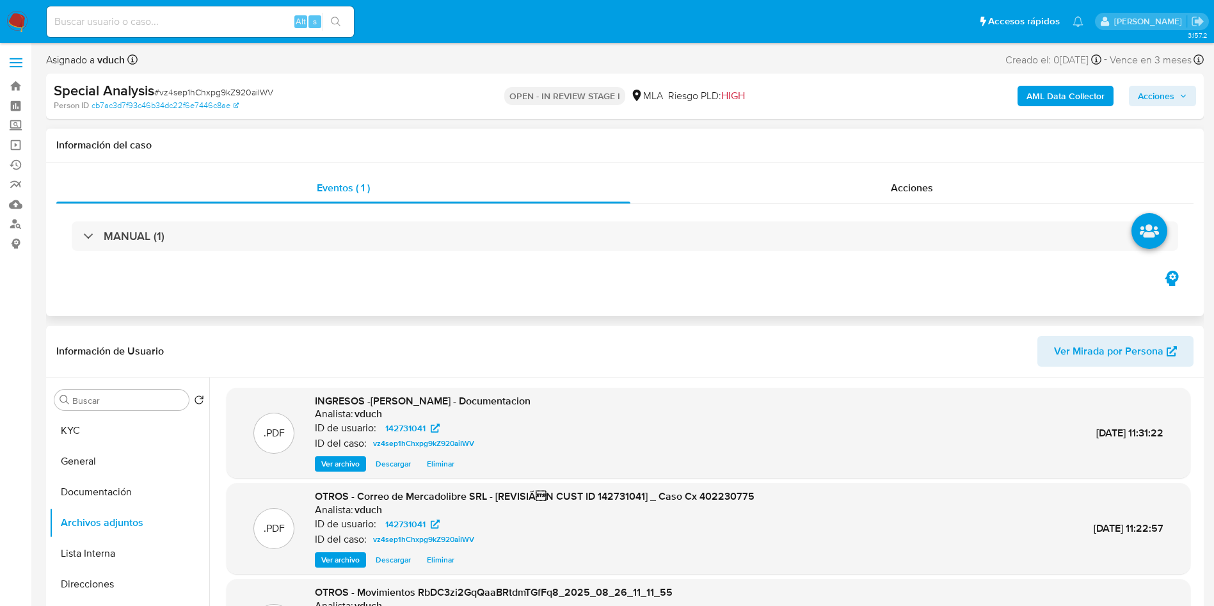
click at [949, 298] on div "Eventos ( 1 ) Acciones MANUAL (1)" at bounding box center [625, 240] width 1158 height 154
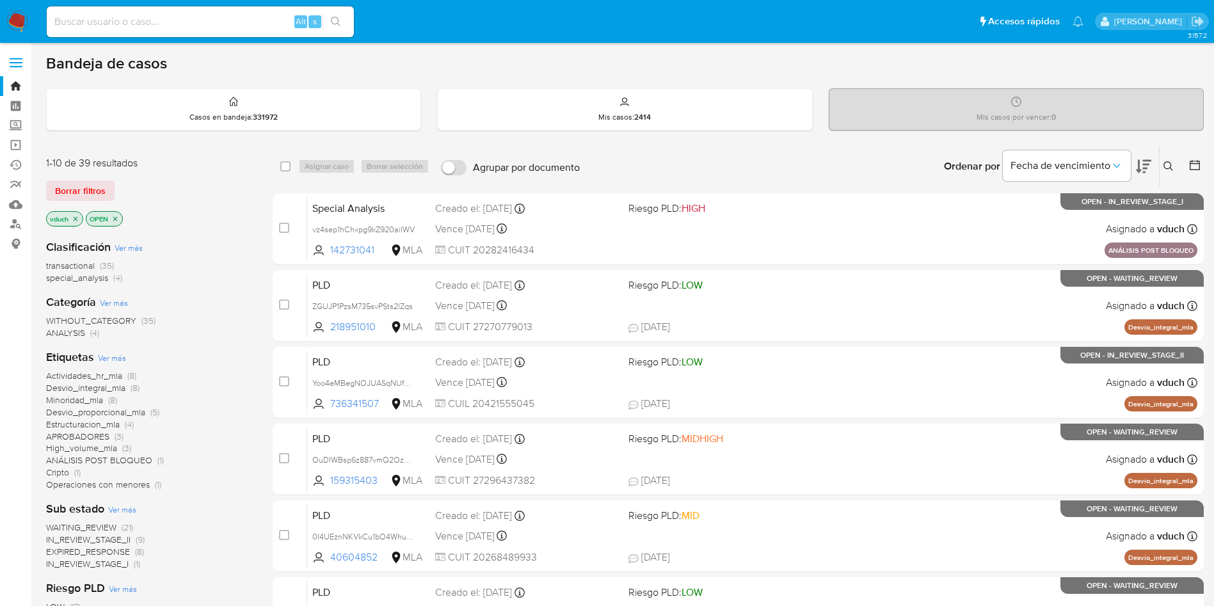
click at [1169, 163] on icon at bounding box center [1169, 166] width 10 height 10
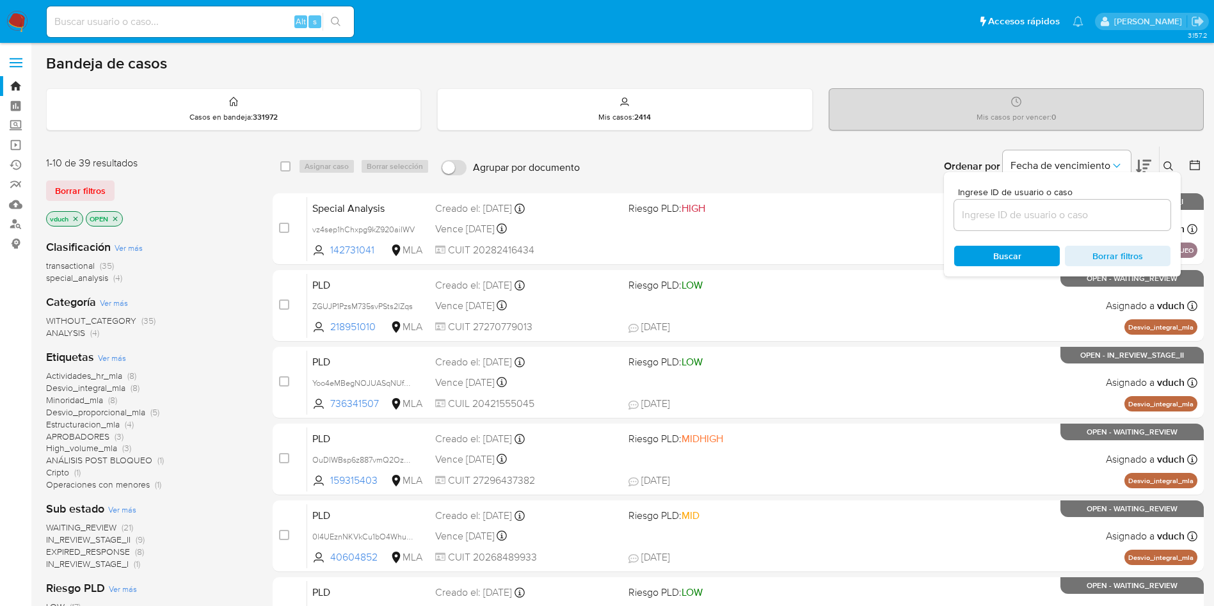
click at [1141, 205] on div at bounding box center [1062, 215] width 216 height 31
click at [1130, 209] on input at bounding box center [1062, 215] width 216 height 17
paste input "MAZgvbRJ1920GcJ6NQoPxhPY"
type input "MAZgvbRJ1920GcJ6NQoPxhPY"
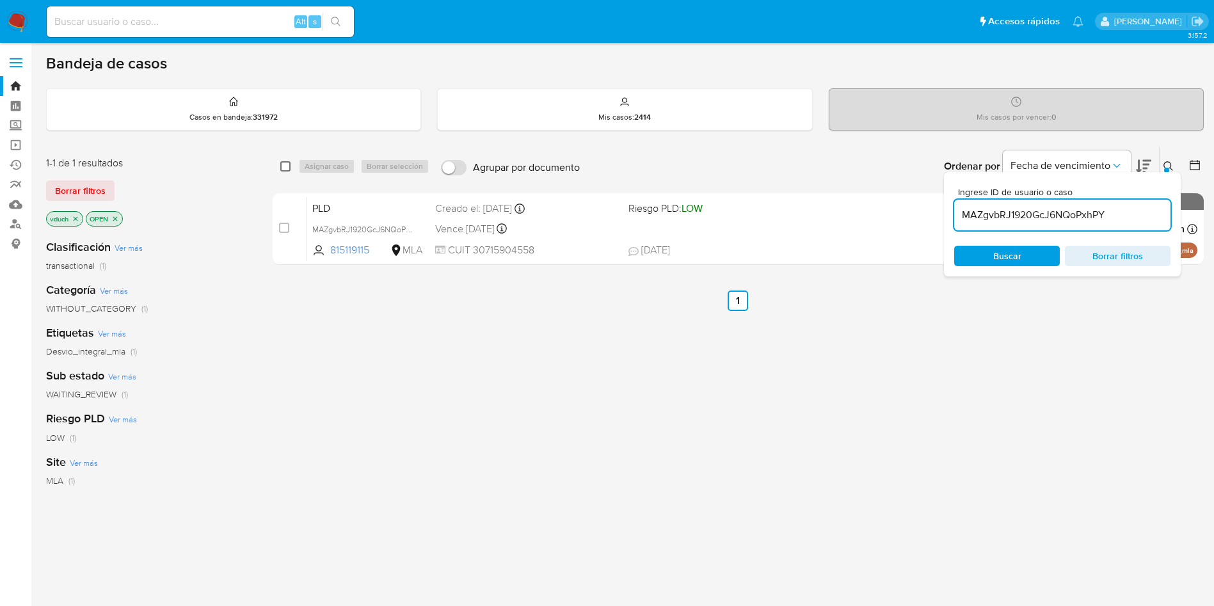
click at [287, 163] on input "checkbox" at bounding box center [285, 166] width 10 height 10
checkbox input "true"
click at [307, 168] on span "Asignar caso" at bounding box center [327, 166] width 44 height 13
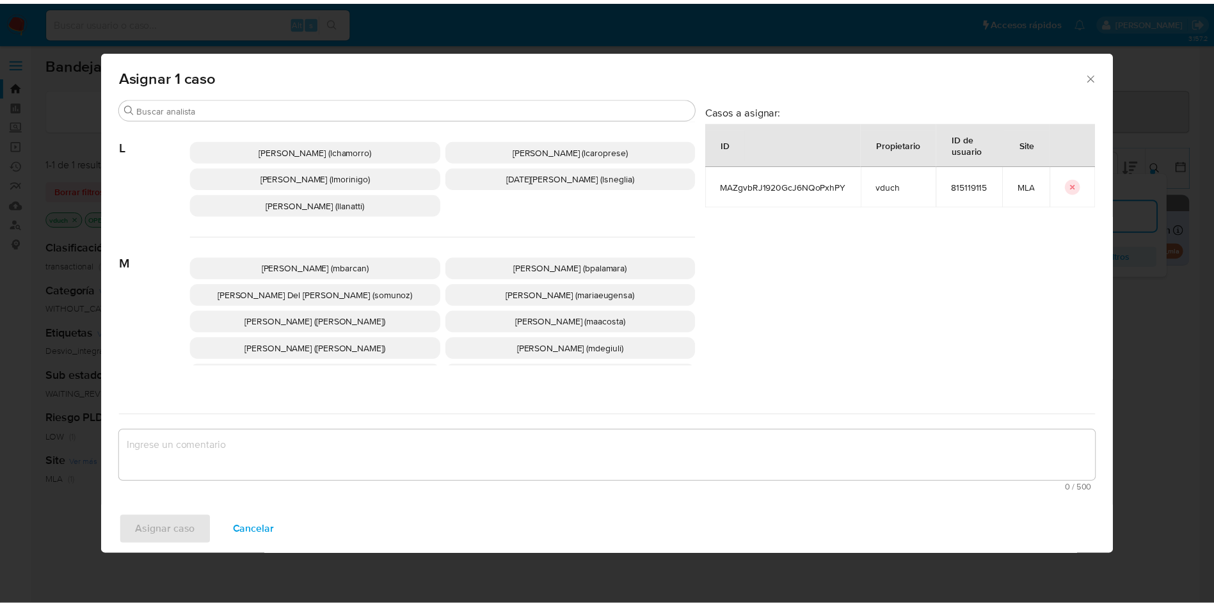
scroll to position [1044, 0]
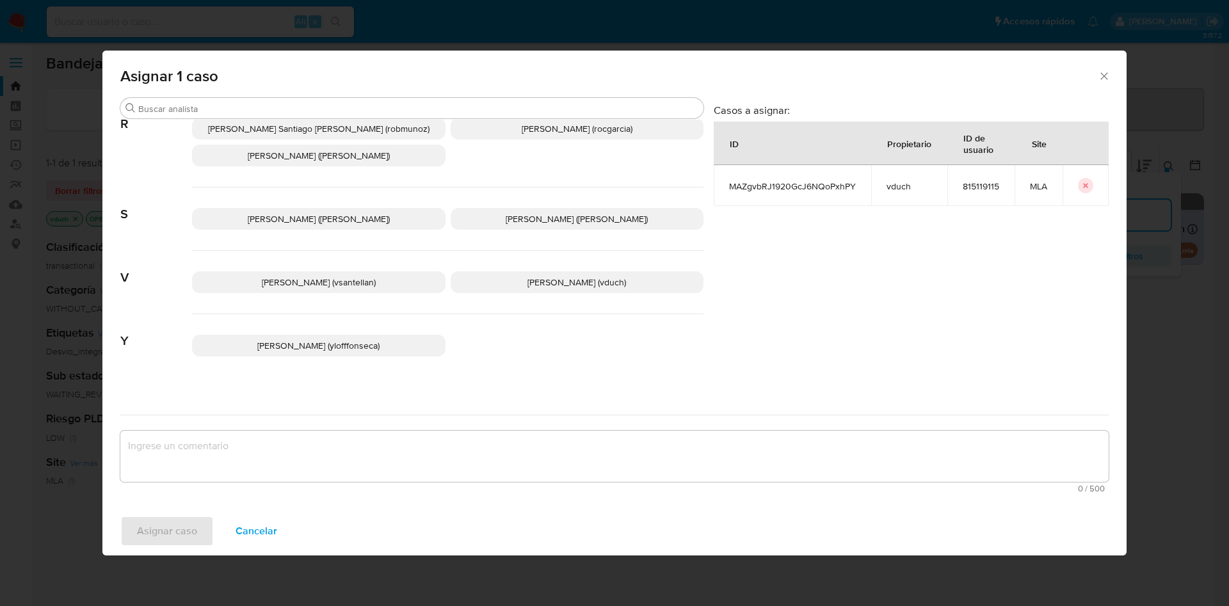
click at [552, 276] on span "[PERSON_NAME] (vduch)" at bounding box center [576, 282] width 99 height 13
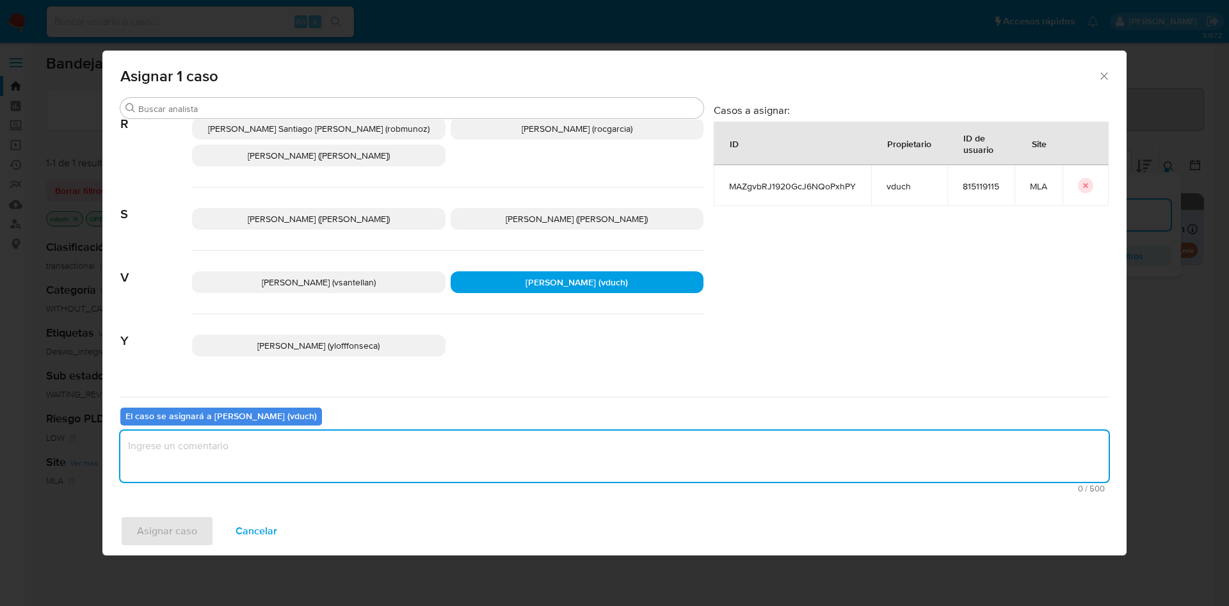
click at [584, 462] on textarea "assign-modal" at bounding box center [614, 456] width 988 height 51
click at [179, 534] on span "Asignar caso" at bounding box center [167, 531] width 60 height 28
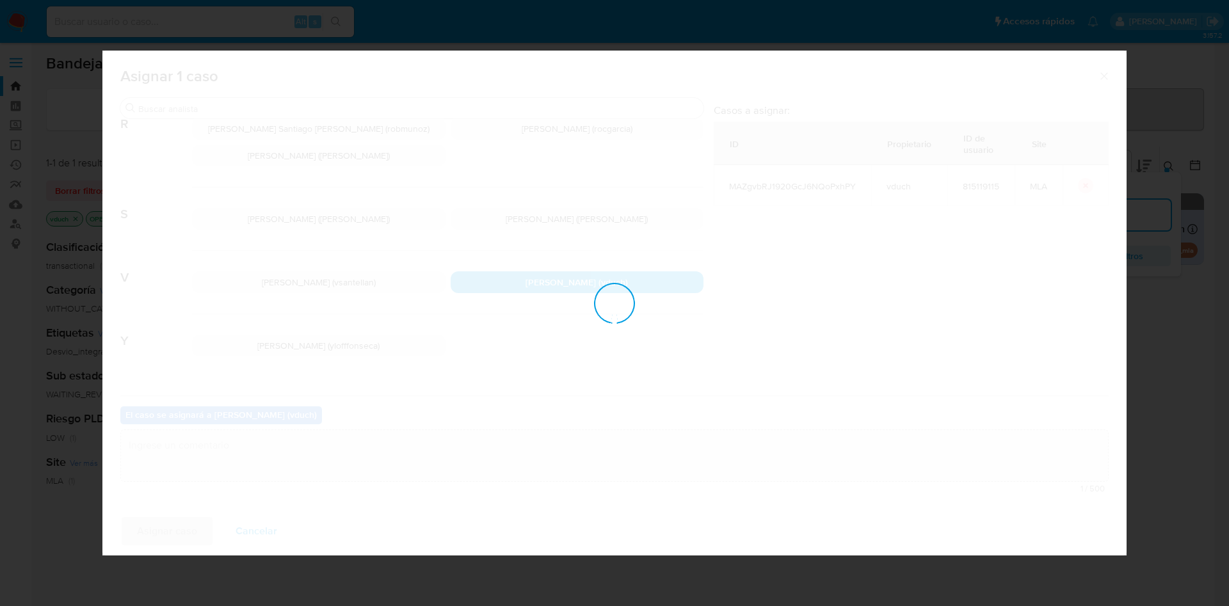
checkbox input "false"
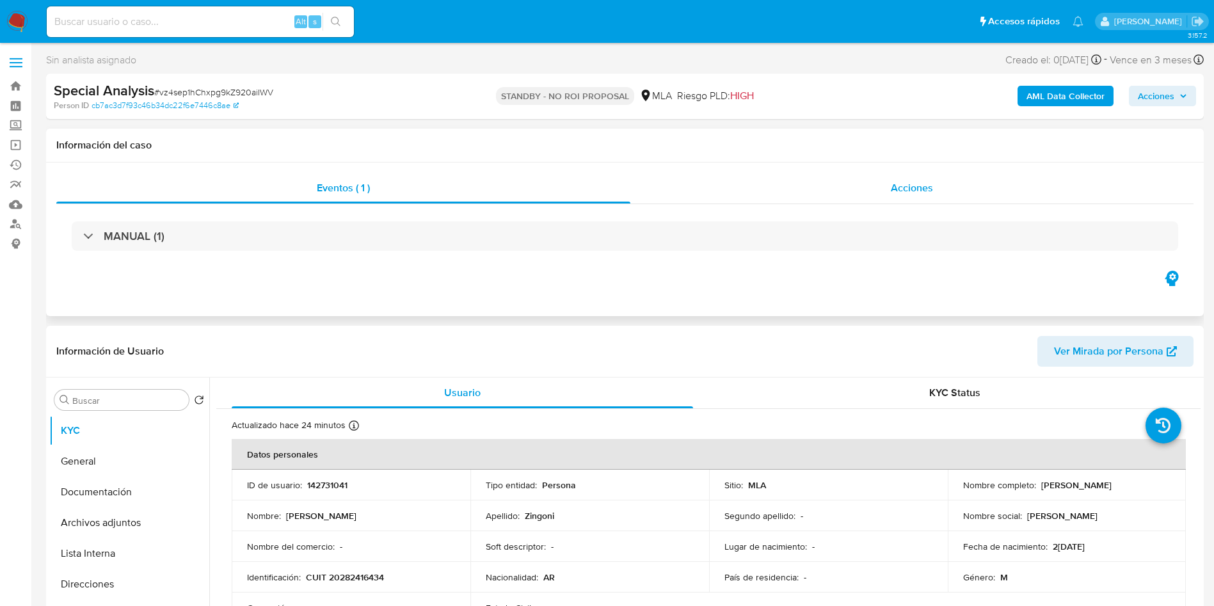
click at [980, 196] on div "Acciones" at bounding box center [912, 188] width 563 height 31
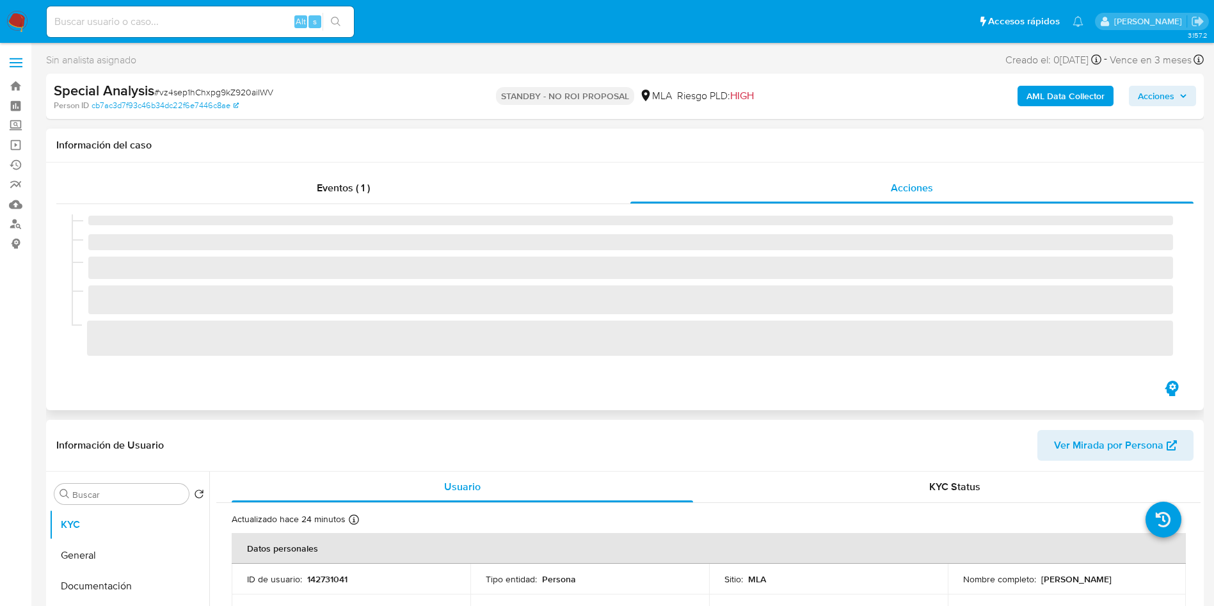
select select "10"
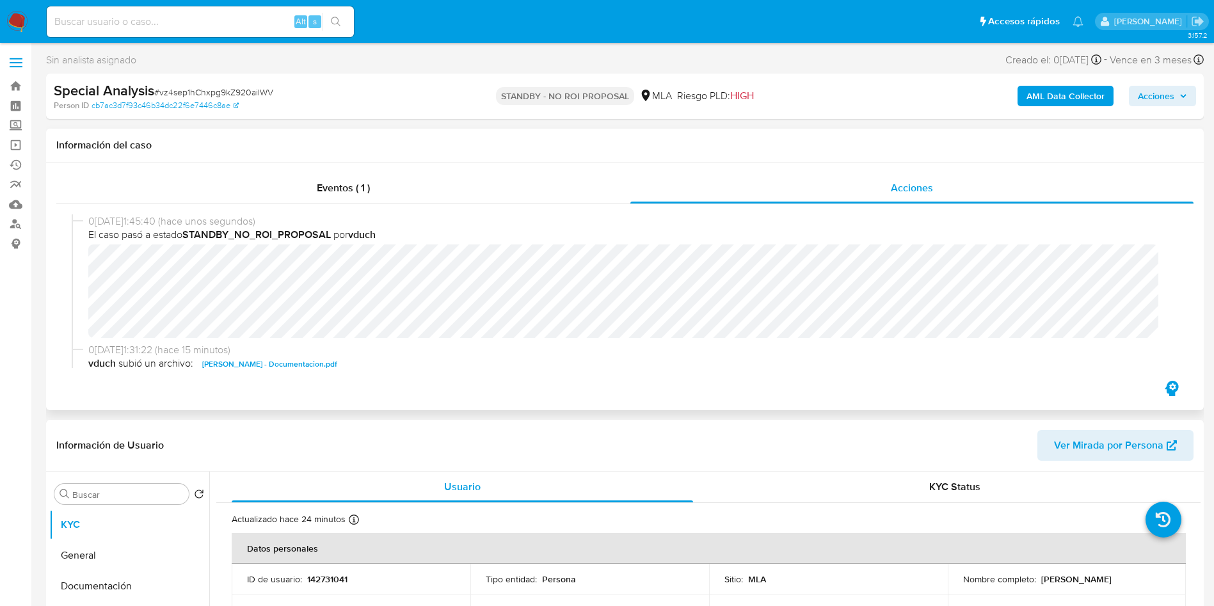
click at [233, 19] on input at bounding box center [200, 21] width 307 height 17
paste input "fFcevaq9dV5qTMTl4smVMc9c"
type input "fFcevaq9dV5qTMTl4smVMc9c"
click at [346, 26] on button "search-icon" at bounding box center [336, 22] width 26 height 18
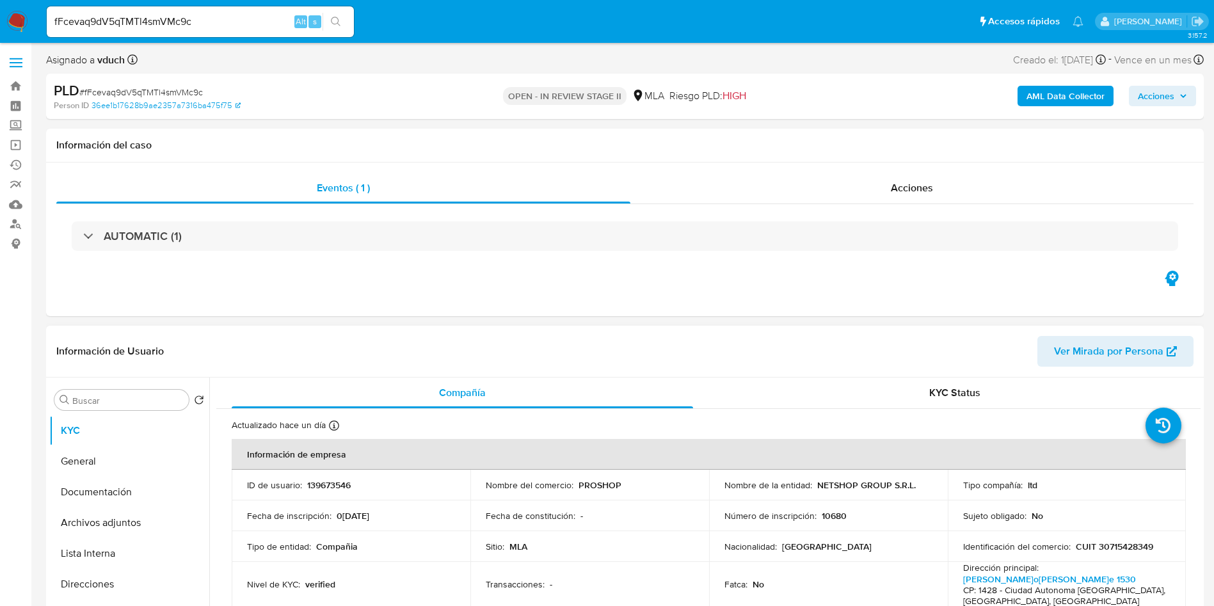
select select "10"
click at [99, 525] on button "Archivos adjuntos" at bounding box center [124, 523] width 150 height 31
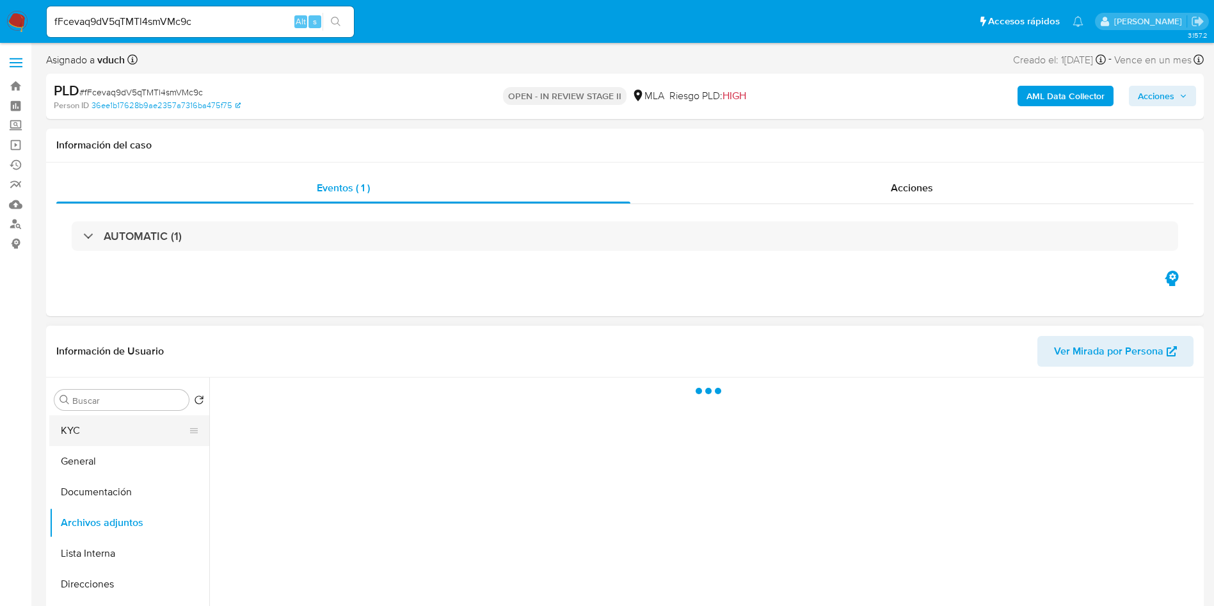
click at [134, 439] on button "KYC" at bounding box center [124, 430] width 150 height 31
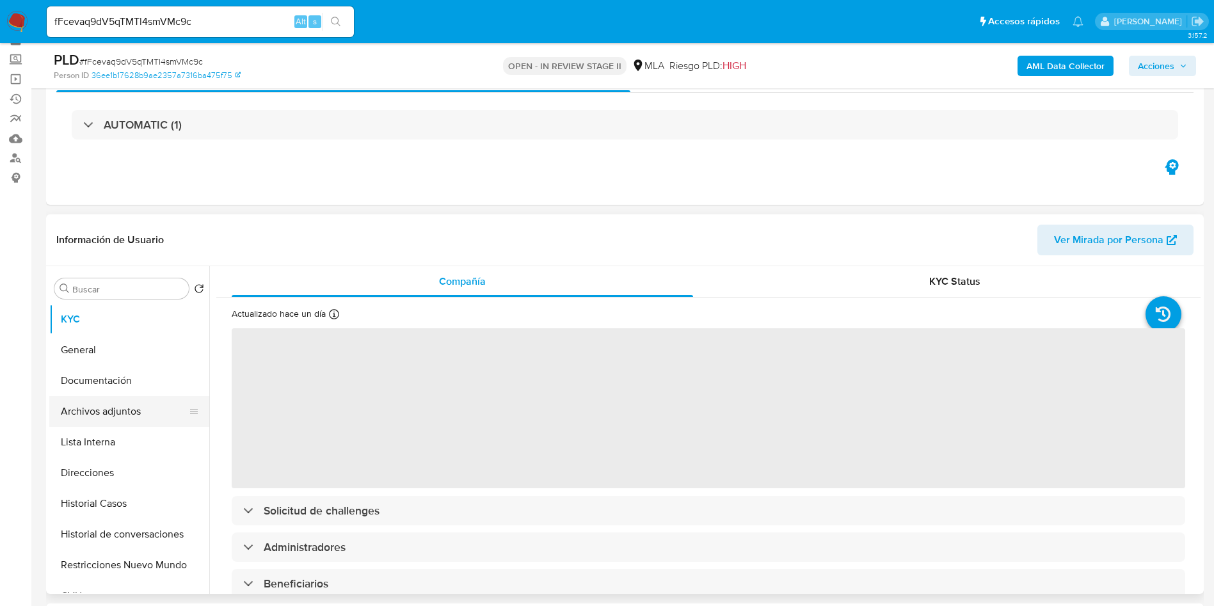
scroll to position [96, 0]
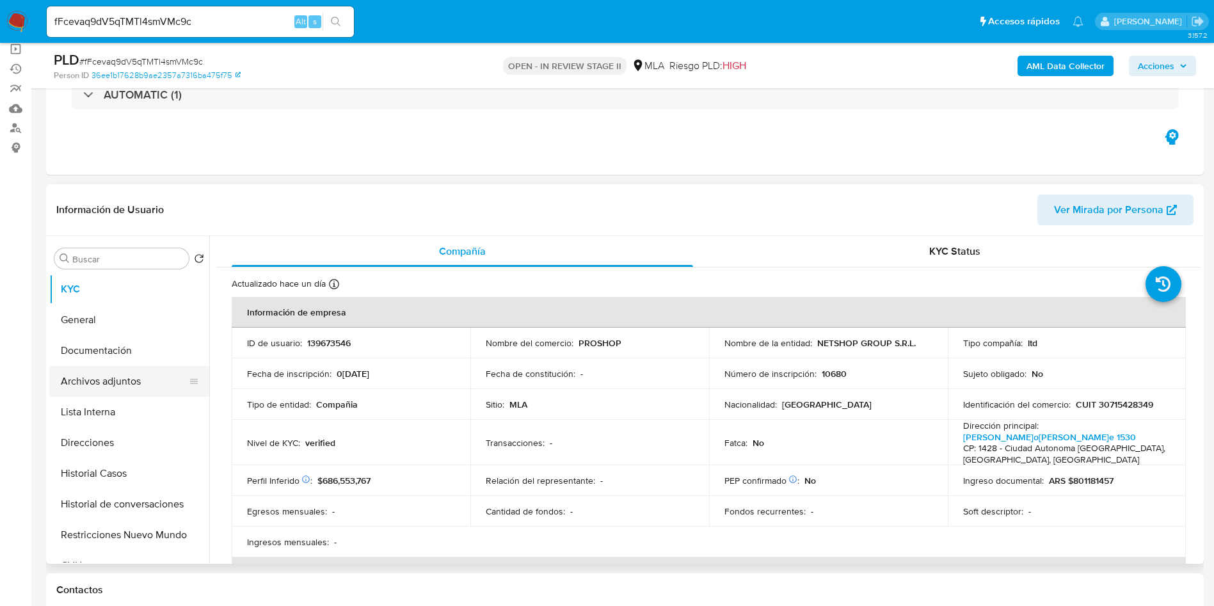
click at [116, 378] on button "Archivos adjuntos" at bounding box center [124, 381] width 150 height 31
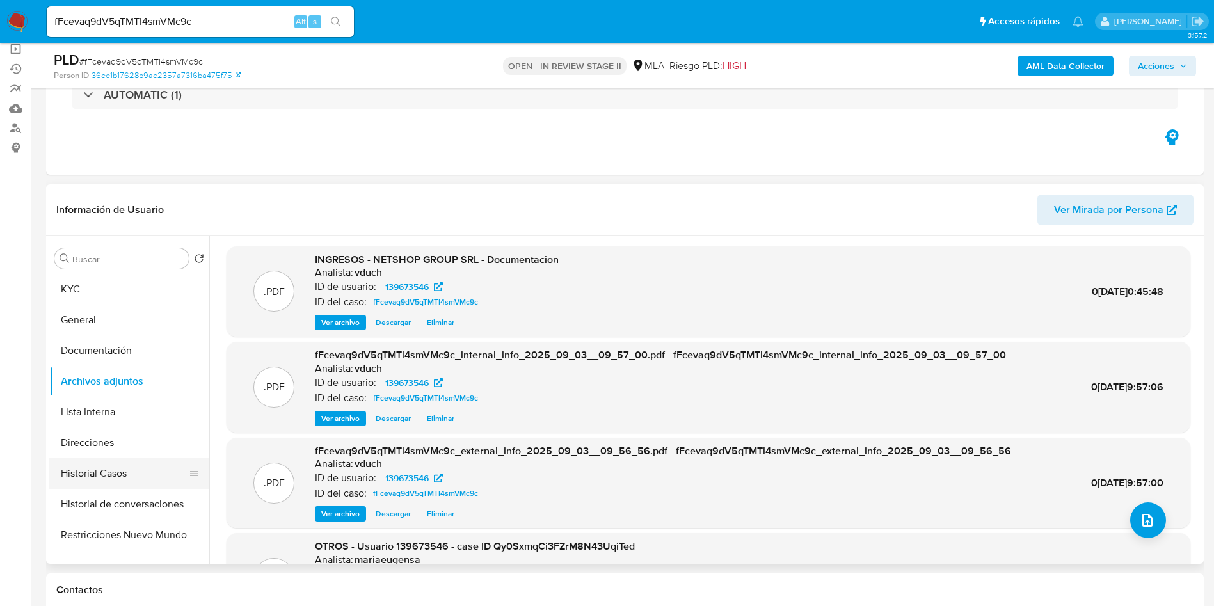
click at [94, 482] on button "Historial Casos" at bounding box center [124, 473] width 150 height 31
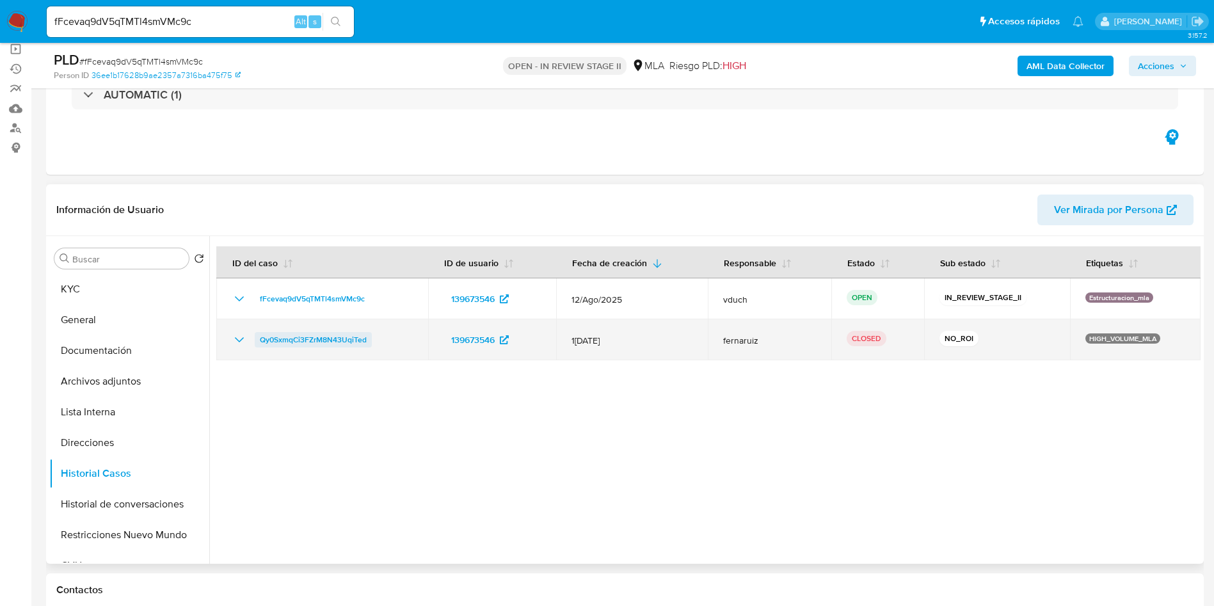
click at [366, 344] on span "Qy0SxmqCi3FZrM8N43UqiTed" at bounding box center [313, 339] width 107 height 15
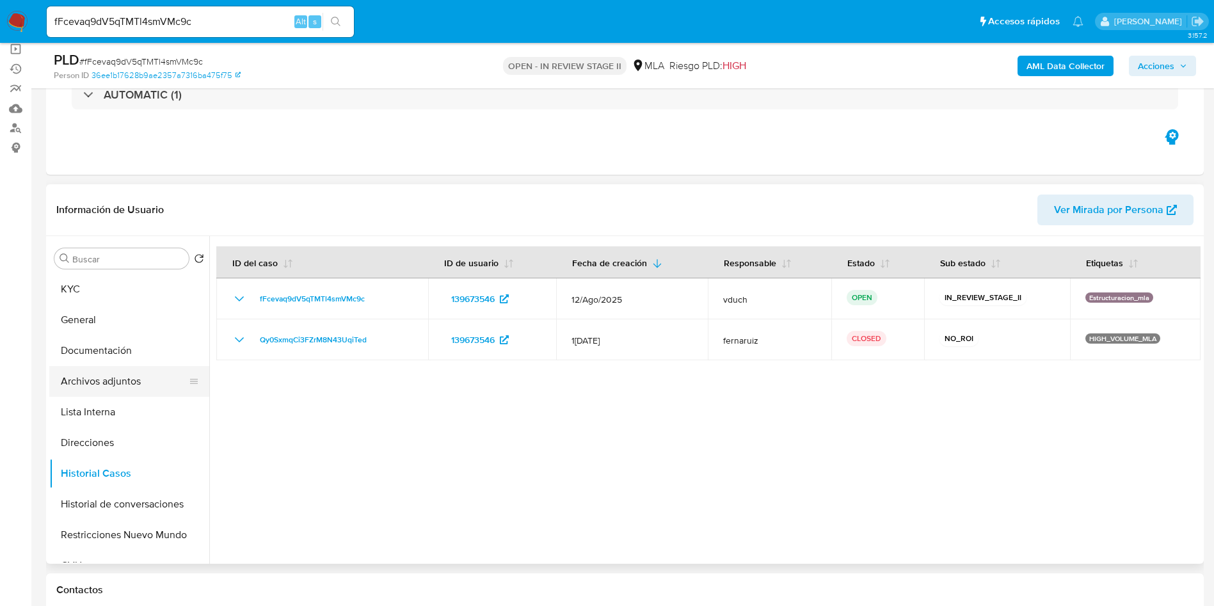
click at [93, 389] on button "Archivos adjuntos" at bounding box center [124, 381] width 150 height 31
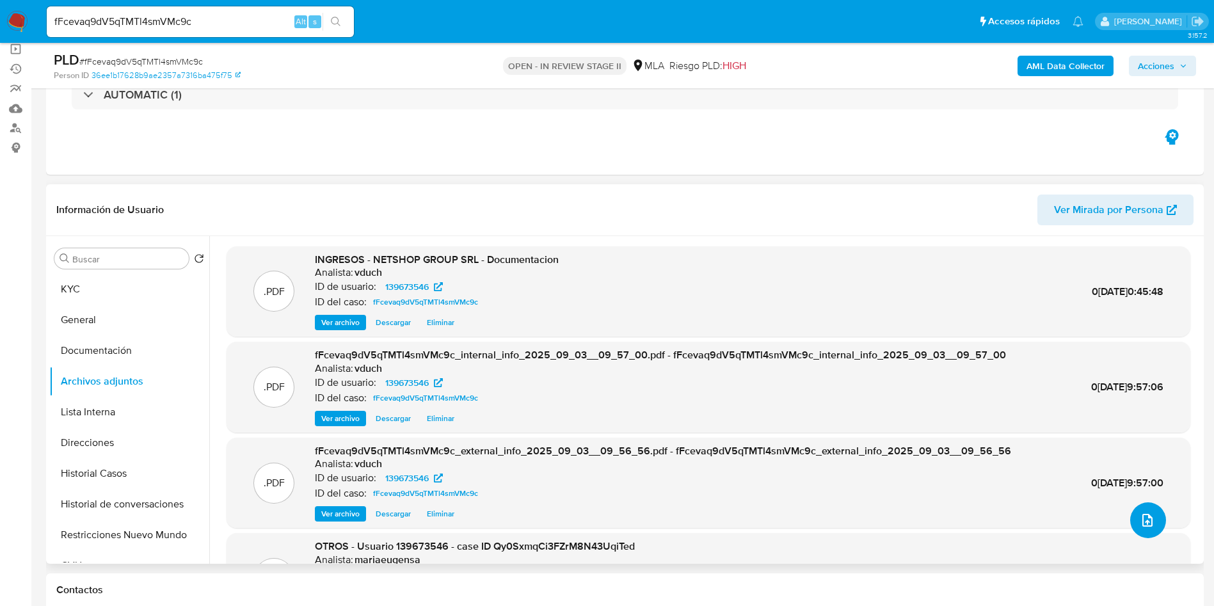
click at [1145, 516] on icon "upload-file" at bounding box center [1148, 520] width 10 height 13
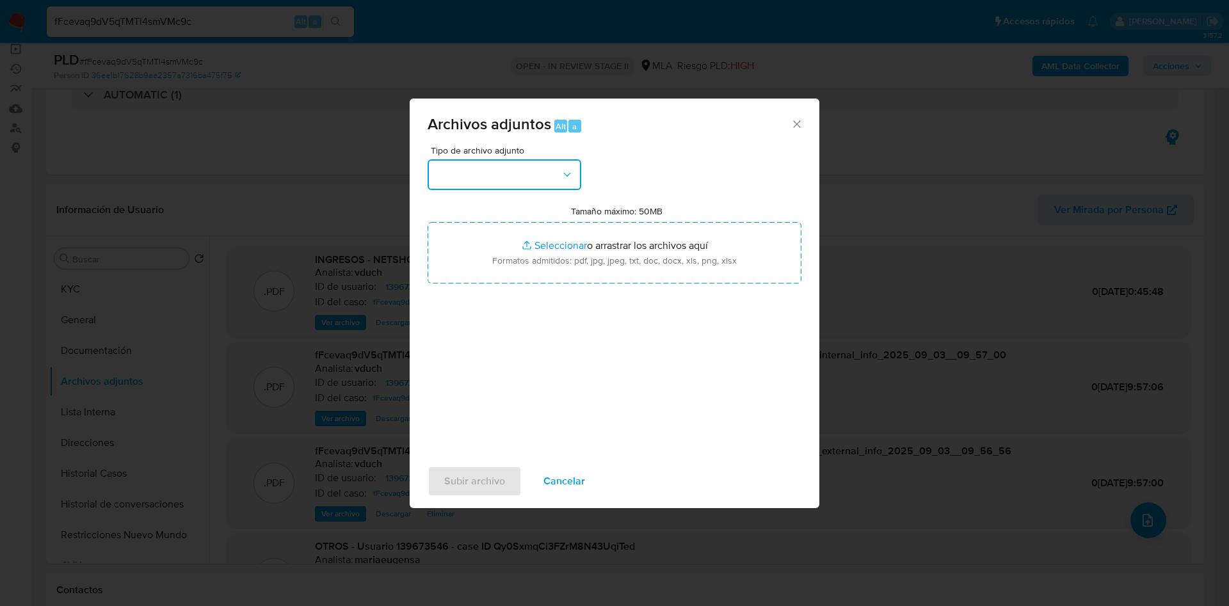
click at [499, 166] on button "button" at bounding box center [505, 174] width 154 height 31
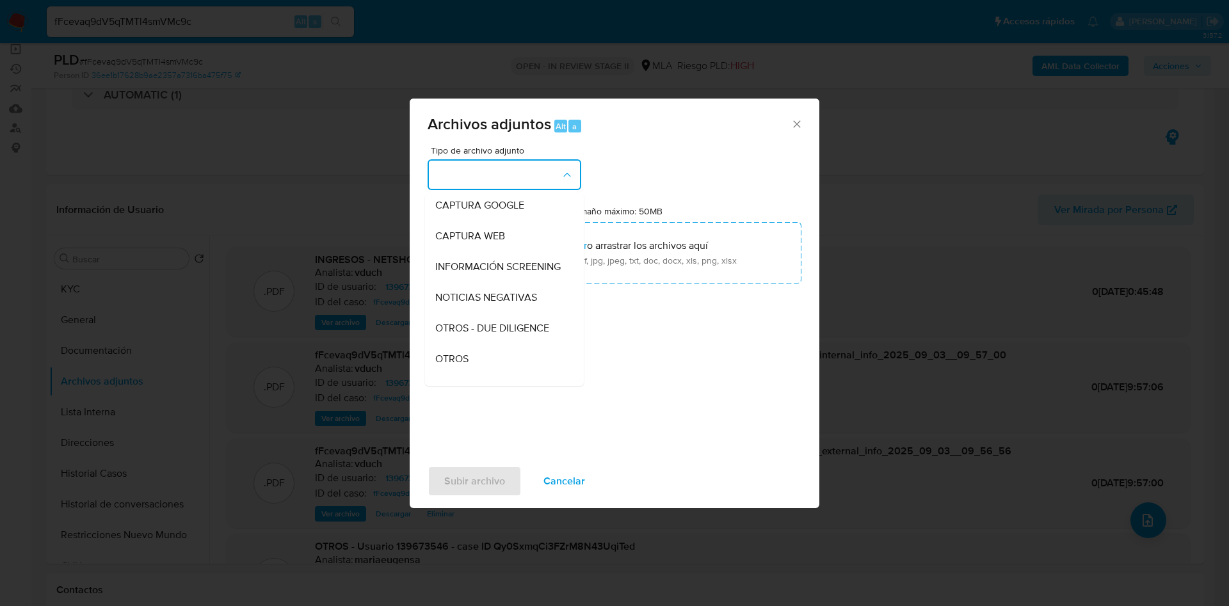
click at [466, 366] on span "OTROS" at bounding box center [451, 359] width 33 height 13
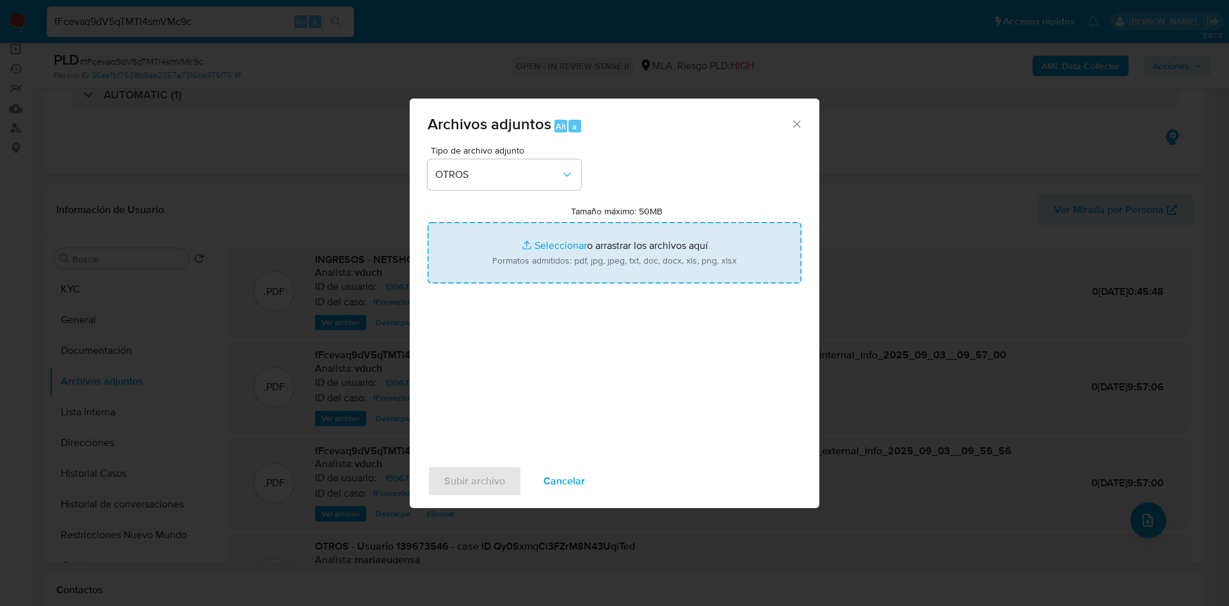
type input "C:\fakepath\Caselog fFcevaq9dV5qTMTl4smVMc9c_2025_08_19_06_31_30.docx"
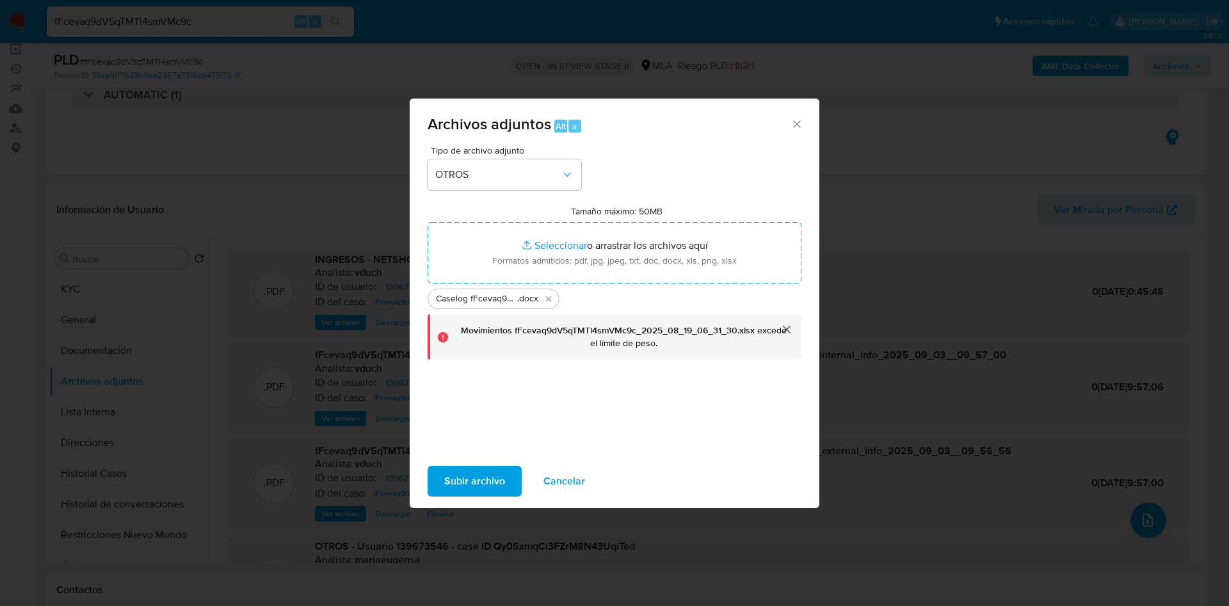
click at [487, 483] on span "Subir archivo" at bounding box center [474, 481] width 61 height 28
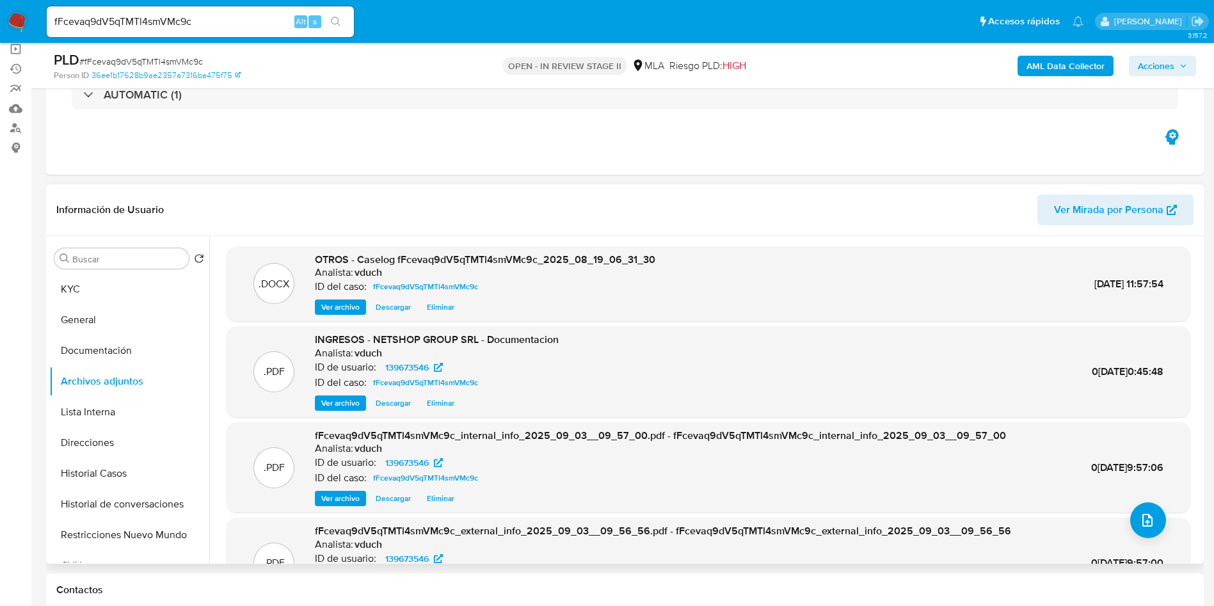
click at [115, 270] on div "Buscar Volver al orden por defecto KYC General Documentación Archivos adjuntos …" at bounding box center [129, 401] width 160 height 326
click at [116, 287] on button "KYC" at bounding box center [124, 289] width 150 height 31
click at [99, 335] on button "Documentación" at bounding box center [124, 350] width 150 height 31
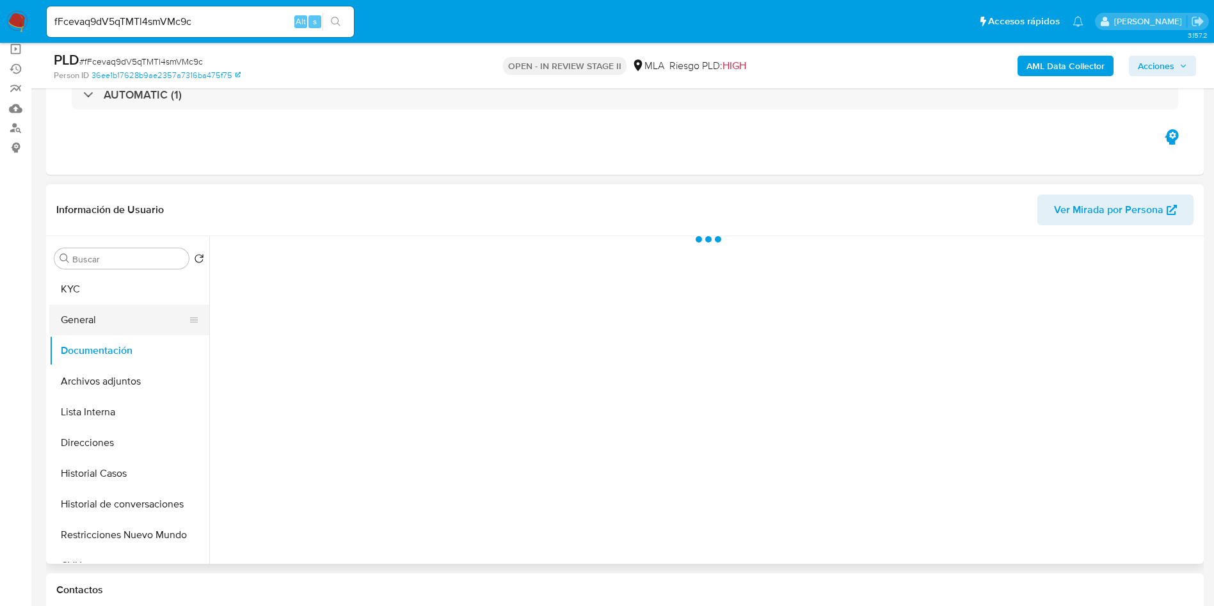
click at [115, 305] on button "General" at bounding box center [124, 320] width 150 height 31
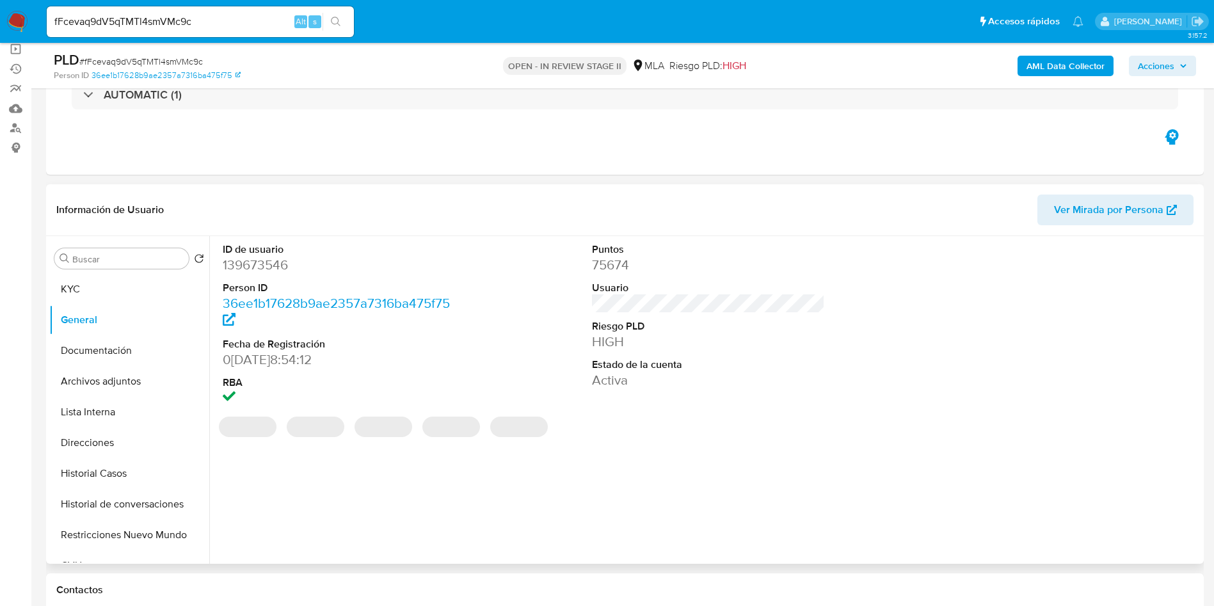
click at [243, 261] on dd "139673546" at bounding box center [340, 265] width 234 height 18
copy dd "139673546"
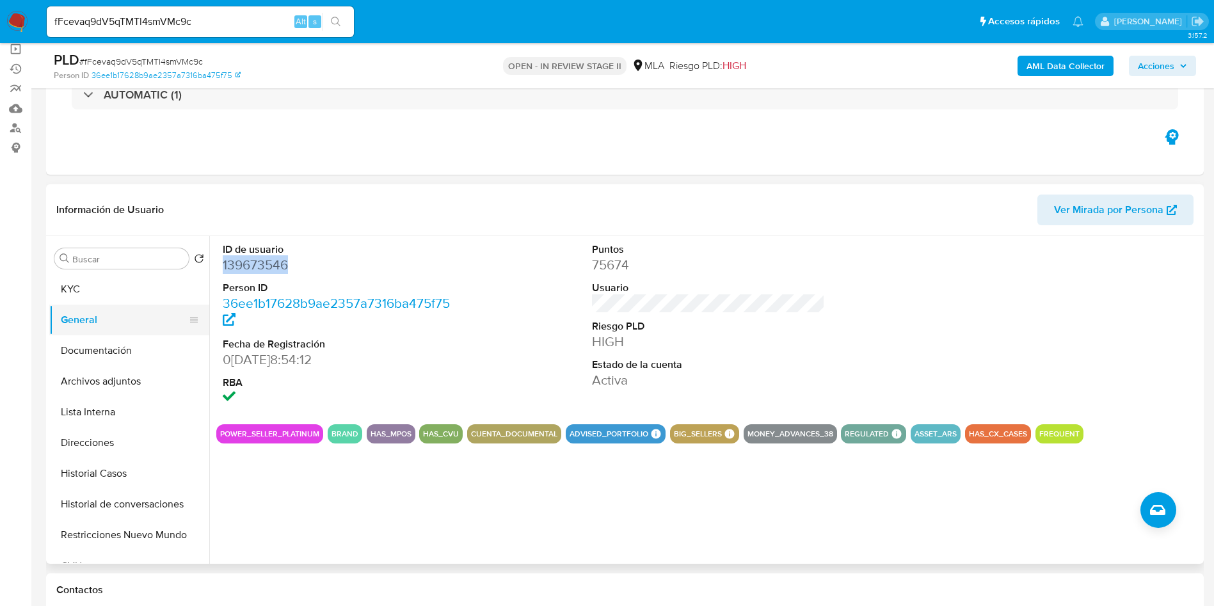
drag, startPoint x: 132, startPoint y: 308, endPoint x: 148, endPoint y: 306, distance: 16.1
click at [132, 308] on button "General" at bounding box center [124, 320] width 150 height 31
click at [125, 289] on button "KYC" at bounding box center [124, 289] width 150 height 31
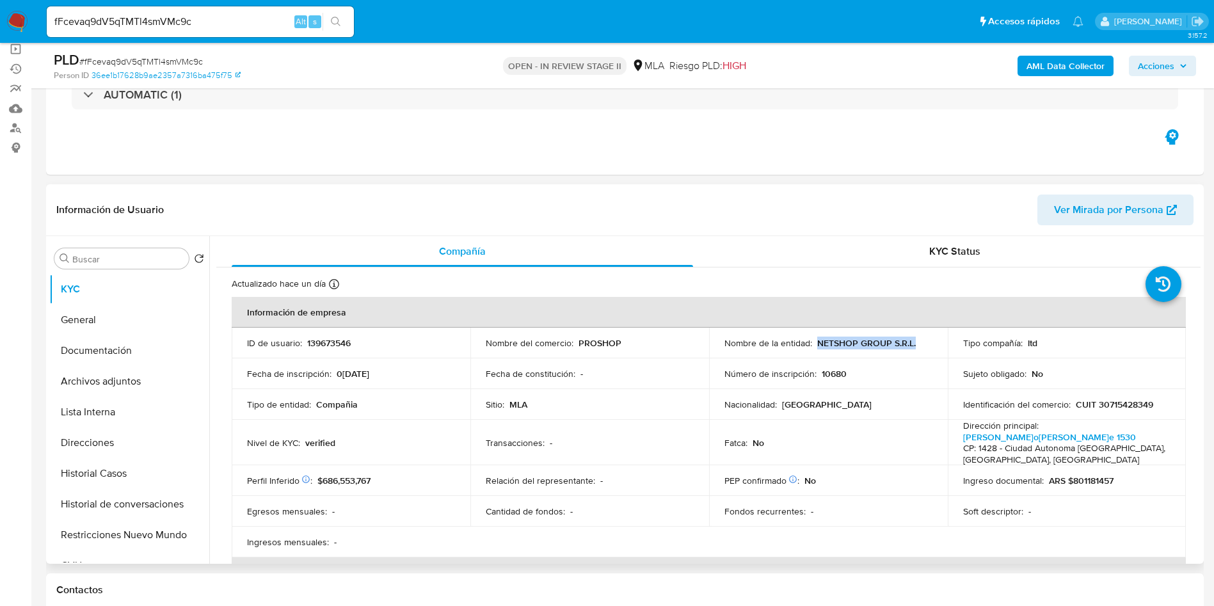
drag, startPoint x: 817, startPoint y: 344, endPoint x: 918, endPoint y: 338, distance: 101.3
click at [918, 338] on div "Nombre de la entidad : NETSHOP GROUP S.R.L." at bounding box center [829, 343] width 208 height 12
copy p "NETSHOP GROUP S.R.L."
click at [456, 367] on td "Fecha de inscripción : 01/11/2016" at bounding box center [351, 373] width 239 height 31
click at [1137, 399] on p "CUIT 30715428349" at bounding box center [1114, 405] width 77 height 12
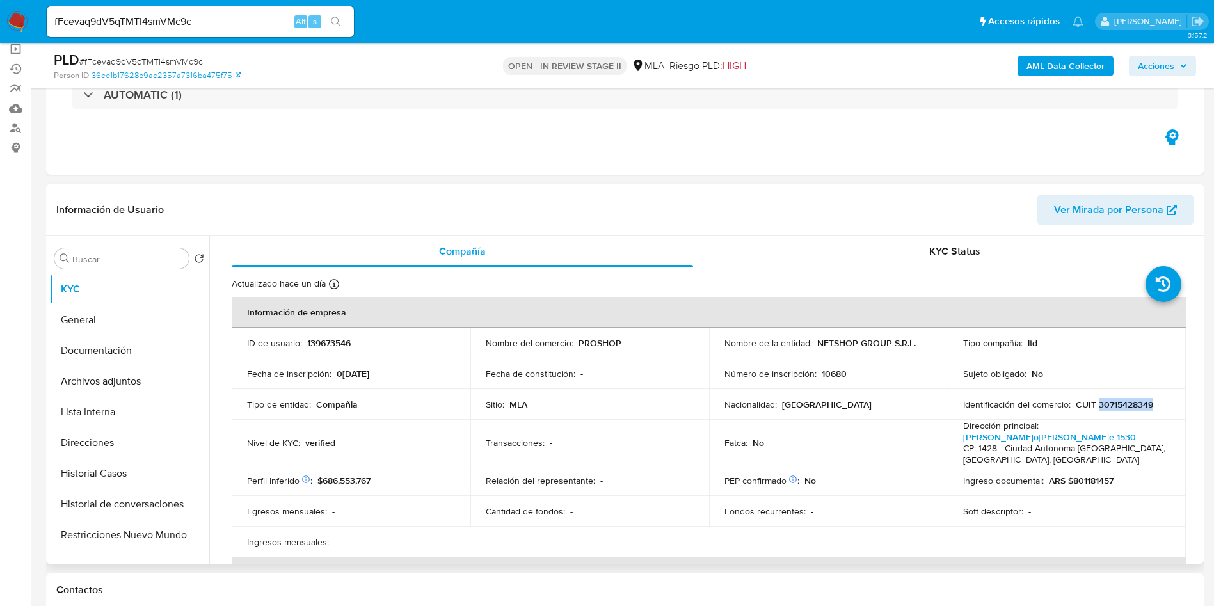
click at [1137, 399] on p "CUIT 30715428349" at bounding box center [1114, 405] width 77 height 12
copy p "30715428349"
click at [149, 60] on span "# fFcevaq9dV5qTMTl4smVMc9c" at bounding box center [141, 61] width 124 height 13
click at [150, 60] on span "# fFcevaq9dV5qTMTl4smVMc9c" at bounding box center [141, 61] width 124 height 13
copy span "fFcevaq9dV5qTMTl4smVMc9c"
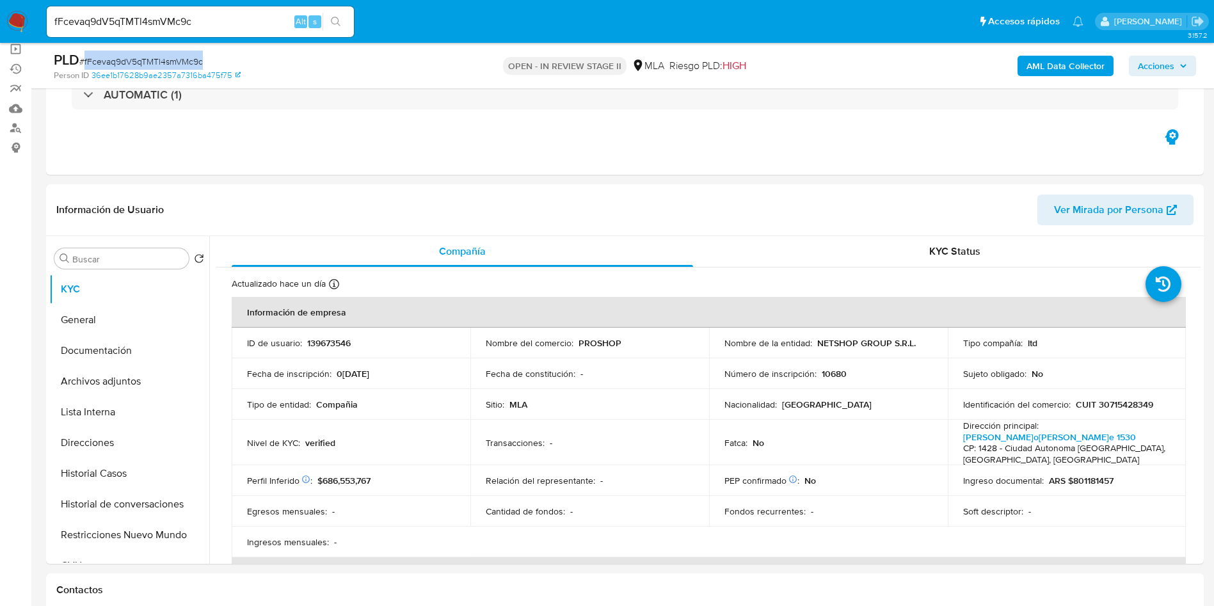
click at [1160, 67] on span "Acciones" at bounding box center [1156, 66] width 36 height 20
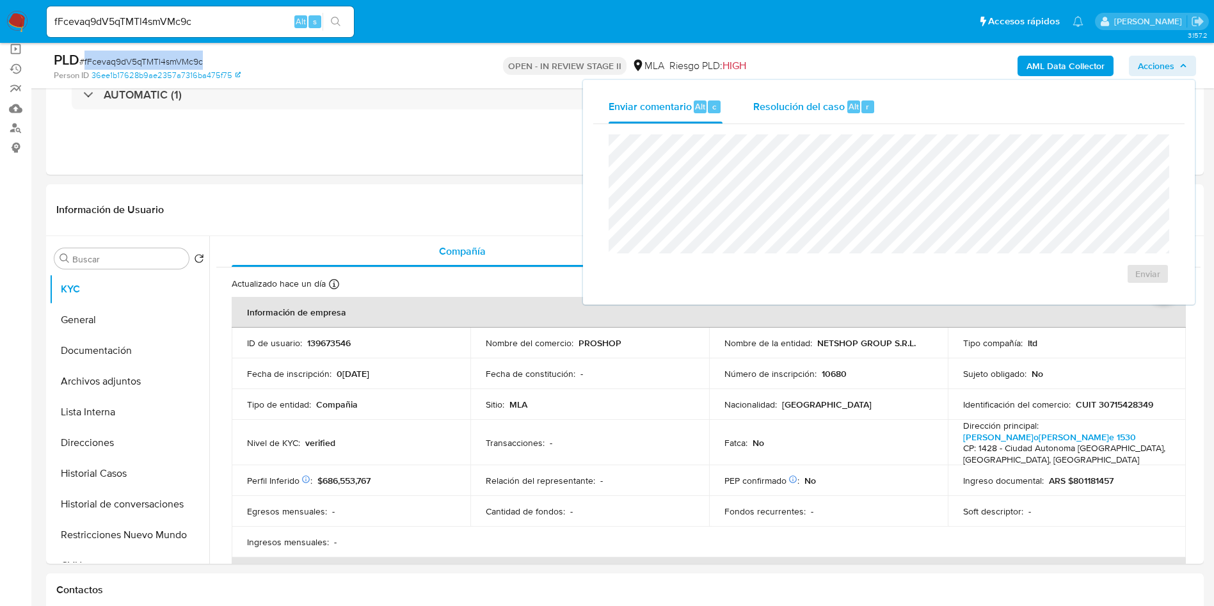
click at [846, 116] on div "Resolución del caso Alt r" at bounding box center [814, 106] width 122 height 33
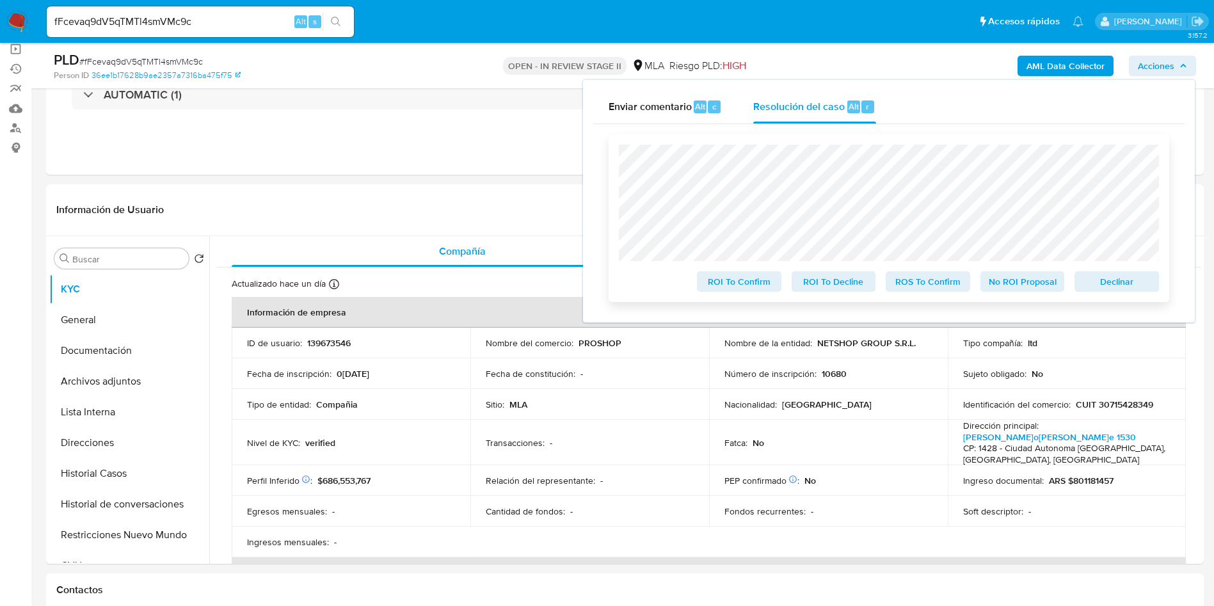
click at [1006, 287] on span "No ROI Proposal" at bounding box center [1023, 282] width 67 height 18
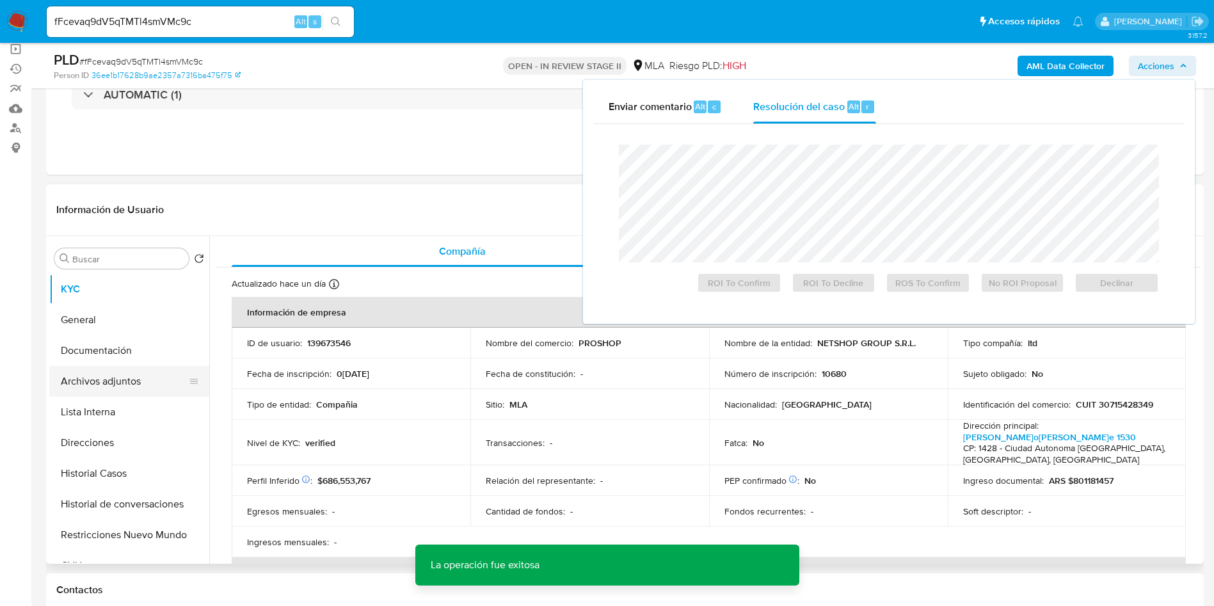
click at [120, 379] on button "Archivos adjuntos" at bounding box center [124, 381] width 150 height 31
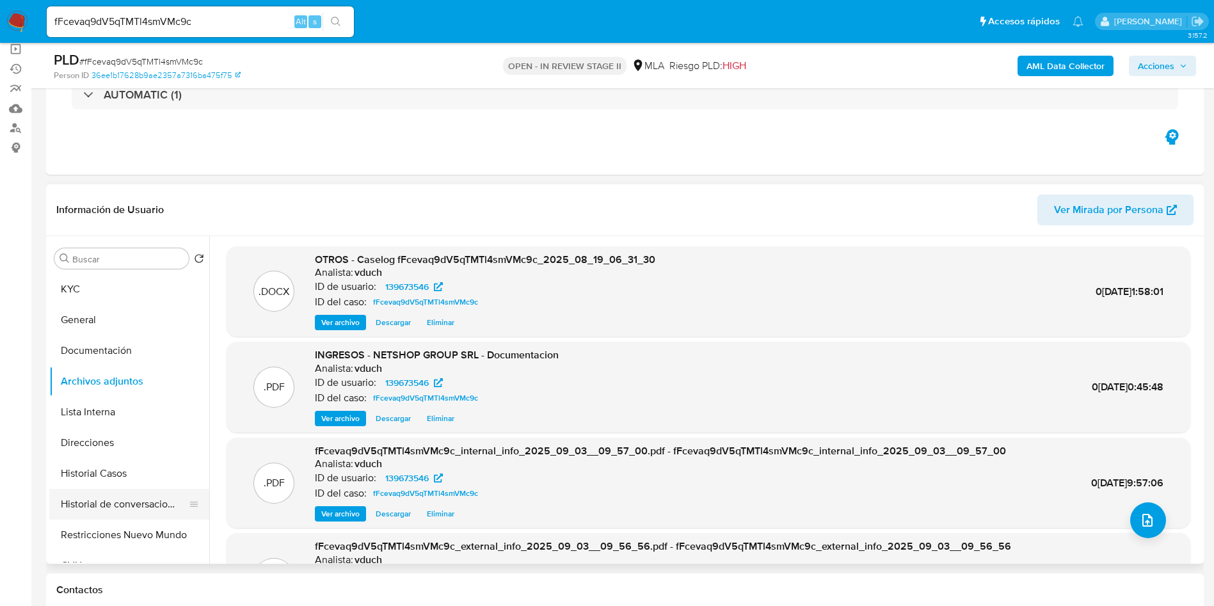
click at [135, 506] on button "Historial de conversaciones" at bounding box center [124, 504] width 150 height 31
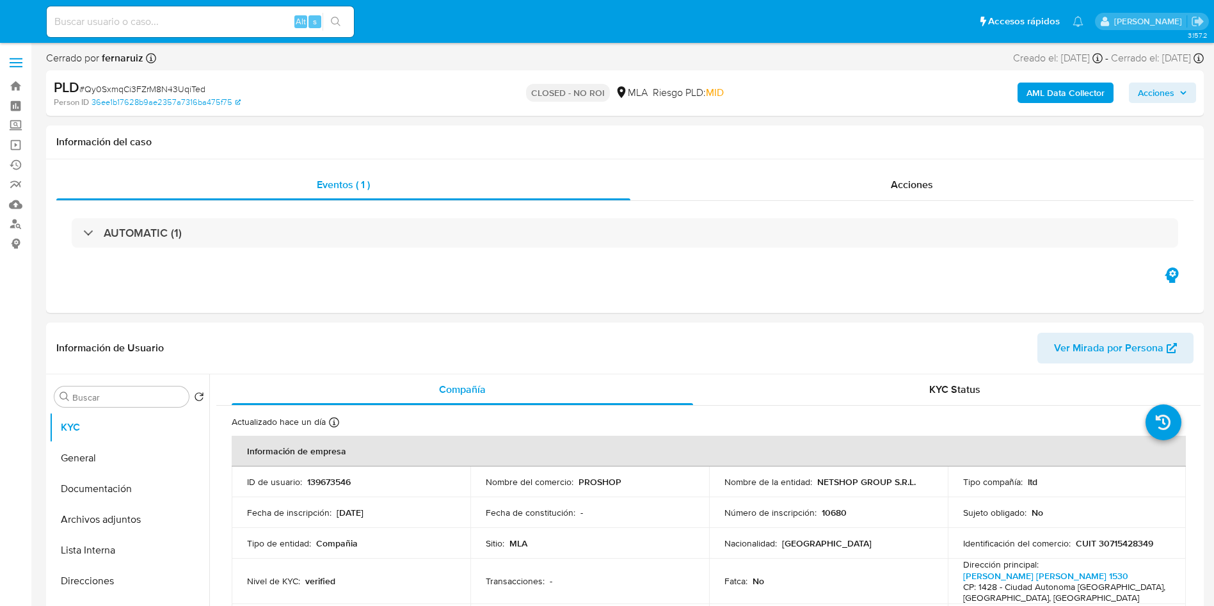
select select "10"
click at [932, 193] on div "Acciones" at bounding box center [912, 185] width 563 height 31
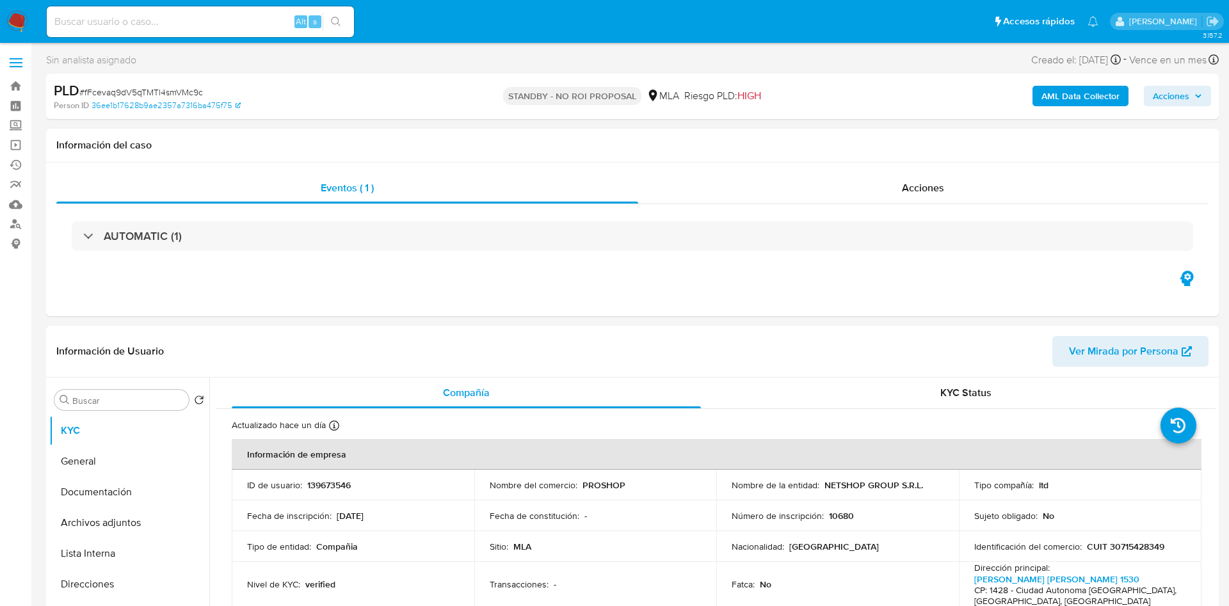
select select "10"
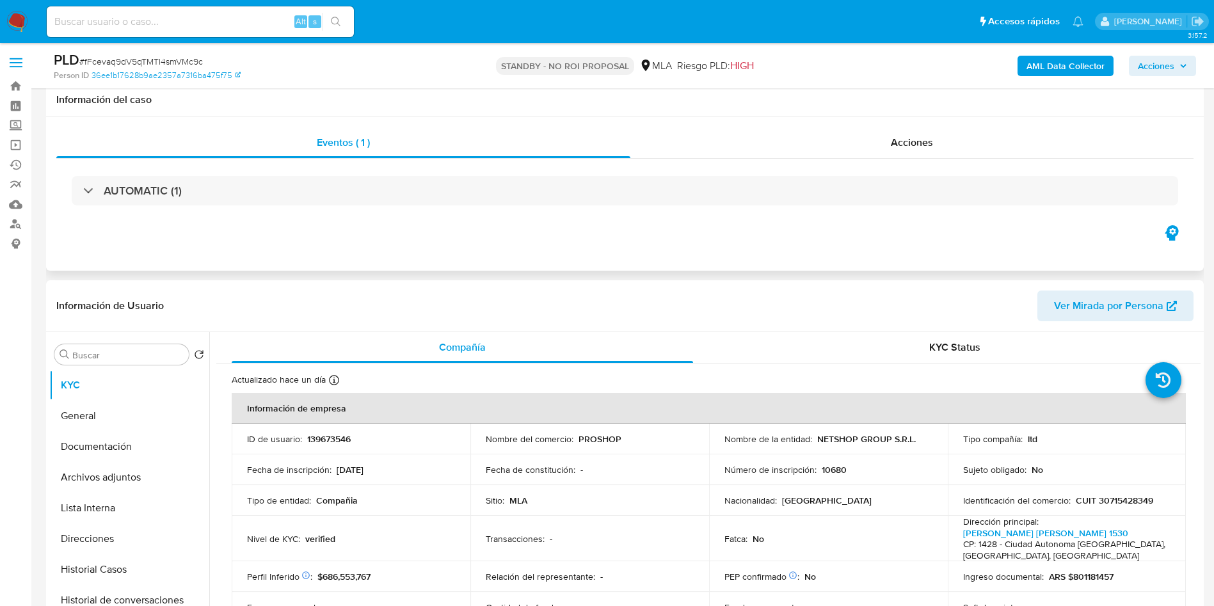
scroll to position [192, 0]
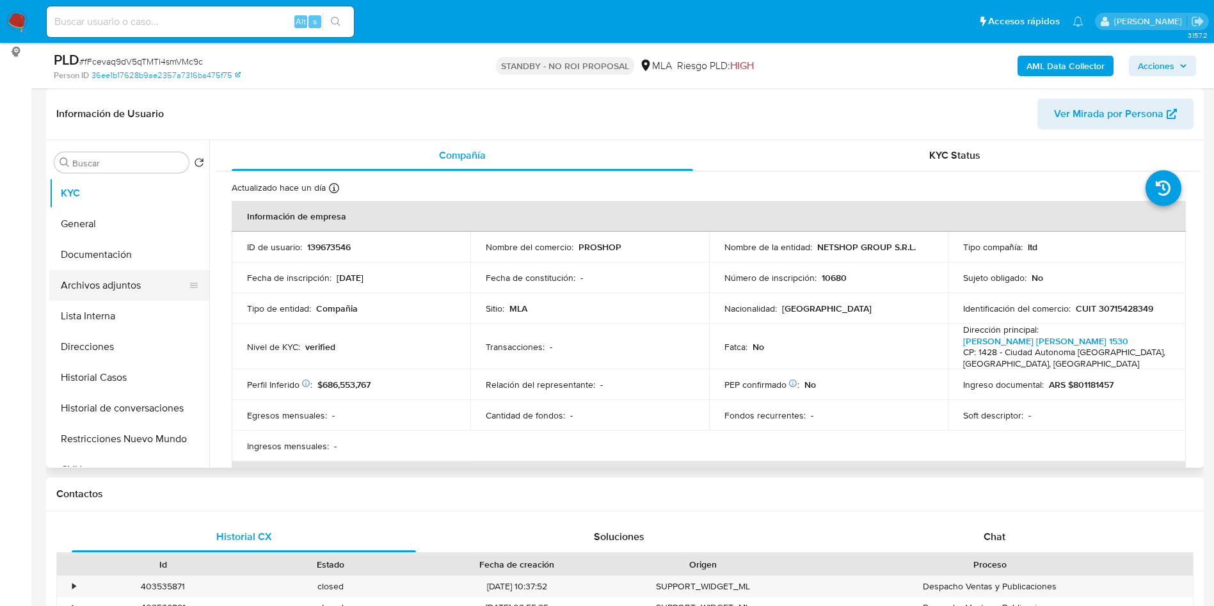
click at [129, 290] on button "Archivos adjuntos" at bounding box center [124, 285] width 150 height 31
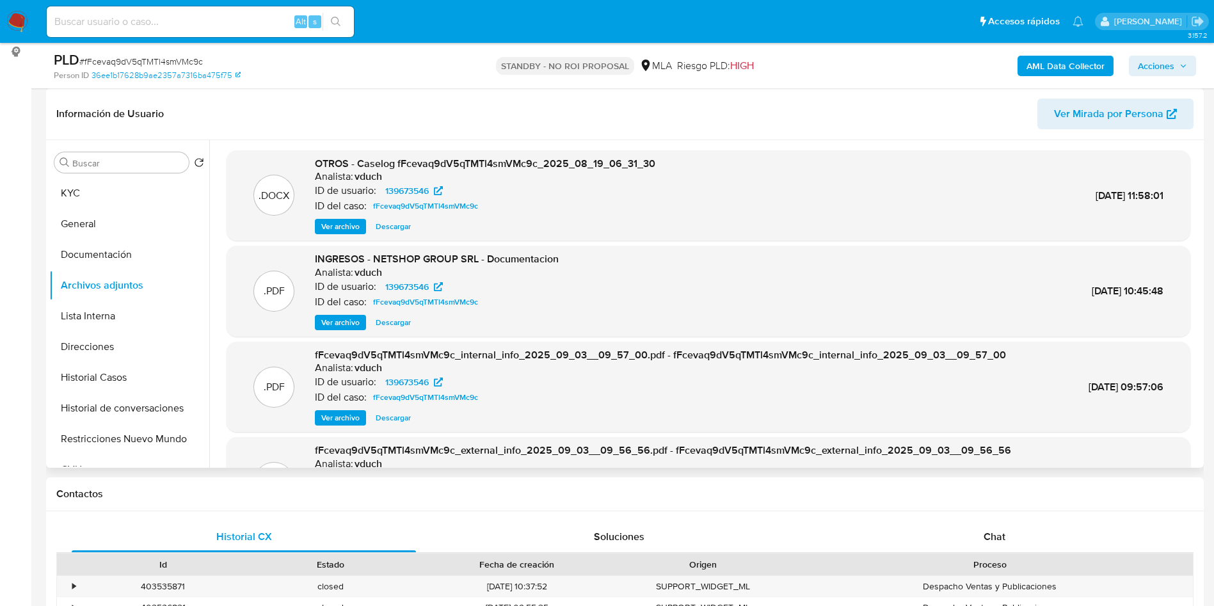
click at [349, 228] on span "Ver archivo" at bounding box center [340, 226] width 38 height 13
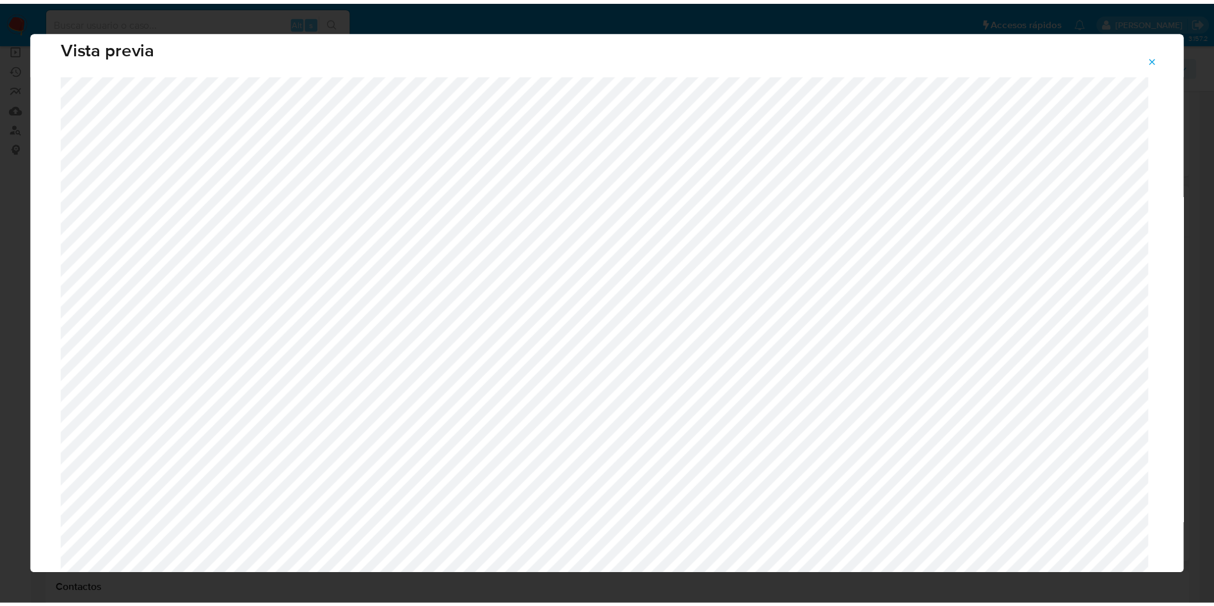
scroll to position [0, 0]
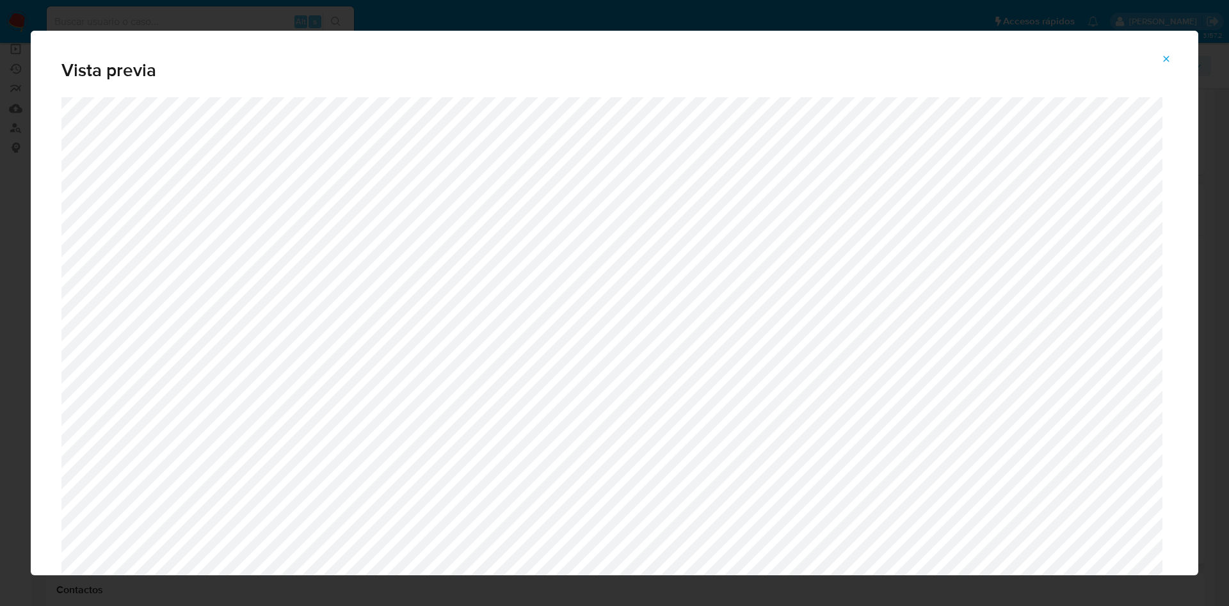
drag, startPoint x: 1169, startPoint y: 56, endPoint x: 1015, endPoint y: 95, distance: 158.5
click at [1169, 57] on icon "Attachment preview" at bounding box center [1166, 59] width 10 height 10
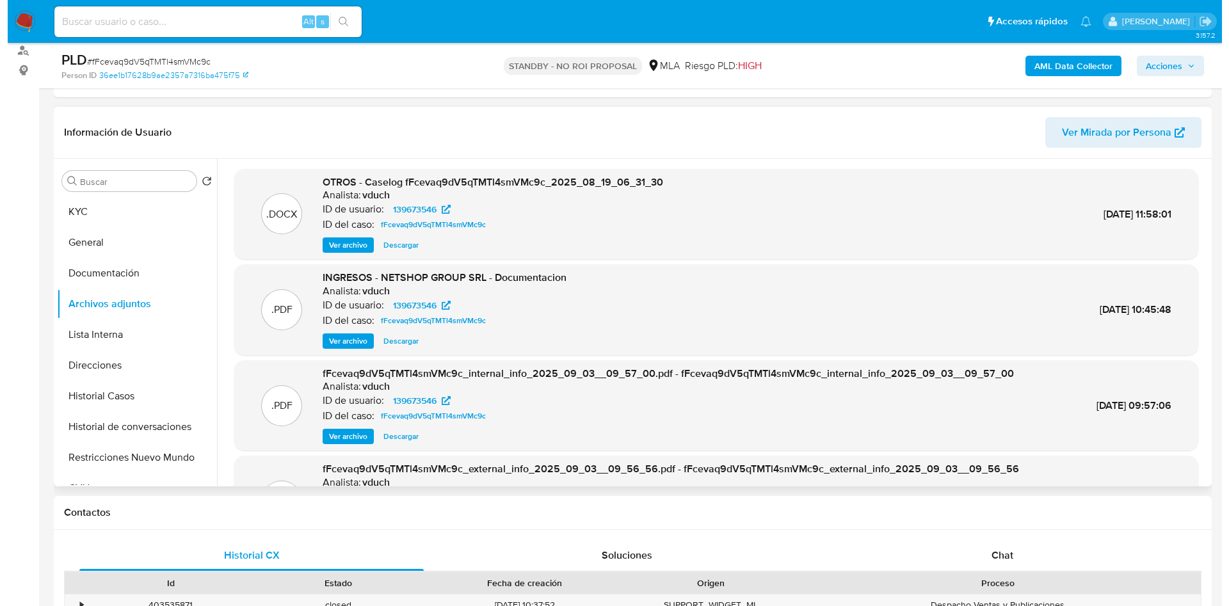
scroll to position [192, 0]
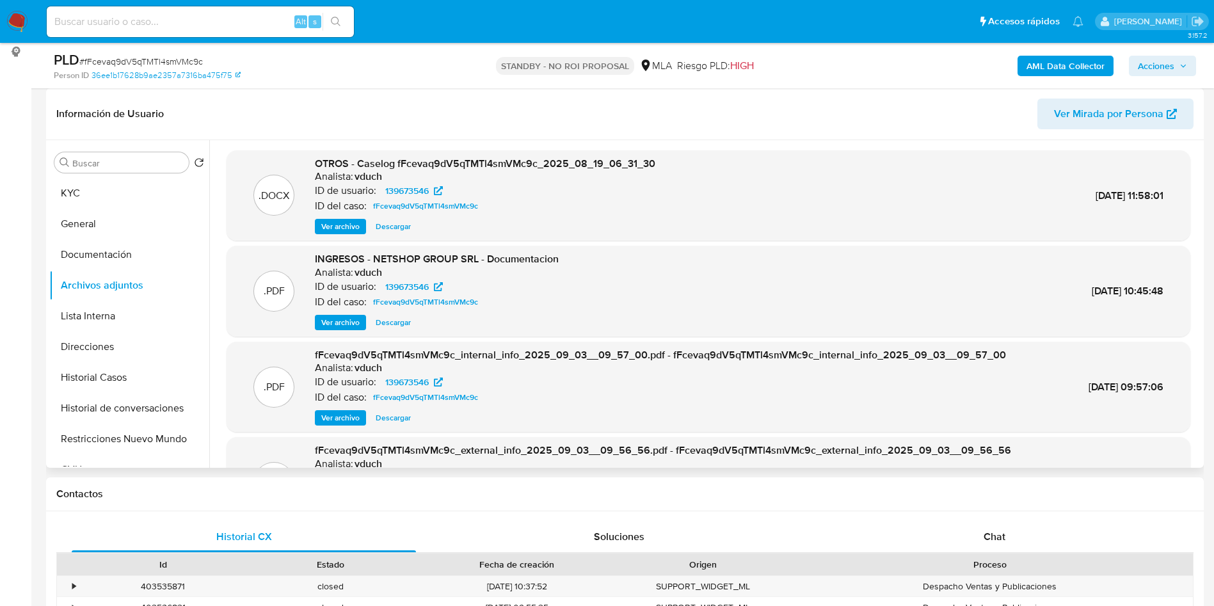
click at [345, 228] on span "Ver archivo" at bounding box center [340, 226] width 38 height 13
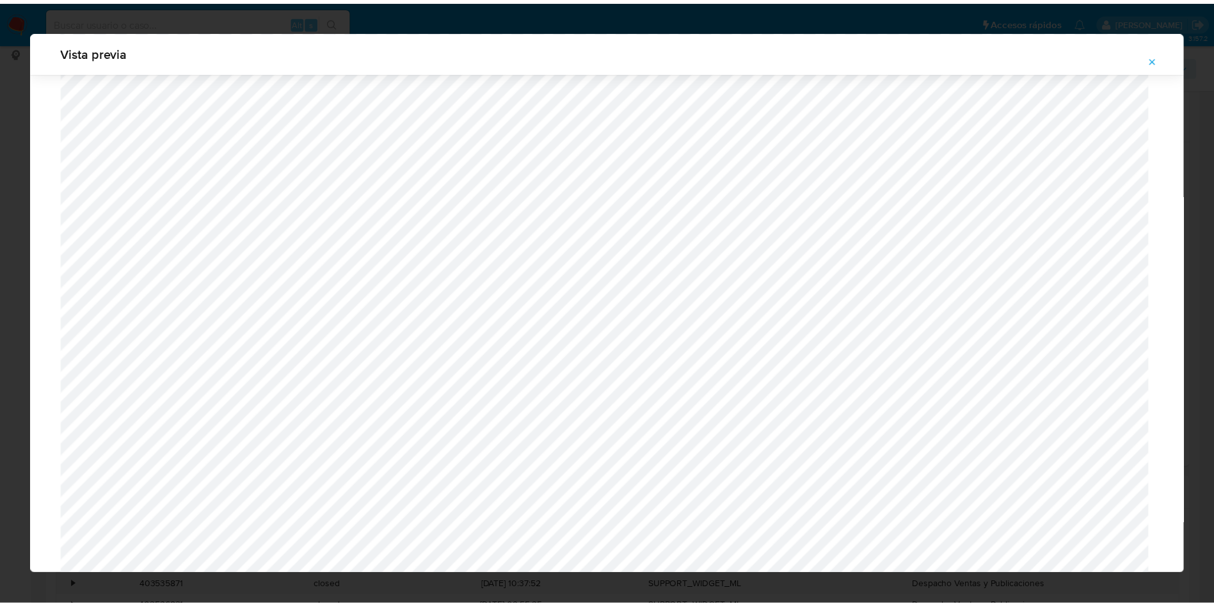
scroll to position [0, 0]
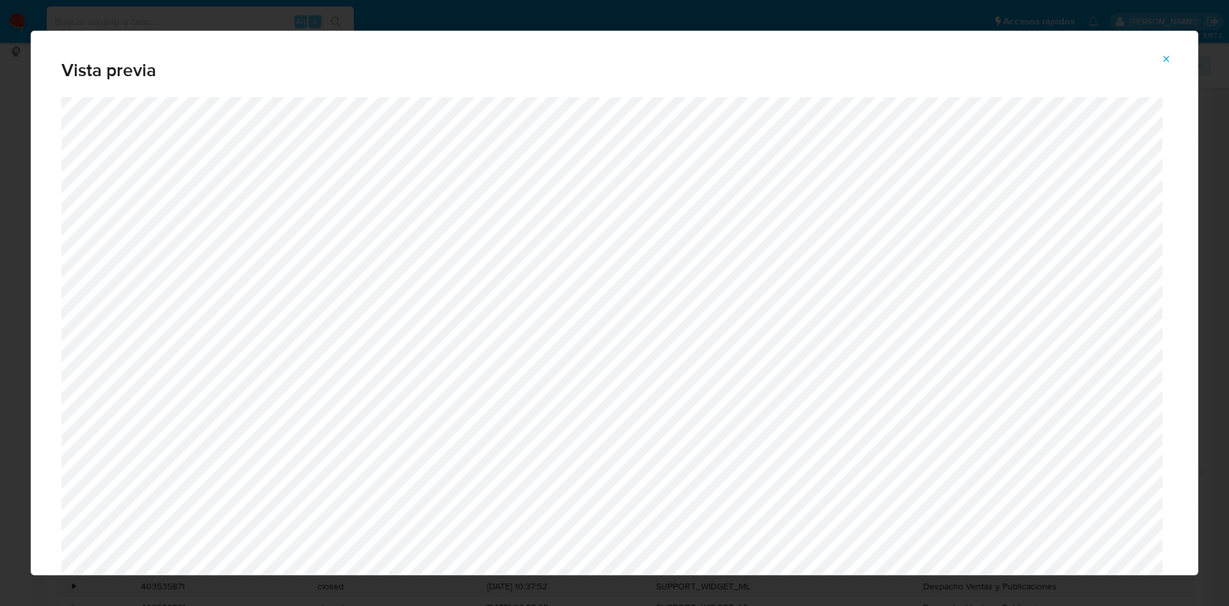
click at [1159, 65] on button "Attachment preview" at bounding box center [1166, 59] width 28 height 20
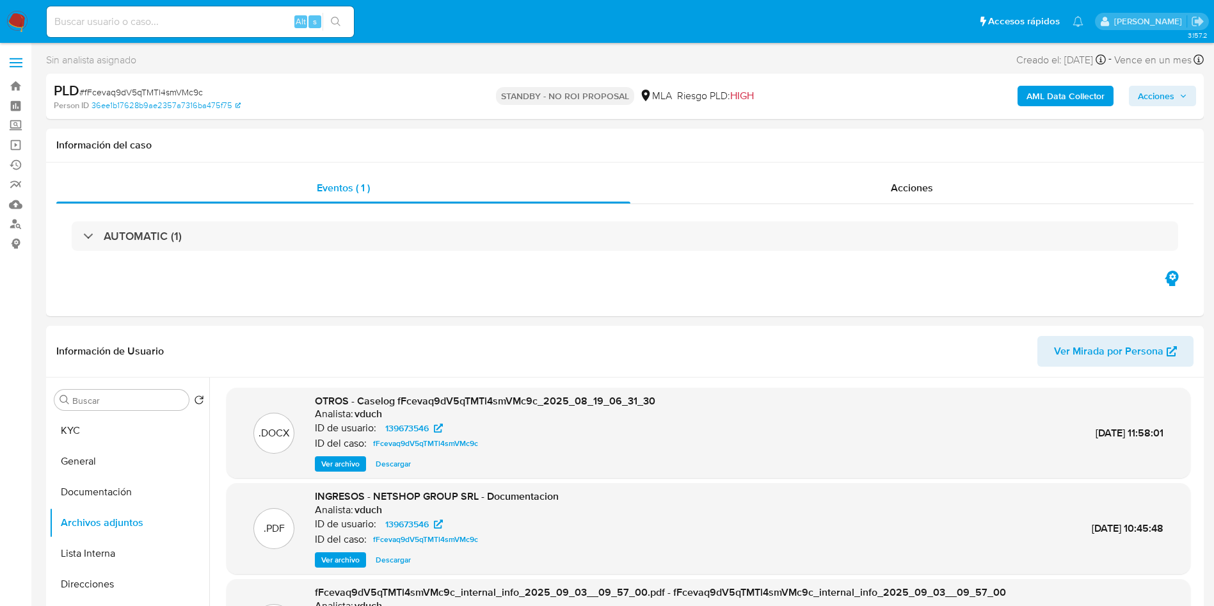
click at [260, 19] on input at bounding box center [200, 21] width 307 height 17
paste input "MAZgvbRJ1920GcJ6NQoPxhPY"
type input "MAZgvbRJ1920GcJ6NQoPxhPY"
click at [331, 11] on div "MAZgvbRJ1920GcJ6NQoPxhPY Alt s" at bounding box center [200, 21] width 307 height 31
click at [342, 20] on button "search-icon" at bounding box center [336, 22] width 26 height 18
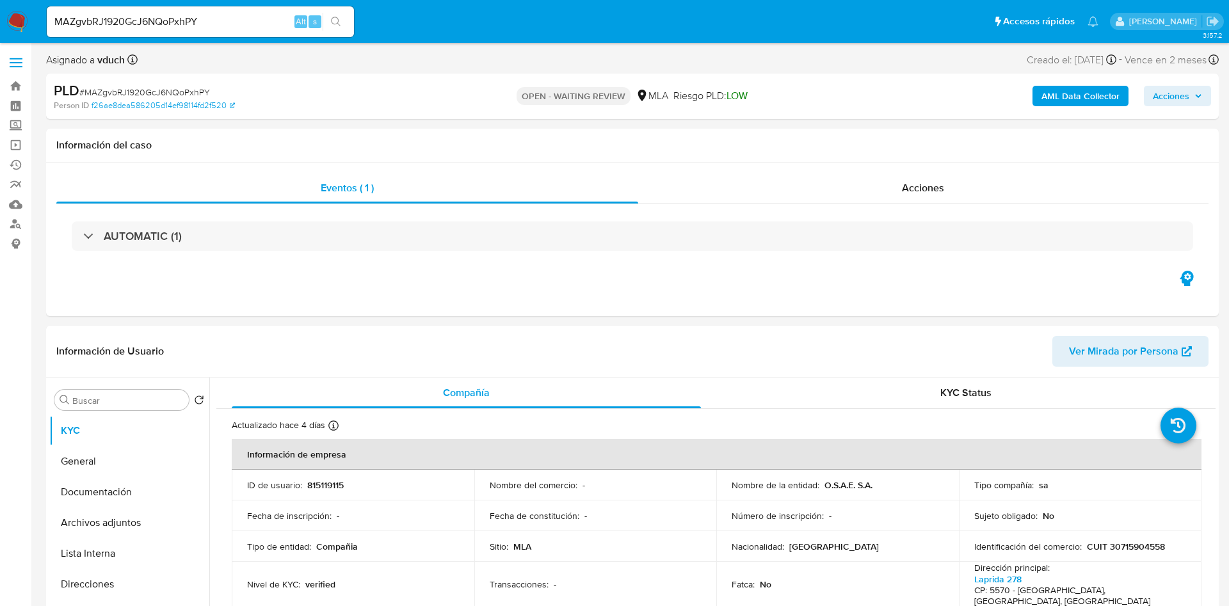
select select "10"
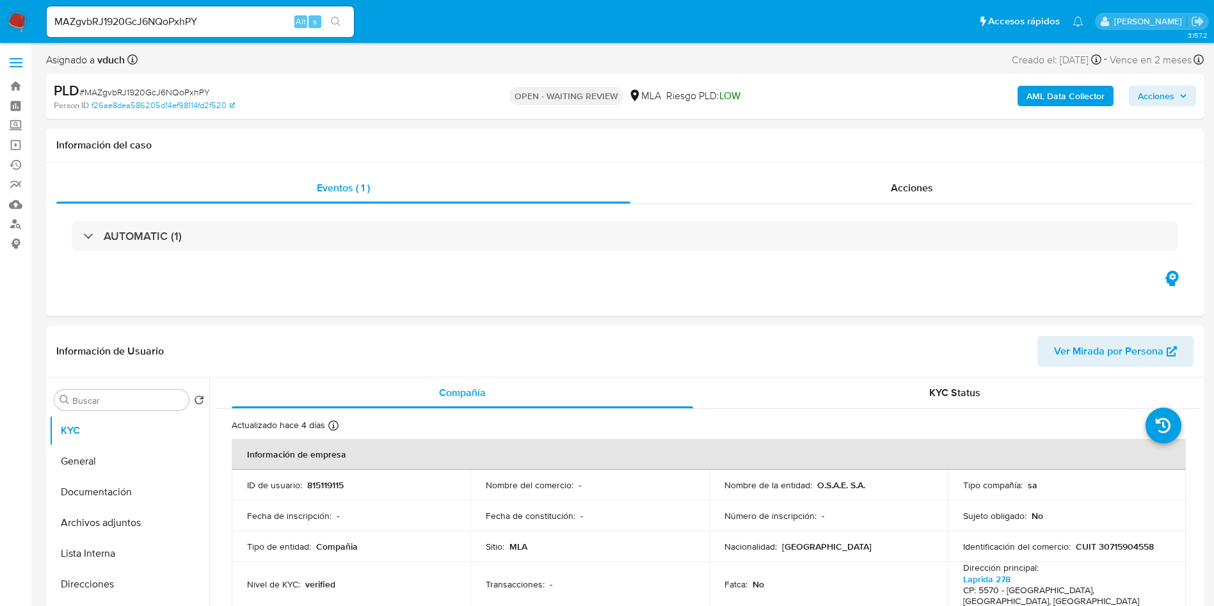
click at [133, 86] on span "# MAZgvbRJ1920GcJ6NQoPxhPY" at bounding box center [144, 92] width 131 height 13
copy span "MAZgvbRJ1920GcJ6NQoPxhPY"
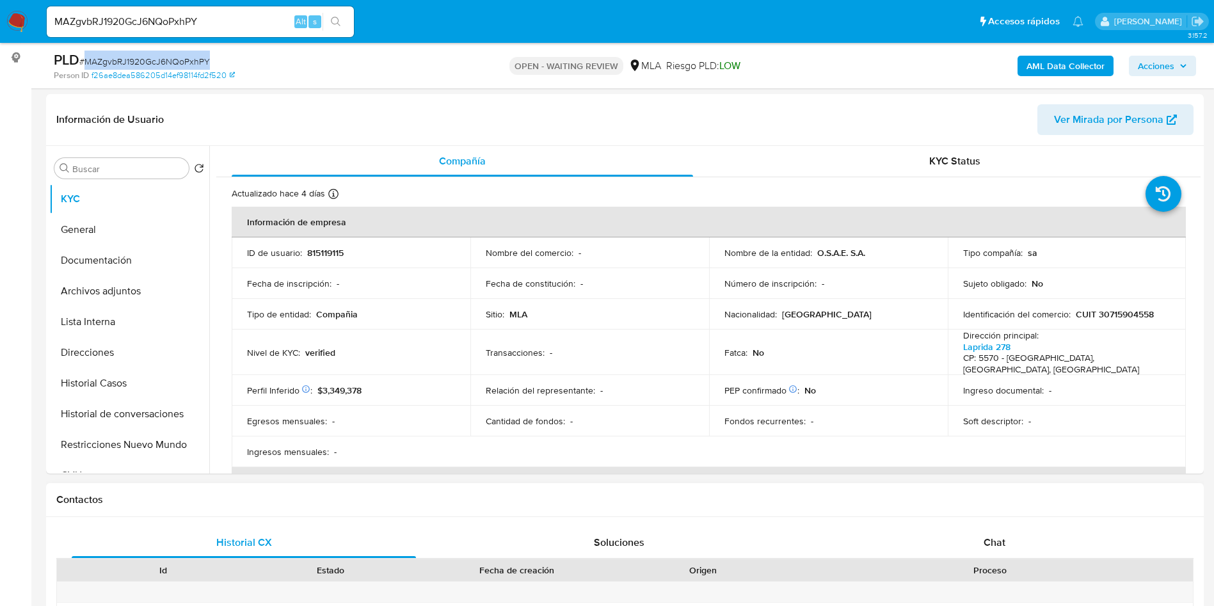
scroll to position [384, 0]
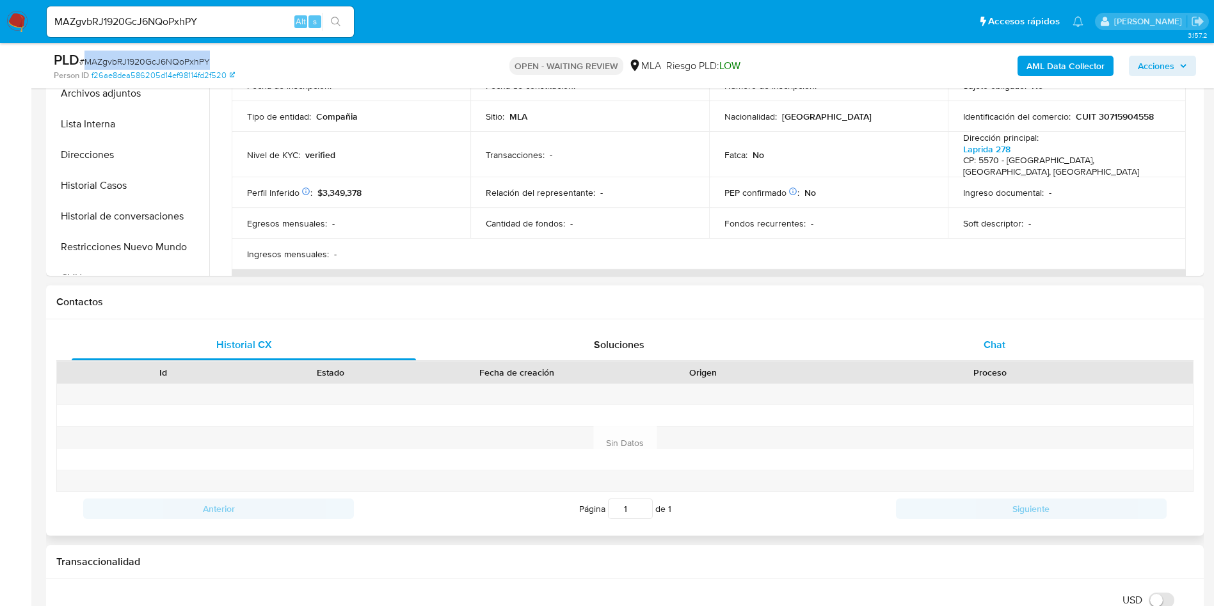
click at [991, 343] on span "Chat" at bounding box center [995, 344] width 22 height 15
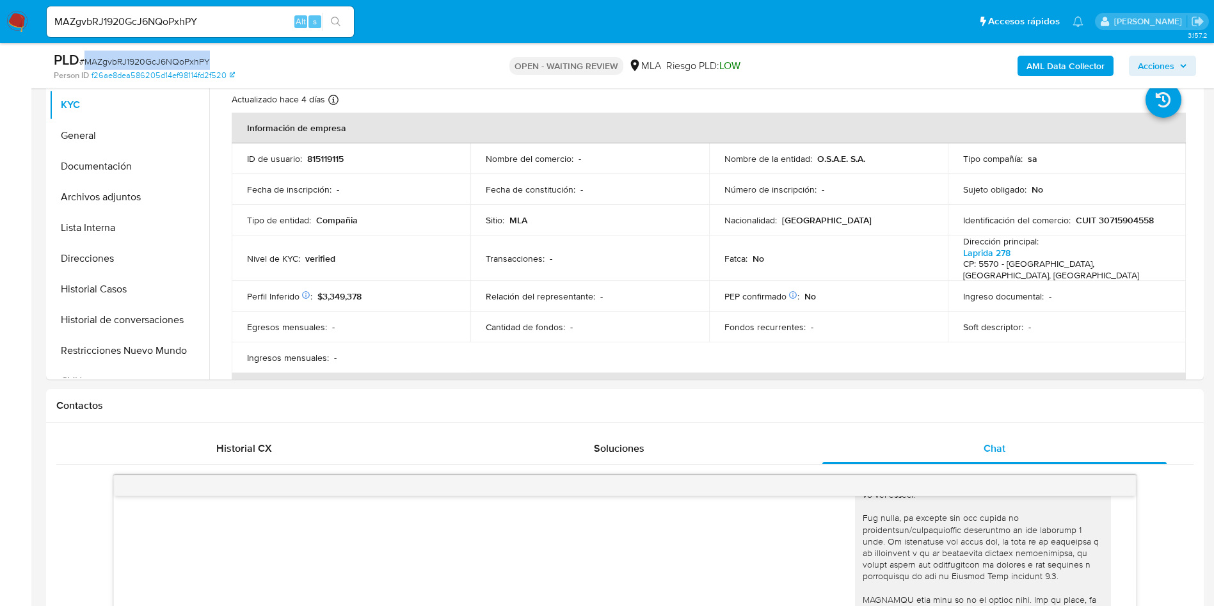
scroll to position [576, 0]
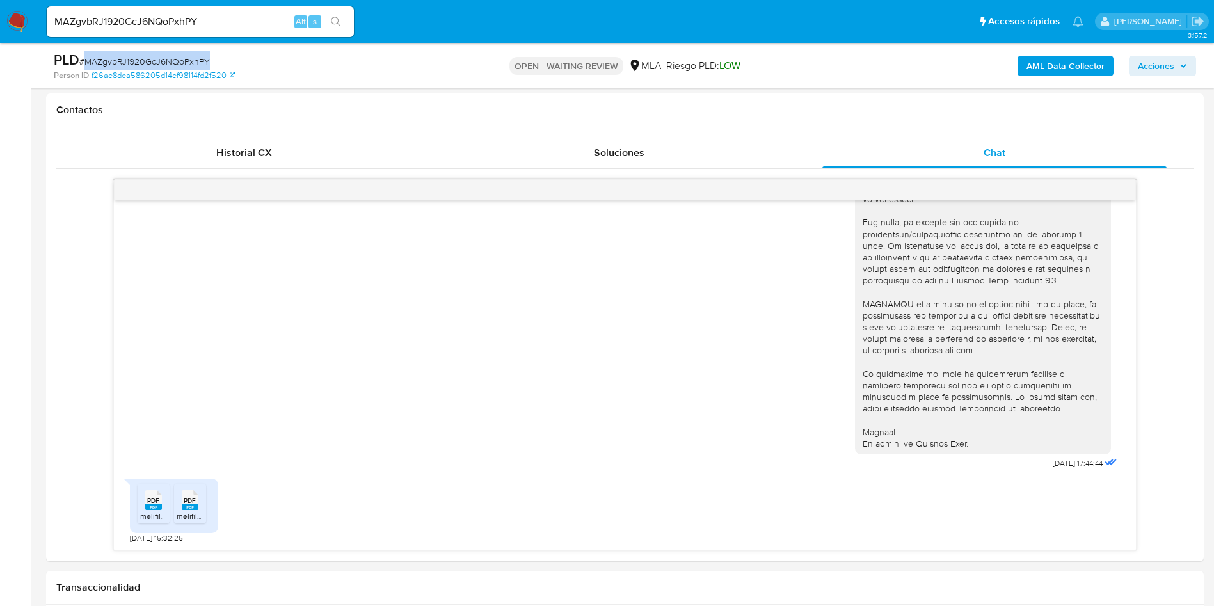
click at [127, 61] on span "# MAZgvbRJ1920GcJ6NQoPxhPY" at bounding box center [144, 61] width 131 height 13
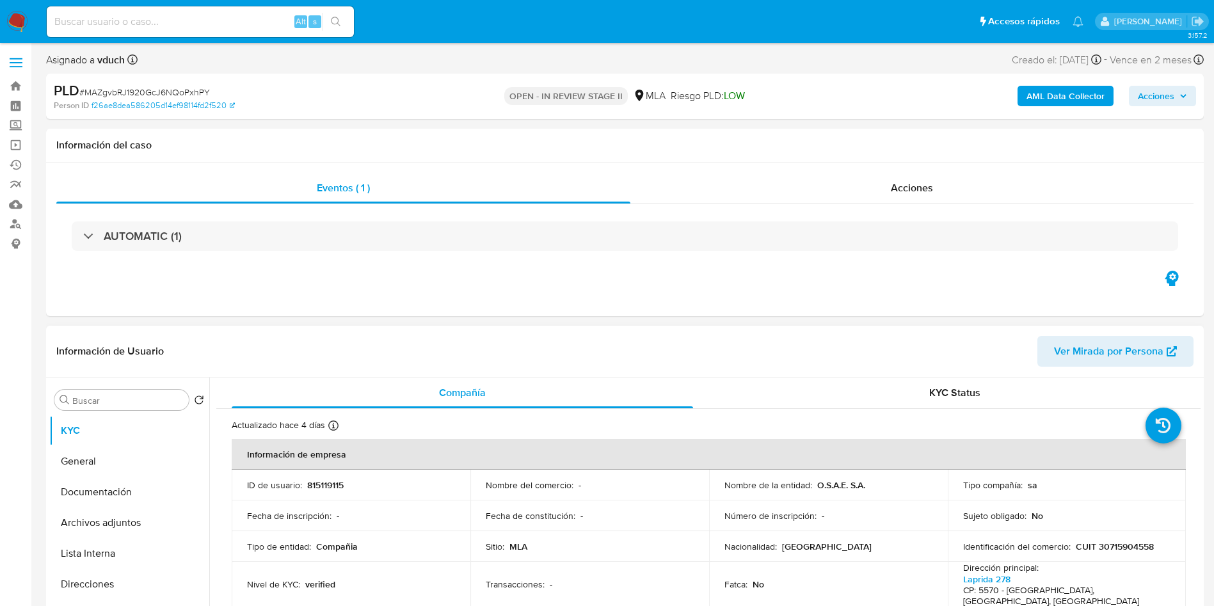
select select "10"
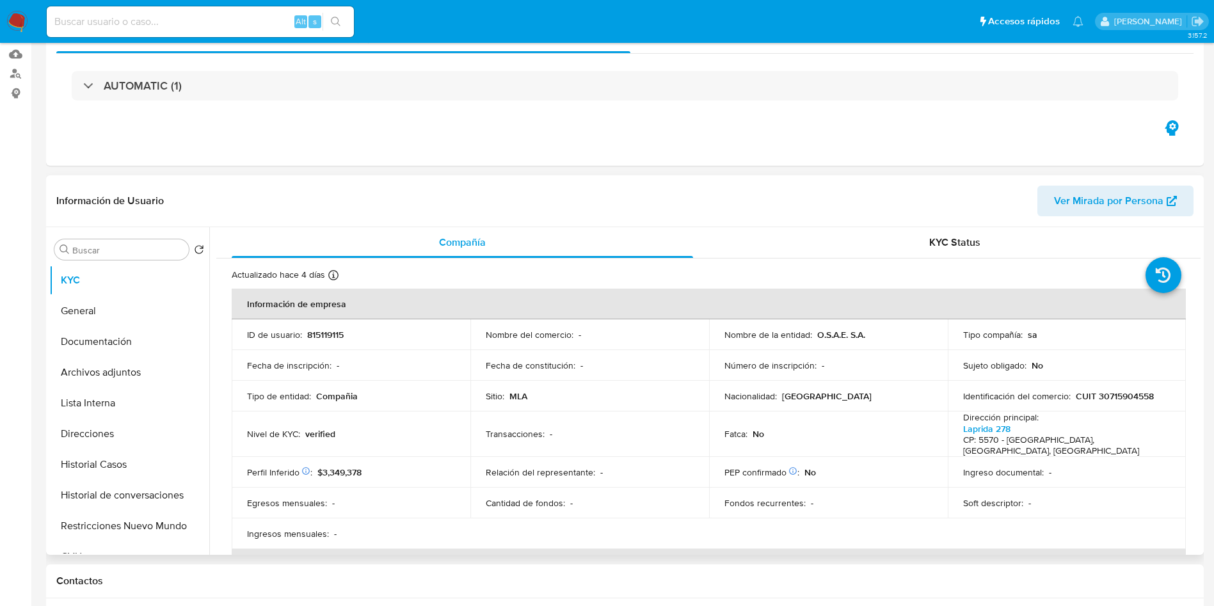
scroll to position [192, 0]
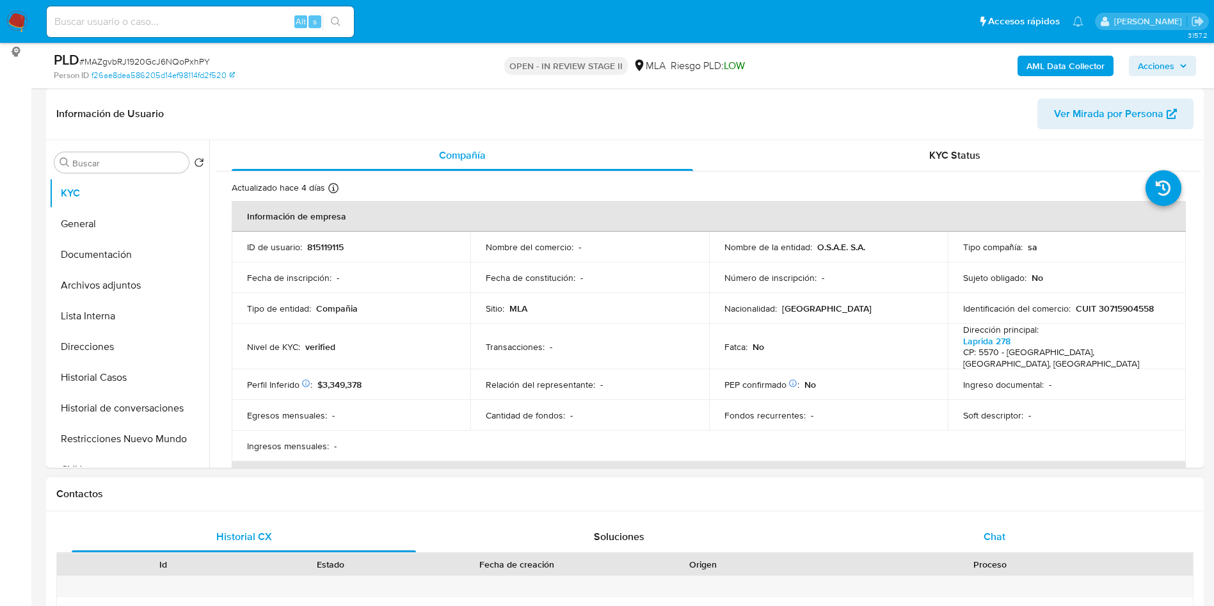
drag, startPoint x: 1044, startPoint y: 542, endPoint x: 908, endPoint y: 540, distance: 135.7
click at [1044, 541] on div "Chat" at bounding box center [995, 537] width 344 height 31
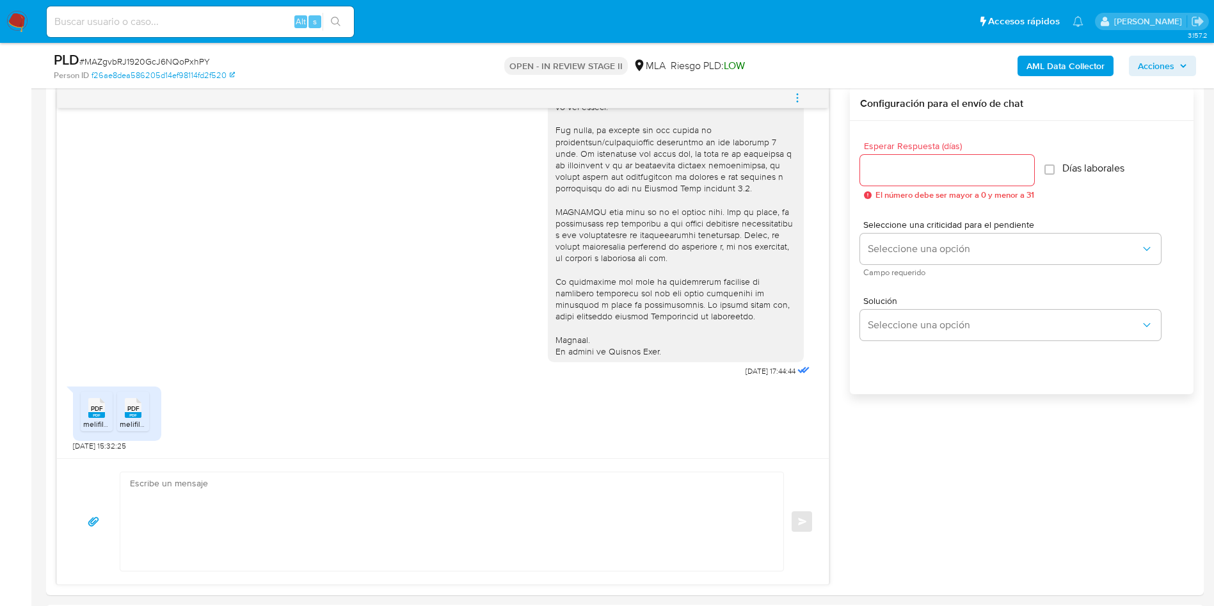
scroll to position [672, 0]
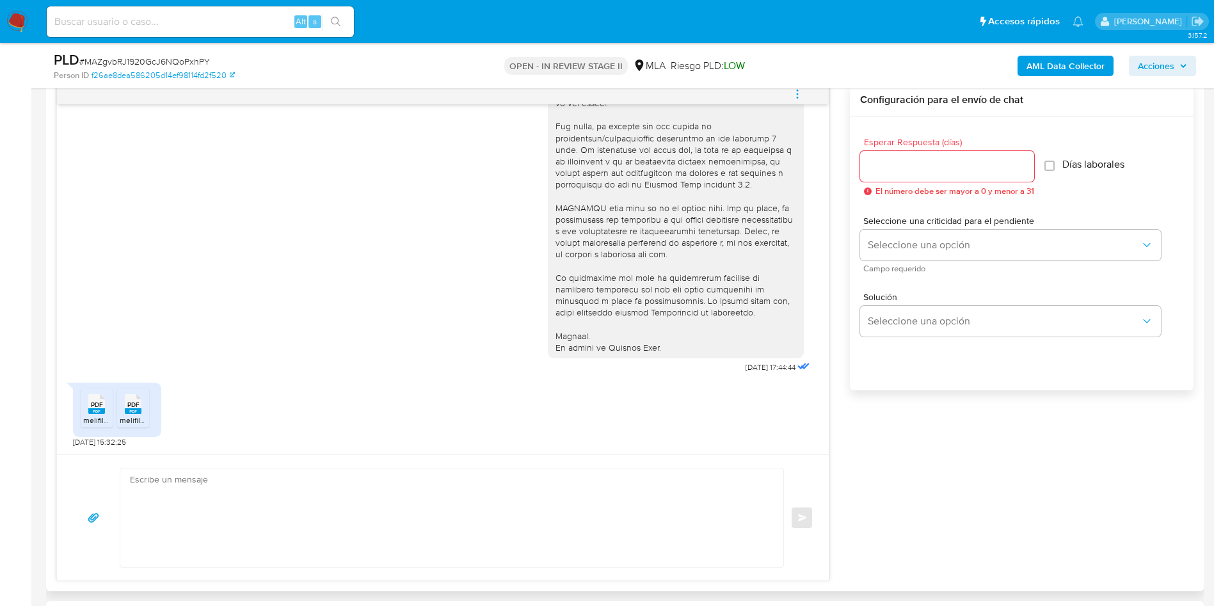
click at [90, 412] on rect at bounding box center [96, 411] width 17 height 6
click at [105, 404] on icon at bounding box center [96, 404] width 17 height 20
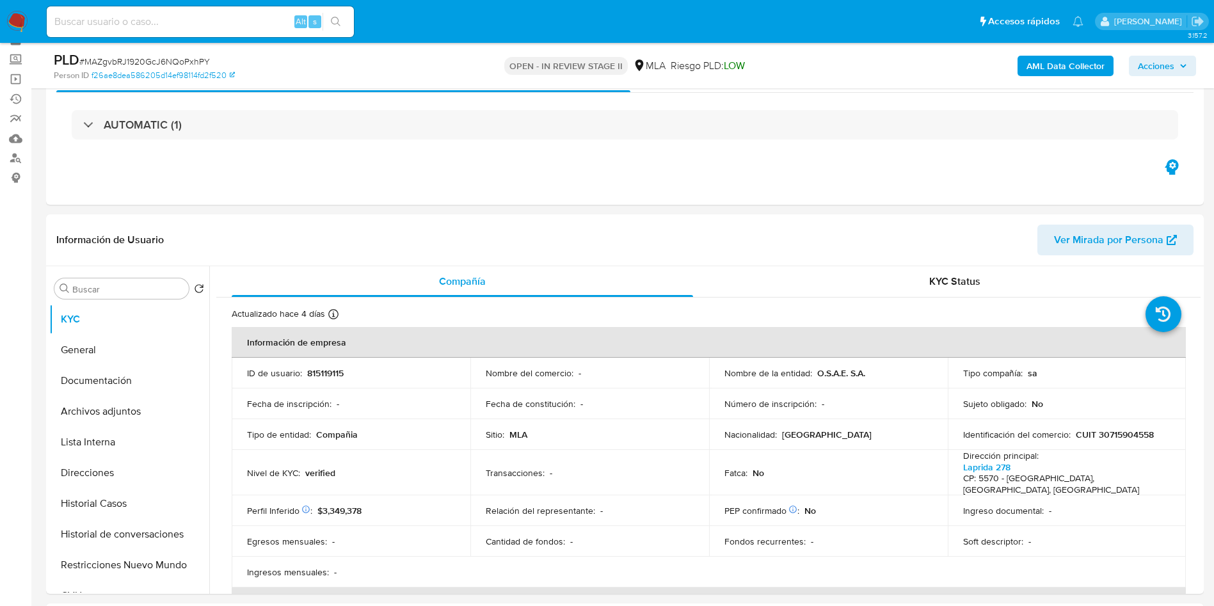
scroll to position [0, 0]
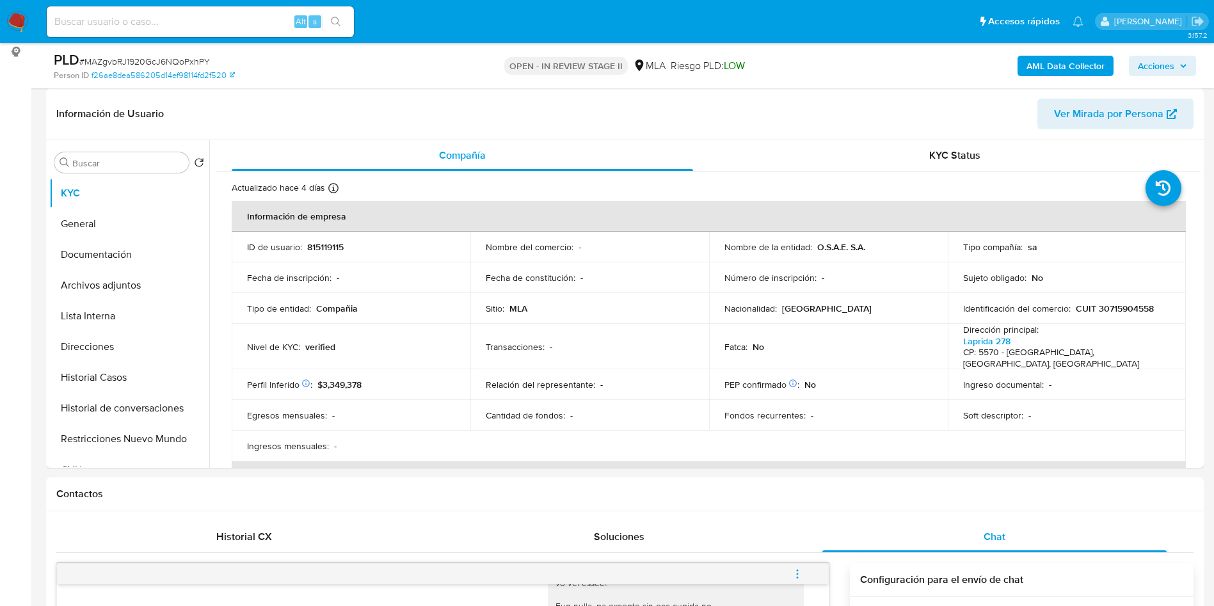
click at [72, 276] on button "Archivos adjuntos" at bounding box center [124, 285] width 150 height 31
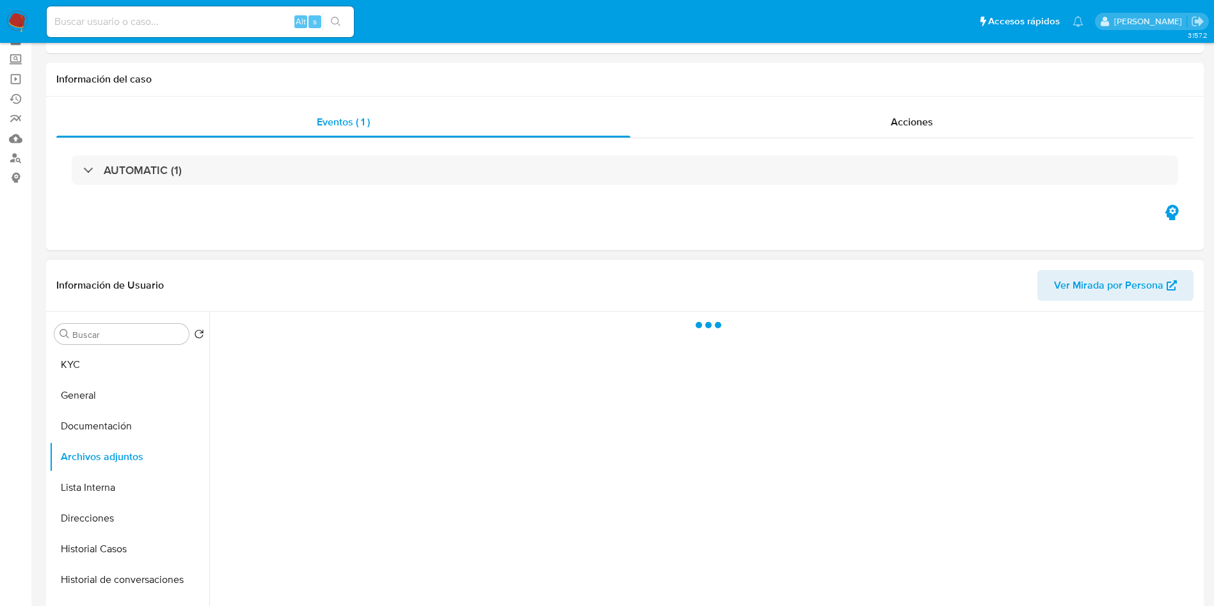
scroll to position [96, 0]
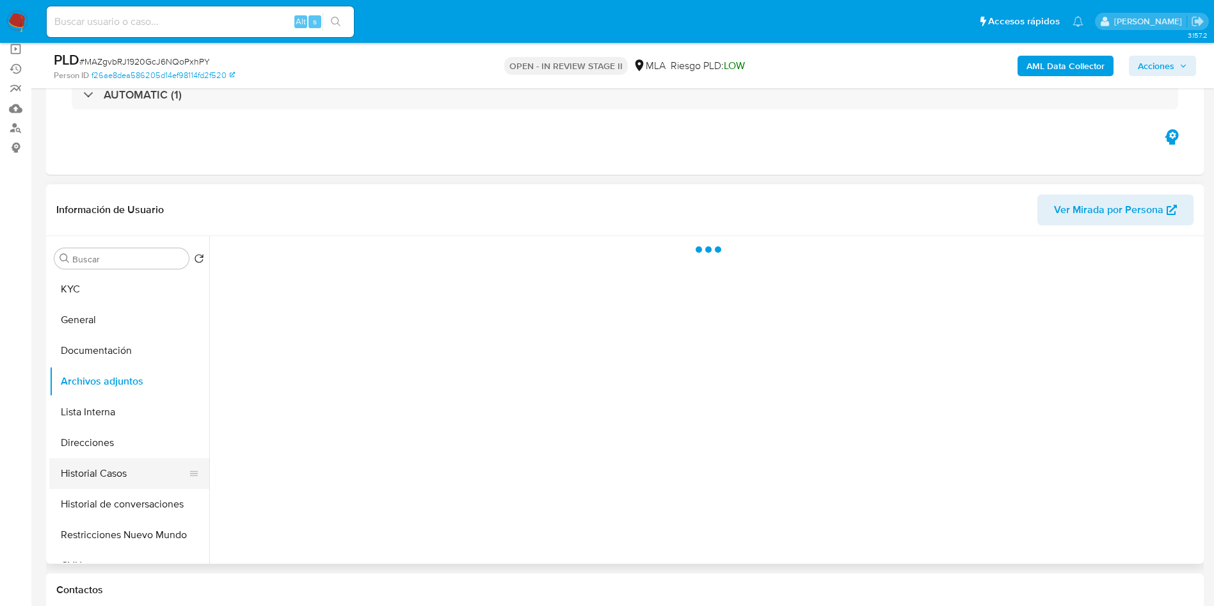
click at [142, 462] on button "Historial Casos" at bounding box center [124, 473] width 150 height 31
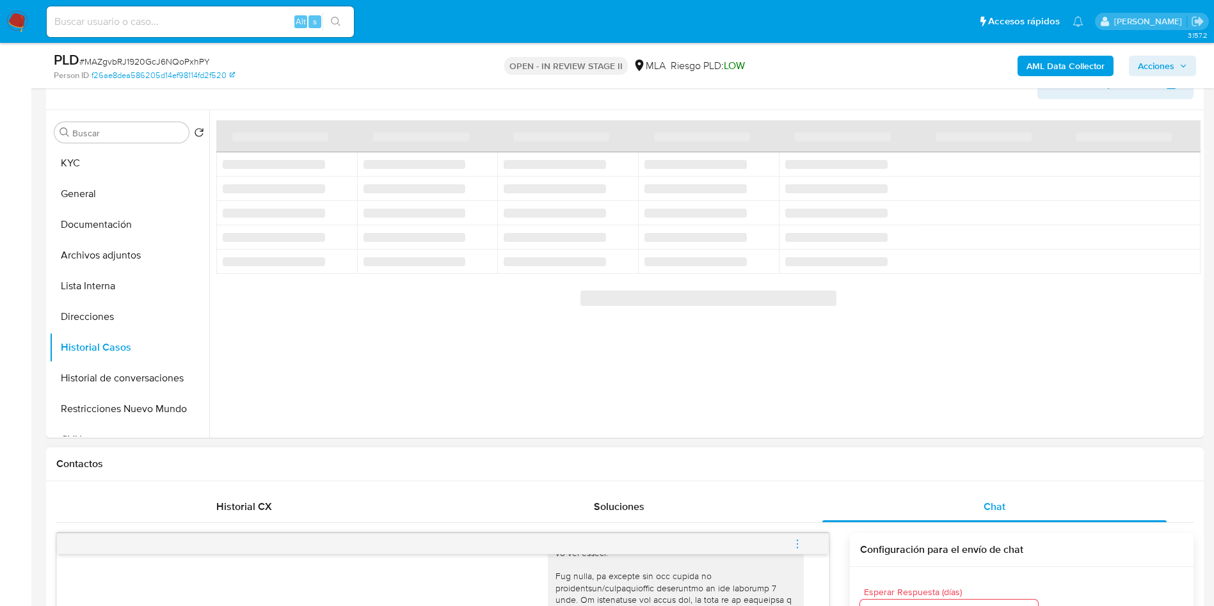
scroll to position [192, 0]
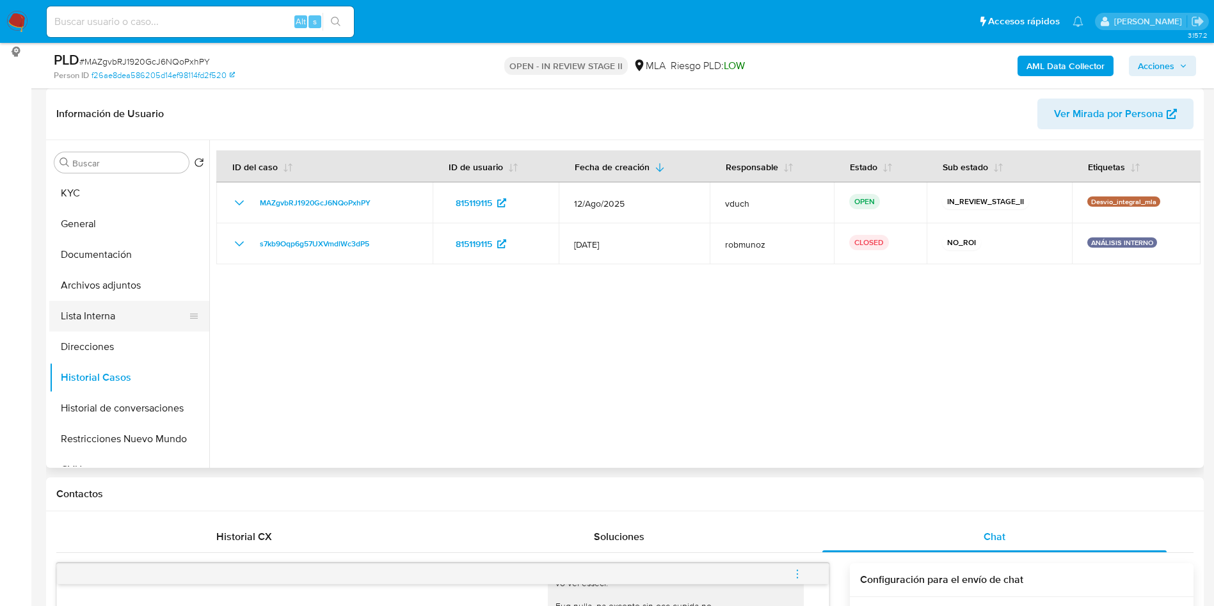
click at [122, 302] on button "Lista Interna" at bounding box center [124, 316] width 150 height 31
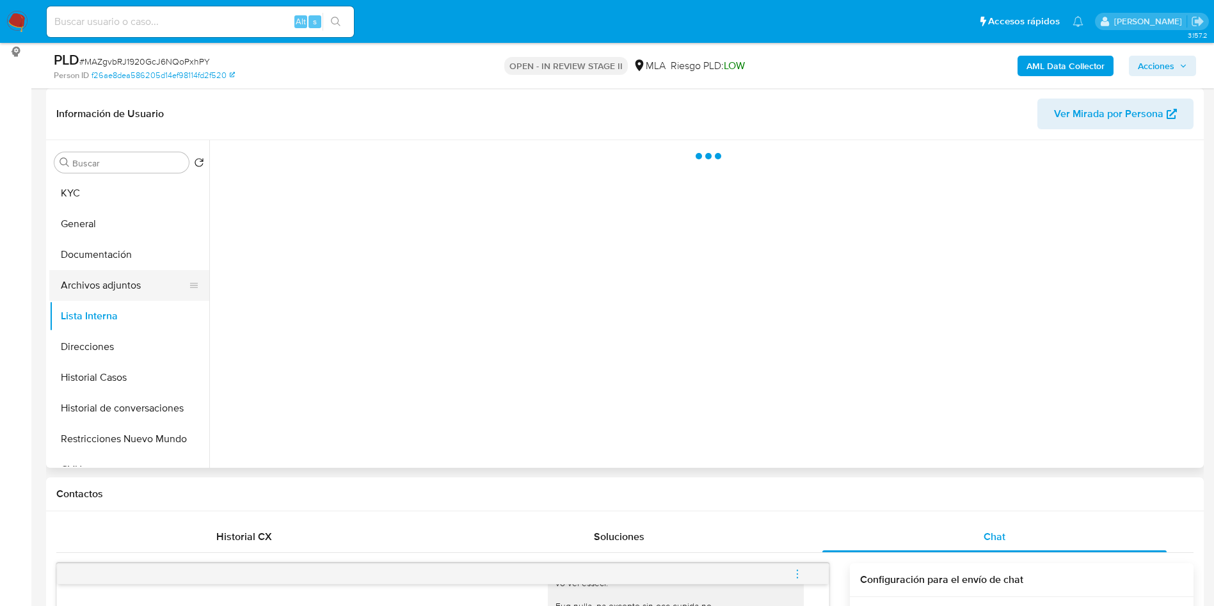
click at [126, 288] on button "Archivos adjuntos" at bounding box center [124, 285] width 150 height 31
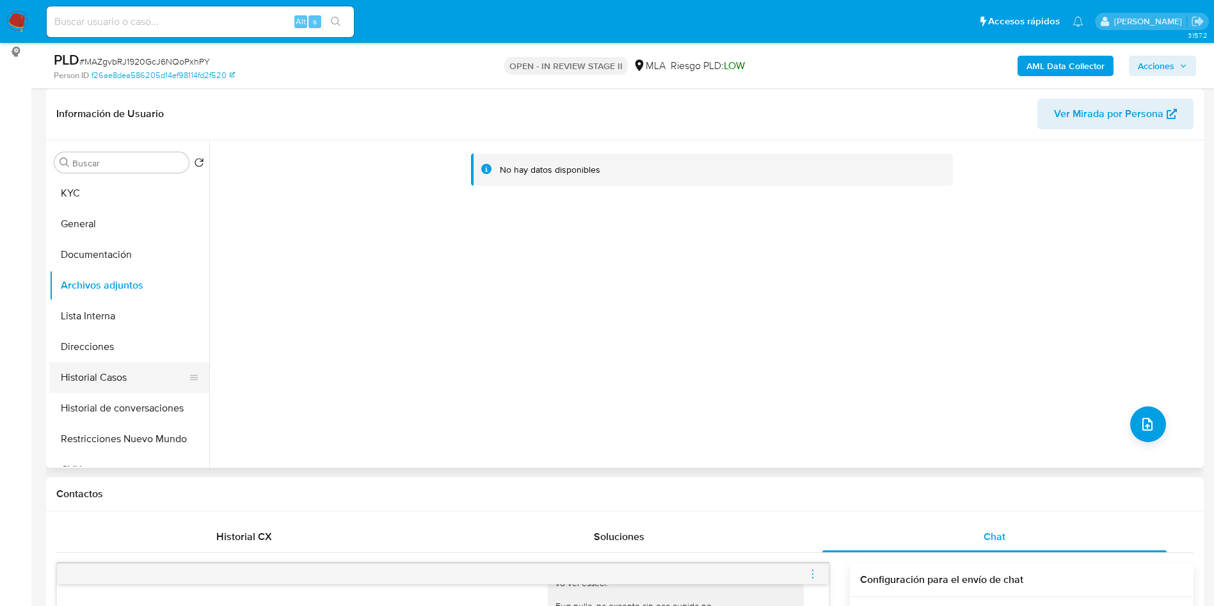
click at [128, 368] on button "Historial Casos" at bounding box center [124, 377] width 150 height 31
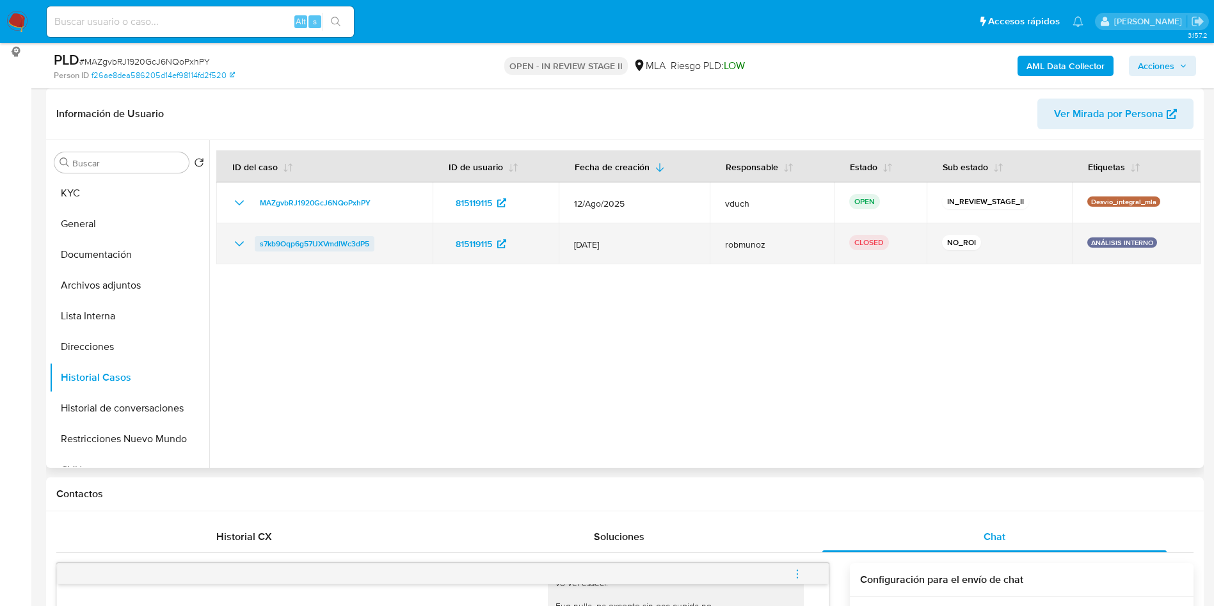
click at [285, 245] on span "s7kb9Oqp6g57UXVmdlWc3dP5" at bounding box center [314, 243] width 109 height 15
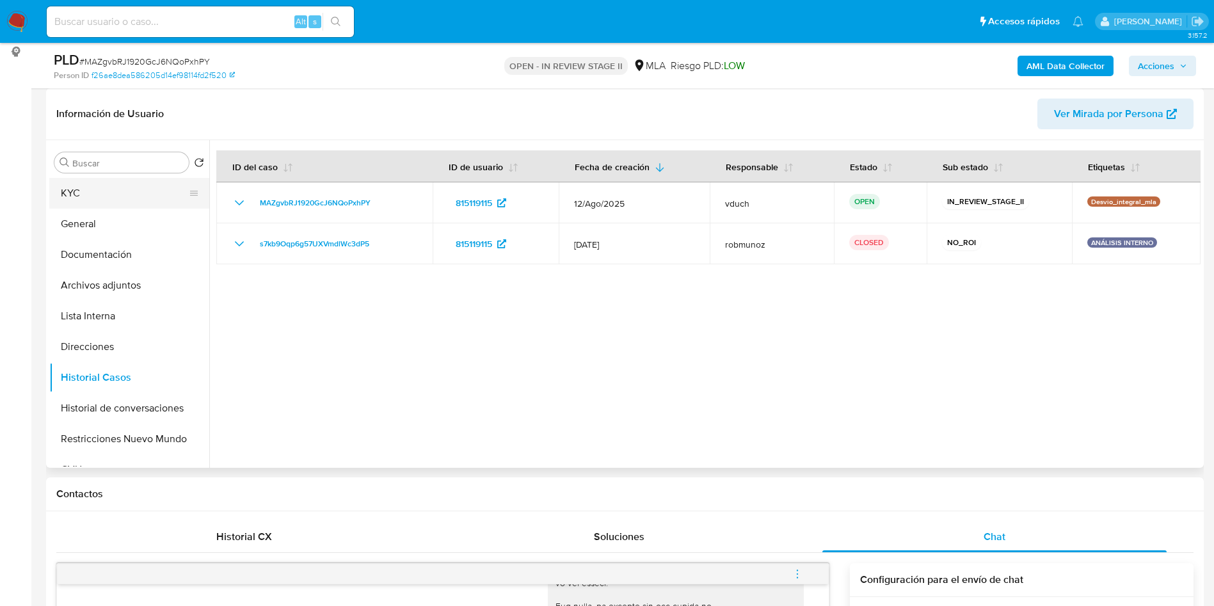
click at [95, 185] on button "KYC" at bounding box center [124, 193] width 150 height 31
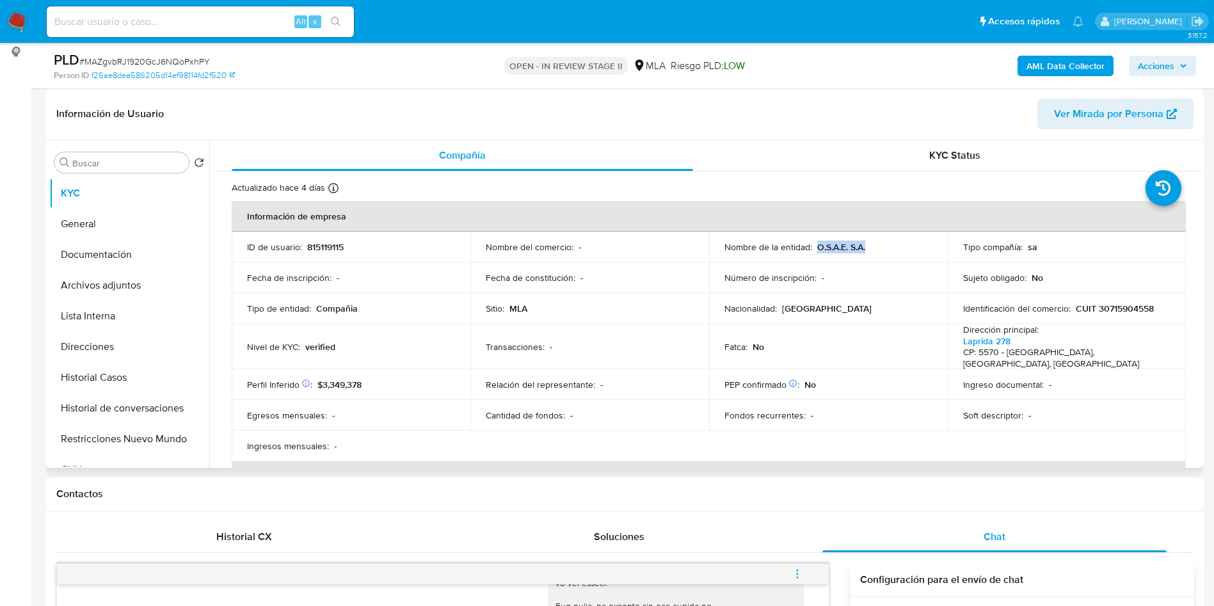
drag, startPoint x: 815, startPoint y: 246, endPoint x: 880, endPoint y: 248, distance: 65.3
click at [880, 248] on div "Nombre de la entidad : O.S.A.E. S.A." at bounding box center [829, 247] width 208 height 12
copy p "O.S.A.E. S.A."
click at [103, 263] on button "Documentación" at bounding box center [124, 254] width 150 height 31
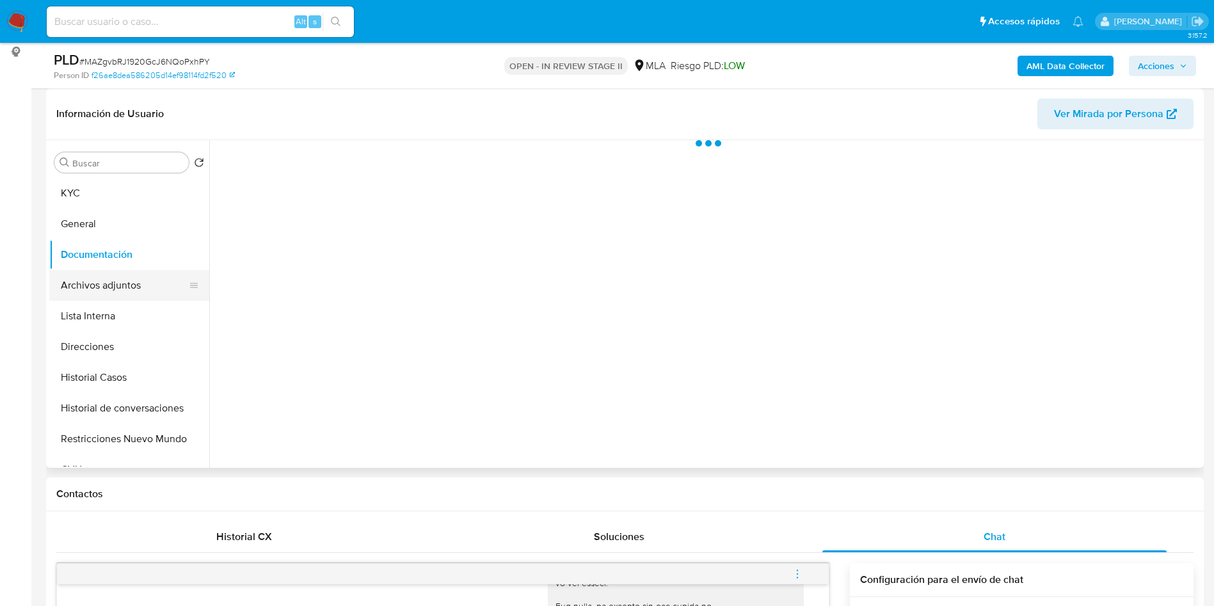
click at [116, 284] on button "Archivos adjuntos" at bounding box center [124, 285] width 150 height 31
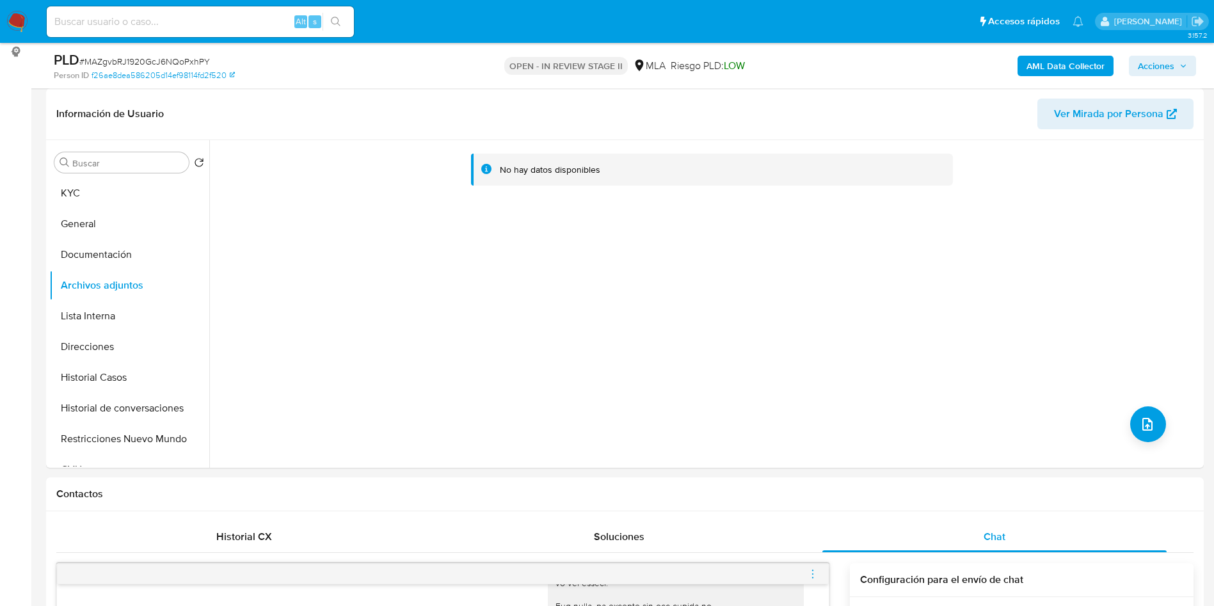
click at [1077, 54] on div "AML Data Collector Acciones" at bounding box center [1008, 66] width 378 height 30
click at [1070, 59] on b "AML Data Collector" at bounding box center [1066, 66] width 78 height 20
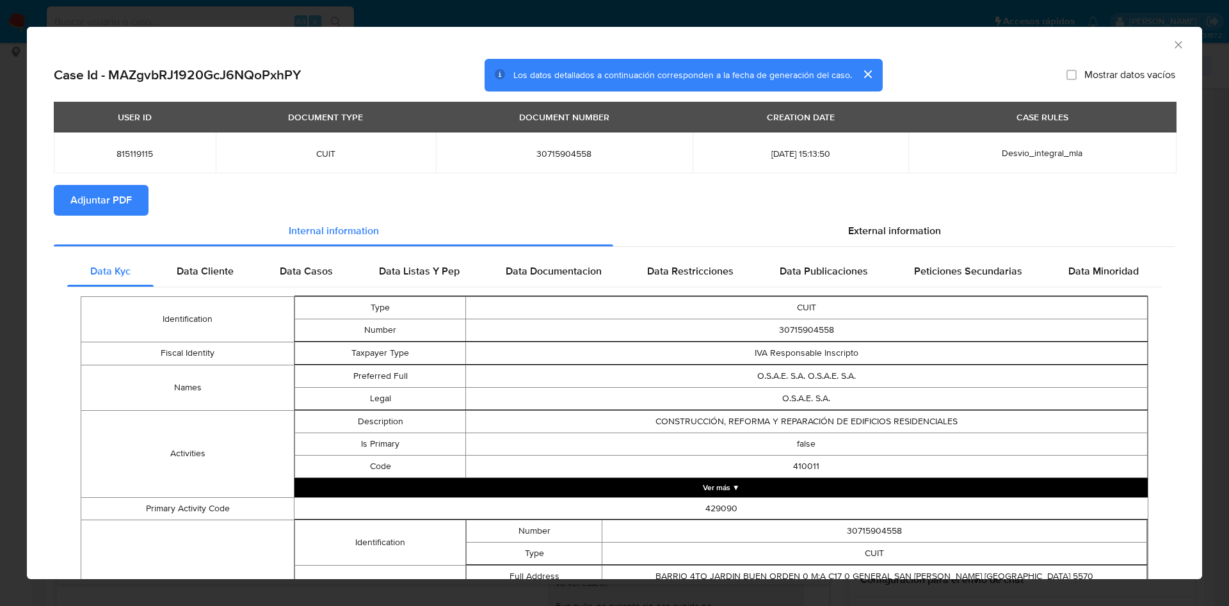
click at [80, 191] on span "Adjuntar PDF" at bounding box center [100, 200] width 61 height 28
click at [1172, 47] on icon "Cerrar ventana" at bounding box center [1178, 44] width 13 height 13
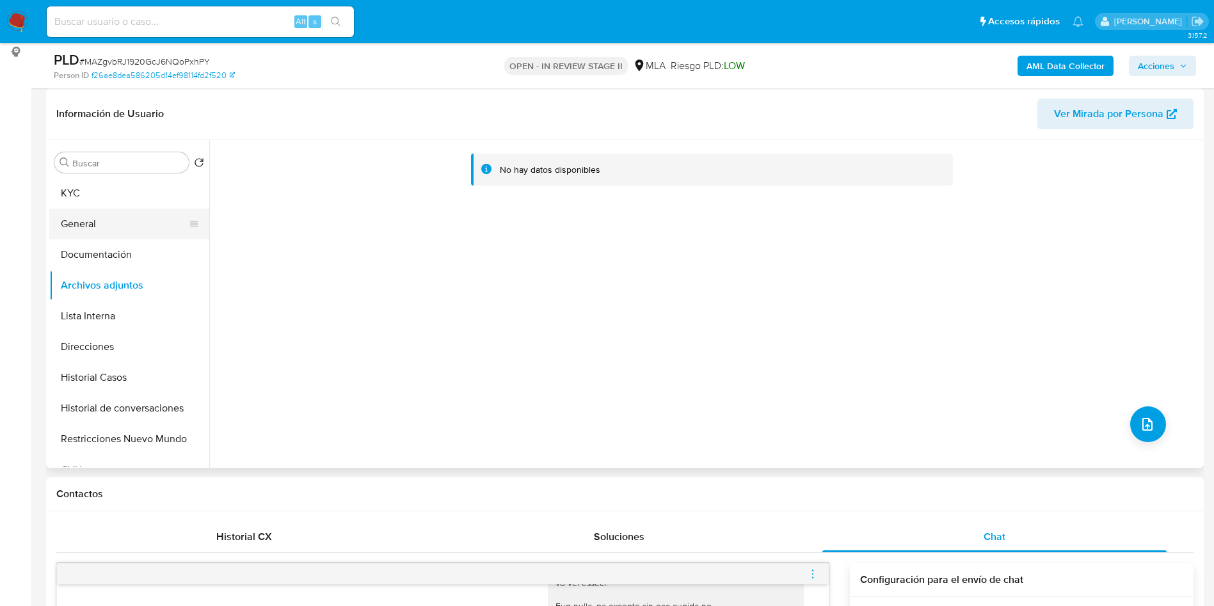
click at [137, 223] on button "General" at bounding box center [124, 224] width 150 height 31
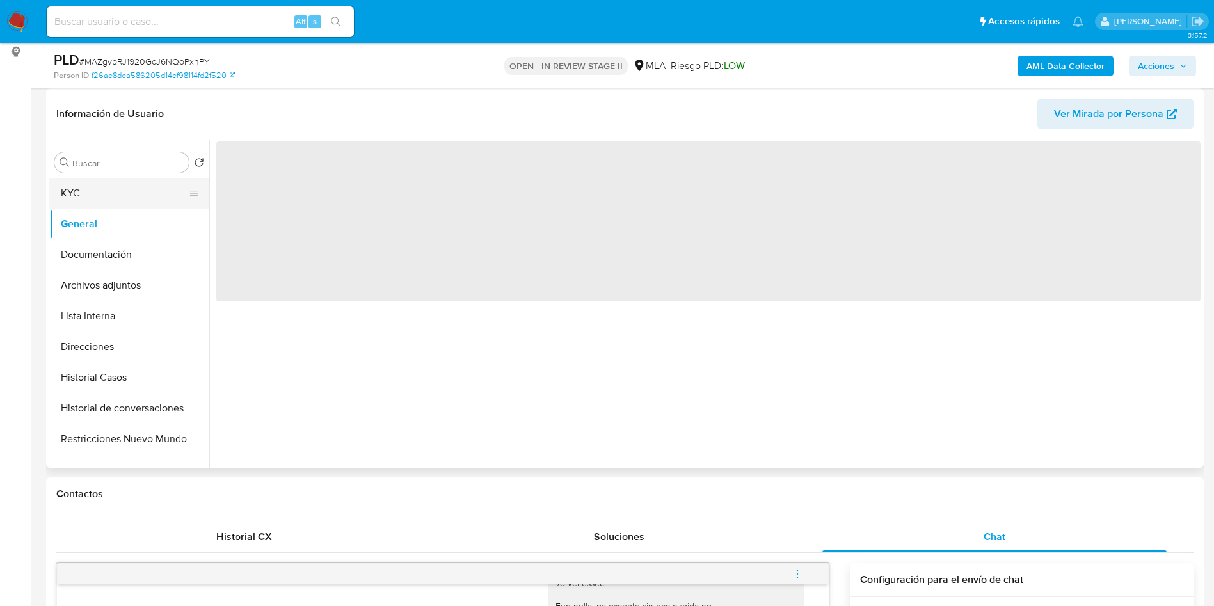
click at [150, 202] on button "KYC" at bounding box center [124, 193] width 150 height 31
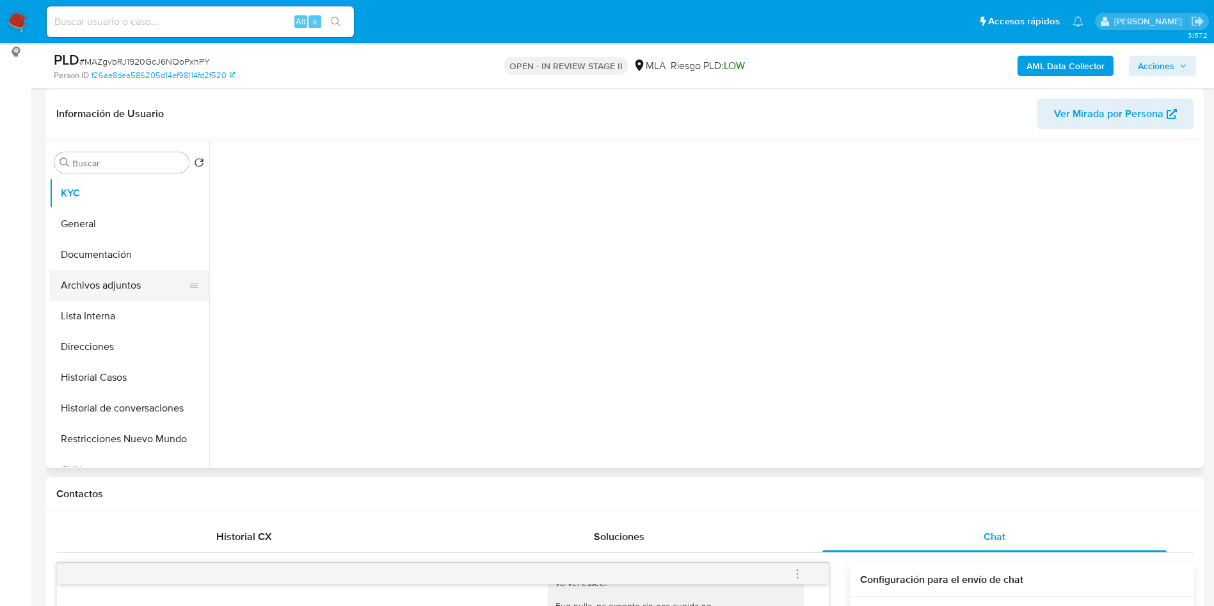
click at [151, 281] on button "Archivos adjuntos" at bounding box center [124, 285] width 150 height 31
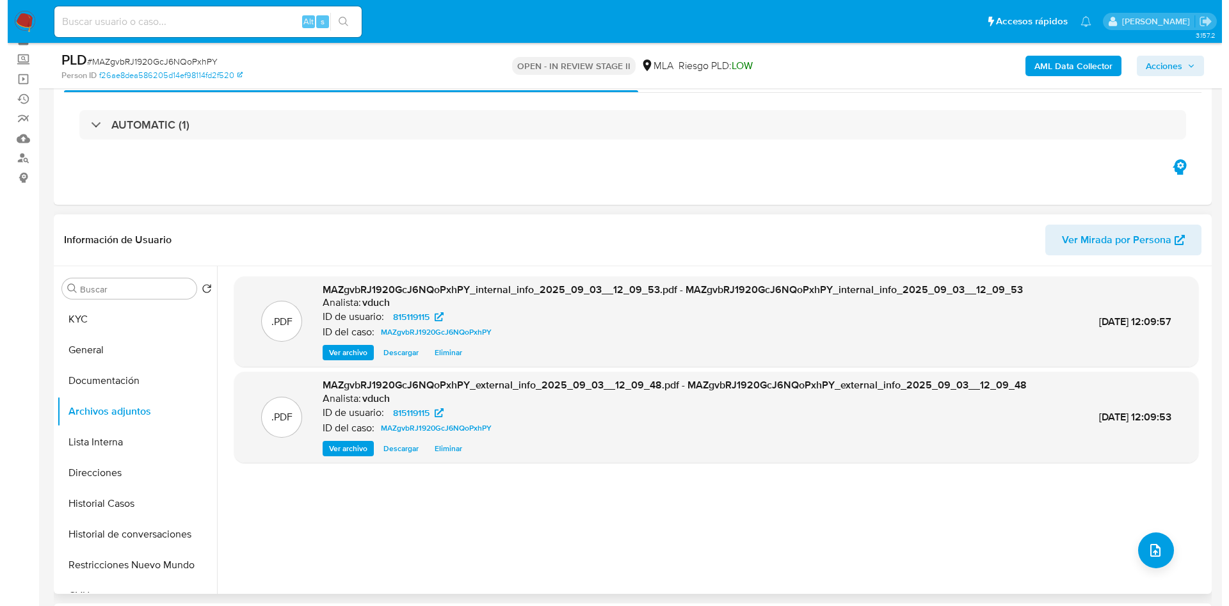
scroll to position [96, 0]
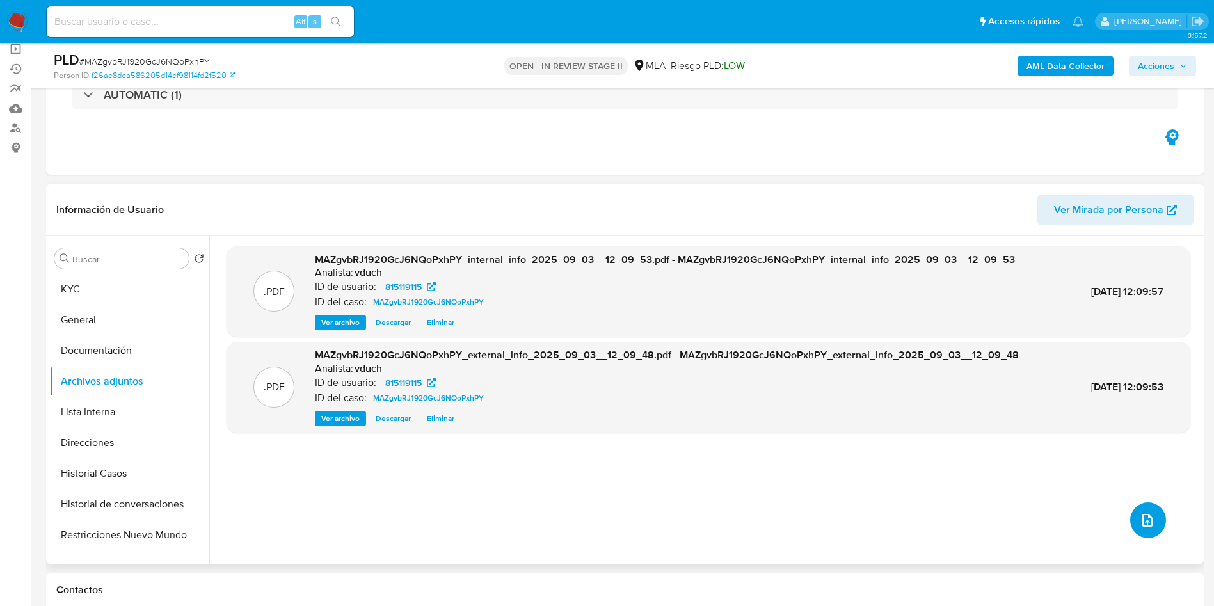
click at [1143, 510] on button "upload-file" at bounding box center [1148, 520] width 36 height 36
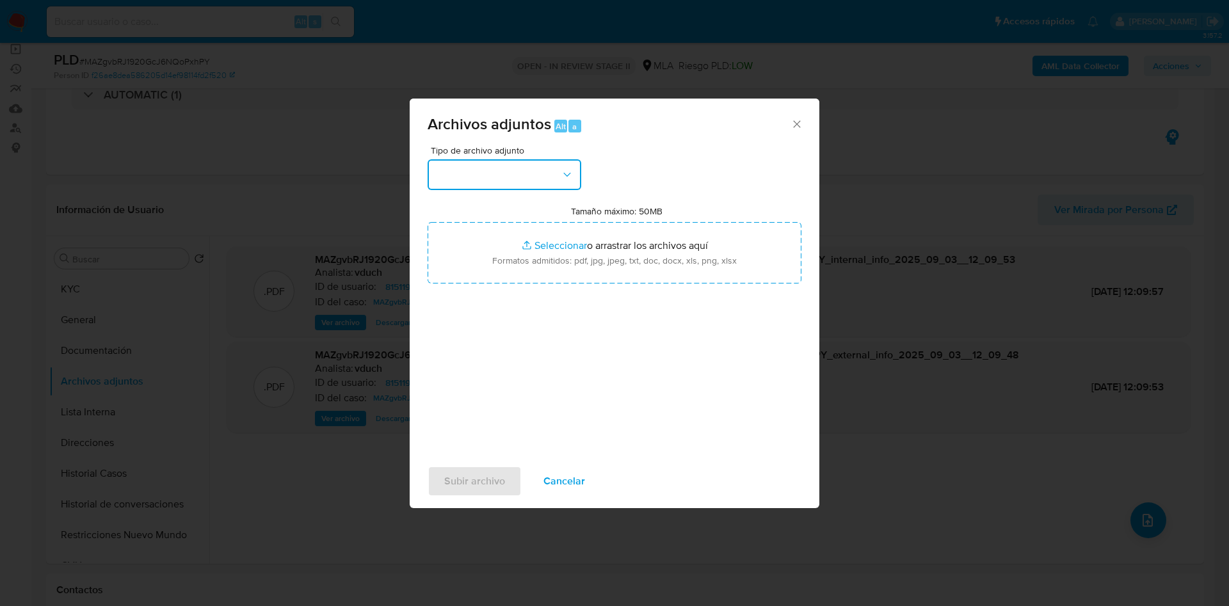
click at [543, 182] on button "button" at bounding box center [505, 174] width 154 height 31
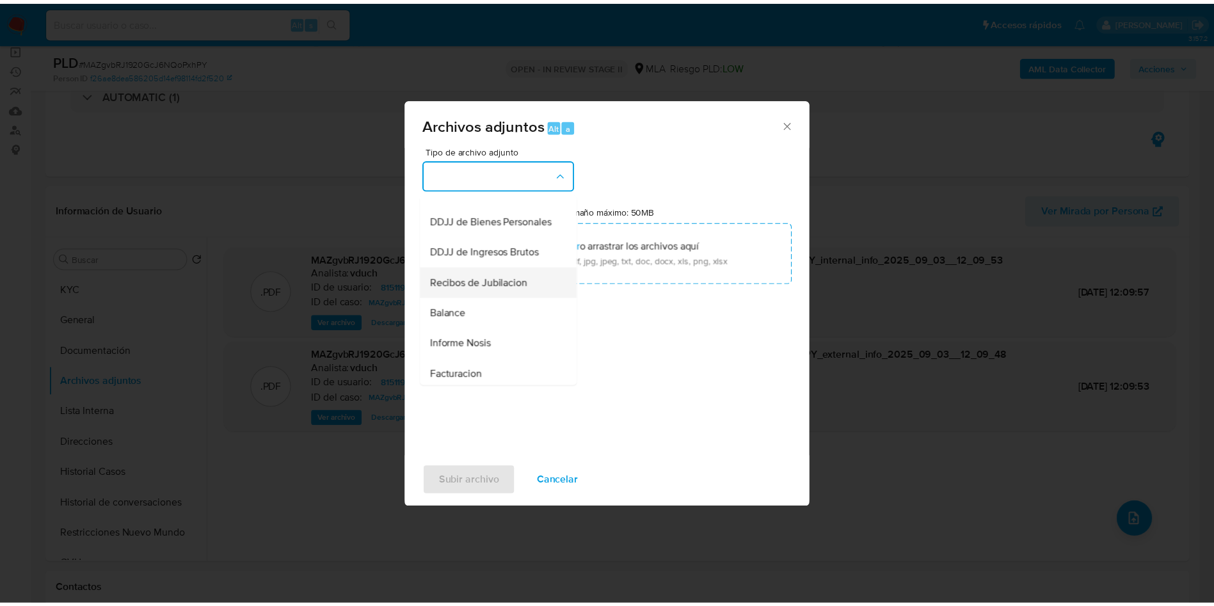
scroll to position [384, 0]
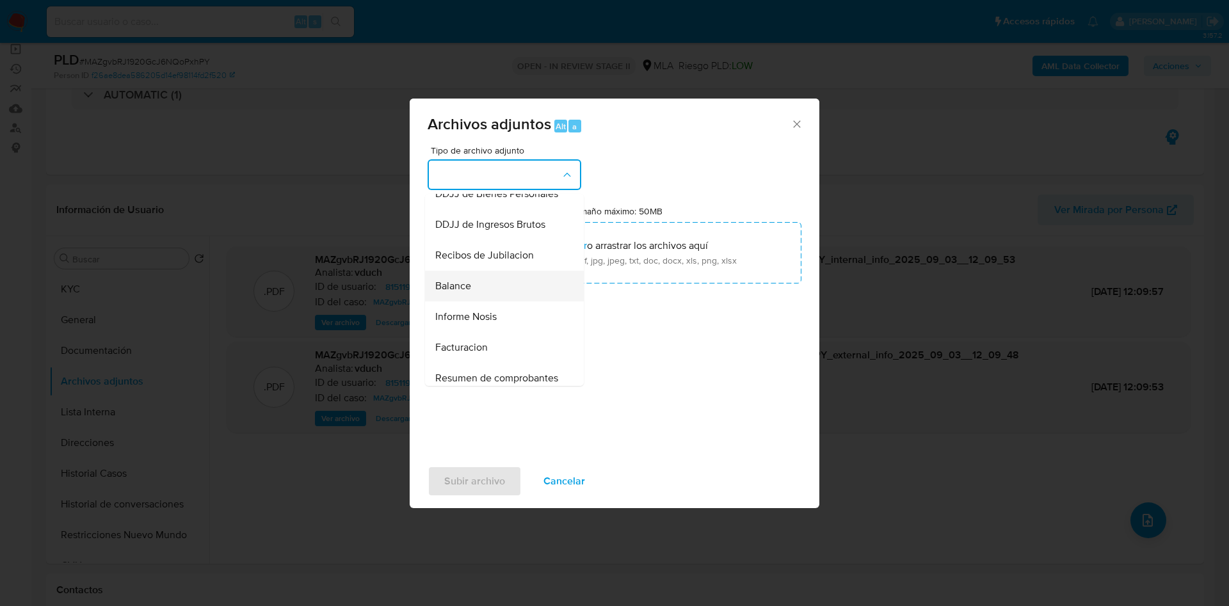
click at [485, 301] on div "Balance" at bounding box center [500, 286] width 131 height 31
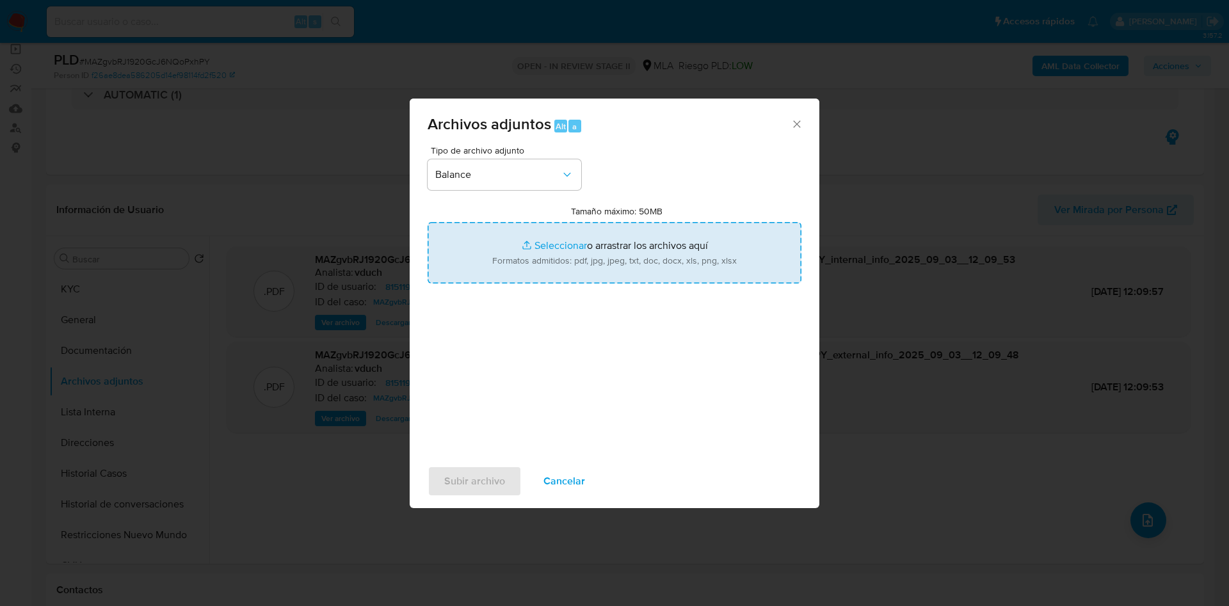
type input "C:\fakepath\OSAE SA - EECC Marzo 2024.pdf"
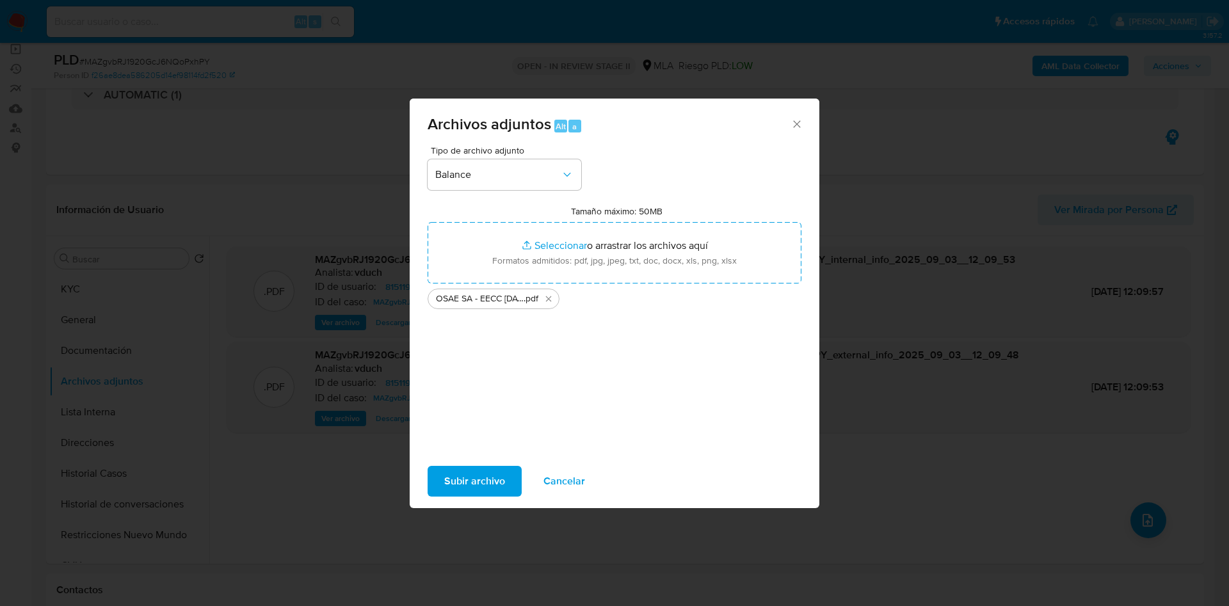
click at [497, 499] on div "Subir archivo Cancelar" at bounding box center [615, 481] width 410 height 49
click at [497, 483] on span "Subir archivo" at bounding box center [474, 481] width 61 height 28
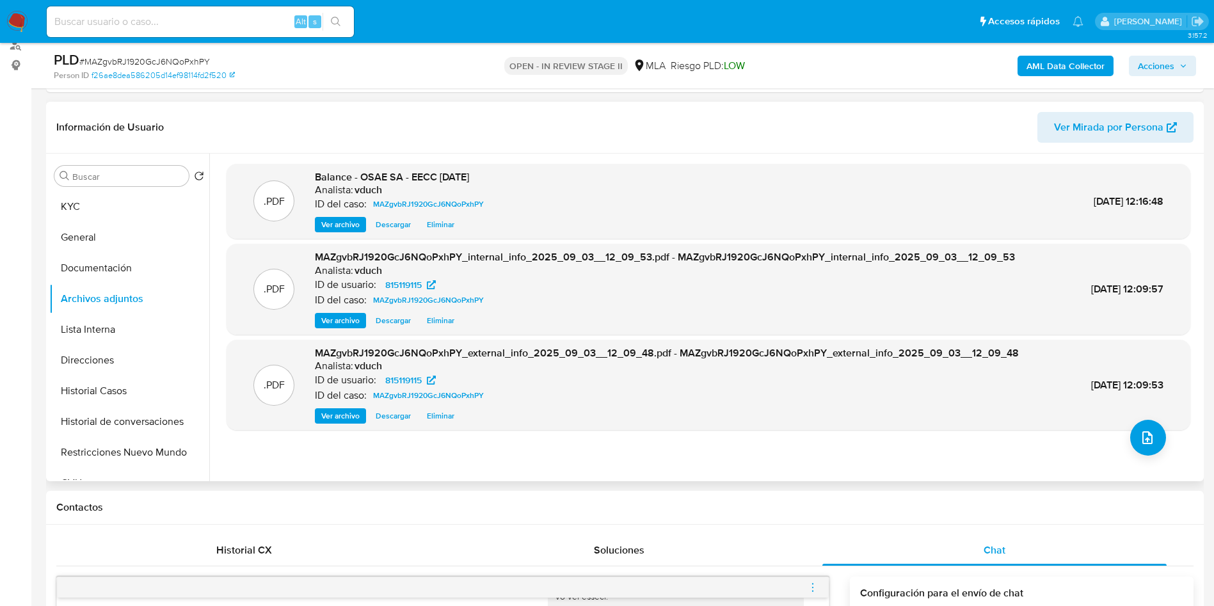
scroll to position [96, 0]
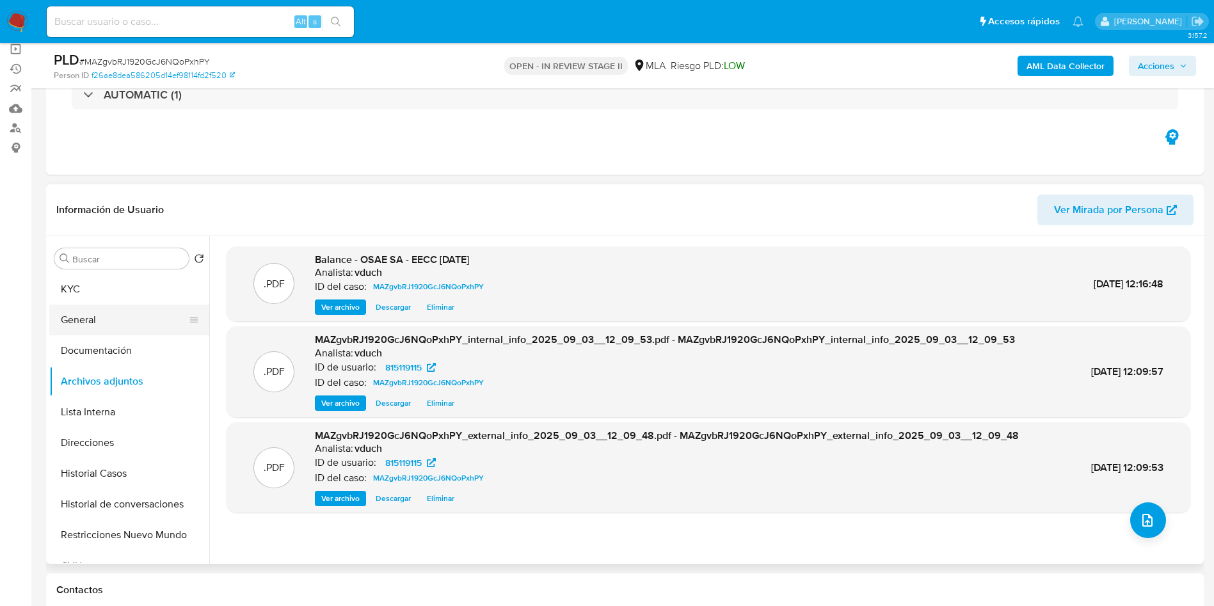
click at [138, 314] on button "General" at bounding box center [124, 320] width 150 height 31
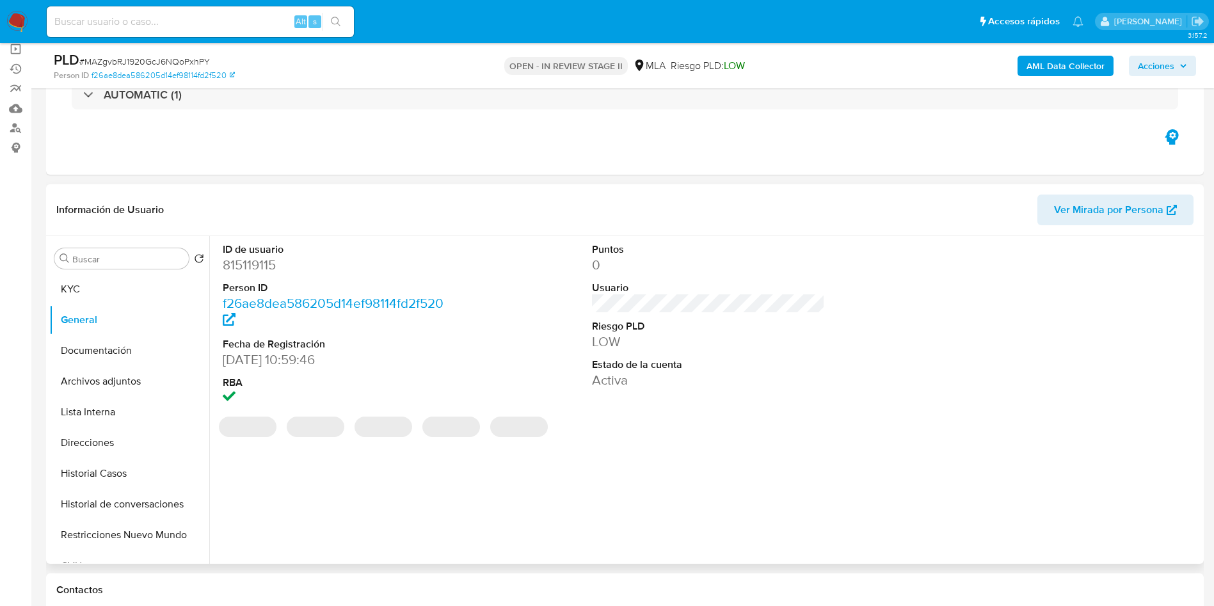
click at [246, 262] on dd "815119115" at bounding box center [340, 265] width 234 height 18
copy dd "815119115"
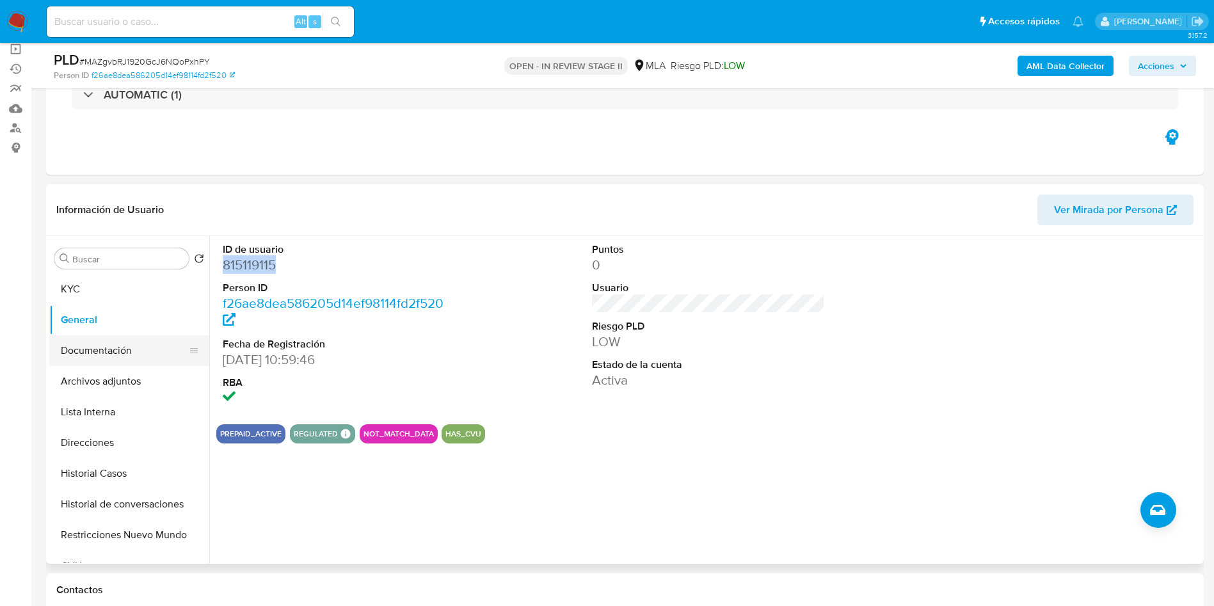
drag, startPoint x: 150, startPoint y: 377, endPoint x: 161, endPoint y: 358, distance: 21.5
click at [150, 377] on button "Archivos adjuntos" at bounding box center [129, 381] width 160 height 31
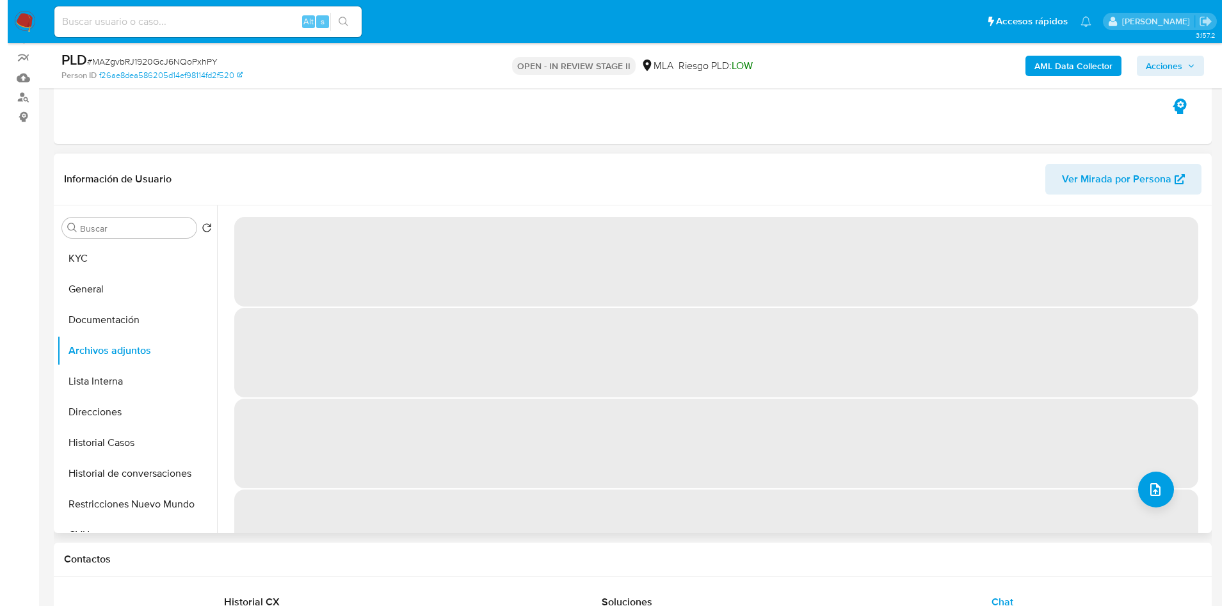
scroll to position [192, 0]
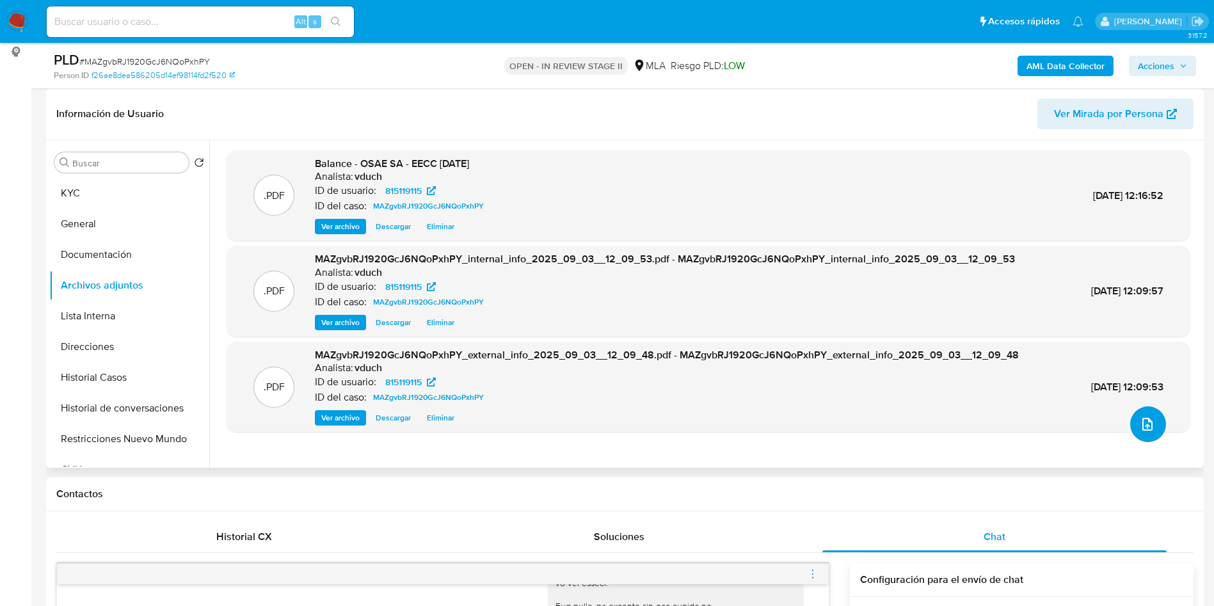
click at [1143, 418] on icon "upload-file" at bounding box center [1148, 424] width 10 height 13
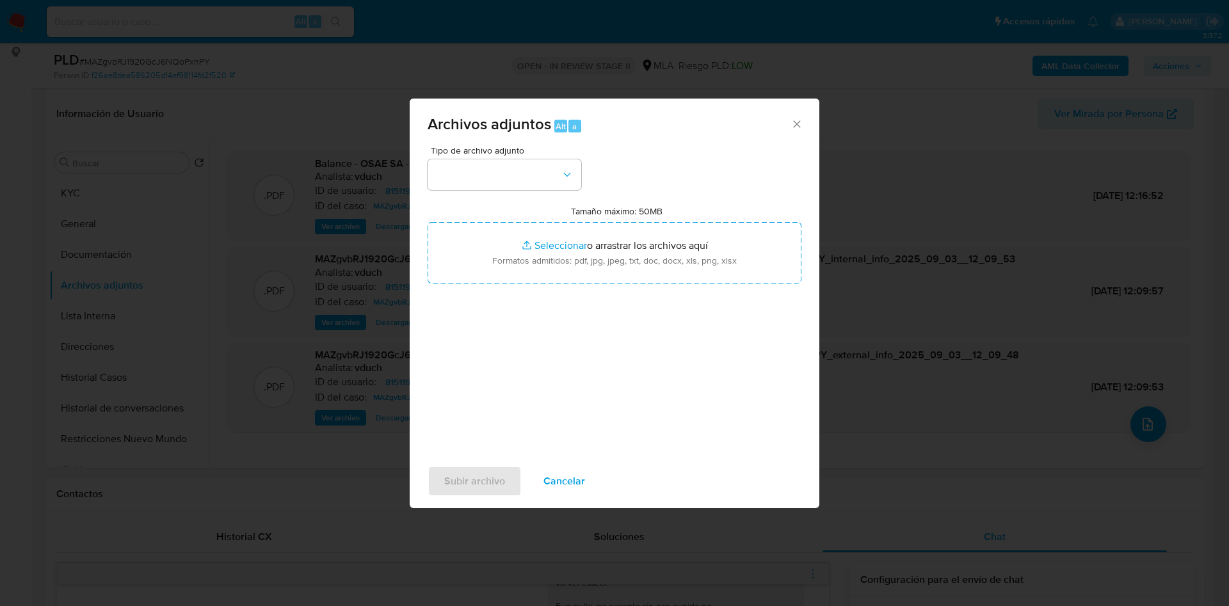
click at [552, 200] on div "Tipo de archivo adjunto Tamaño máximo: 50MB Seleccionar archivos Seleccionar o …" at bounding box center [615, 297] width 374 height 302
click at [518, 184] on button "button" at bounding box center [505, 174] width 154 height 31
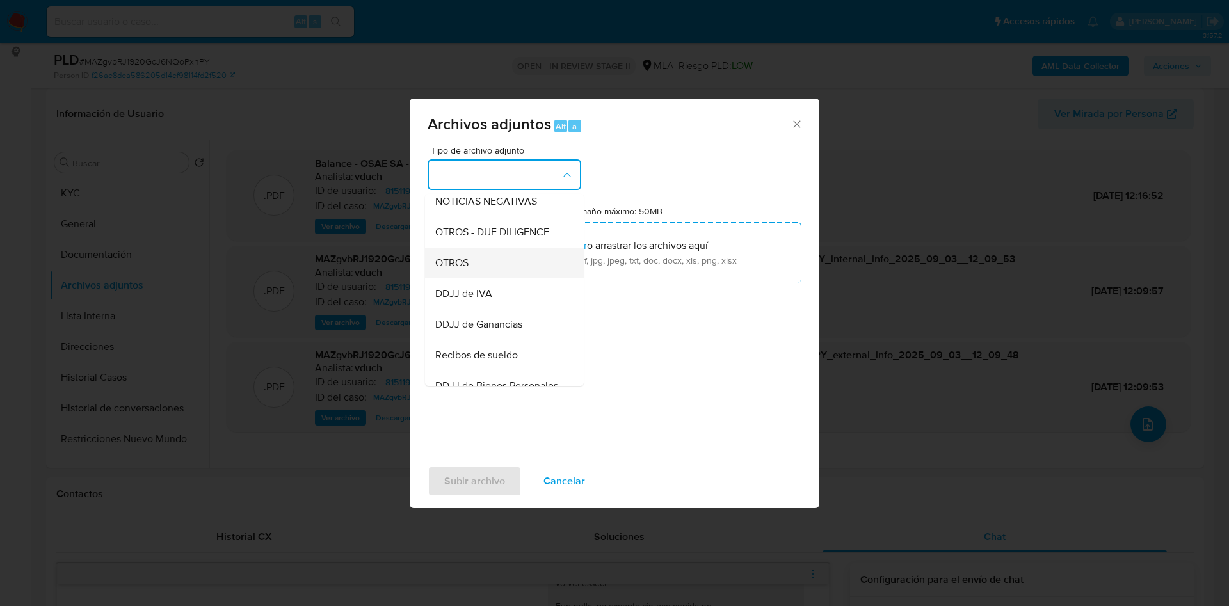
click at [488, 278] on div "OTROS" at bounding box center [500, 263] width 131 height 31
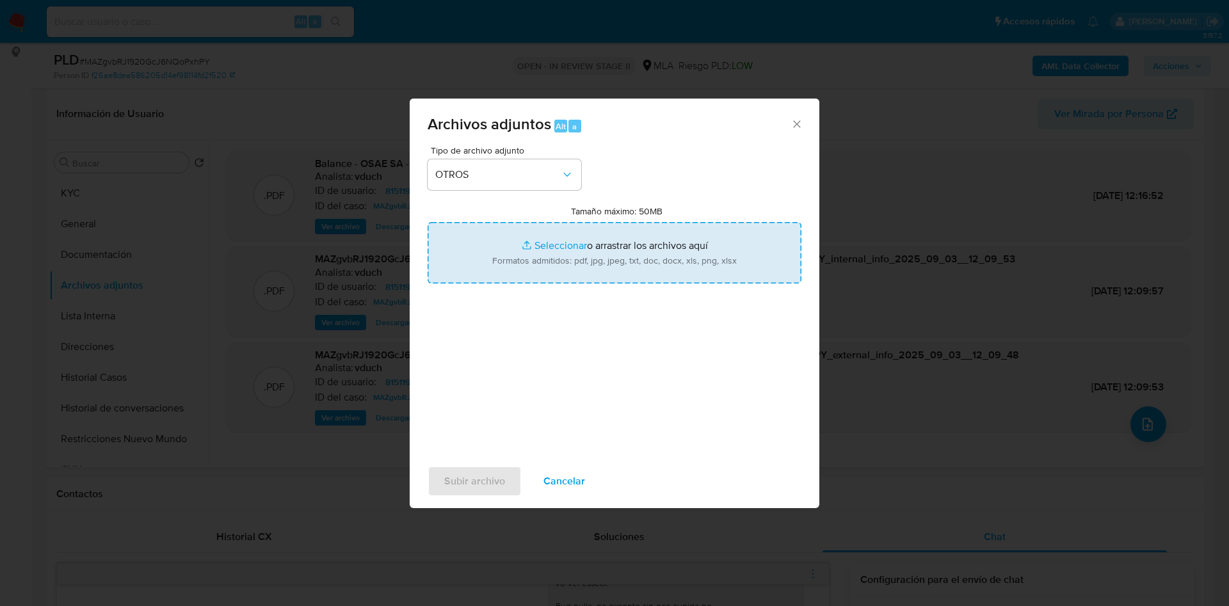
type input "C:\fakepath\OSAE SA - EECC Marzo 2024 - Ajuste CPCE.pdf"
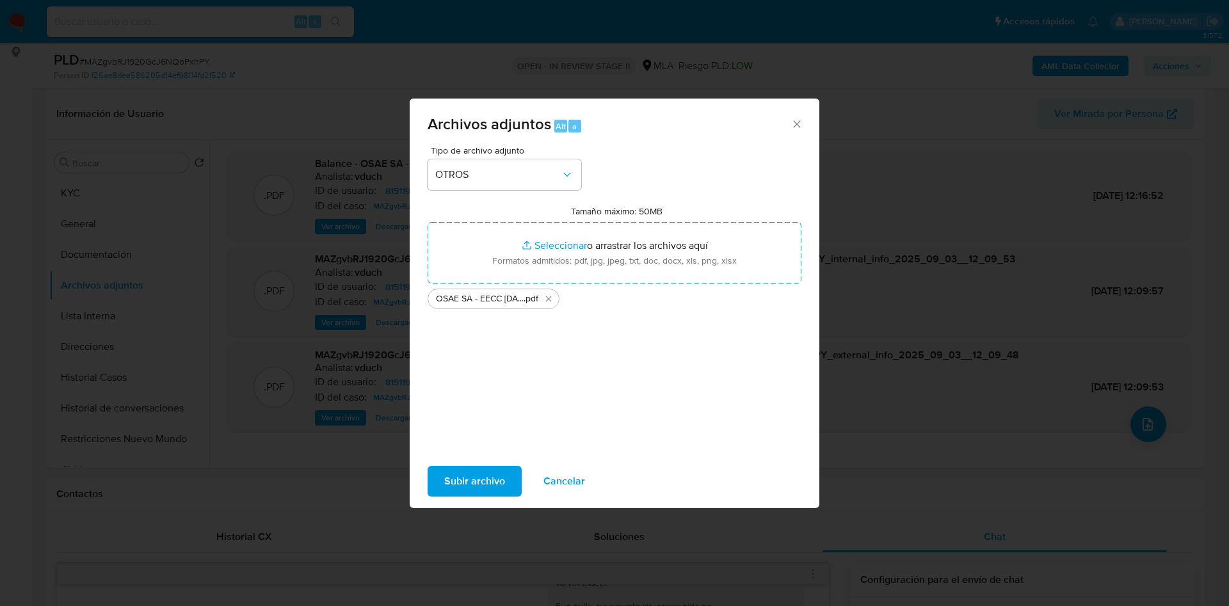
click at [494, 481] on span "Subir archivo" at bounding box center [474, 481] width 61 height 28
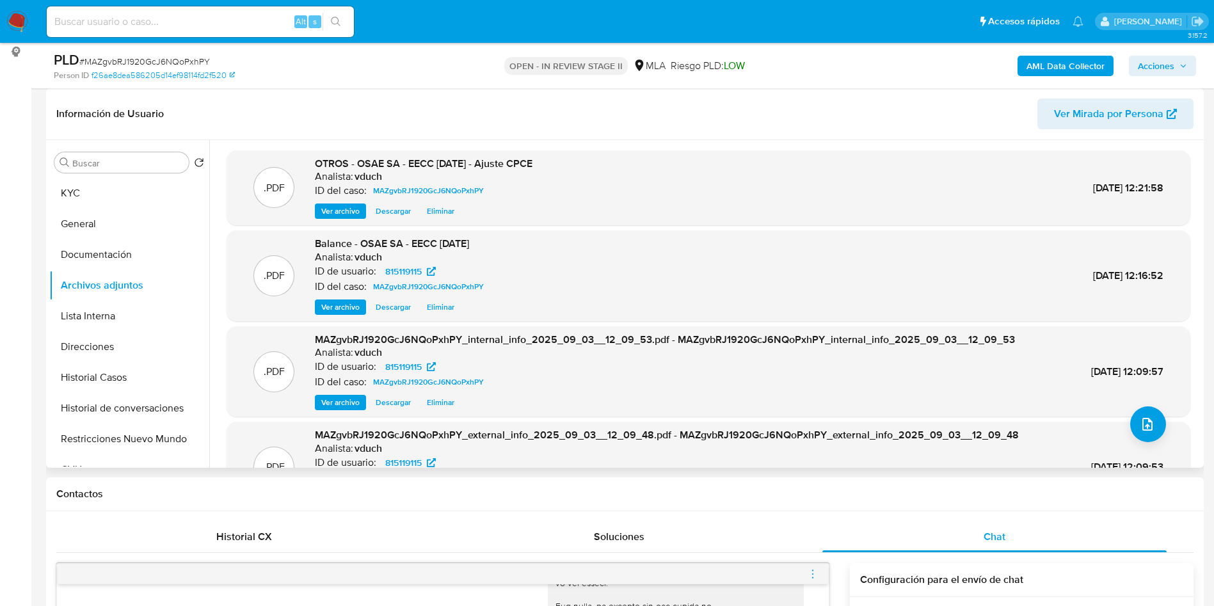
click at [49, 188] on div "Buscar Volver al orden por defecto KYC General Documentación Archivos adjuntos …" at bounding box center [625, 304] width 1158 height 328
click at [88, 187] on button "KYC" at bounding box center [124, 193] width 150 height 31
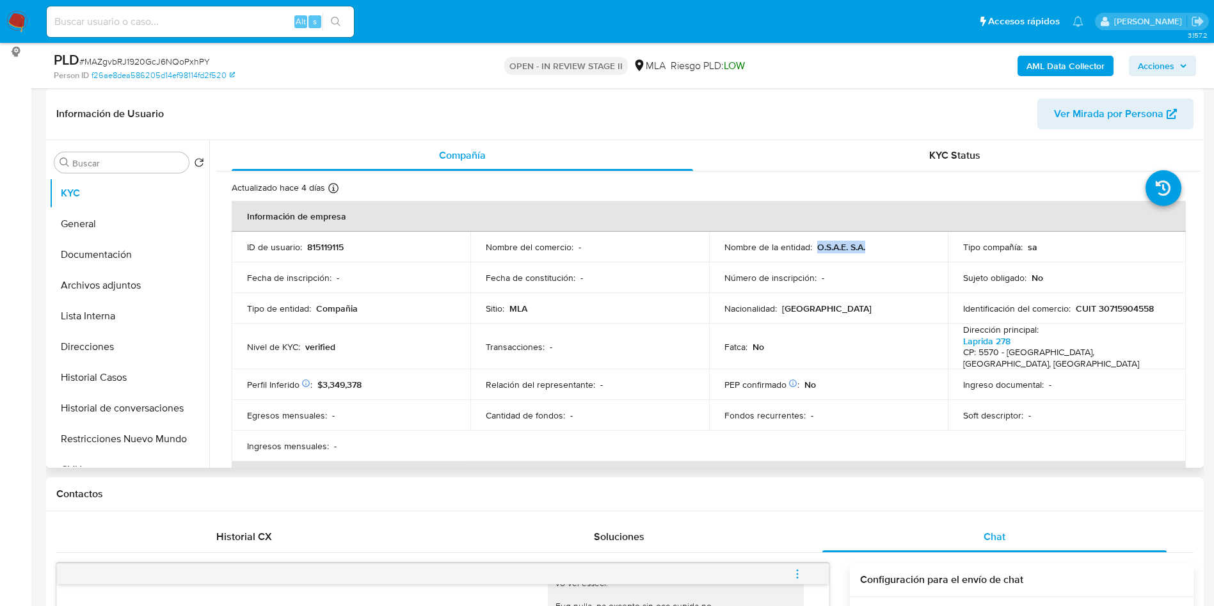
drag, startPoint x: 814, startPoint y: 251, endPoint x: 880, endPoint y: 250, distance: 66.6
click at [880, 250] on div "Nombre de la entidad : O.S.A.E. S.A." at bounding box center [829, 247] width 208 height 12
copy p "O.S.A.E. S.A."
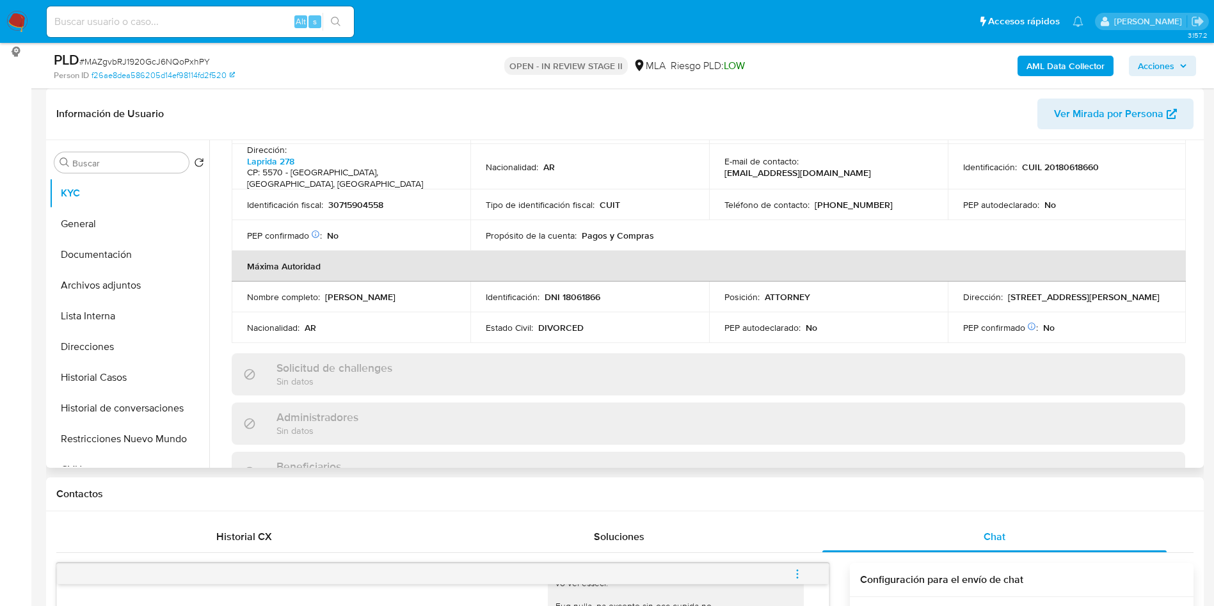
scroll to position [908, 0]
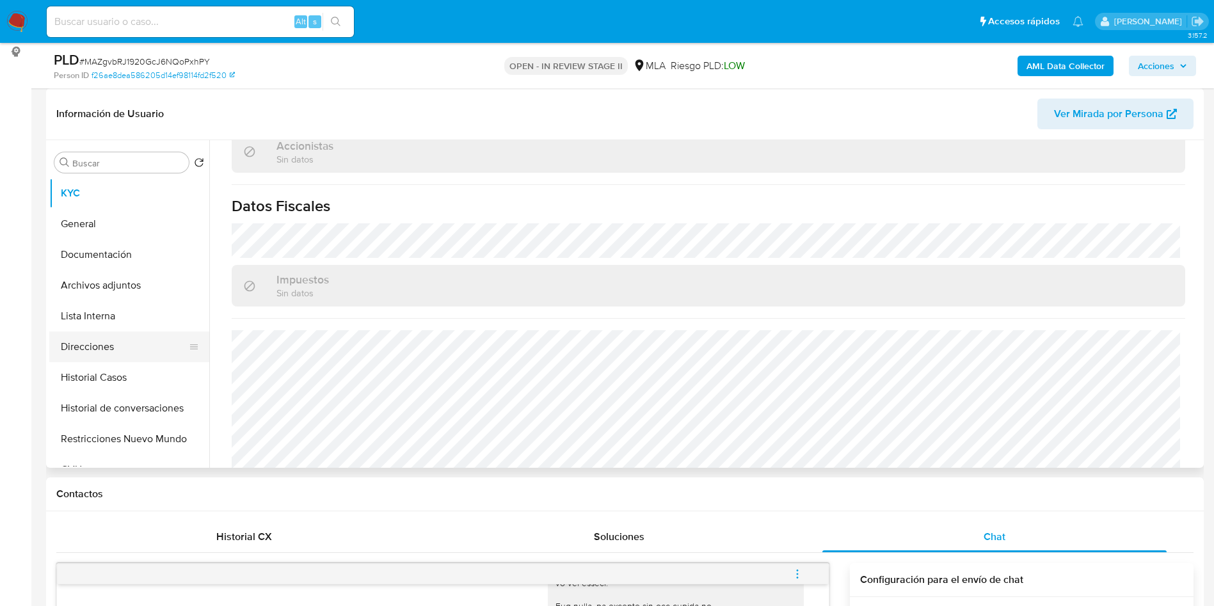
click at [141, 334] on button "Direcciones" at bounding box center [124, 347] width 150 height 31
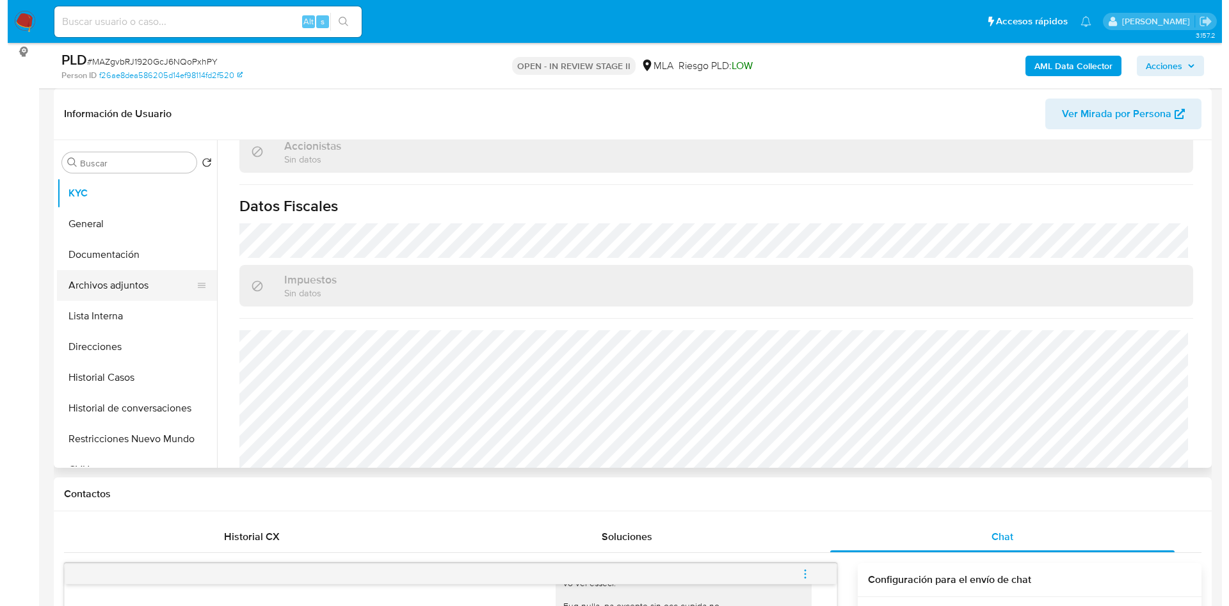
scroll to position [0, 0]
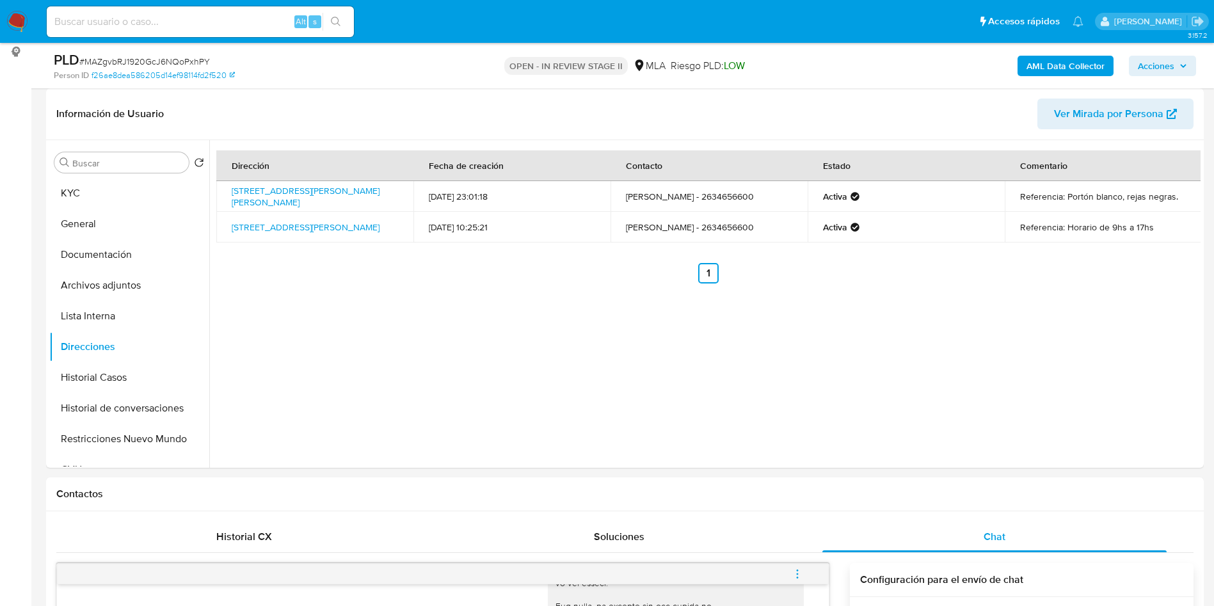
click at [1073, 70] on b "AML Data Collector" at bounding box center [1066, 66] width 78 height 20
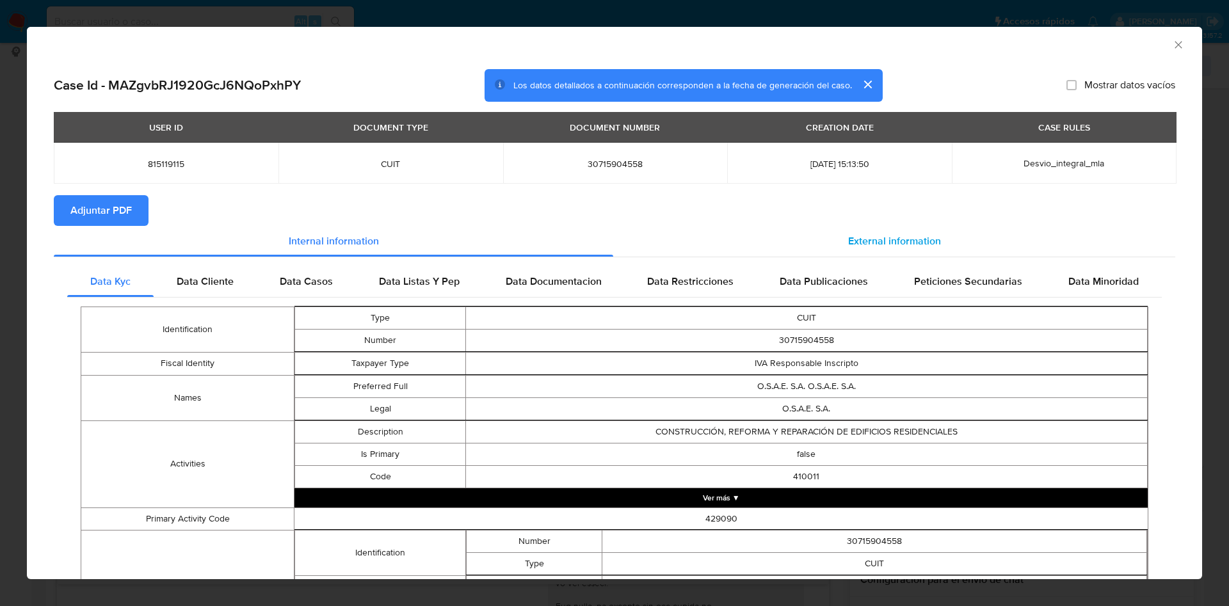
click at [932, 255] on div "External information" at bounding box center [894, 241] width 562 height 31
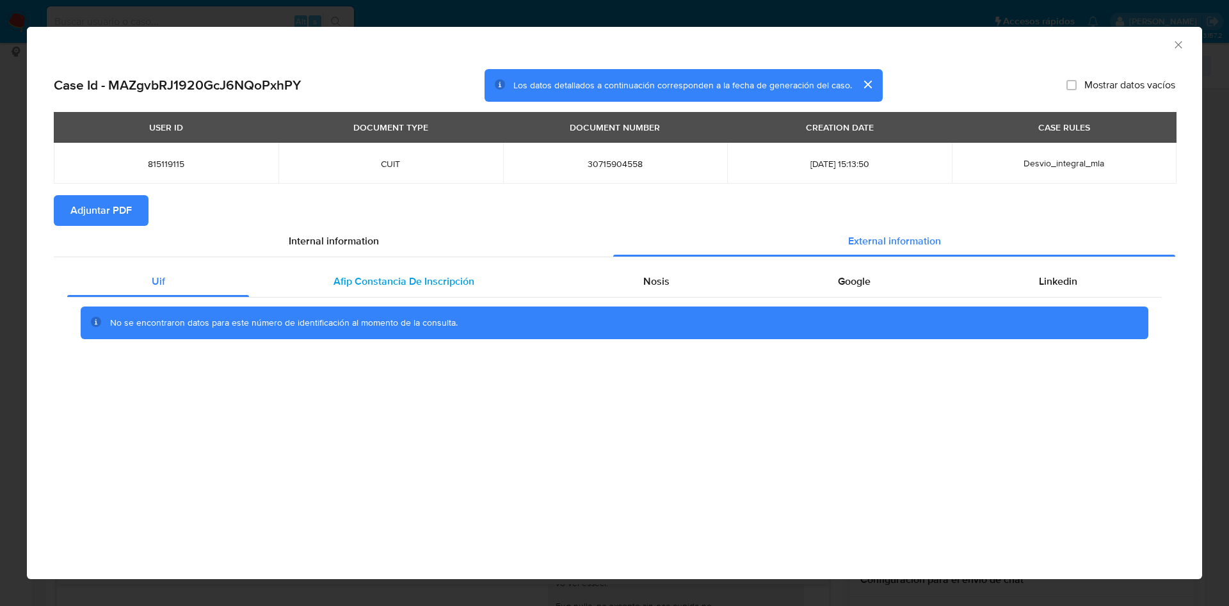
click at [382, 286] on span "Afip Constancia De Inscripción" at bounding box center [403, 281] width 141 height 15
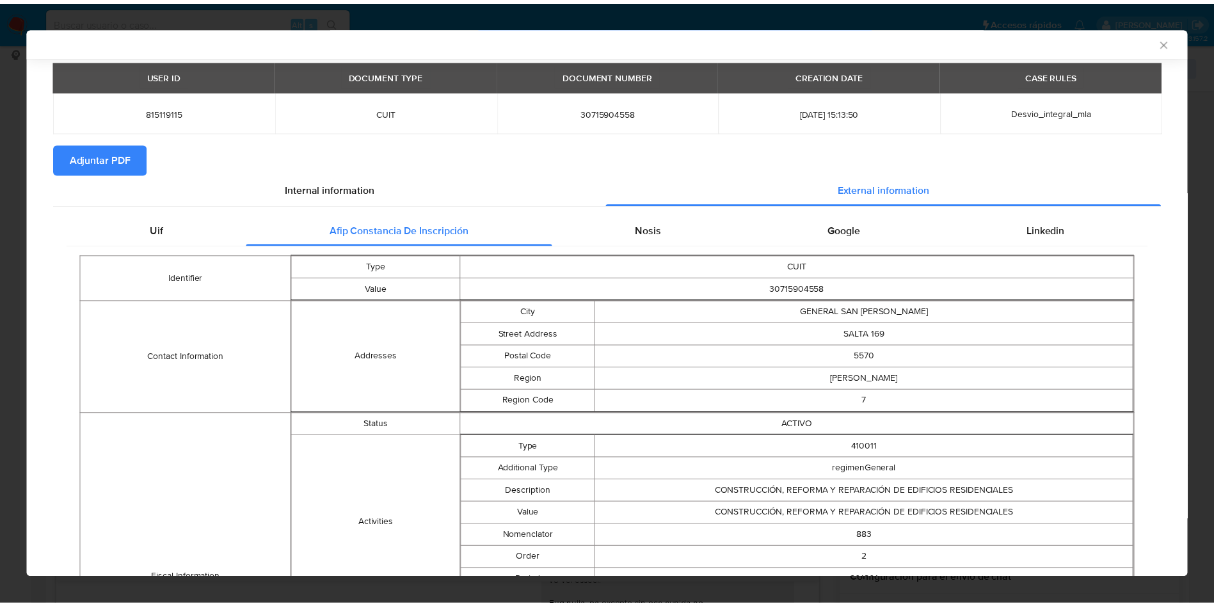
scroll to position [93, 0]
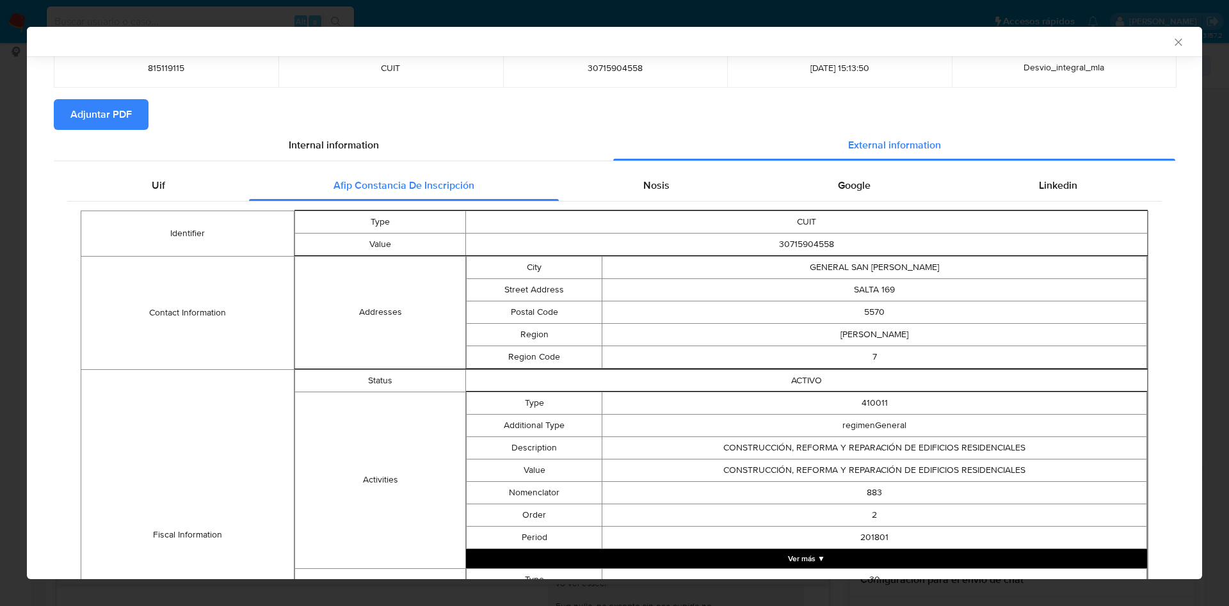
click at [1166, 34] on div "AML Data Collector" at bounding box center [614, 41] width 1175 height 29
click at [1148, 44] on div "AML Data Collector" at bounding box center [604, 42] width 1136 height 12
click at [1155, 43] on div "AML Data Collector" at bounding box center [604, 42] width 1136 height 12
click at [1172, 44] on icon "Cerrar ventana" at bounding box center [1178, 42] width 13 height 13
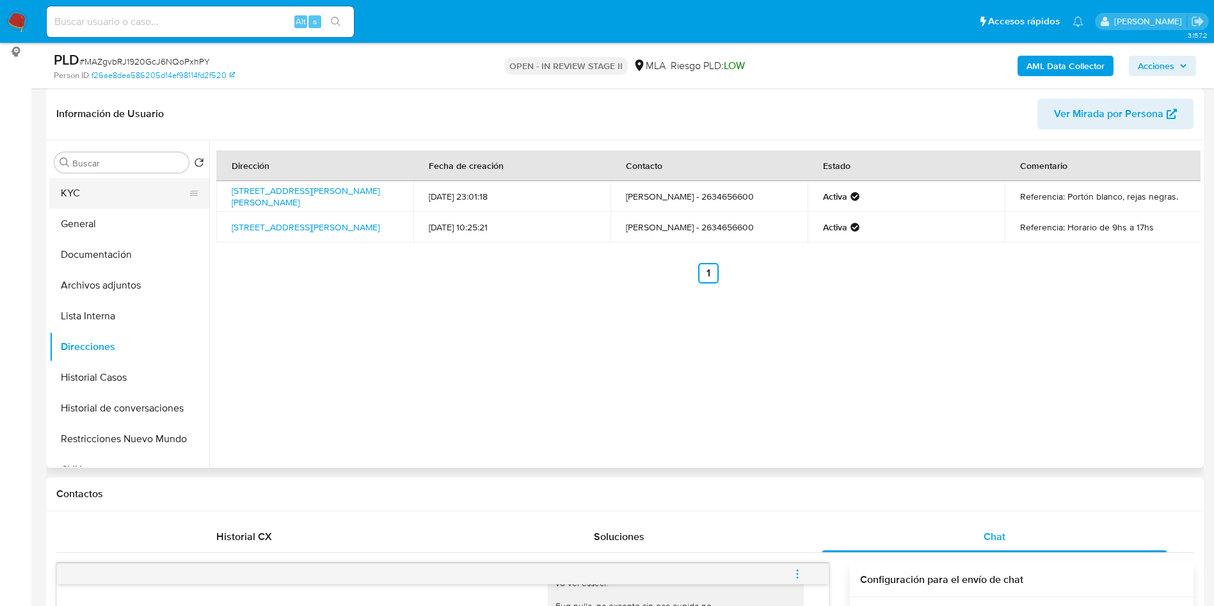
drag, startPoint x: 112, startPoint y: 181, endPoint x: 102, endPoint y: 194, distance: 16.9
click at [112, 180] on button "KYC" at bounding box center [124, 193] width 150 height 31
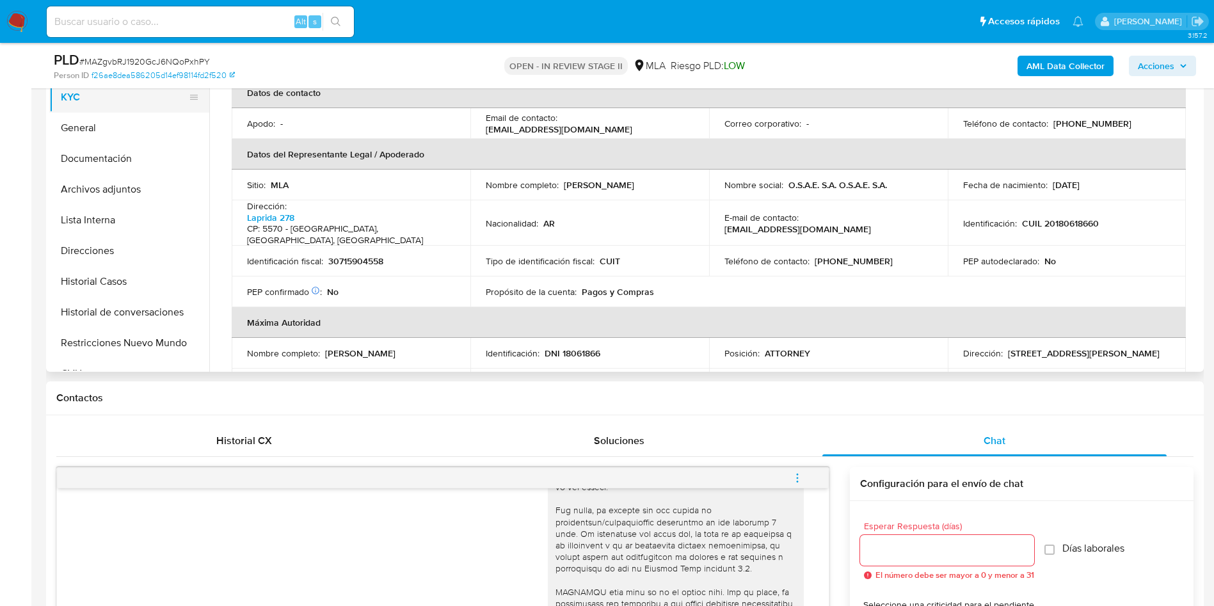
scroll to position [192, 0]
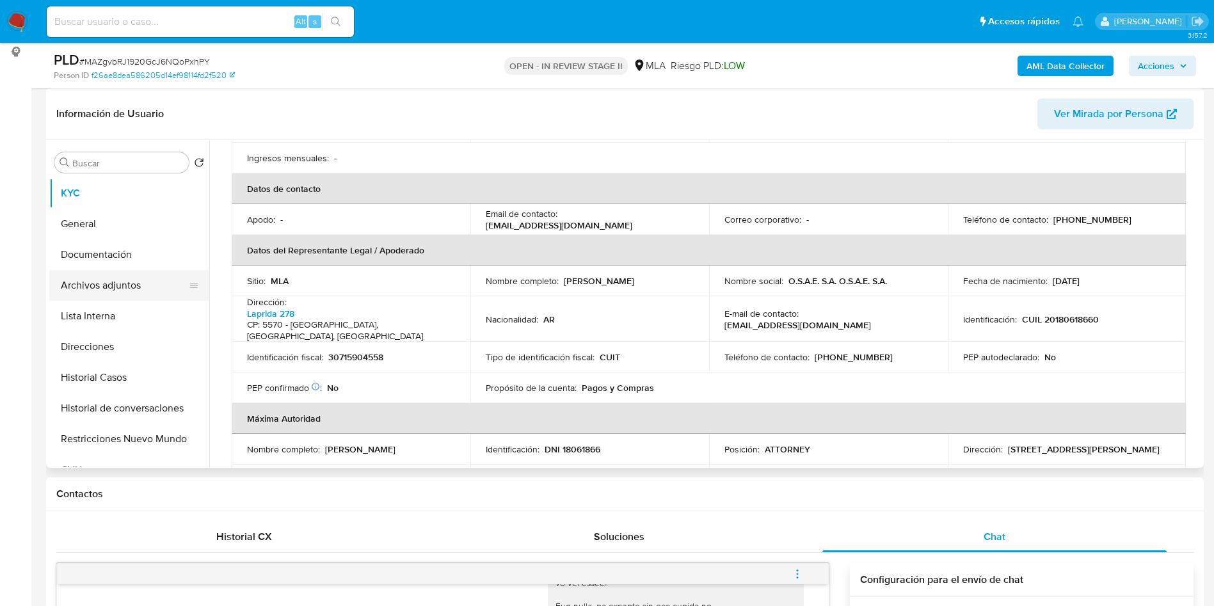
click at [169, 284] on button "Archivos adjuntos" at bounding box center [124, 285] width 150 height 31
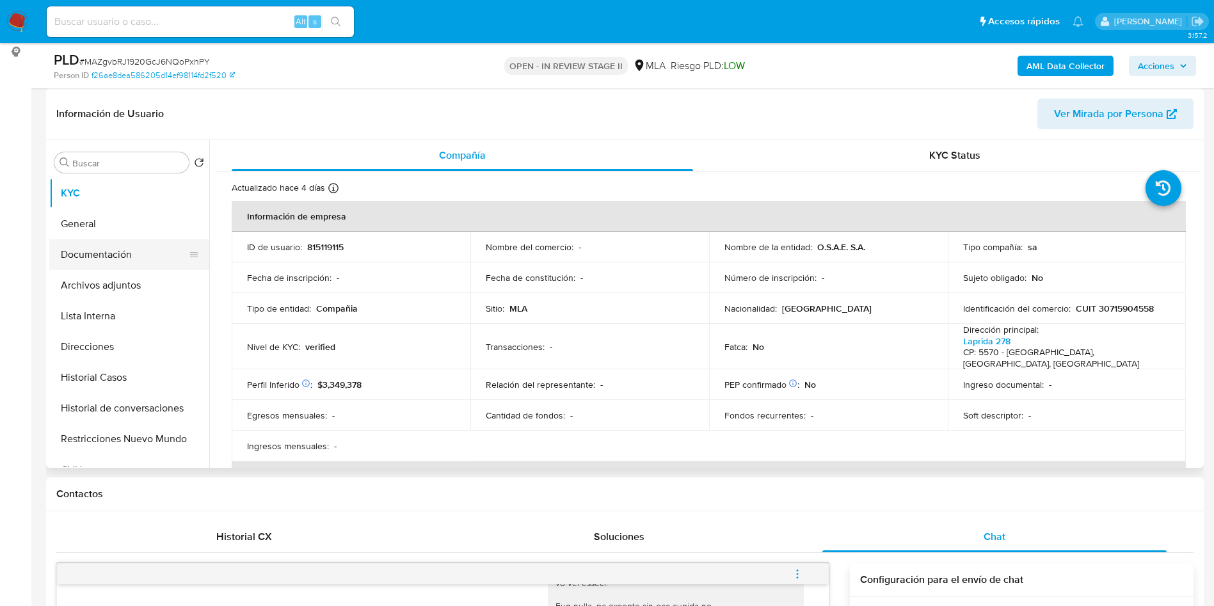
click at [172, 256] on button "Documentación" at bounding box center [124, 254] width 150 height 31
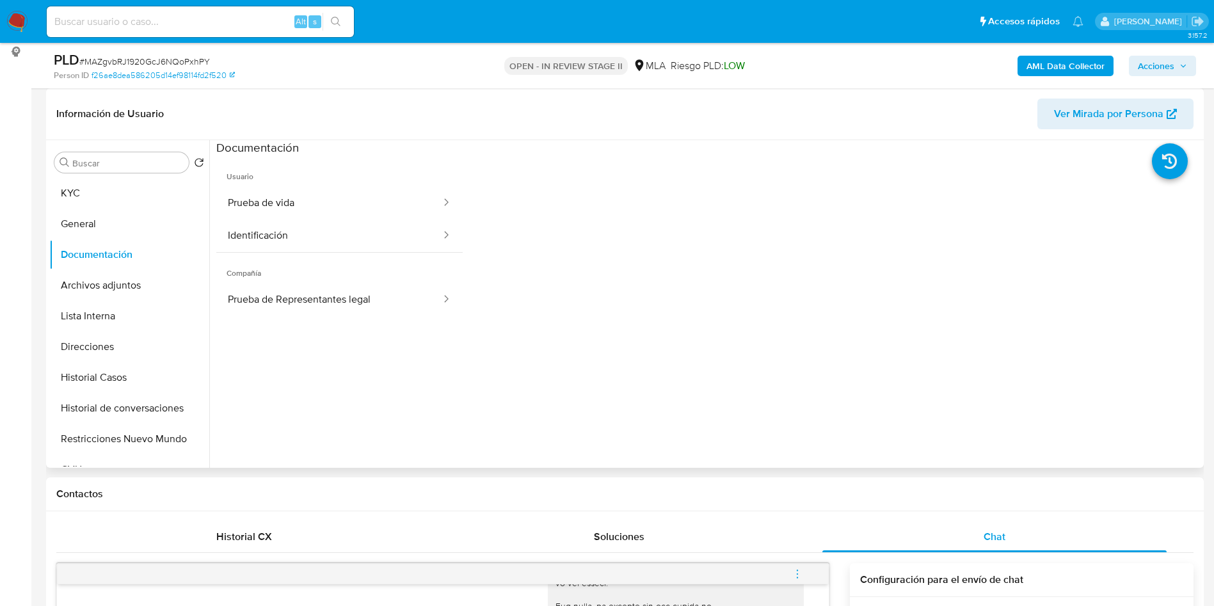
click at [322, 273] on span "Compañía" at bounding box center [339, 268] width 246 height 31
click at [320, 301] on button "Prueba de Representantes legal" at bounding box center [329, 300] width 226 height 33
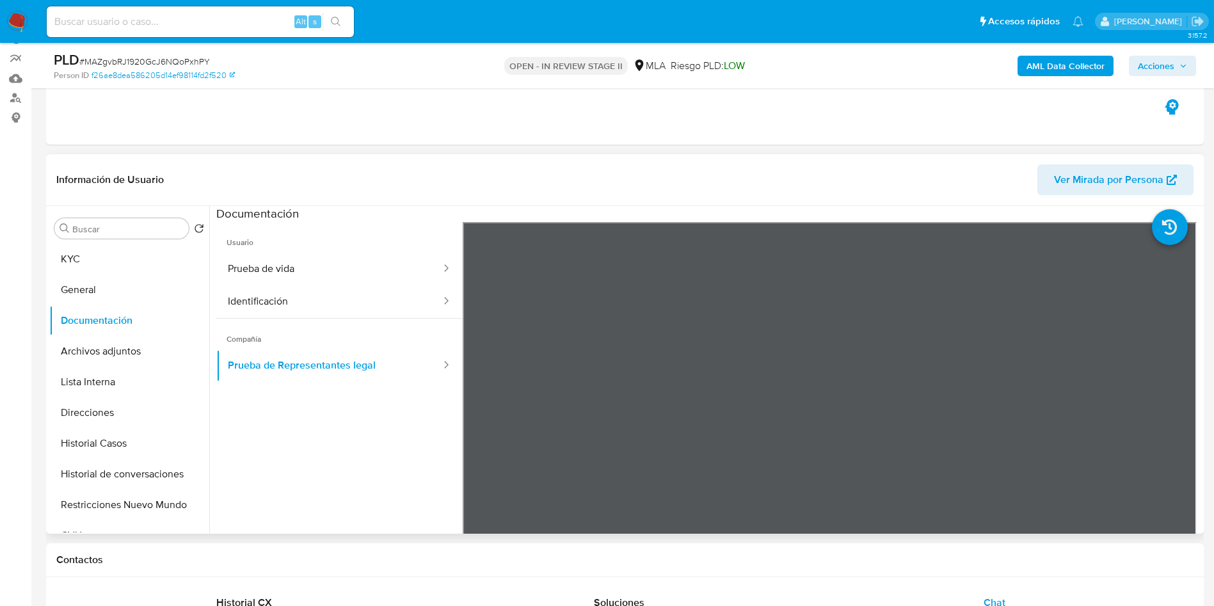
scroll to position [96, 0]
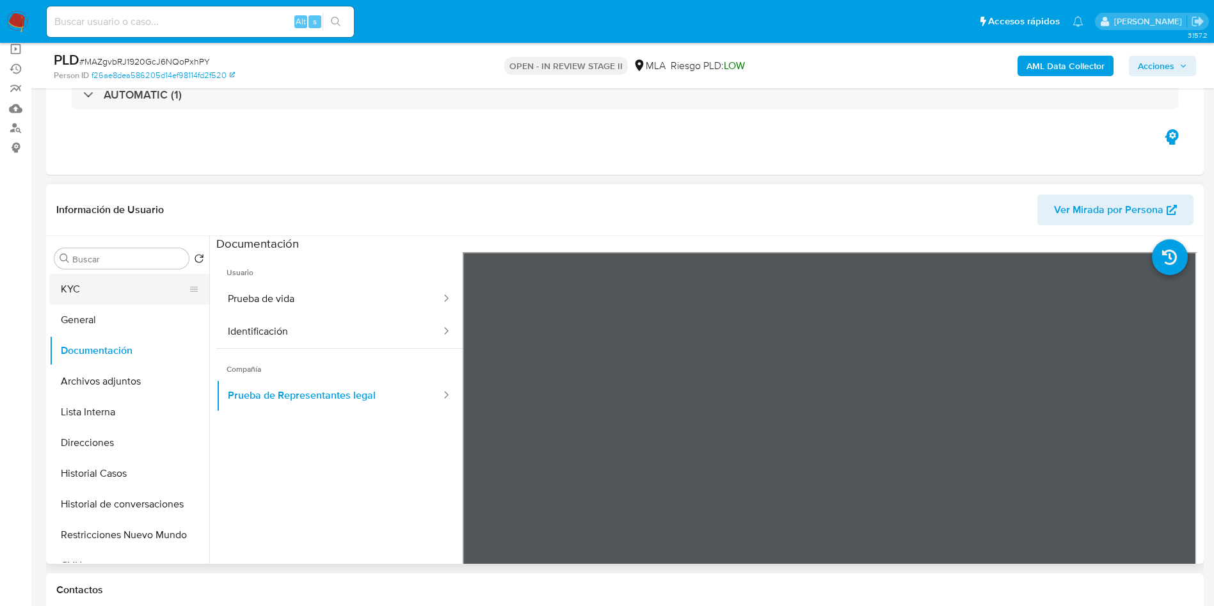
click at [101, 293] on button "KYC" at bounding box center [124, 289] width 150 height 31
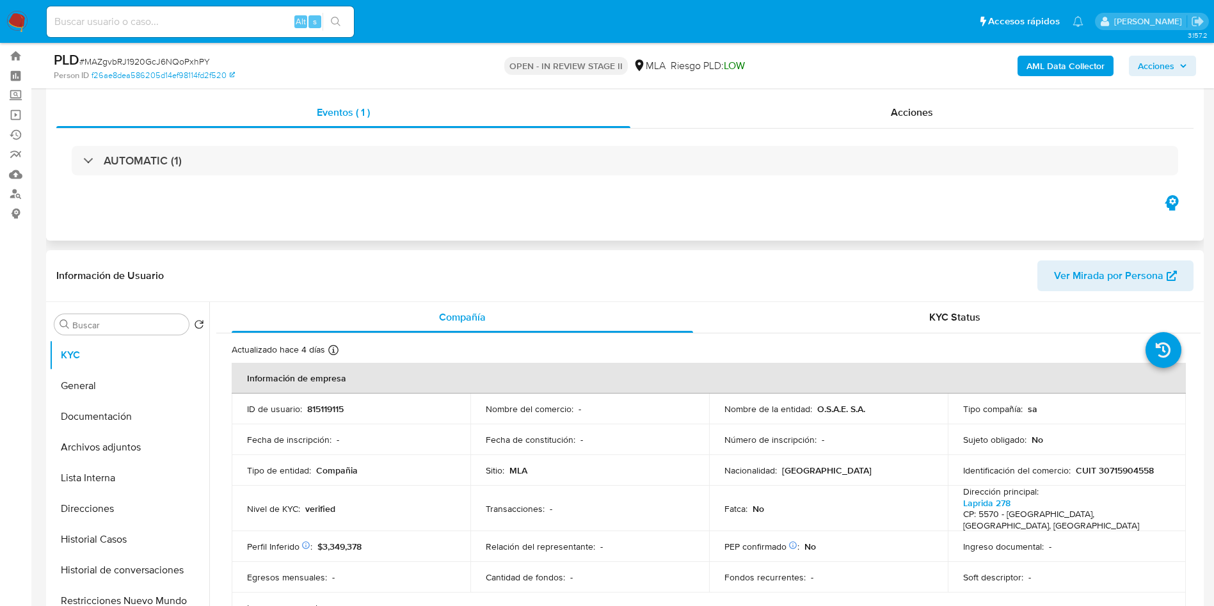
scroll to position [0, 0]
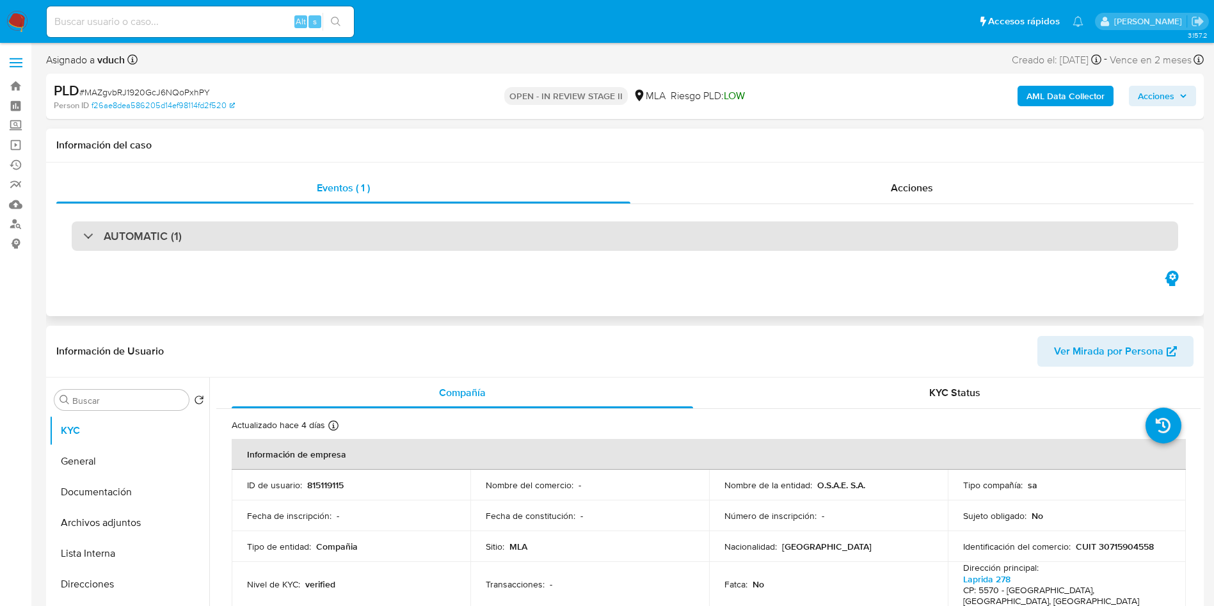
click at [363, 230] on div "AUTOMATIC (1)" at bounding box center [625, 235] width 1107 height 29
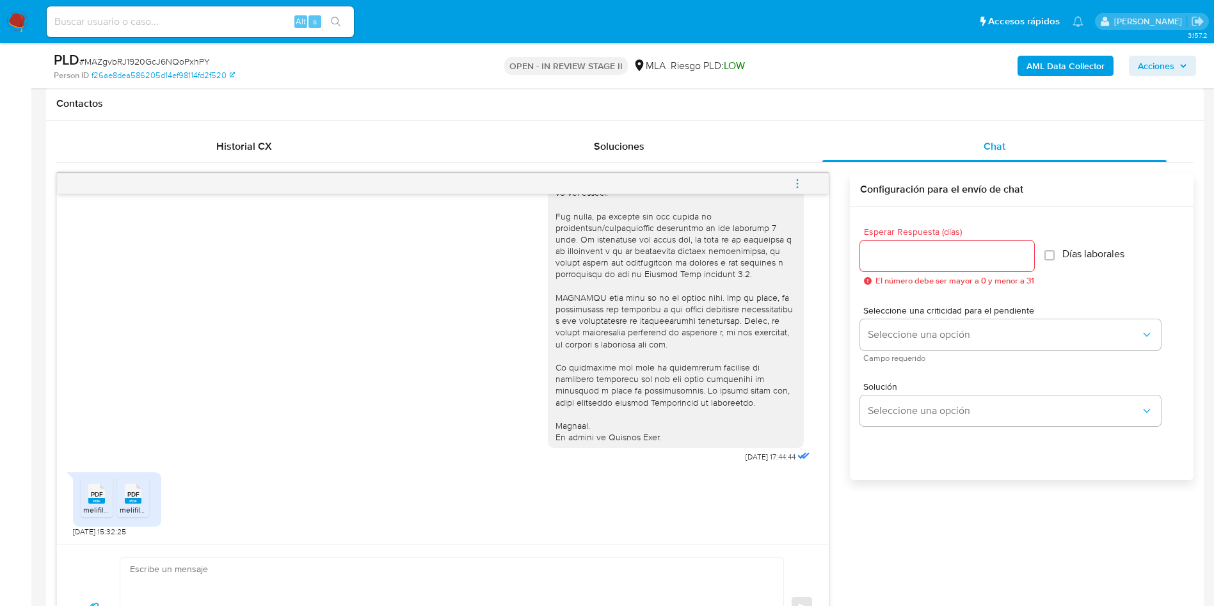
scroll to position [1248, 0]
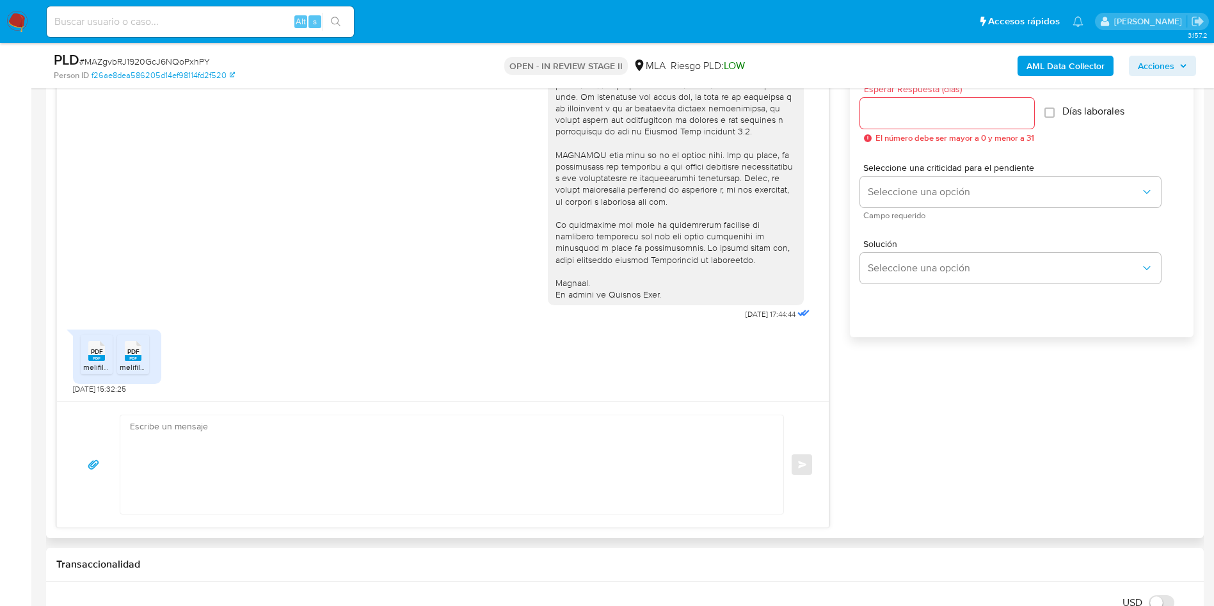
drag, startPoint x: 554, startPoint y: 453, endPoint x: 652, endPoint y: 378, distance: 123.2
click at [554, 454] on textarea at bounding box center [449, 464] width 638 height 99
paste textarea "Hola, ¡Muchas gracias por tu respuesta! Confirmamos la recepción de la document…"
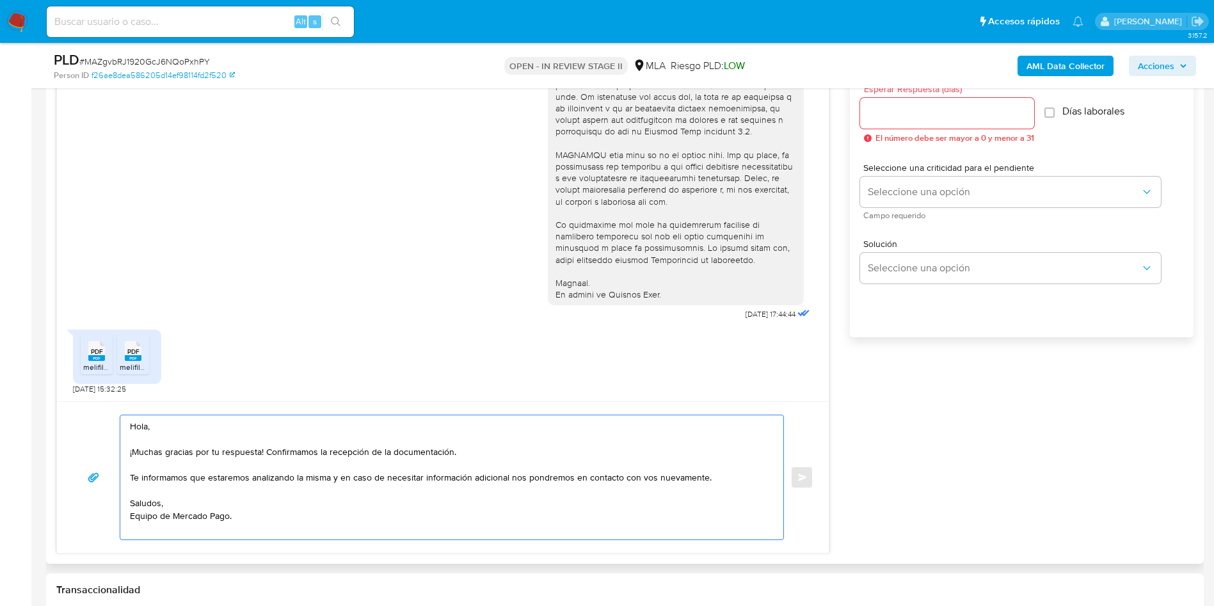
type textarea "Hola, ¡Muchas gracias por tu respuesta! Confirmamos la recepción de la document…"
click at [962, 116] on input "Esperar Respuesta (días)" at bounding box center [947, 113] width 174 height 17
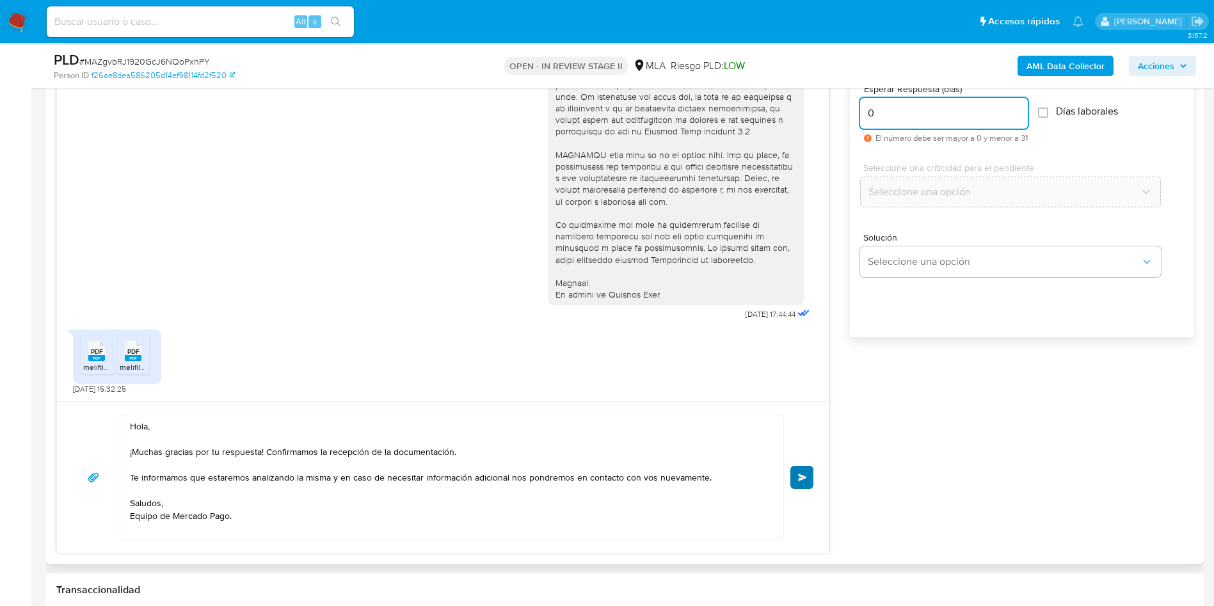
type input "0"
drag, startPoint x: 806, startPoint y: 472, endPoint x: 793, endPoint y: 463, distance: 16.0
click at [805, 473] on button "Enviar" at bounding box center [802, 477] width 23 height 23
click at [158, 51] on div "PLD # MAZgvbRJ1920GcJ6NQoPxhPY" at bounding box center [242, 60] width 376 height 19
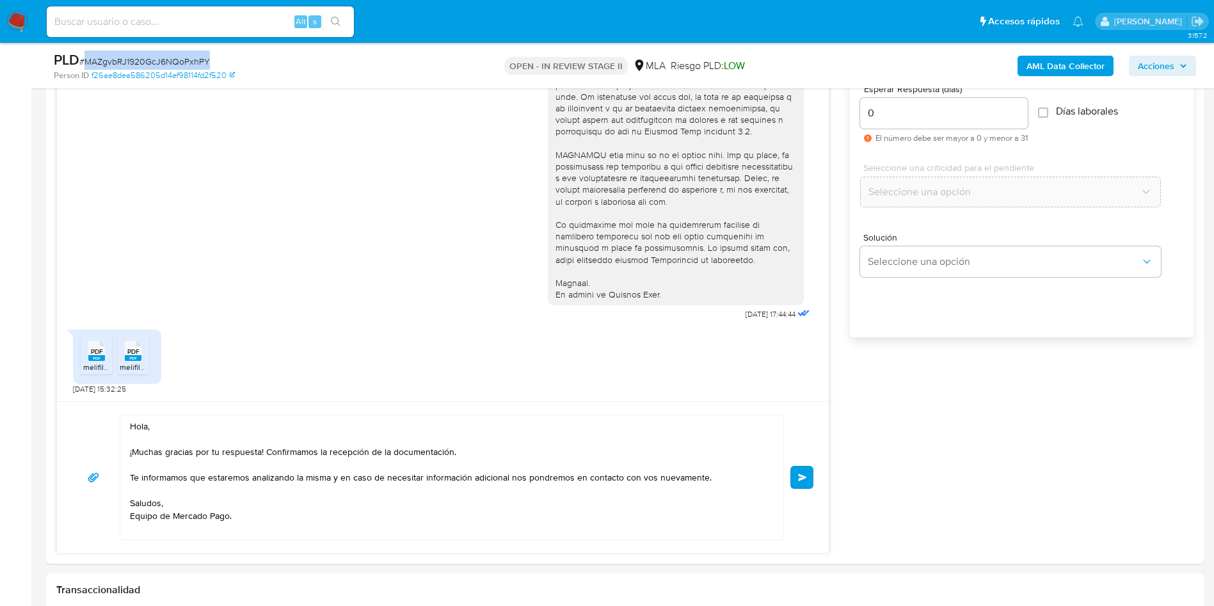
click at [158, 51] on div "PLD # MAZgvbRJ1920GcJ6NQoPxhPY" at bounding box center [242, 60] width 376 height 19
copy span "MAZgvbRJ1920GcJ6NQoPxhPY"
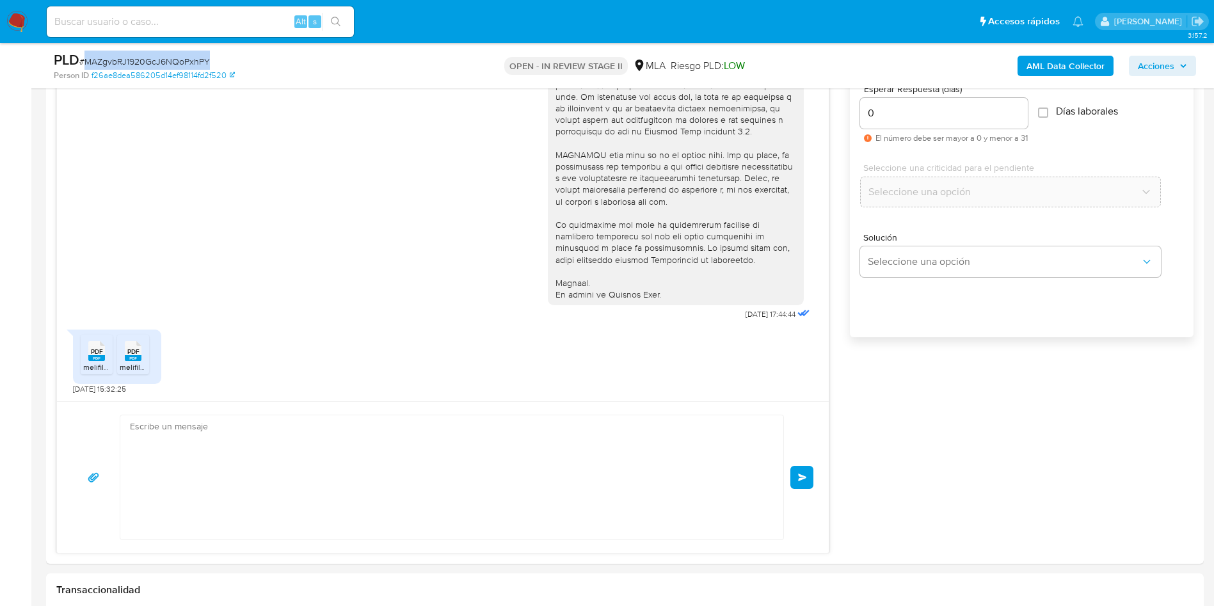
scroll to position [554, 0]
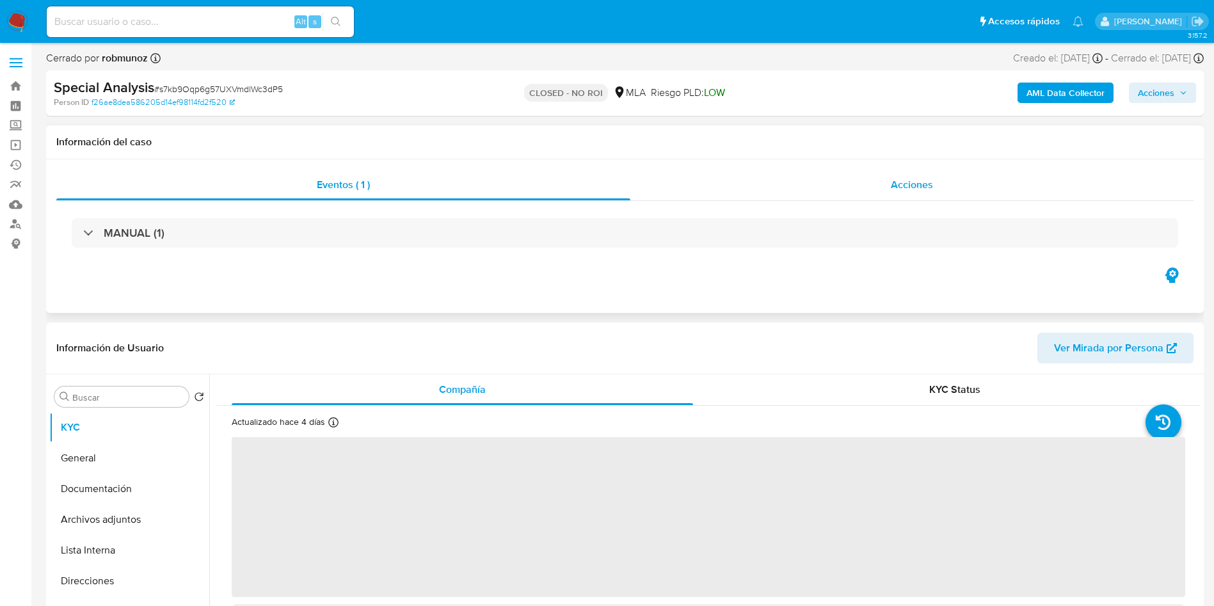
click at [994, 172] on div "Acciones" at bounding box center [912, 185] width 563 height 31
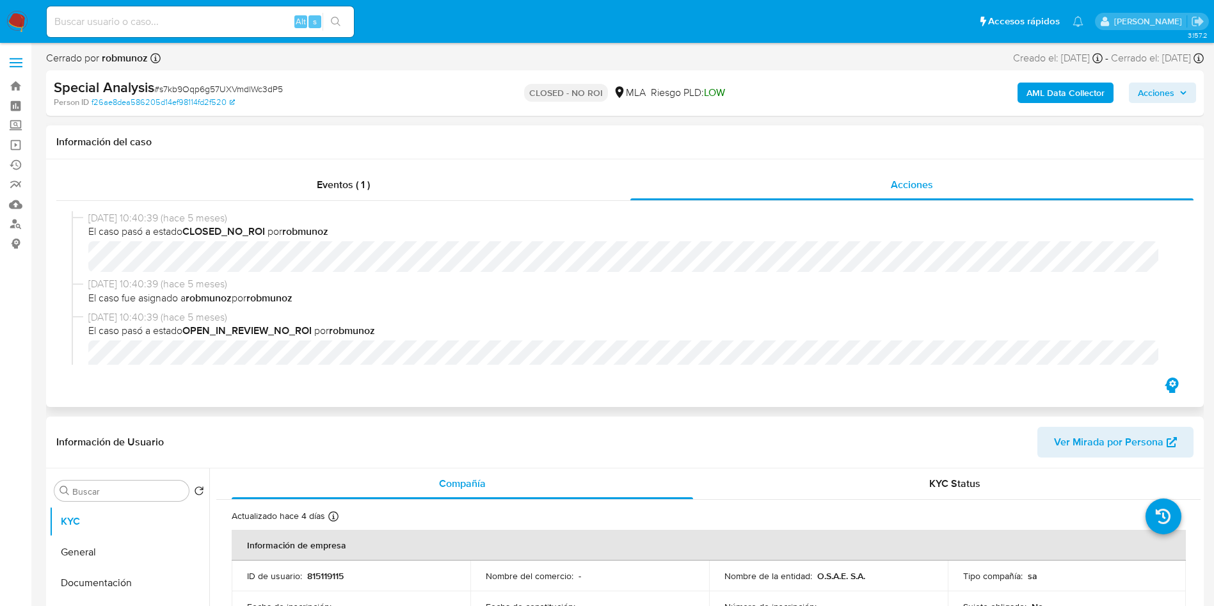
select select "10"
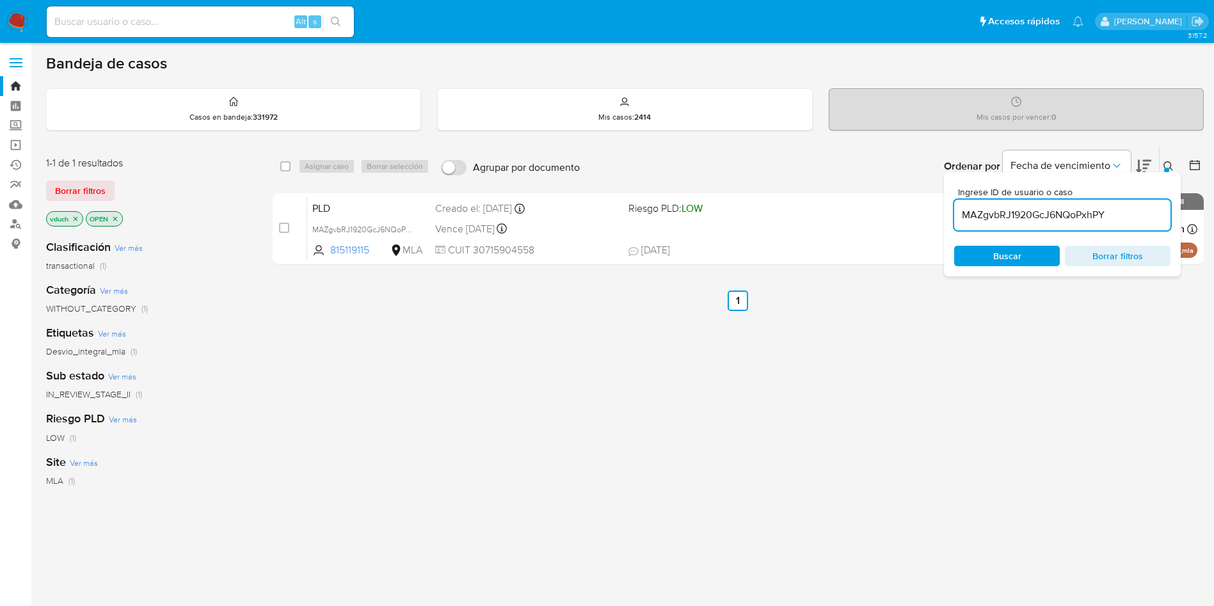
click at [1123, 217] on input "MAZgvbRJ1920GcJ6NQoPxhPY" at bounding box center [1062, 215] width 216 height 17
click at [285, 168] on input "checkbox" at bounding box center [285, 166] width 10 height 10
checkbox input "true"
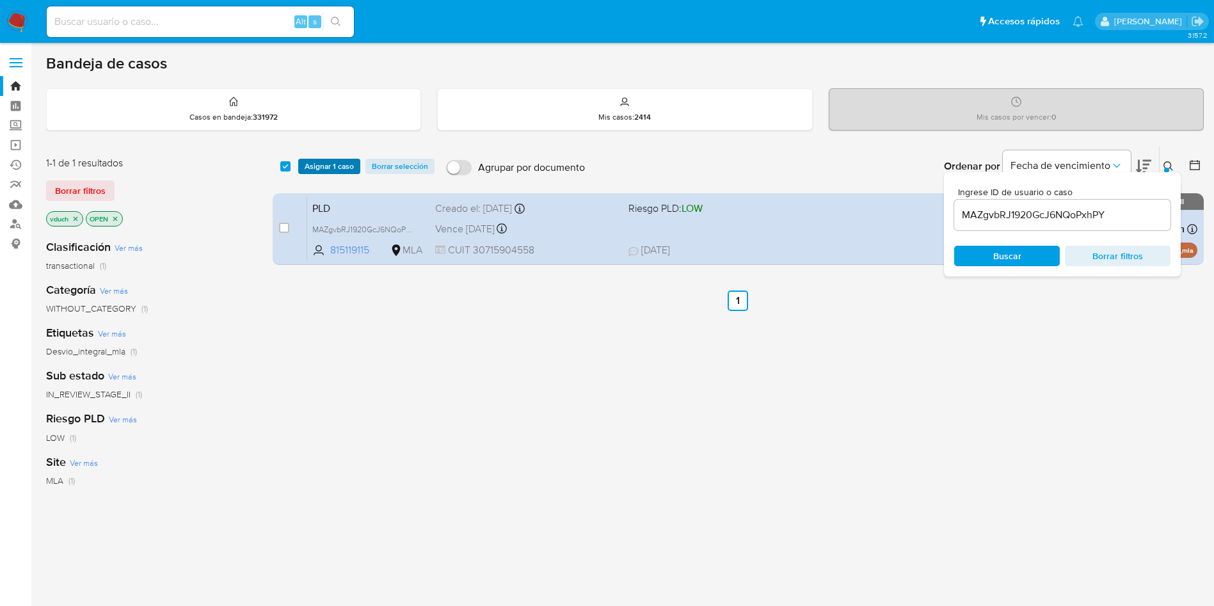
click at [311, 172] on span "Asignar 1 caso" at bounding box center [329, 166] width 49 height 13
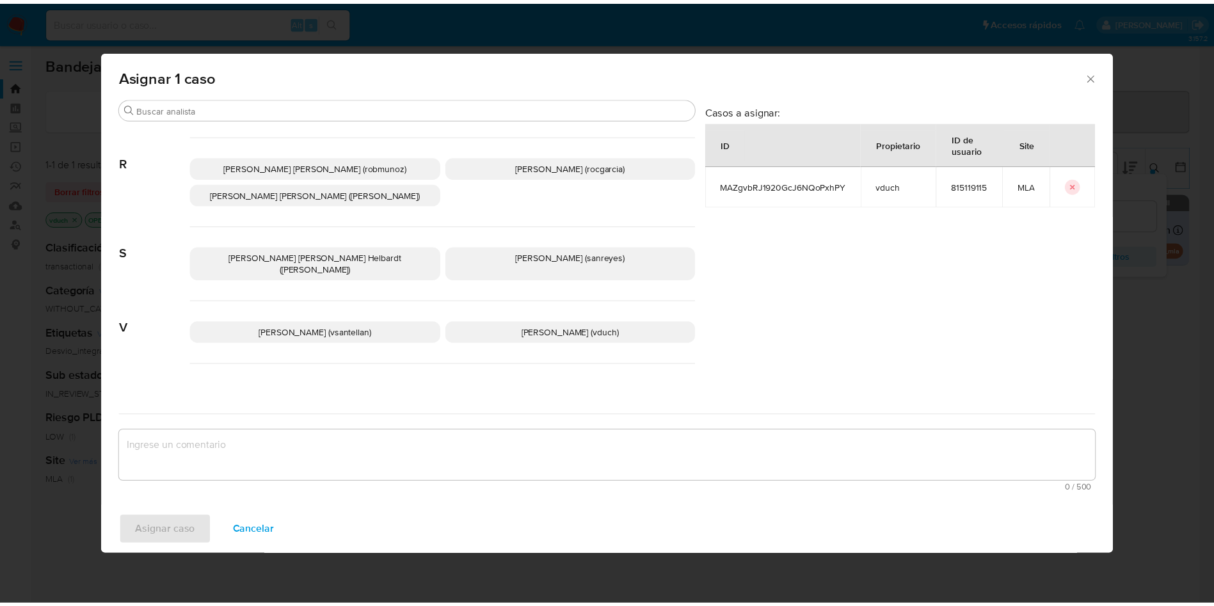
scroll to position [1044, 0]
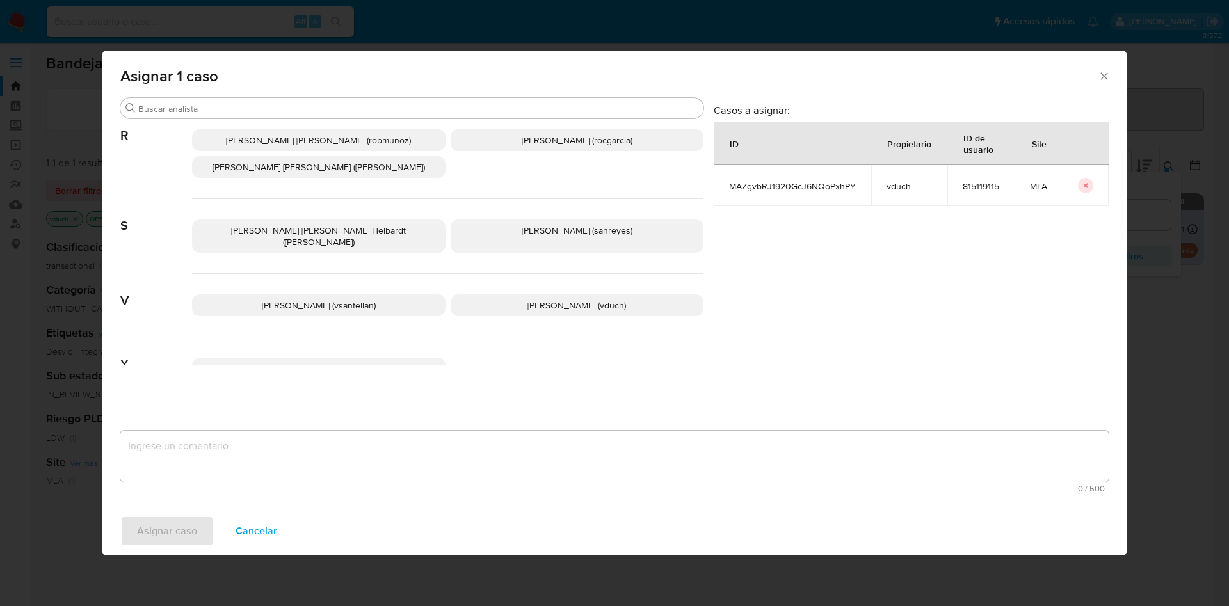
click at [553, 299] on span "Valeria Duch (vduch)" at bounding box center [576, 305] width 99 height 13
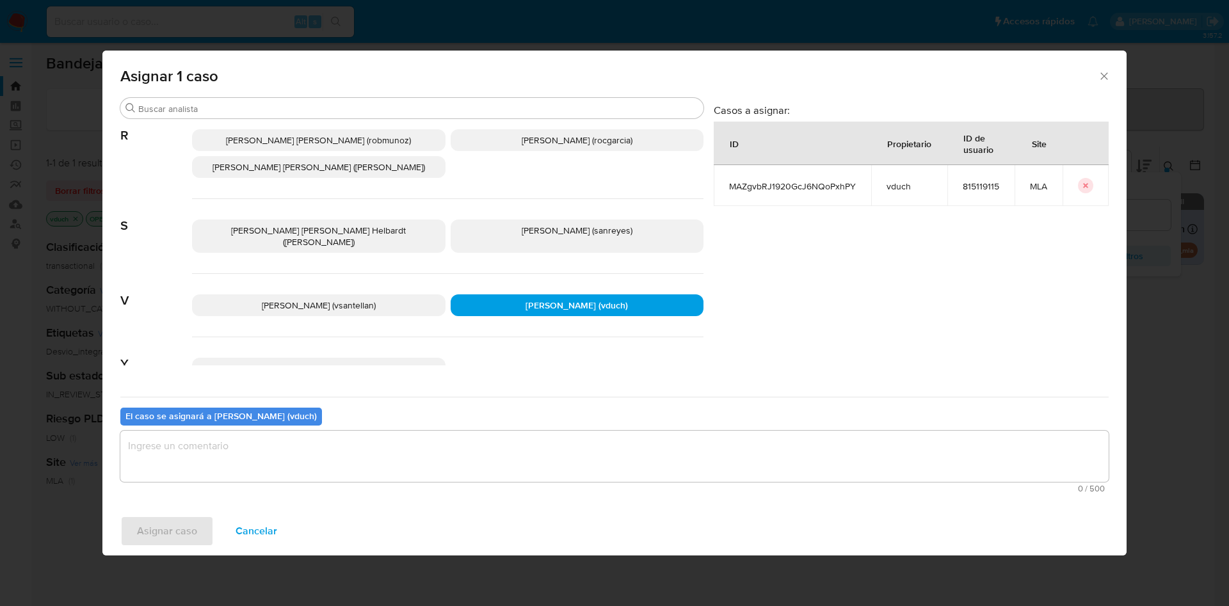
click at [558, 442] on textarea "assign-modal" at bounding box center [614, 456] width 988 height 51
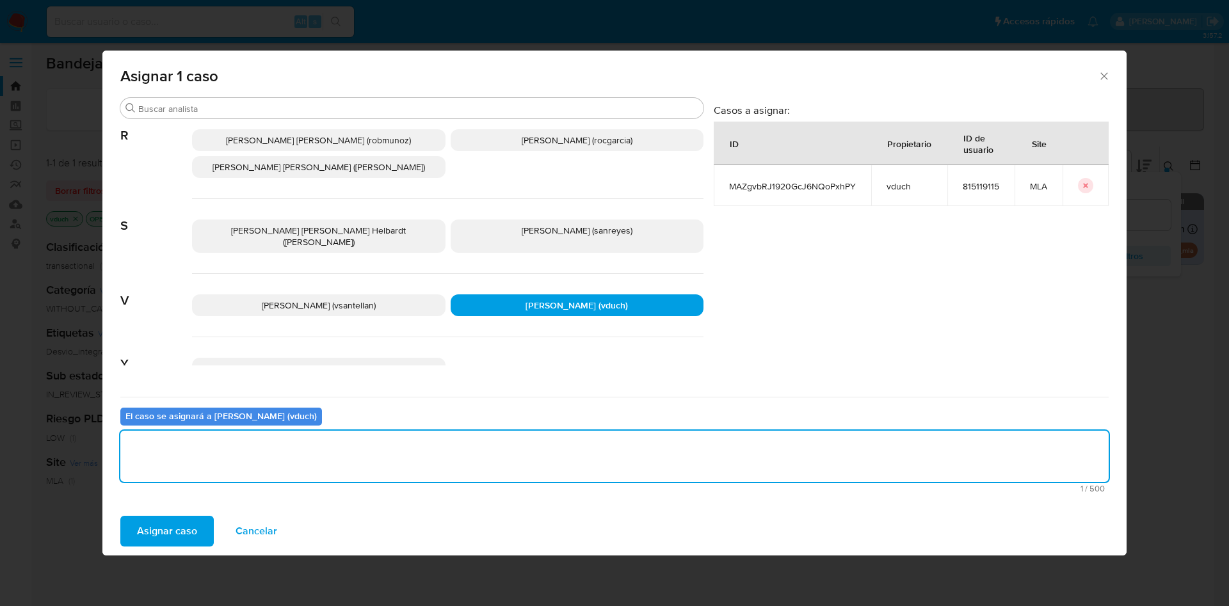
click at [184, 533] on span "Asignar caso" at bounding box center [167, 531] width 60 height 28
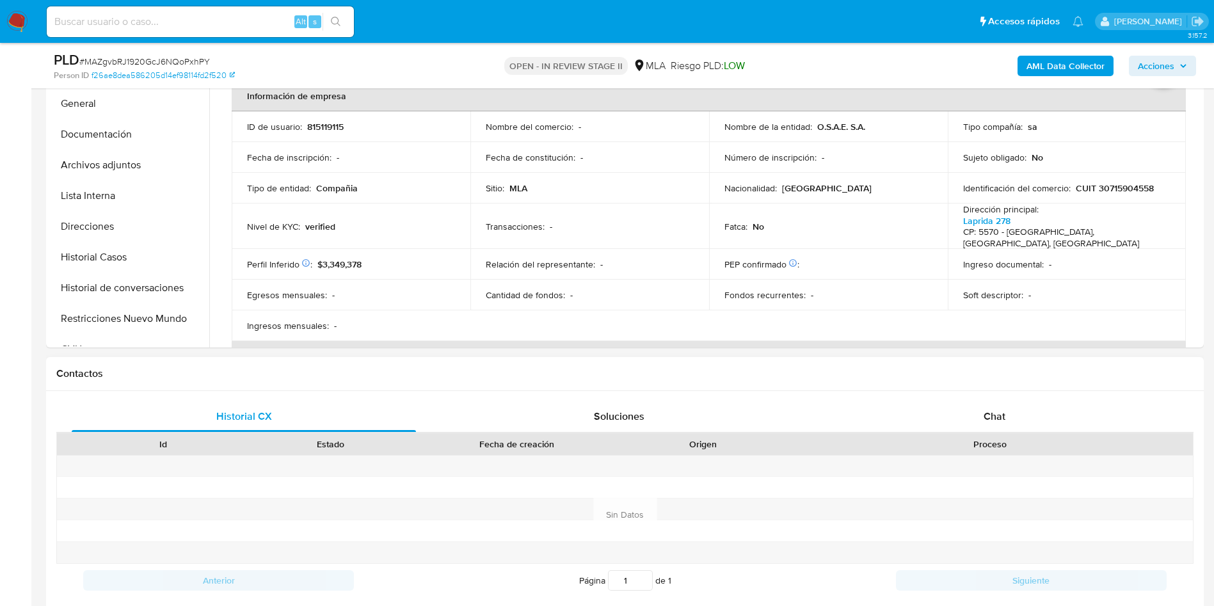
select select "10"
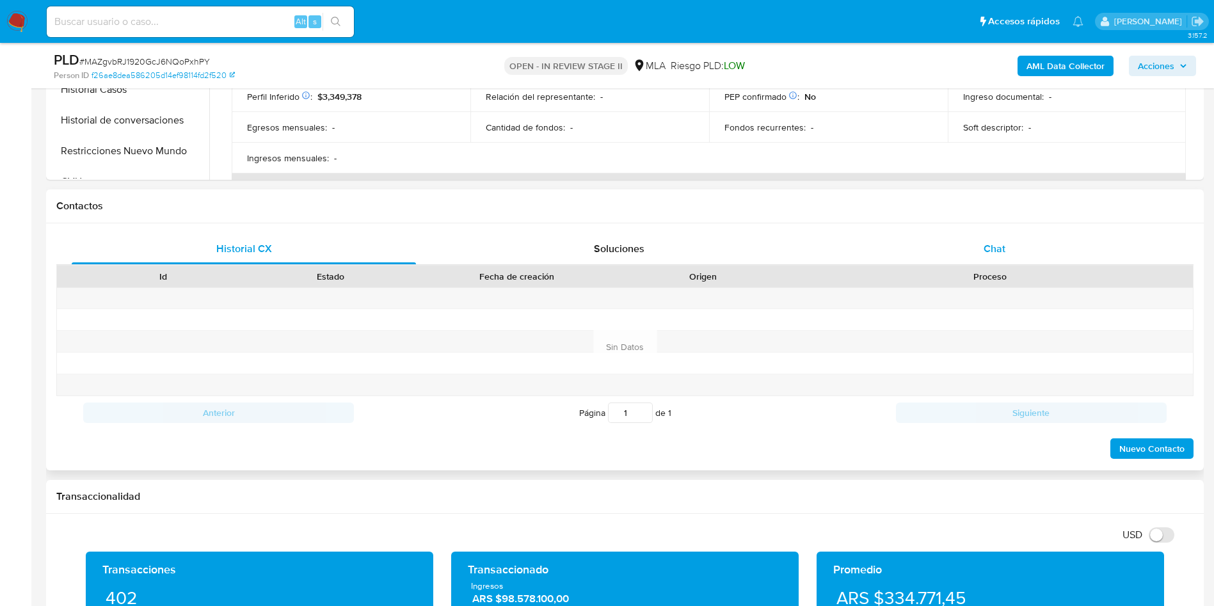
click at [1028, 247] on div "Chat" at bounding box center [995, 249] width 344 height 31
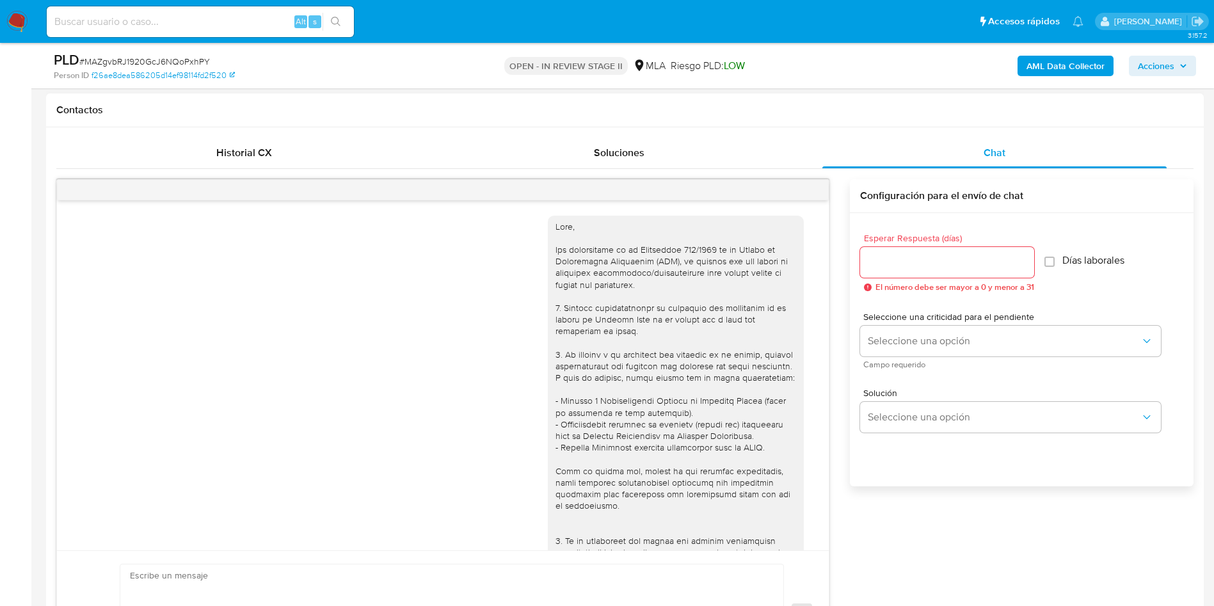
scroll to position [554, 0]
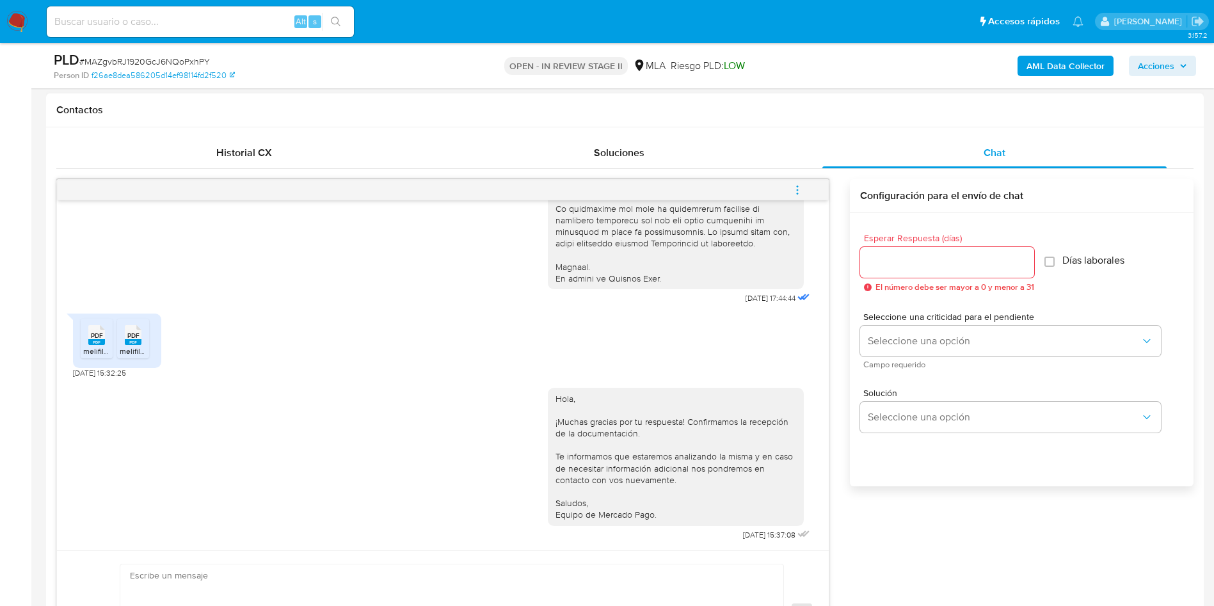
click at [813, 199] on button "menu-action" at bounding box center [797, 190] width 42 height 31
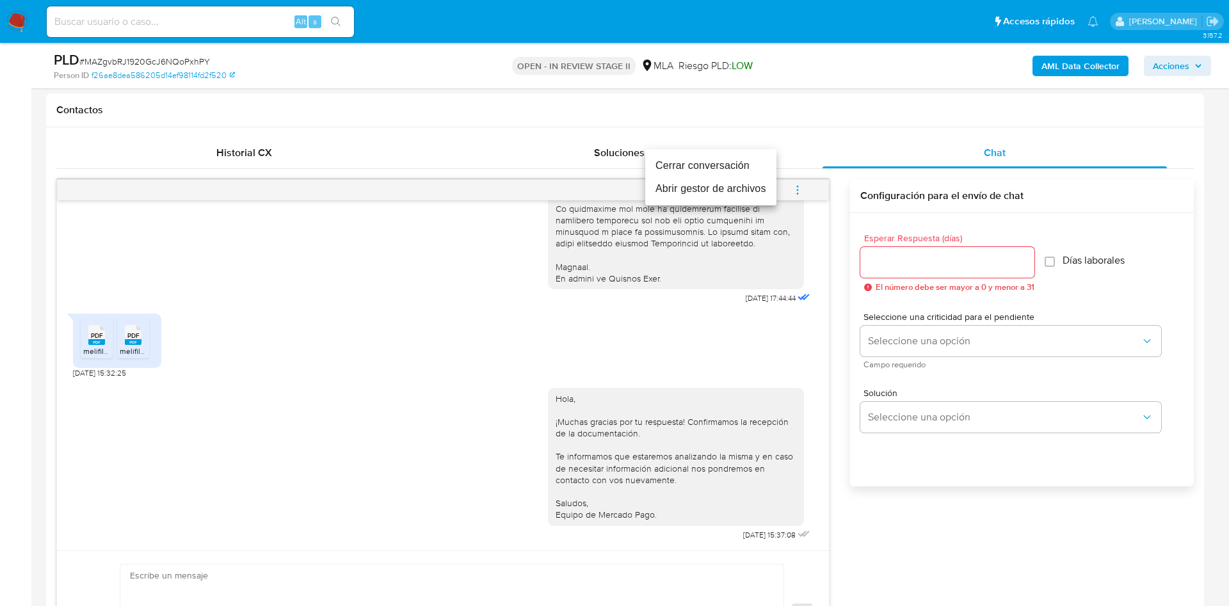
click at [713, 160] on li "Cerrar conversación" at bounding box center [710, 165] width 131 height 23
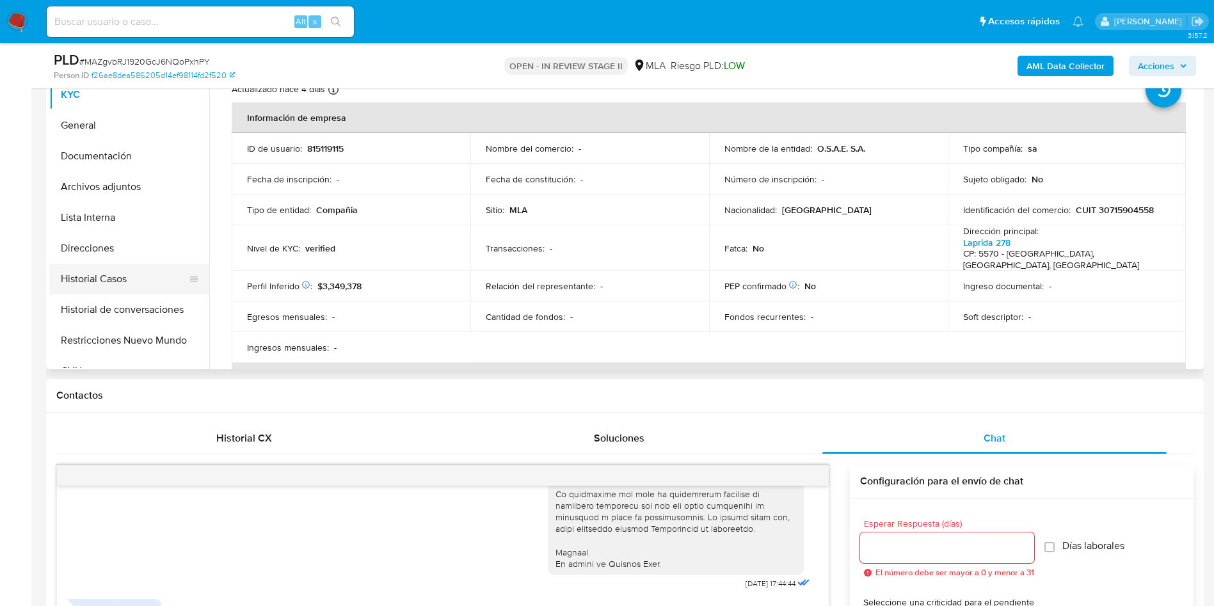
scroll to position [288, 0]
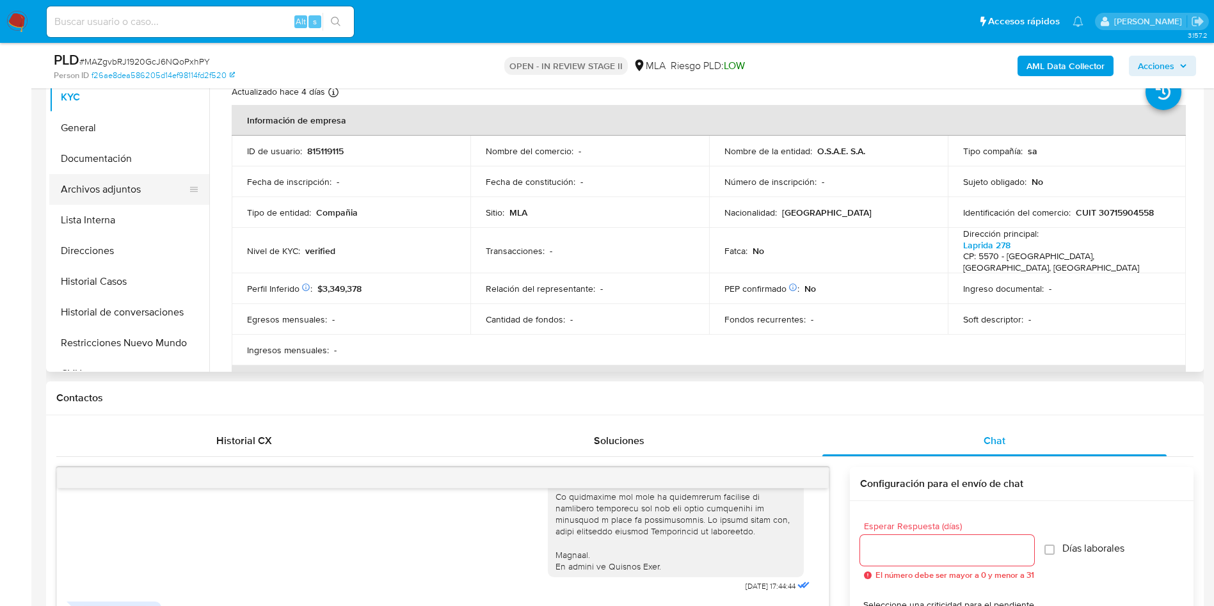
click at [120, 171] on button "Documentación" at bounding box center [129, 158] width 160 height 31
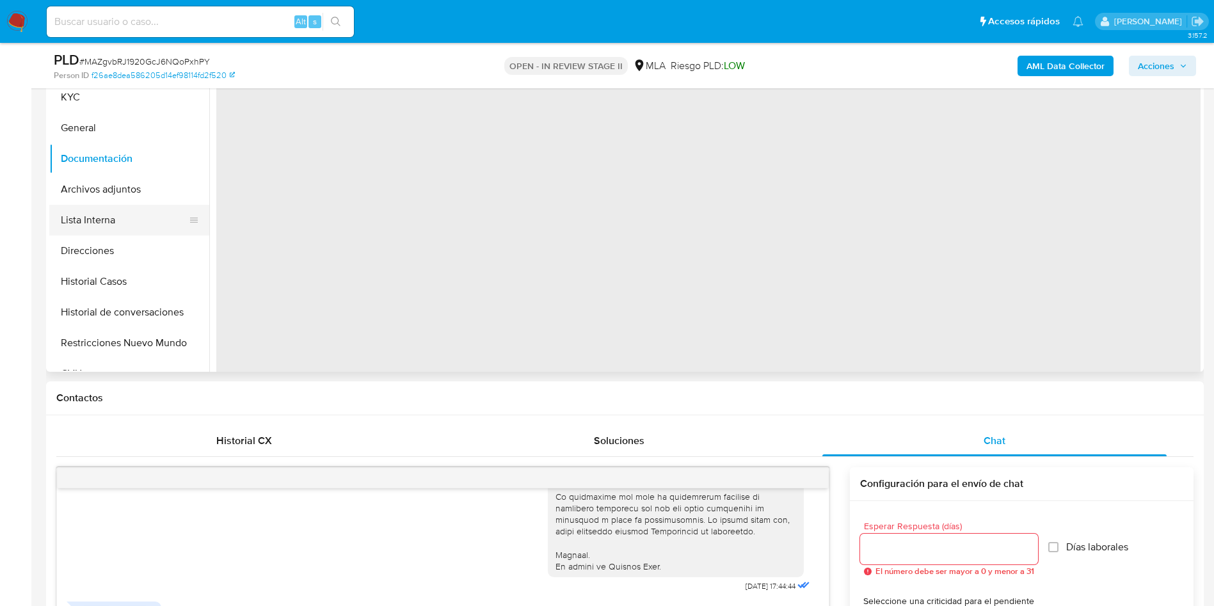
click at [77, 216] on button "Lista Interna" at bounding box center [124, 220] width 150 height 31
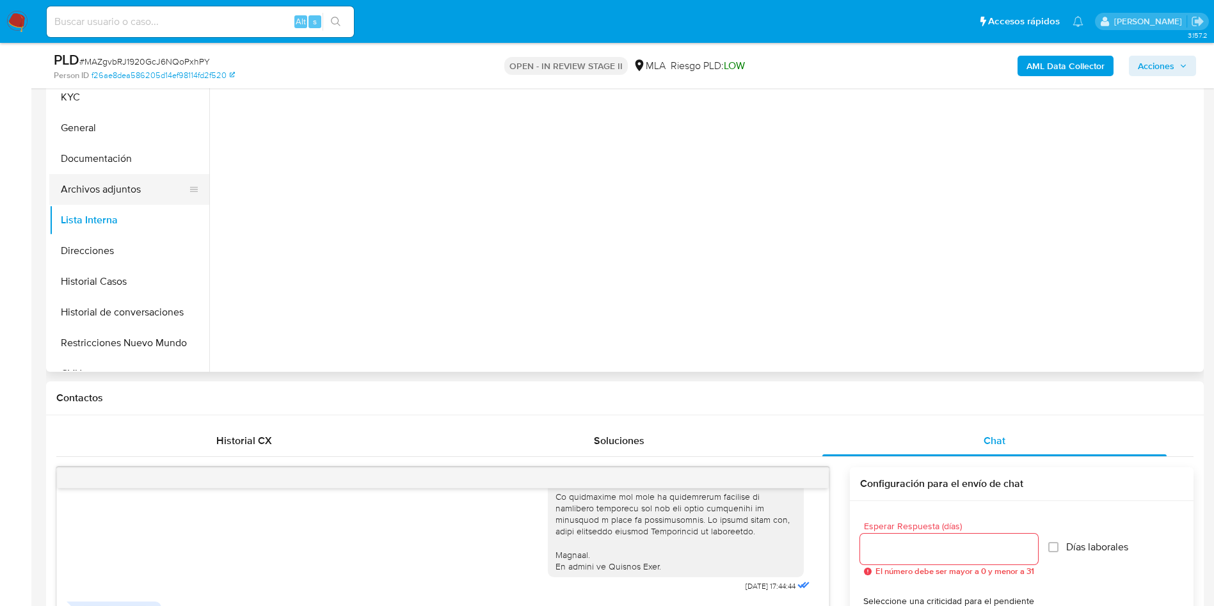
click at [168, 184] on button "Archivos adjuntos" at bounding box center [124, 189] width 150 height 31
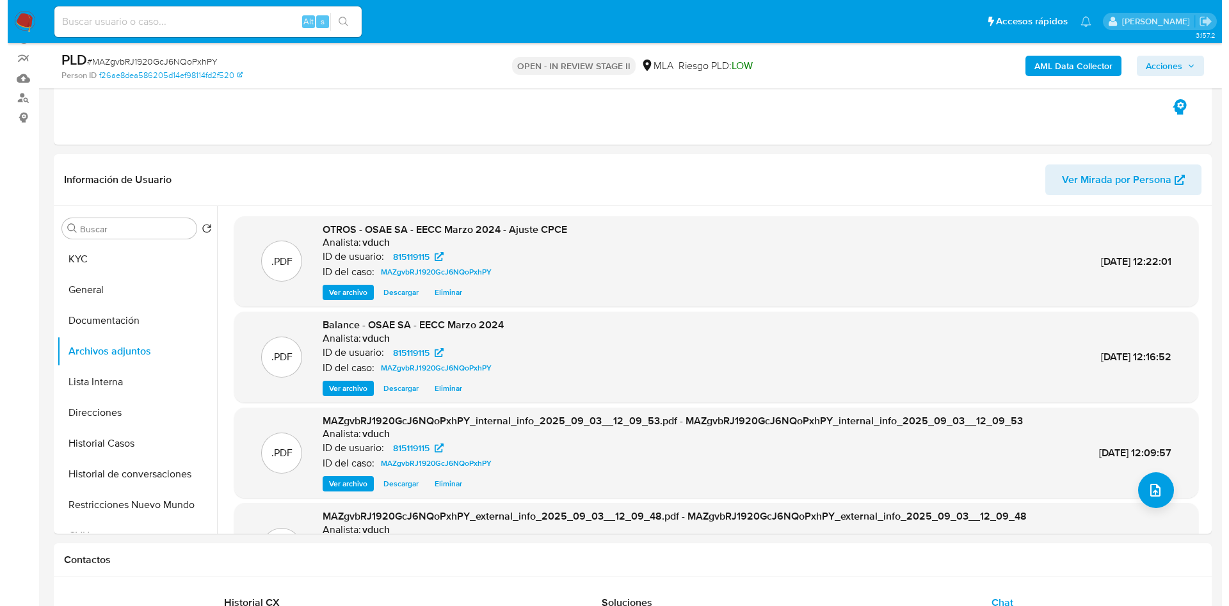
scroll to position [96, 0]
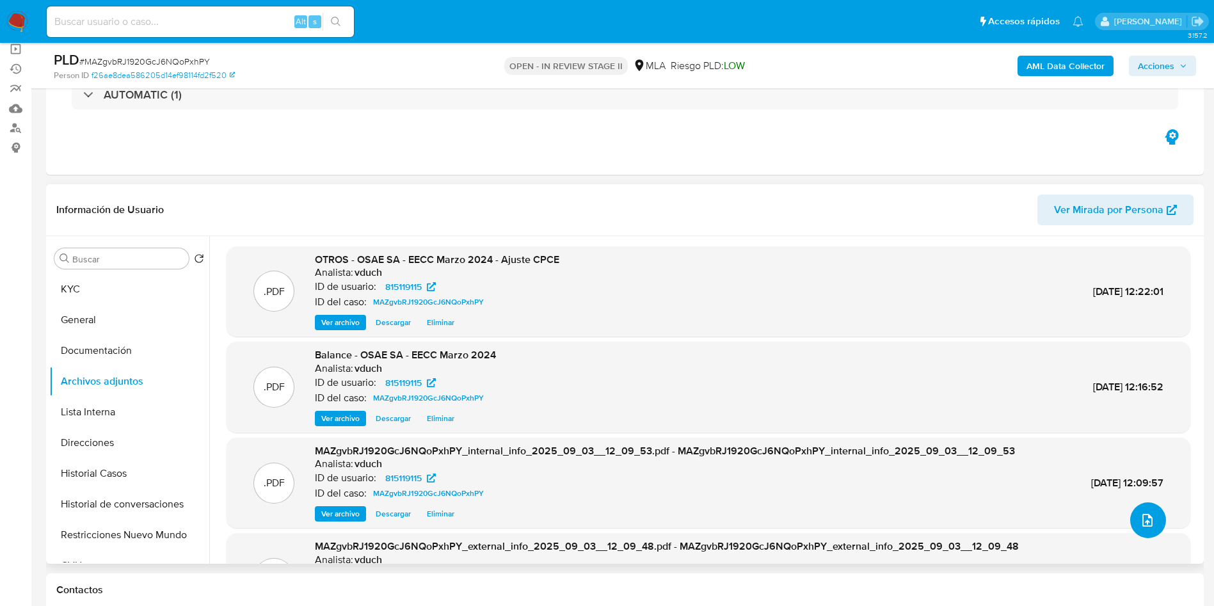
click at [1152, 516] on button "upload-file" at bounding box center [1148, 520] width 36 height 36
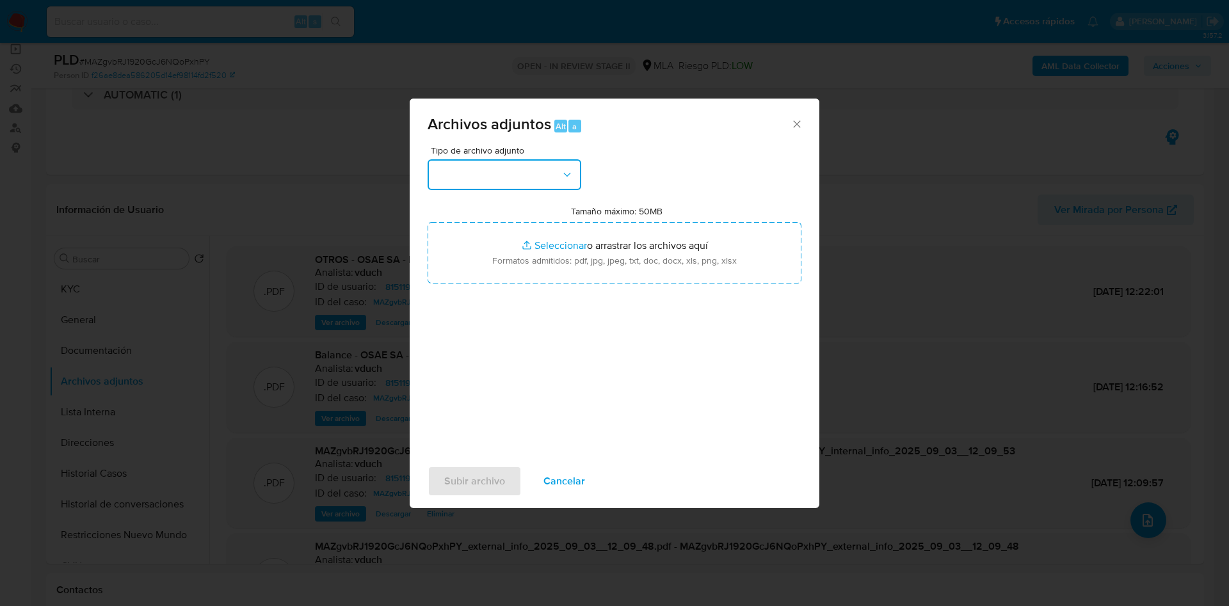
click at [524, 171] on button "button" at bounding box center [505, 174] width 154 height 31
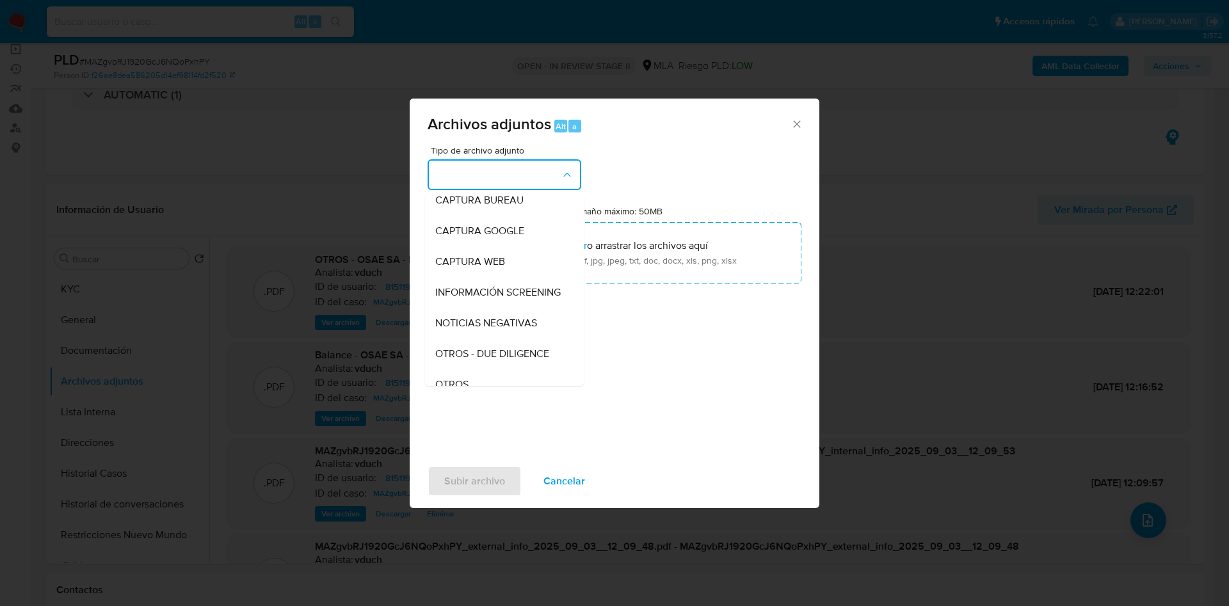
scroll to position [192, 0]
click at [485, 248] on div "OTROS - DUE DILIGENCE" at bounding box center [500, 232] width 131 height 31
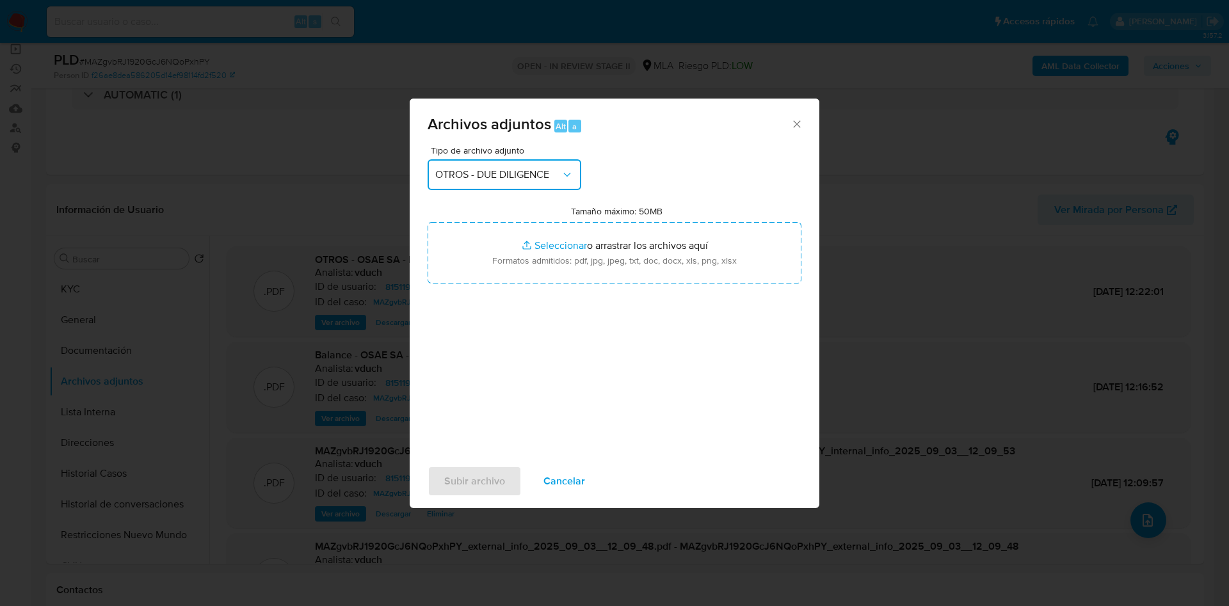
click at [471, 175] on span "OTROS - DUE DILIGENCE" at bounding box center [497, 174] width 125 height 13
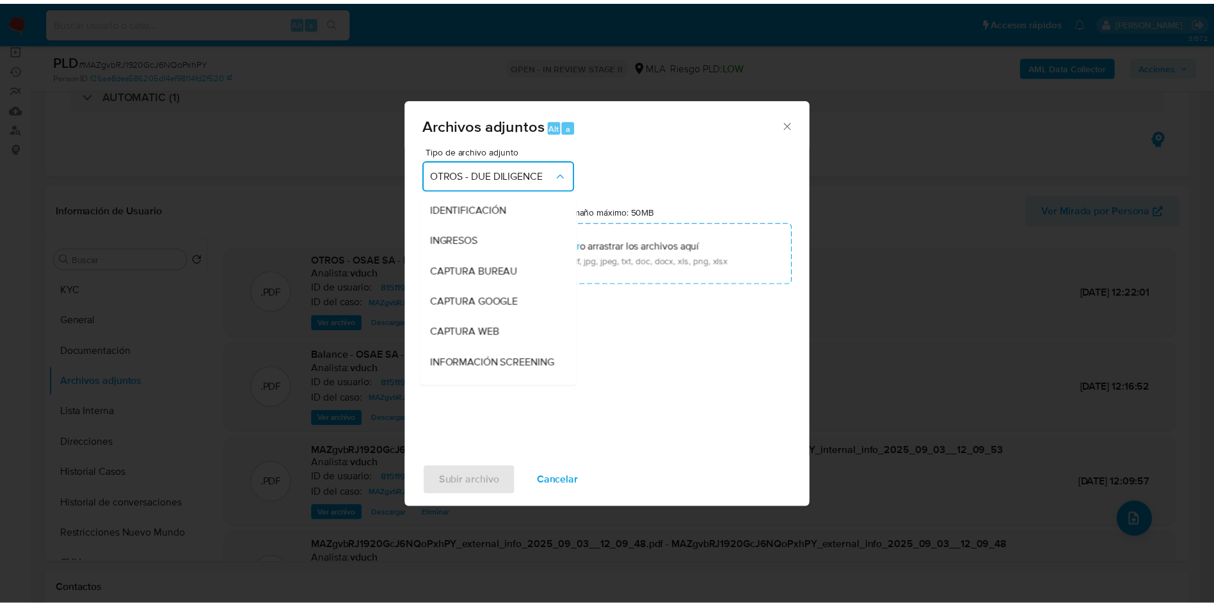
scroll to position [154, 0]
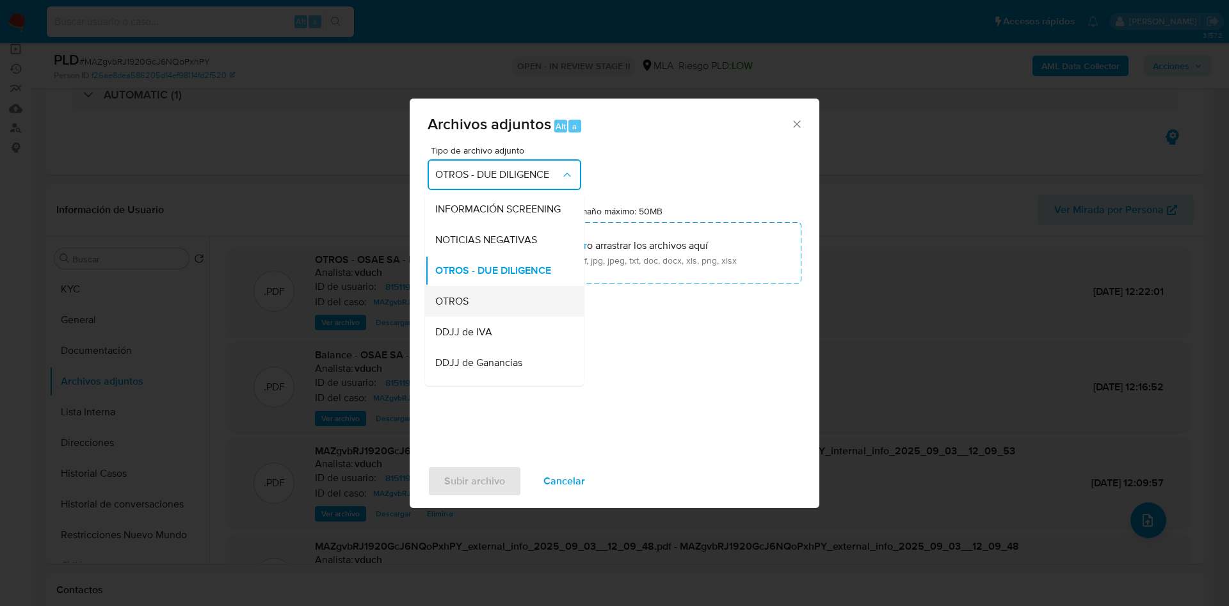
click at [451, 308] on span "OTROS" at bounding box center [451, 301] width 33 height 13
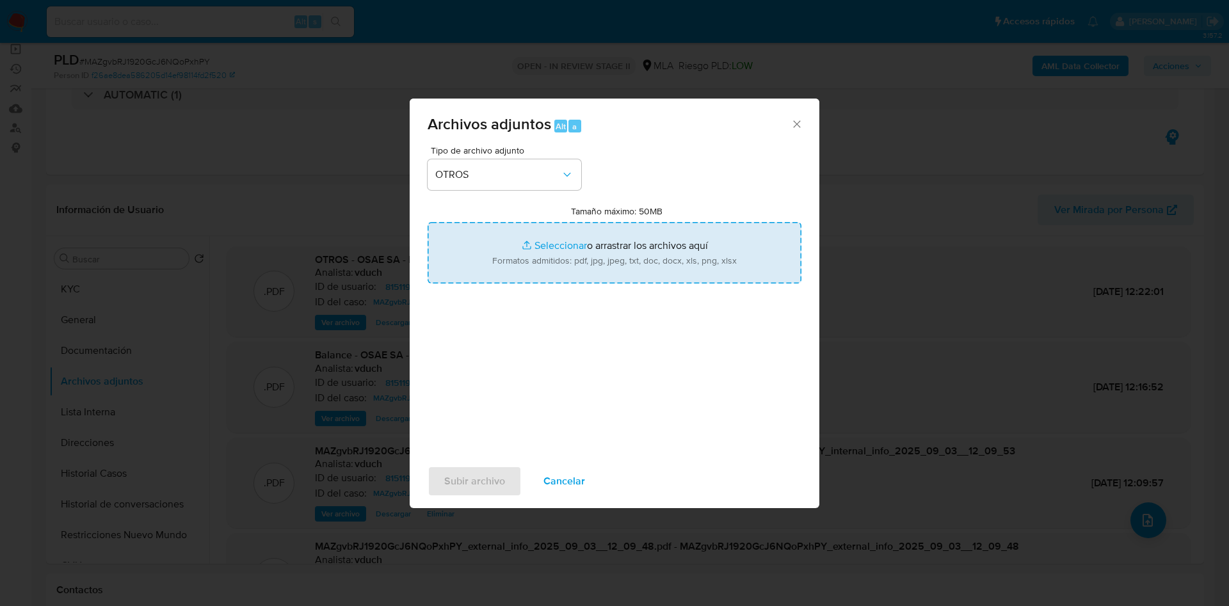
type input "C:\fakepath\Caselog MAZgvbRJ1920GcJ6NQoPxhPY_2025_08_18_18_14_43.docx"
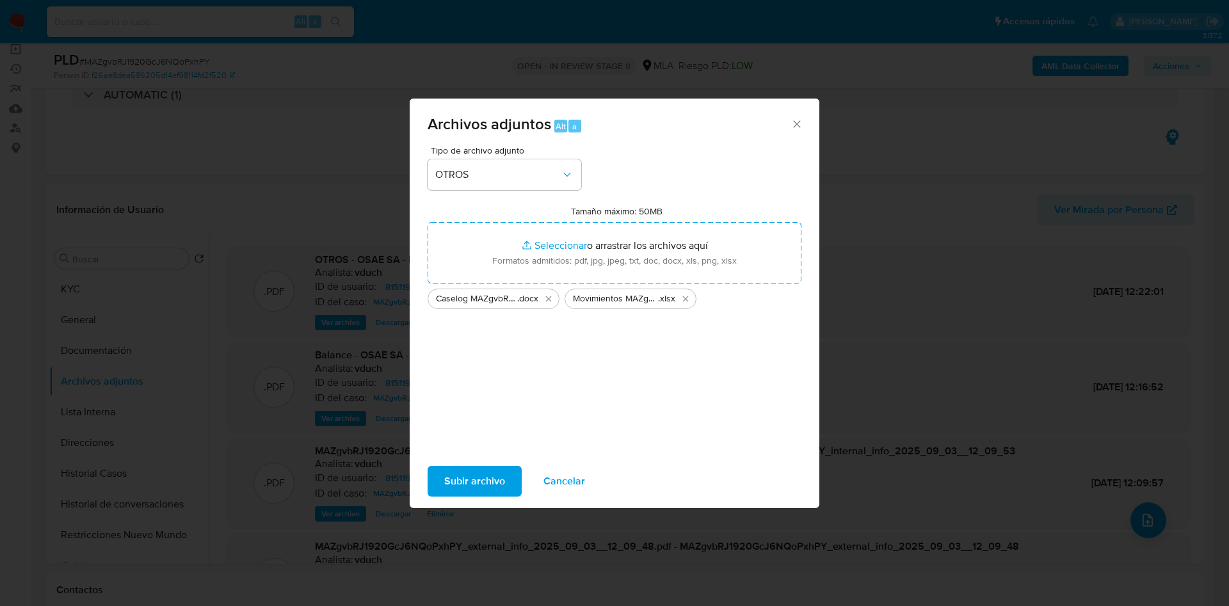
click at [510, 473] on button "Subir archivo" at bounding box center [475, 481] width 94 height 31
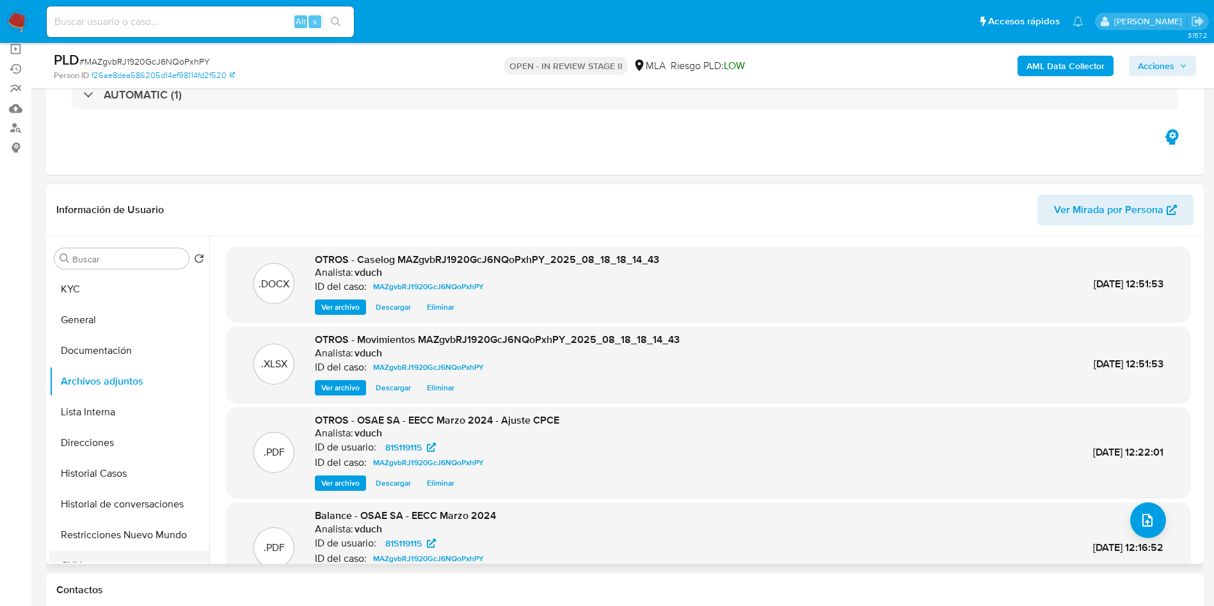
click at [129, 552] on button "CVU" at bounding box center [124, 565] width 150 height 31
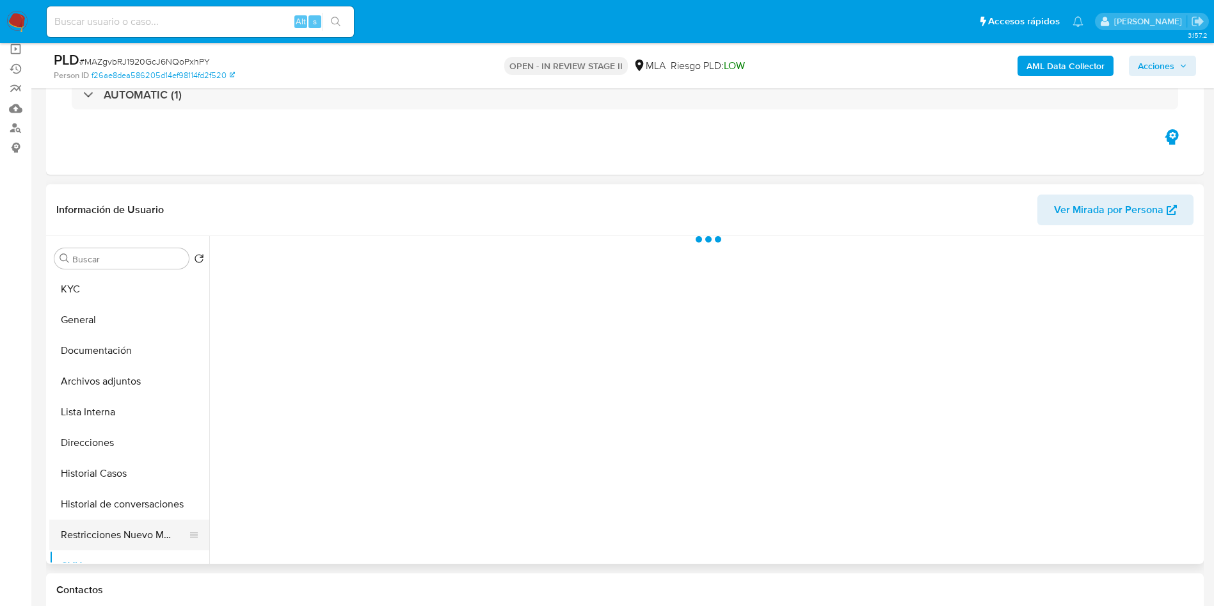
click at [134, 531] on button "Restricciones Nuevo Mundo" at bounding box center [124, 535] width 150 height 31
click at [148, 498] on button "Historial de conversaciones" at bounding box center [124, 504] width 150 height 31
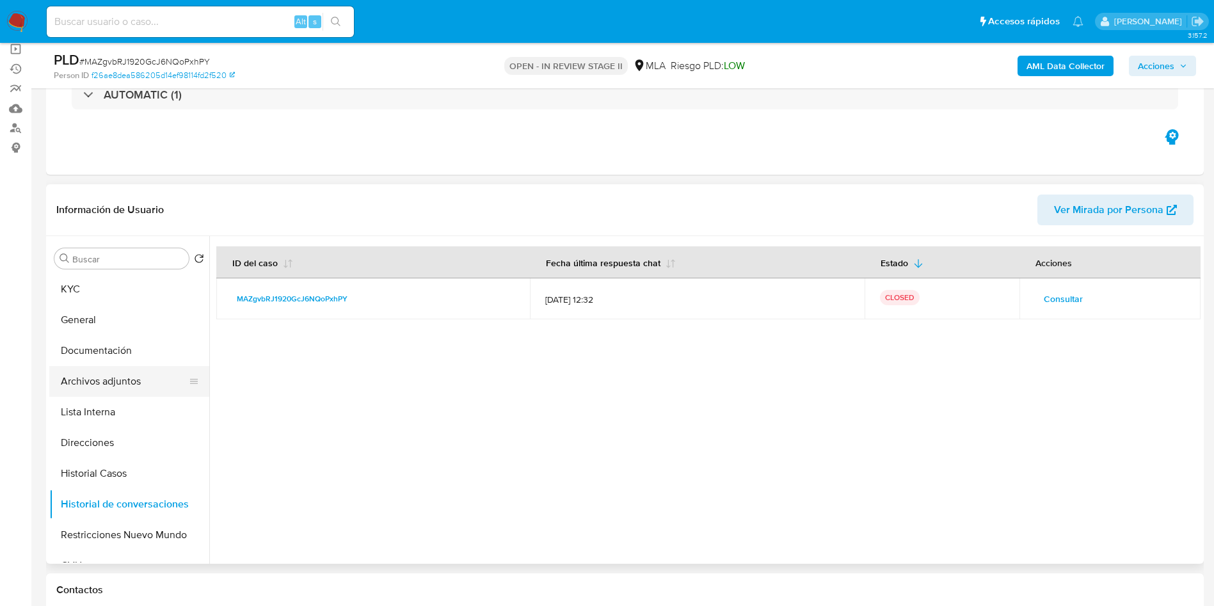
click at [147, 393] on button "Archivos adjuntos" at bounding box center [124, 381] width 150 height 31
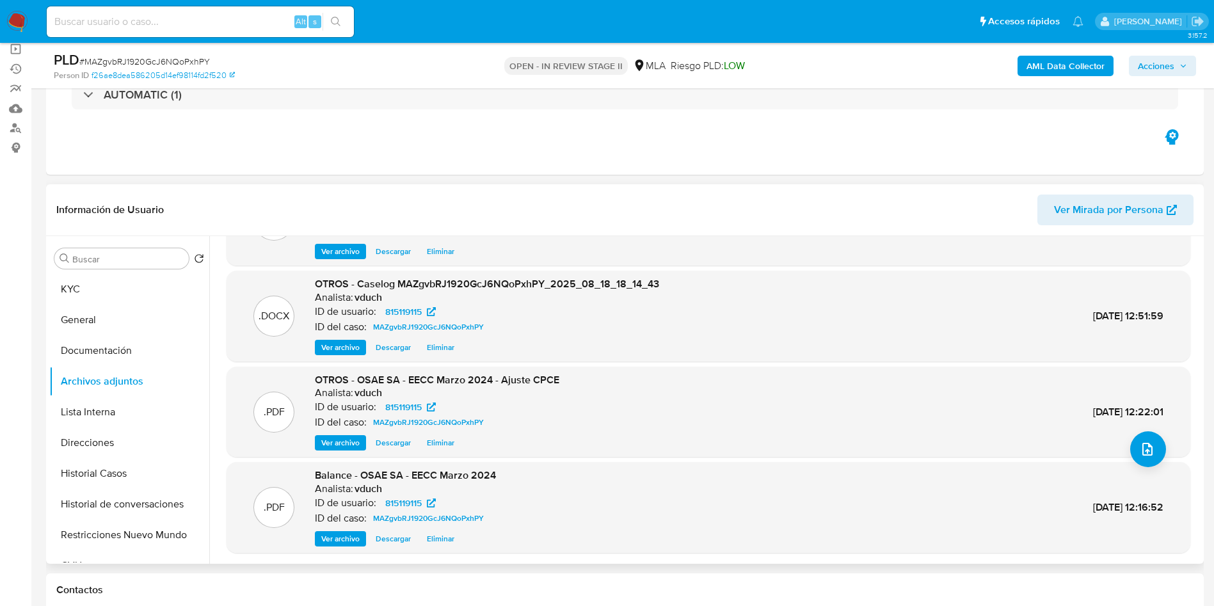
scroll to position [96, 0]
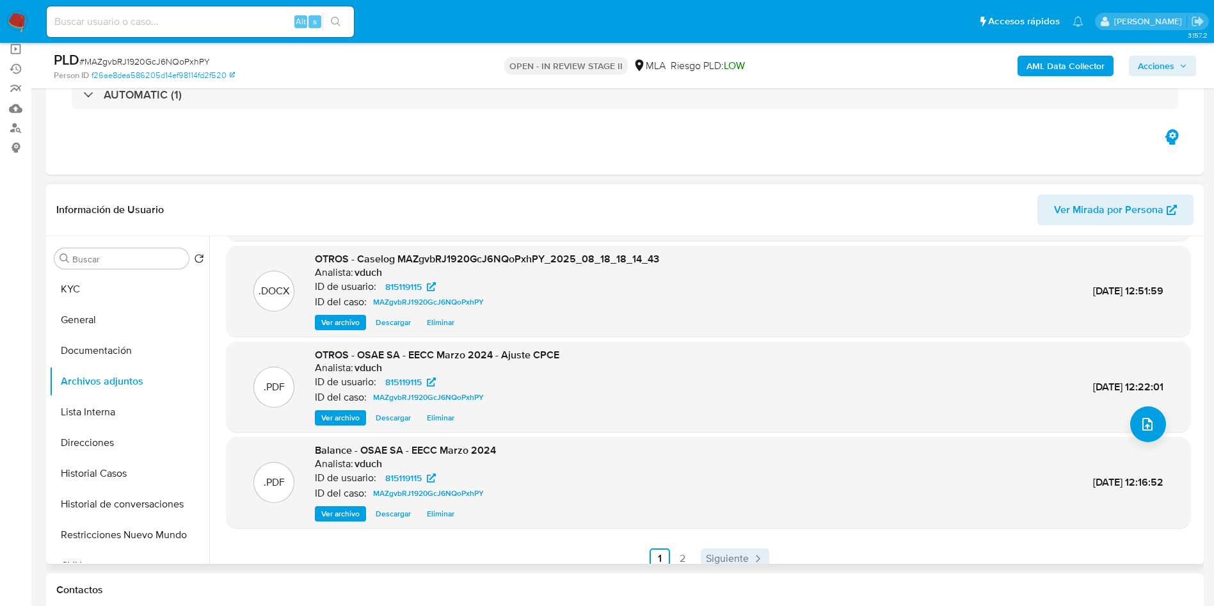
click at [713, 558] on span "Siguiente" at bounding box center [727, 559] width 43 height 10
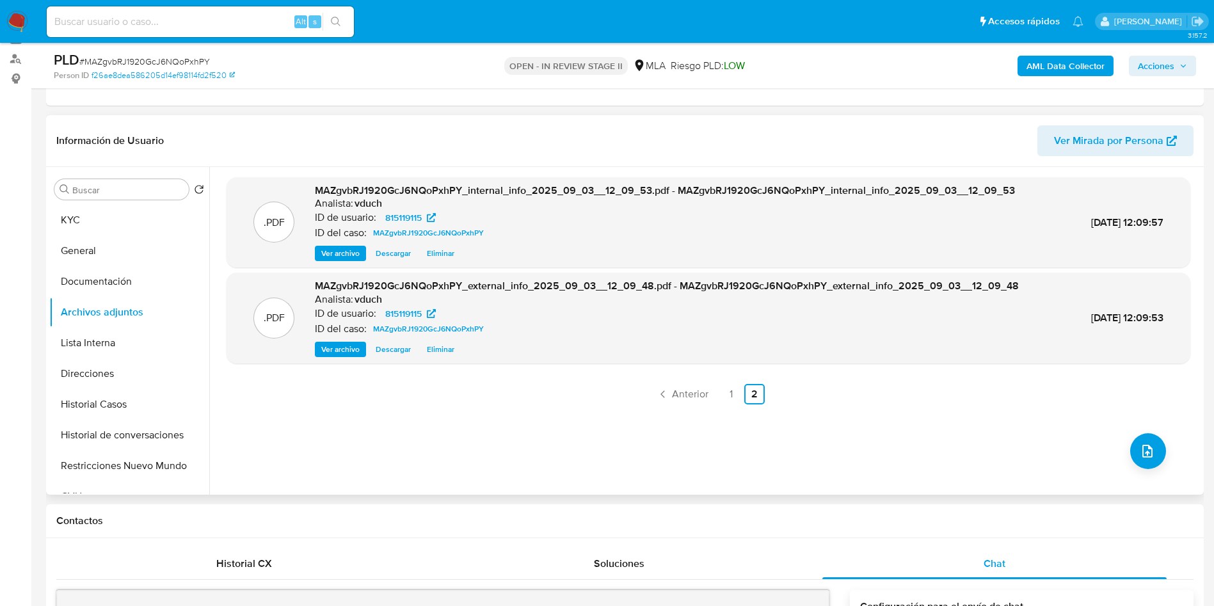
scroll to position [192, 0]
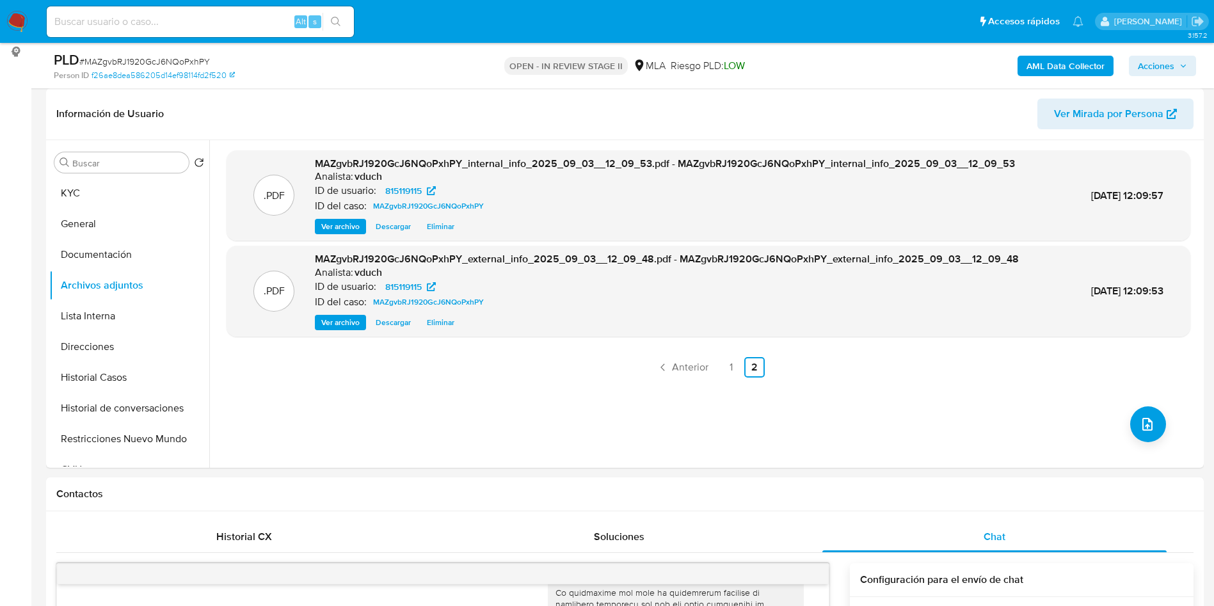
click at [1178, 70] on span "Acciones" at bounding box center [1162, 66] width 49 height 18
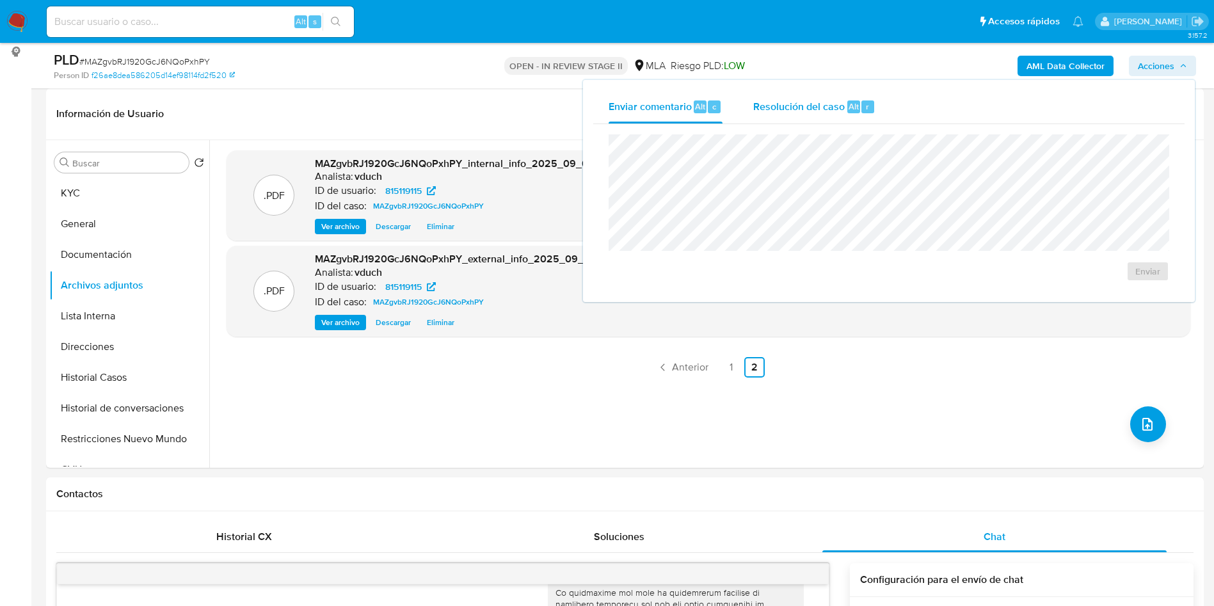
click at [828, 99] on span "Resolución del caso" at bounding box center [799, 106] width 92 height 15
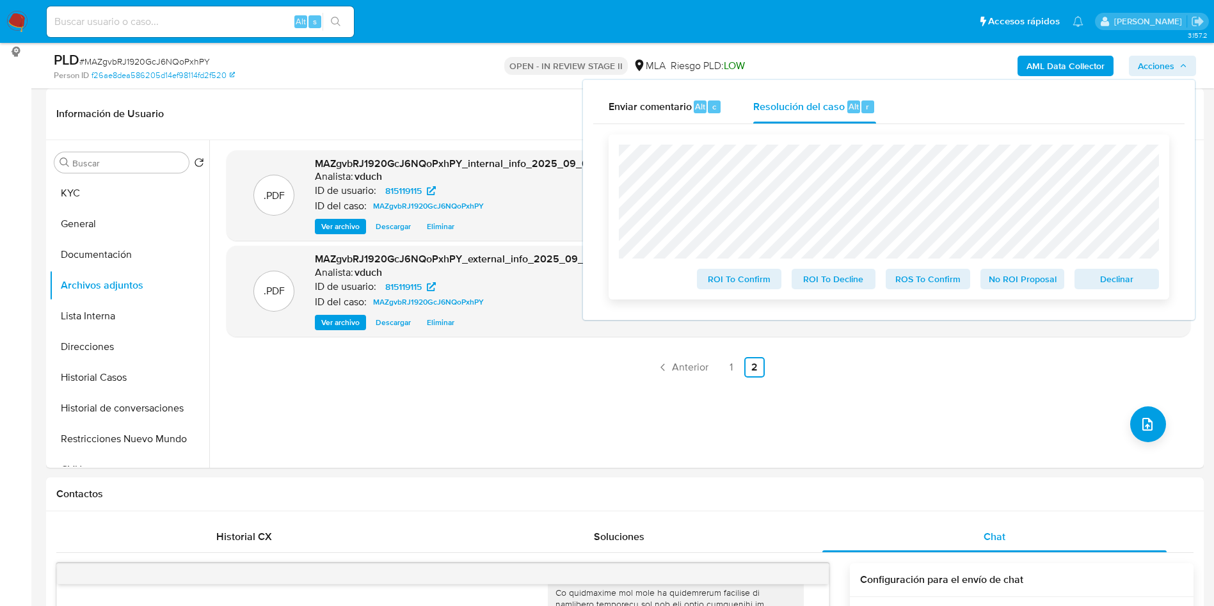
drag, startPoint x: 1044, startPoint y: 278, endPoint x: 1017, endPoint y: 300, distance: 34.6
click at [1045, 279] on span "No ROI Proposal" at bounding box center [1023, 279] width 67 height 18
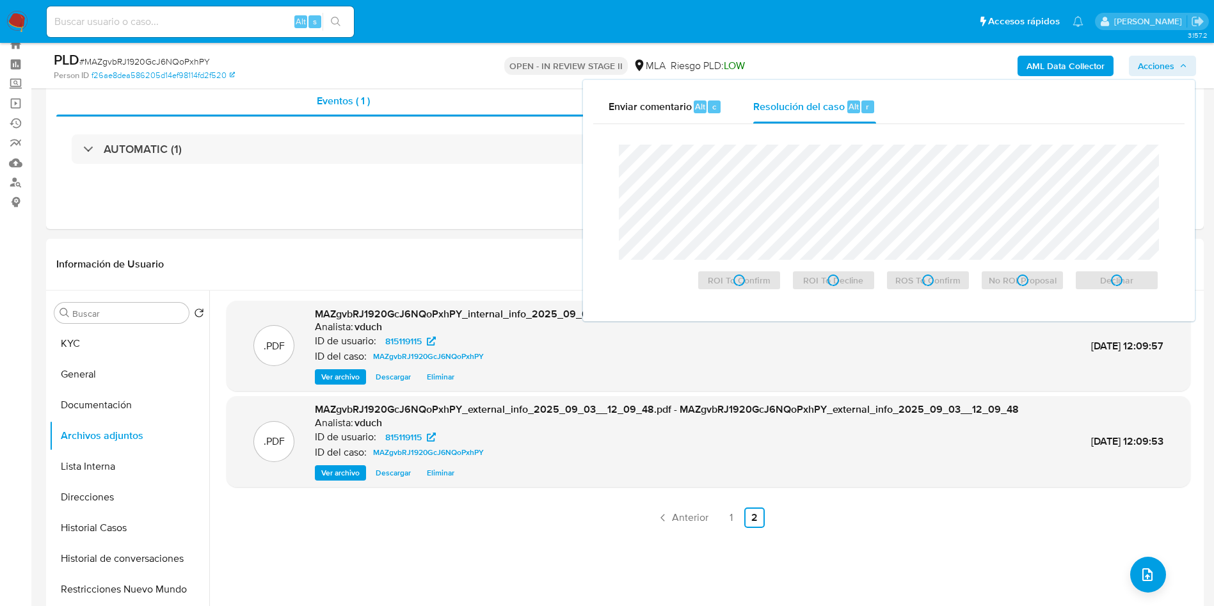
scroll to position [0, 0]
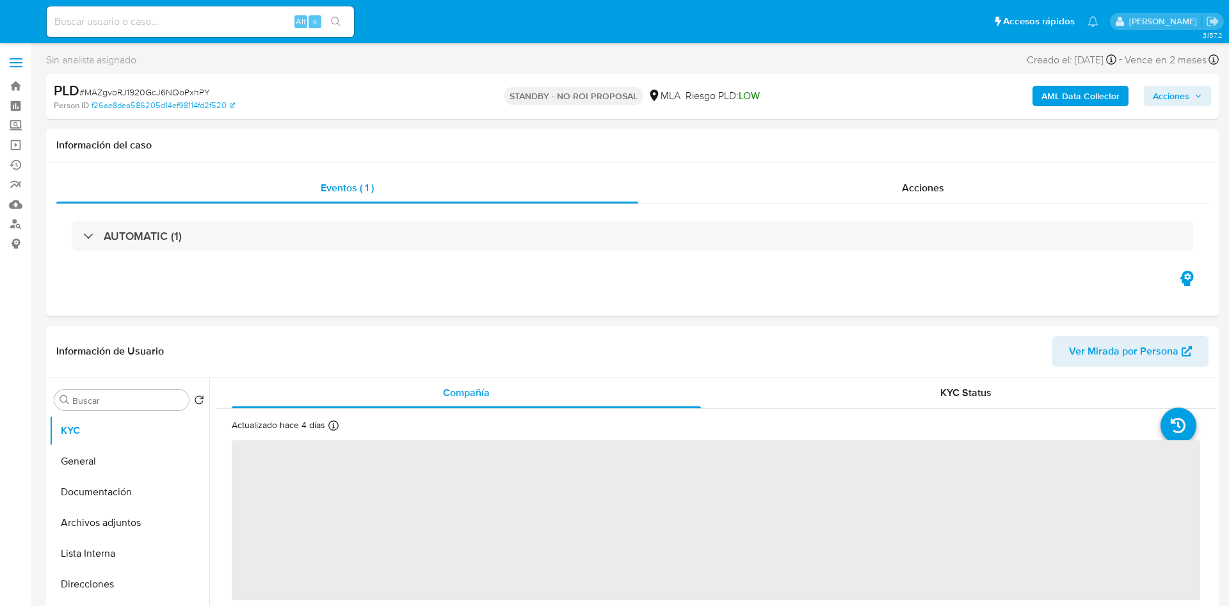
select select "10"
